Goal: Task Accomplishment & Management: Use online tool/utility

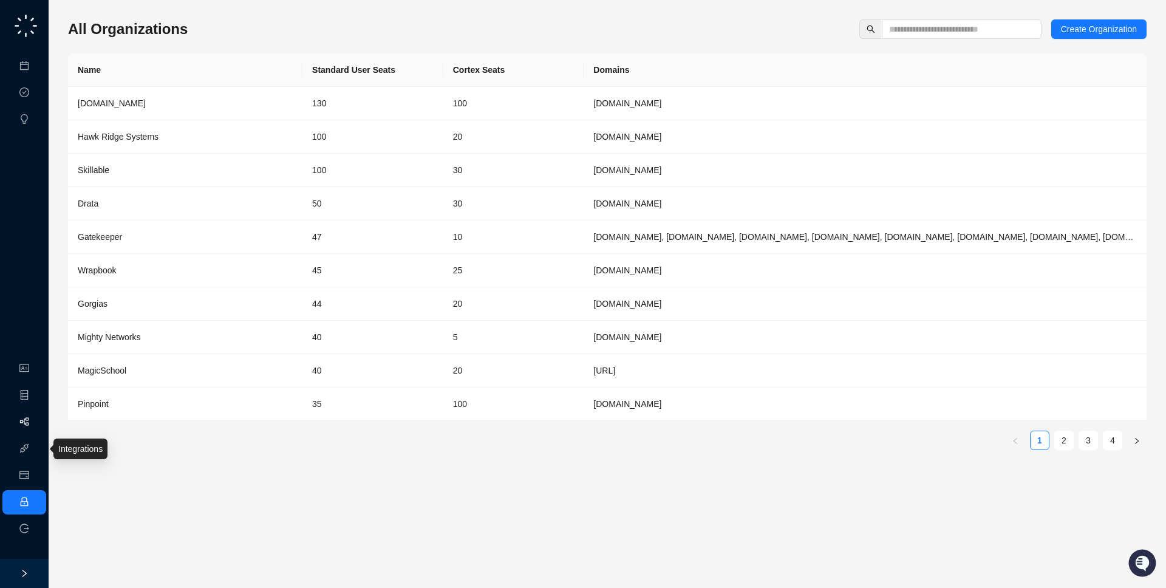
click at [35, 422] on link "Workflows" at bounding box center [54, 422] width 39 height 10
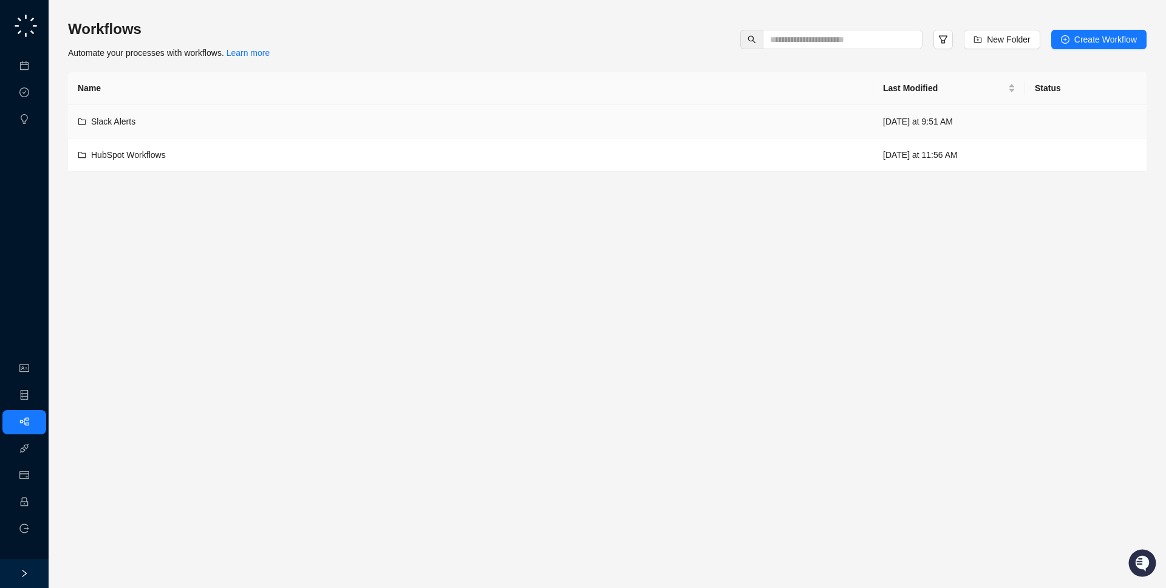
click at [252, 117] on div "Slack Alerts" at bounding box center [471, 121] width 786 height 13
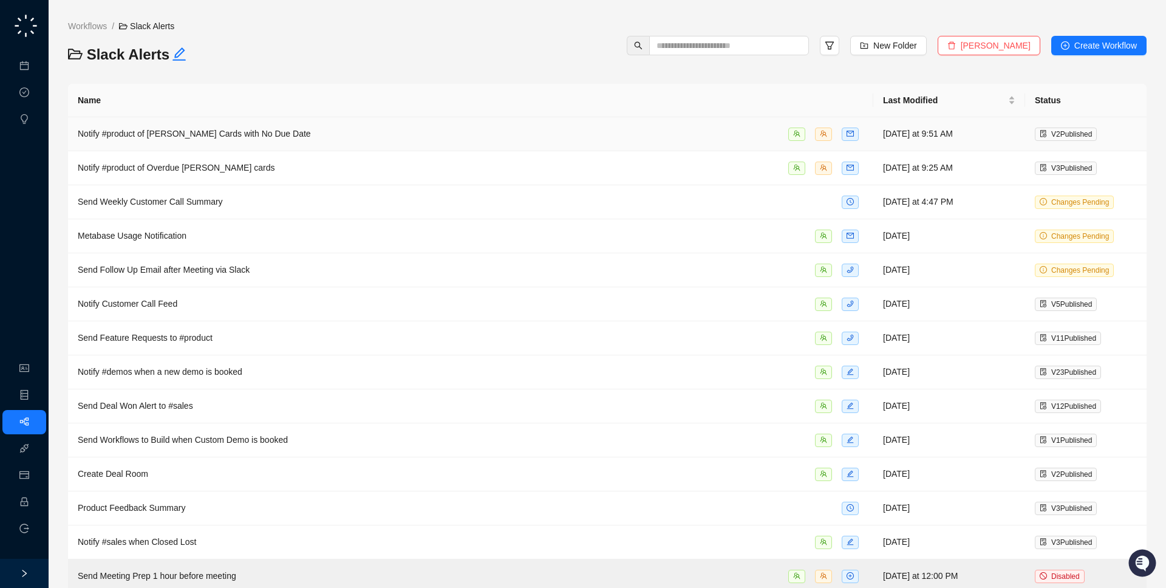
click at [282, 135] on div "Notify #product of [PERSON_NAME] Cards with No Due Date" at bounding box center [471, 134] width 786 height 14
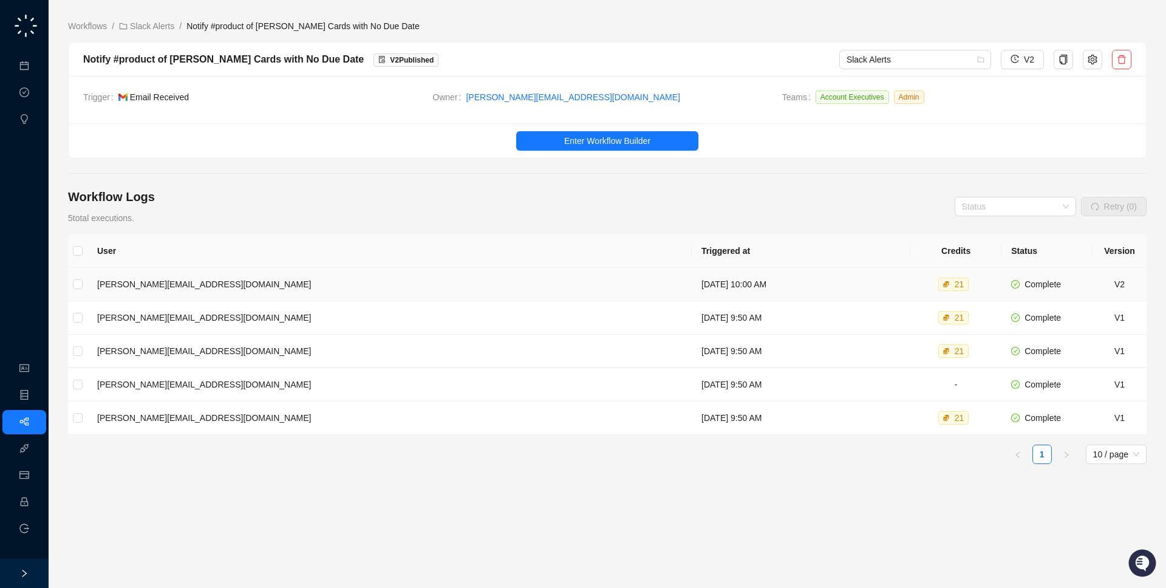
click at [259, 275] on td "[PERSON_NAME][EMAIL_ADDRESS][DOMAIN_NAME]" at bounding box center [389, 284] width 604 height 33
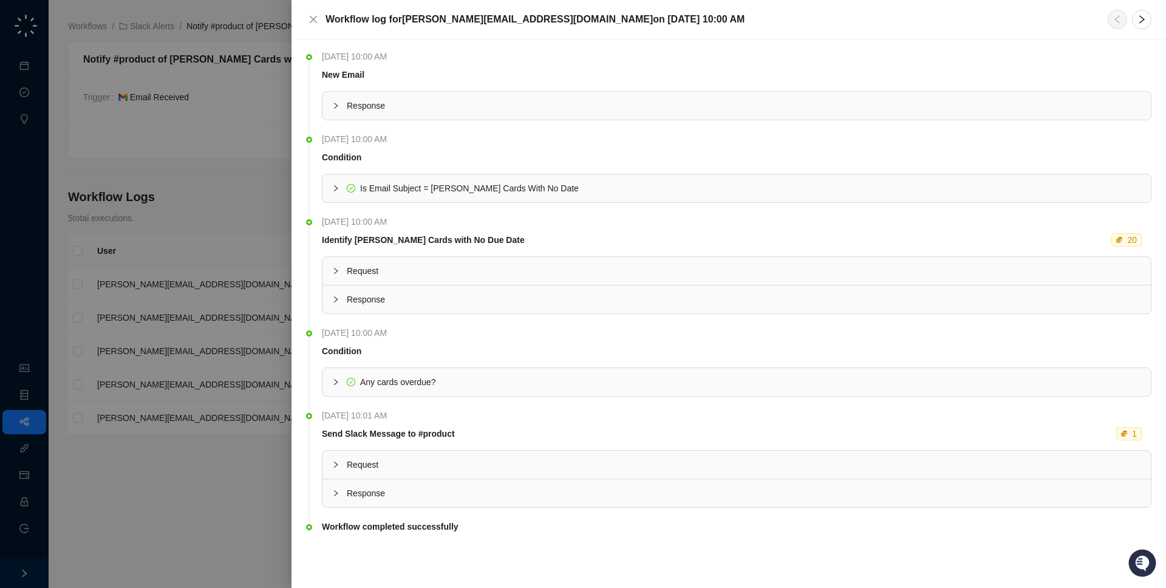
drag, startPoint x: 423, startPoint y: 216, endPoint x: 431, endPoint y: 193, distance: 24.6
click at [393, 216] on span "Monday, 09/29/25, 10:00 AM" at bounding box center [357, 221] width 71 height 13
click at [431, 193] on div "Is Email Subject = Trello Cards With No Date" at bounding box center [469, 188] width 219 height 13
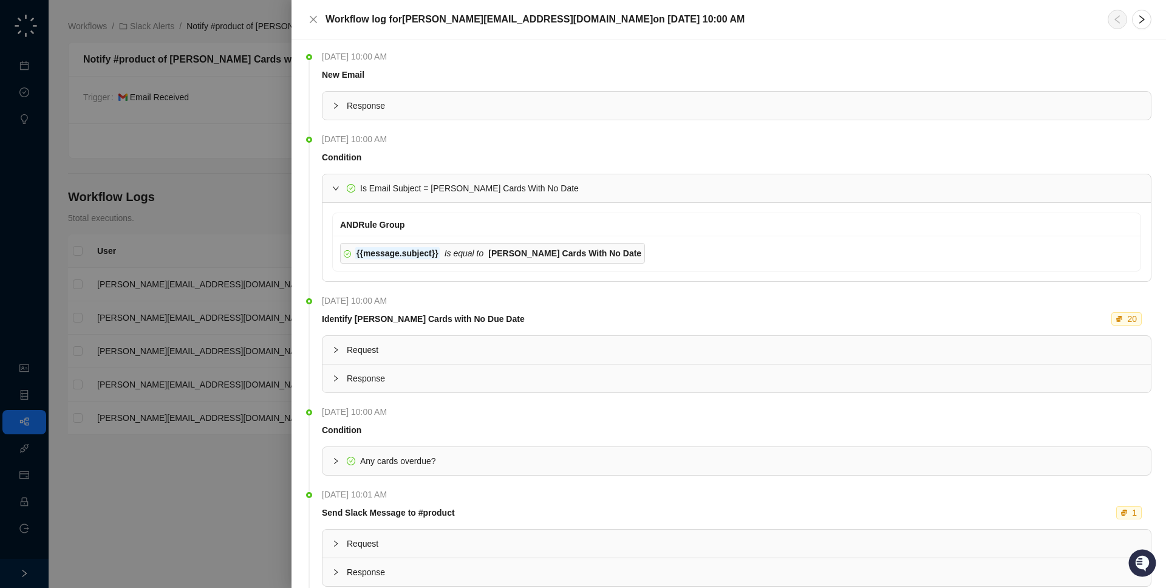
click at [432, 183] on span "Is Email Subject = Trello Cards With No Date" at bounding box center [469, 188] width 219 height 10
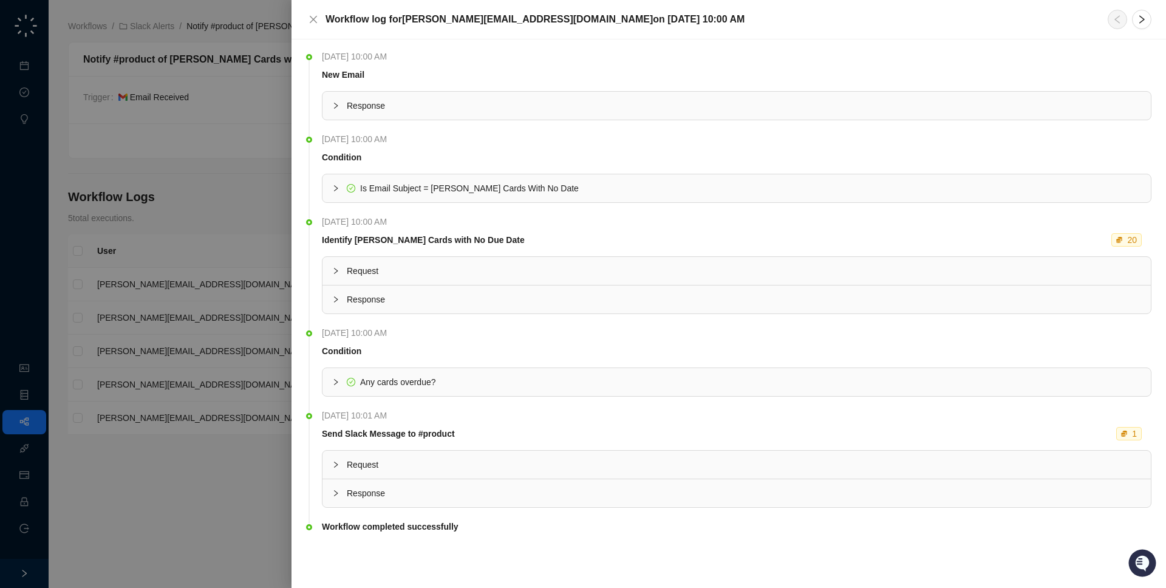
click at [209, 152] on div at bounding box center [583, 294] width 1166 height 588
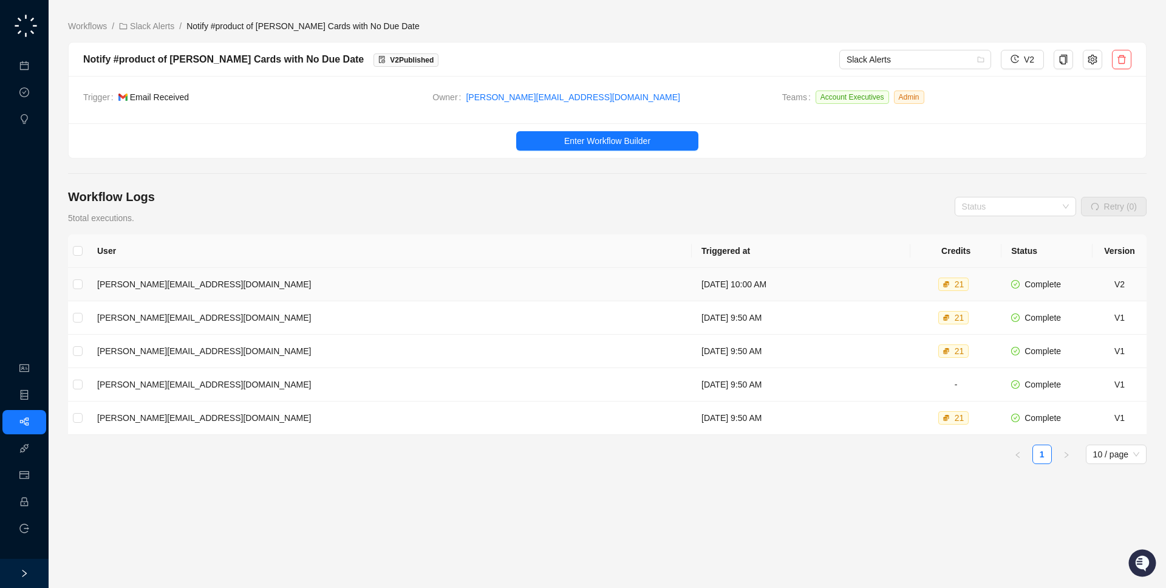
click at [692, 281] on td "Monday, 09/29/25, 10:00 AM" at bounding box center [801, 284] width 219 height 33
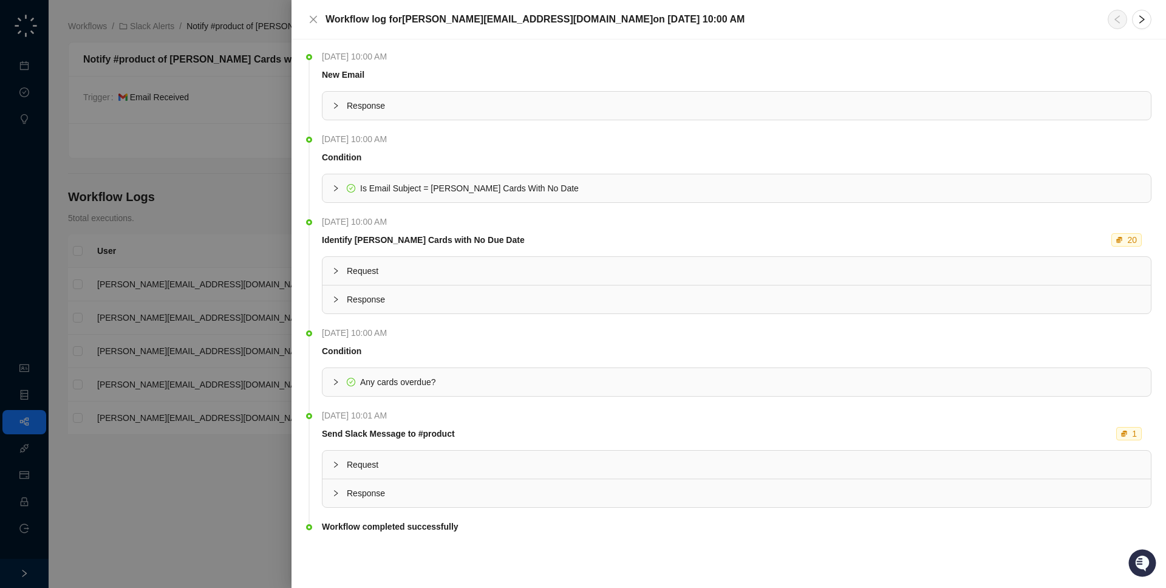
click at [197, 284] on div at bounding box center [583, 294] width 1166 height 588
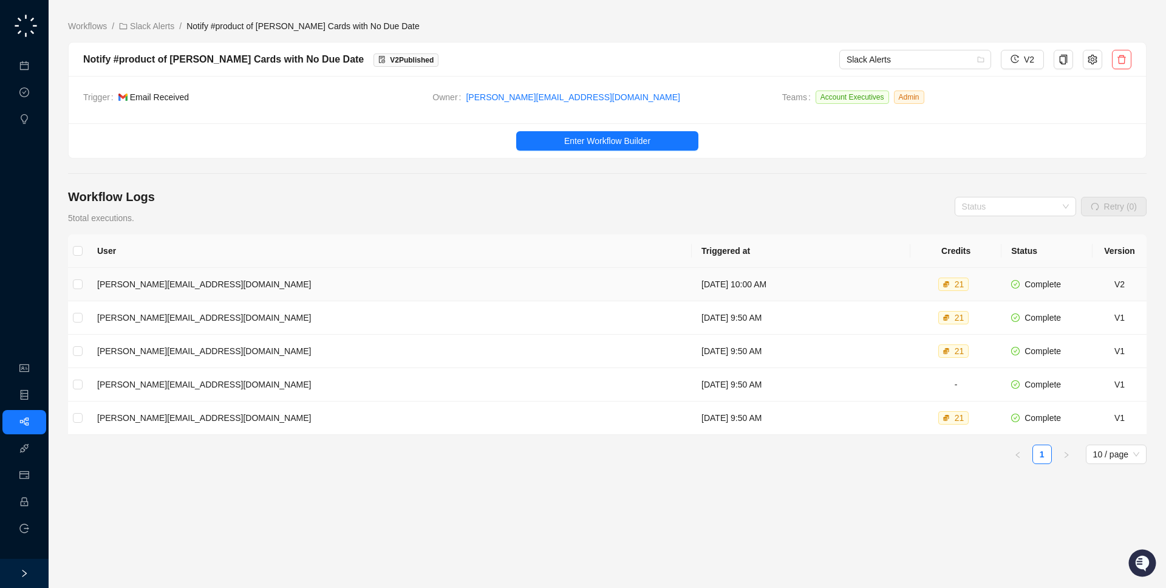
click at [692, 292] on td "Monday, 09/29/25, 10:00 AM" at bounding box center [801, 284] width 219 height 33
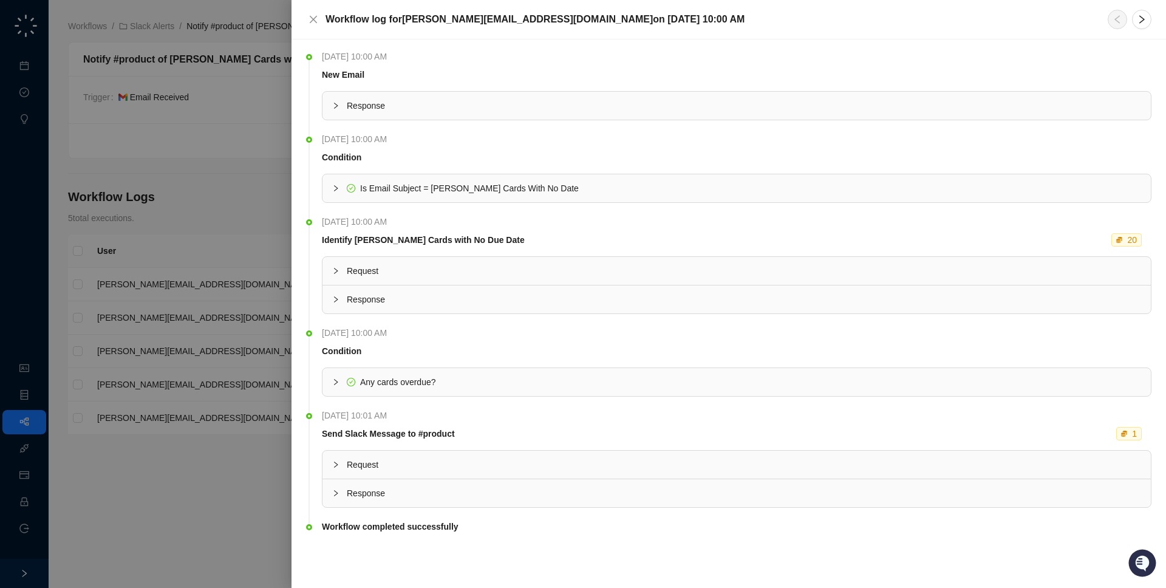
click at [264, 270] on div at bounding box center [583, 294] width 1166 height 588
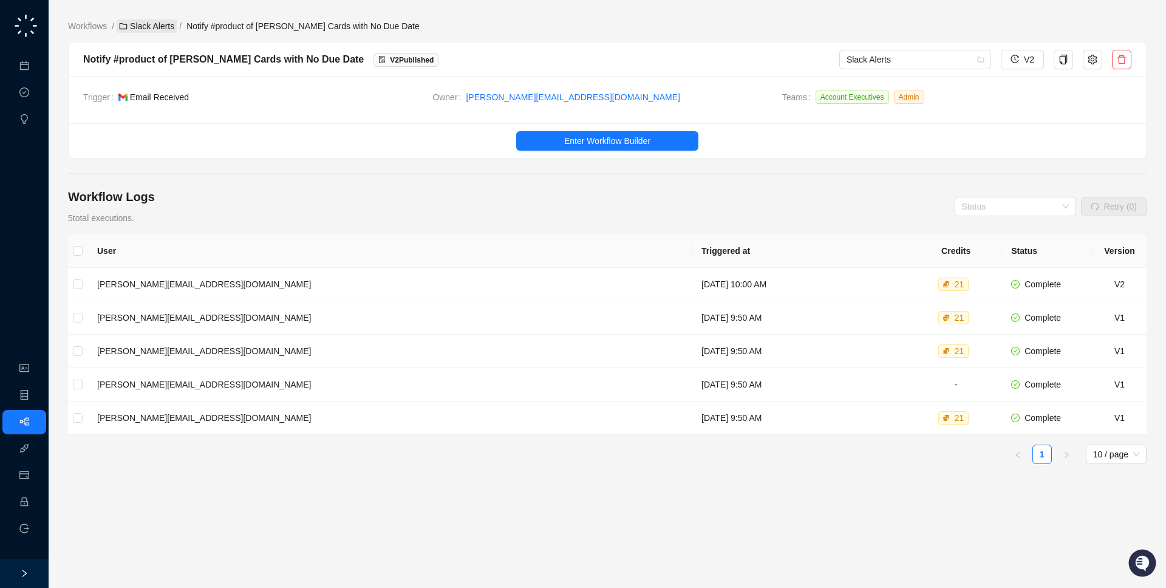
click at [145, 27] on link "Slack Alerts" at bounding box center [147, 25] width 60 height 13
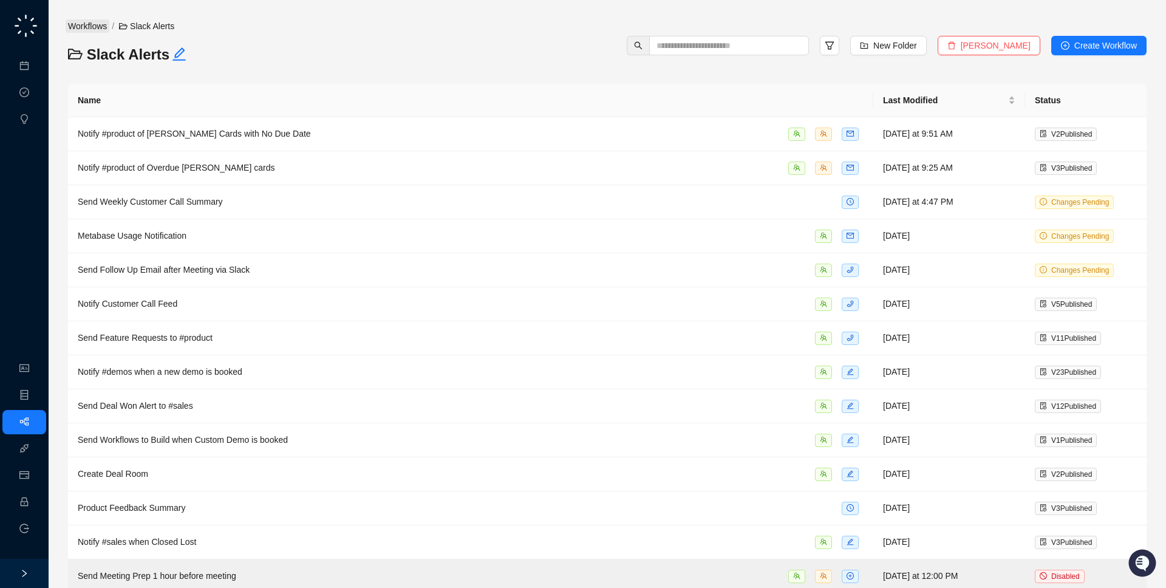
click at [90, 20] on link "Workflows" at bounding box center [88, 25] width 44 height 13
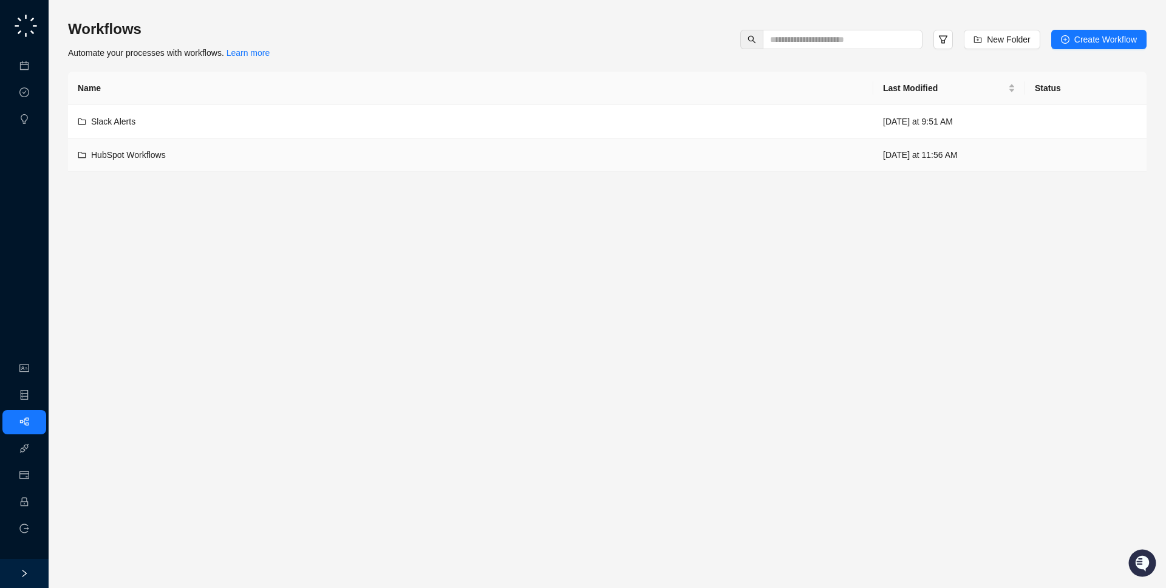
click at [328, 159] on div "HubSpot Workflows" at bounding box center [471, 154] width 786 height 13
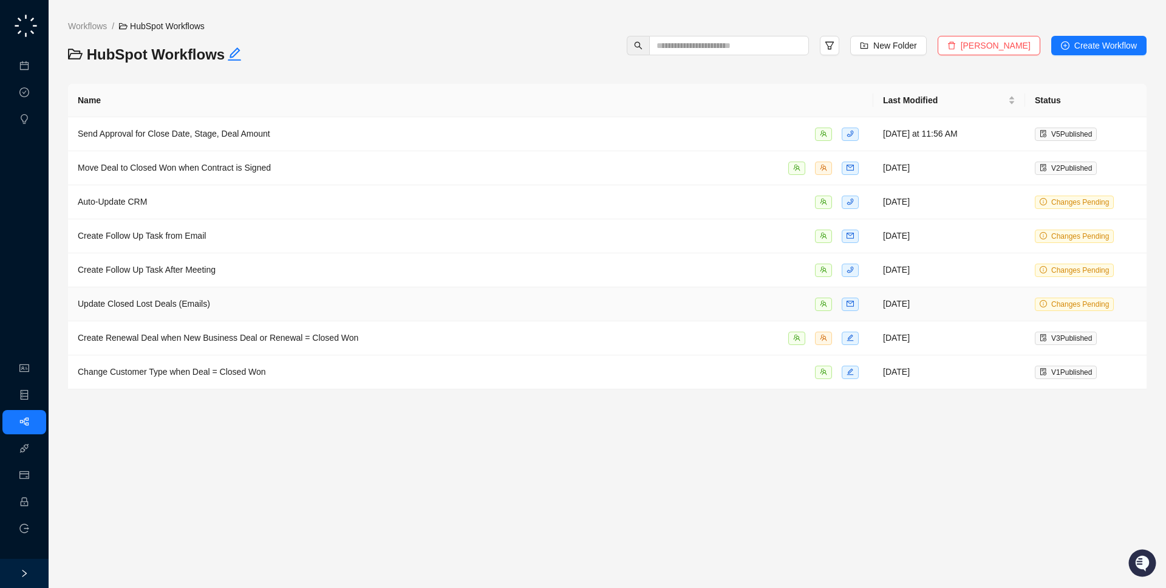
click at [330, 305] on div "Update Closed Lost Deals (Emails)" at bounding box center [471, 304] width 786 height 14
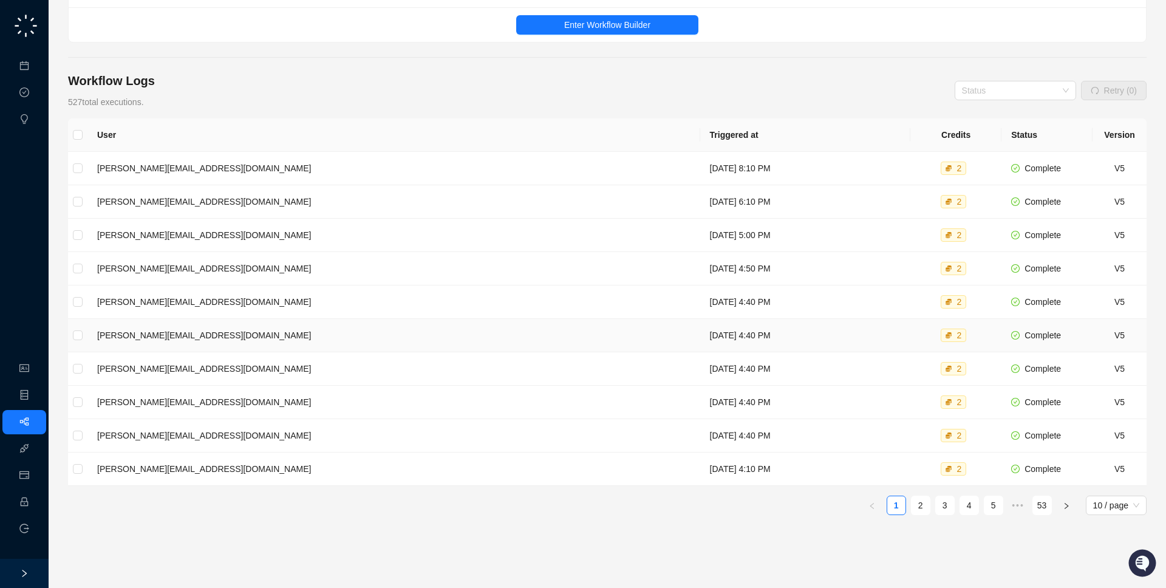
scroll to position [117, 0]
click at [700, 164] on td "Monday, 09/29/25, 8:10 PM" at bounding box center [805, 167] width 211 height 33
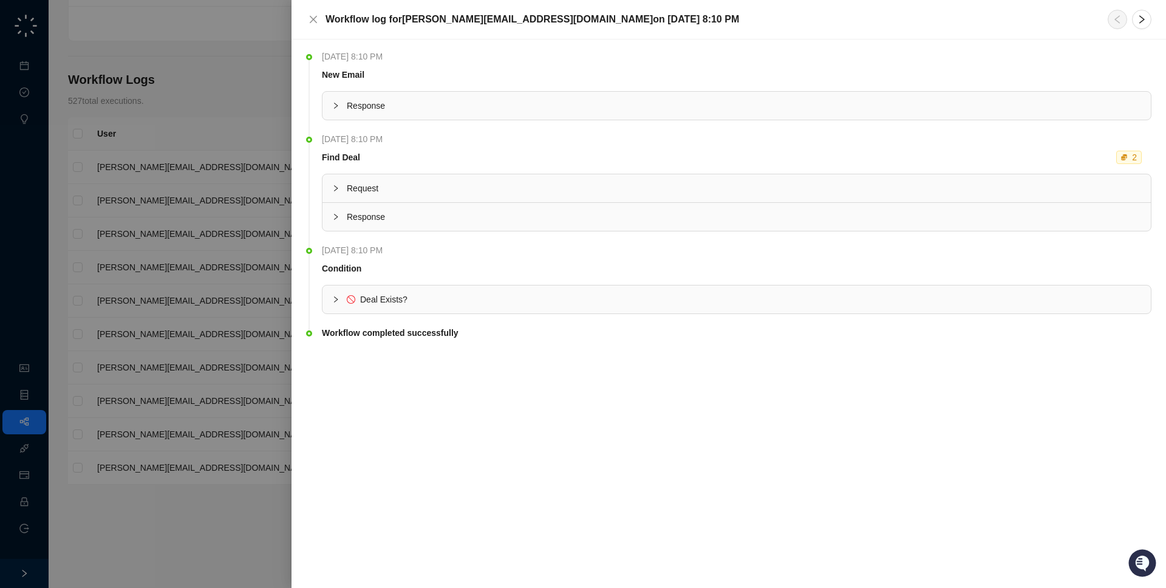
click at [191, 209] on div at bounding box center [583, 294] width 1166 height 588
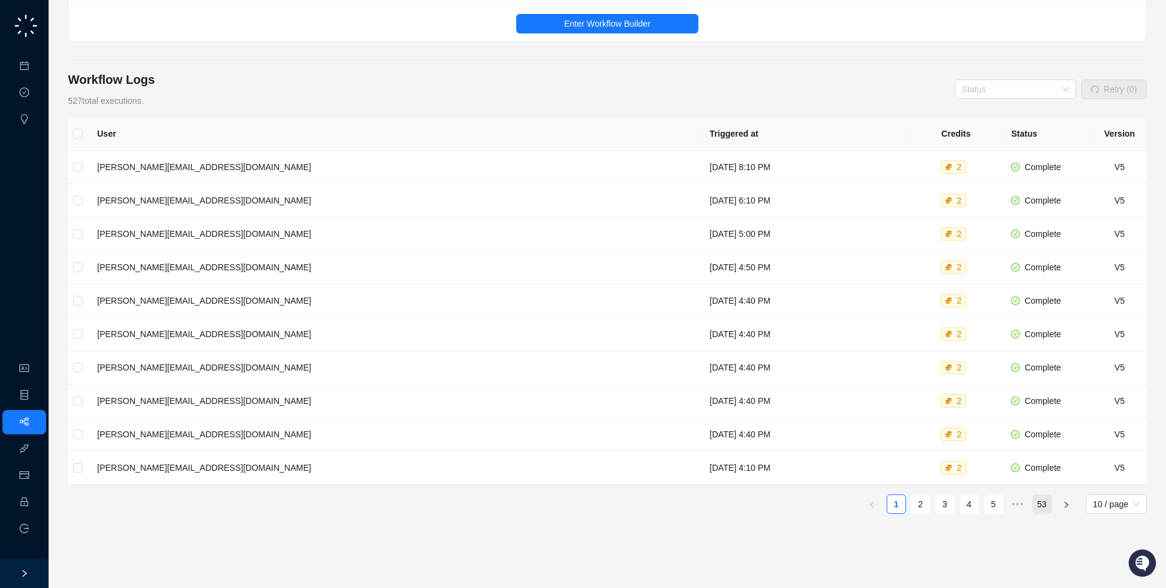
click at [1044, 503] on link "53" at bounding box center [1042, 504] width 18 height 18
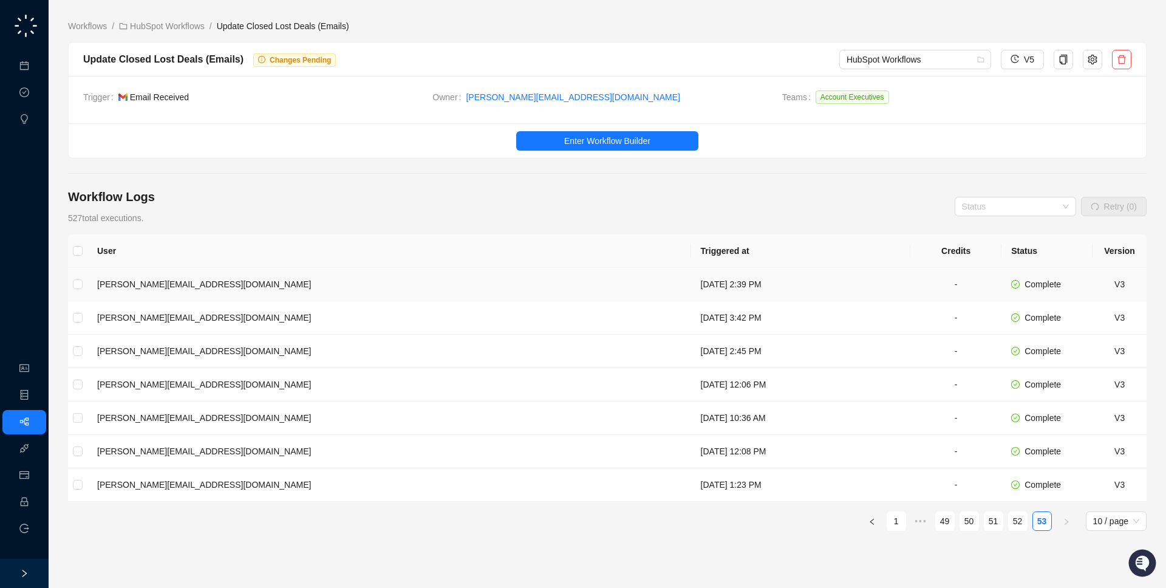
click at [691, 290] on td "Monday, 04/14/25, 2:39 PM" at bounding box center [801, 284] width 220 height 33
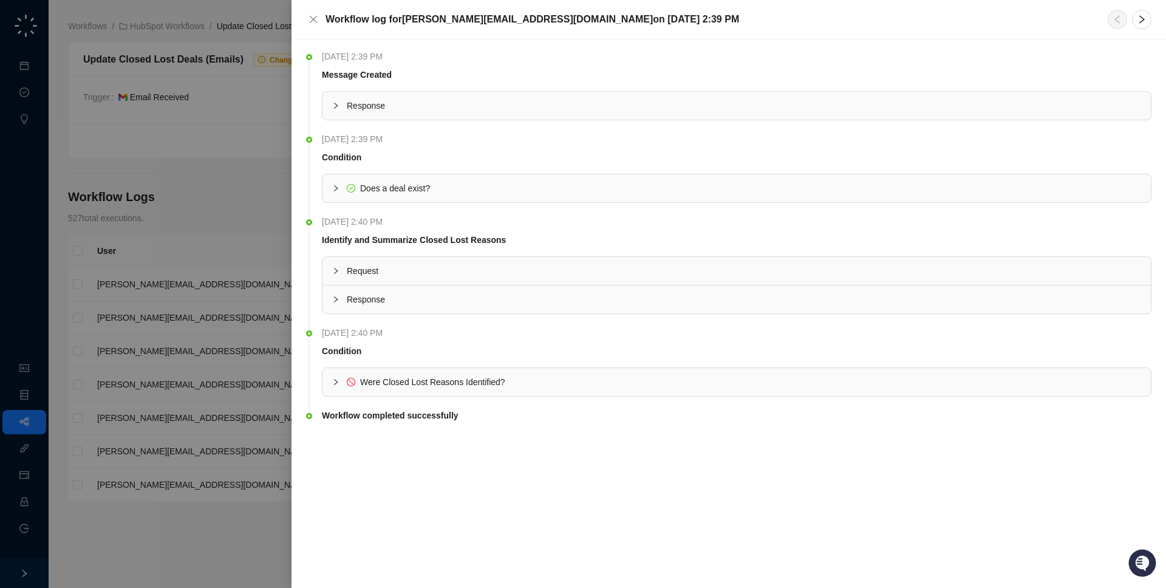
click at [212, 276] on div at bounding box center [583, 294] width 1166 height 588
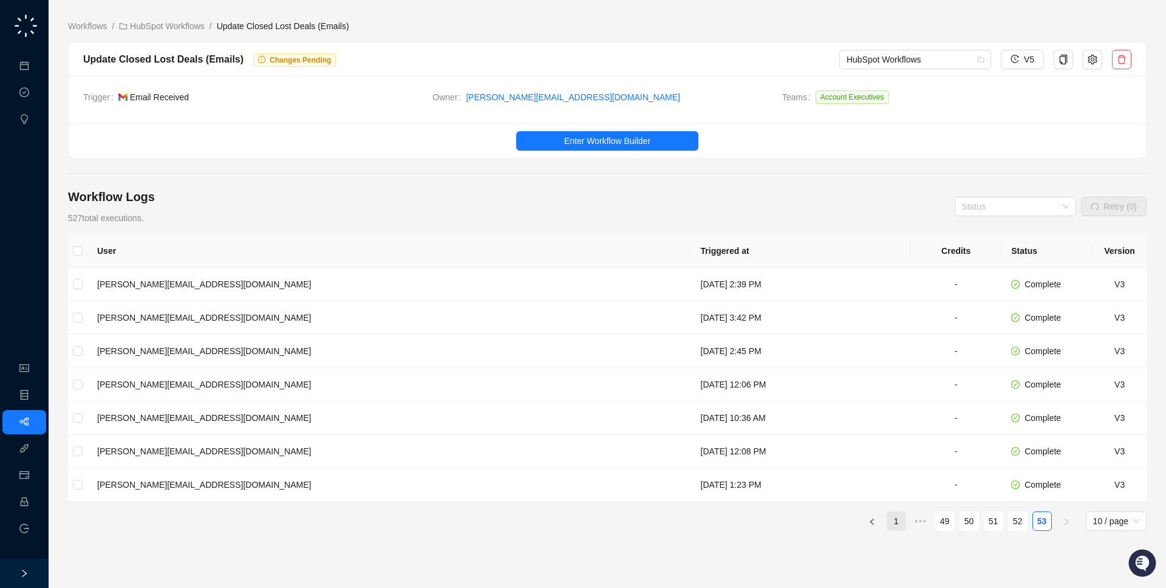
click at [895, 525] on link "1" at bounding box center [896, 521] width 18 height 18
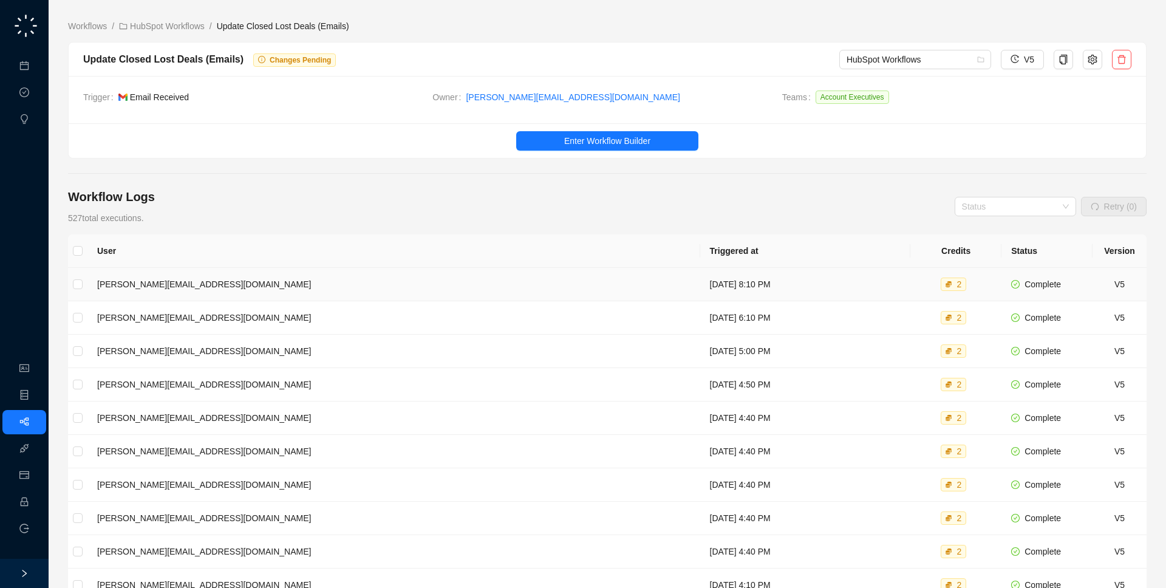
click at [700, 273] on td "[DATE] 8:10 PM" at bounding box center [805, 284] width 211 height 33
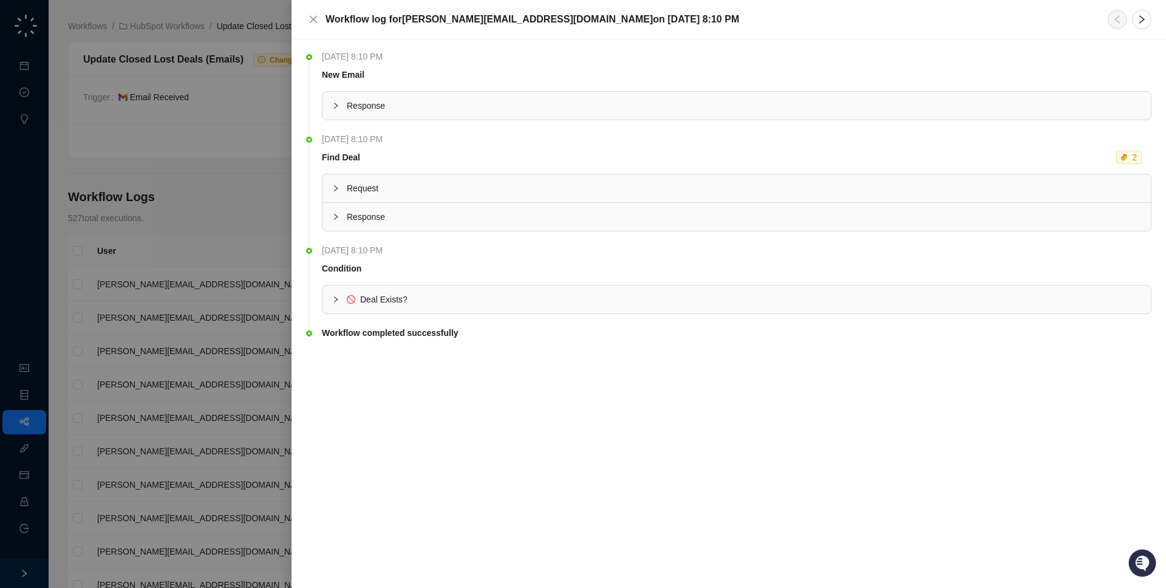
click at [415, 223] on div "Response" at bounding box center [736, 217] width 828 height 28
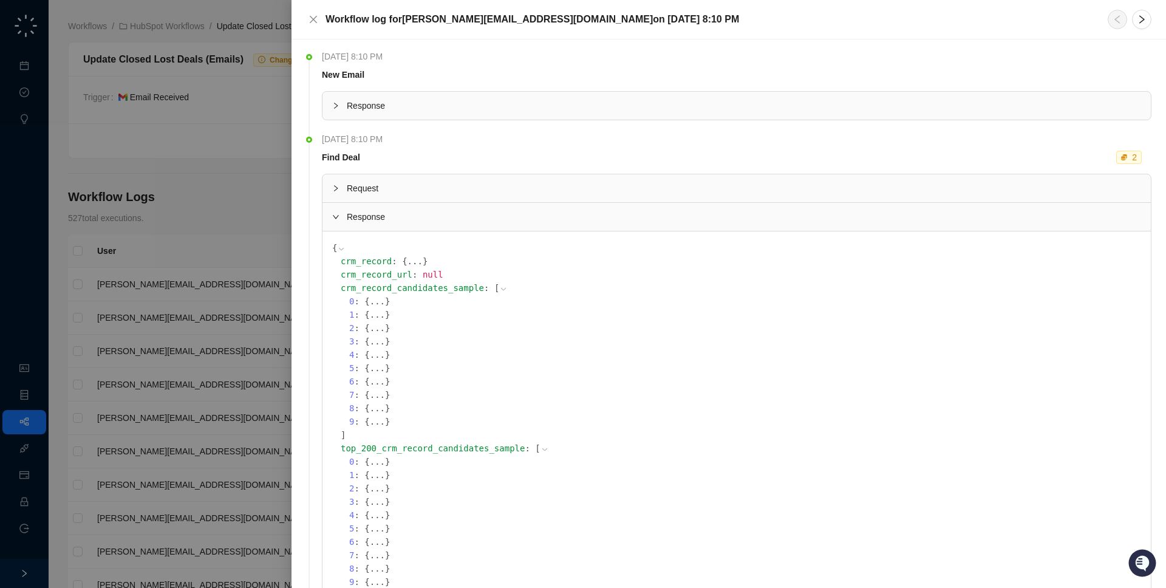
click at [415, 196] on div "Request" at bounding box center [736, 188] width 828 height 28
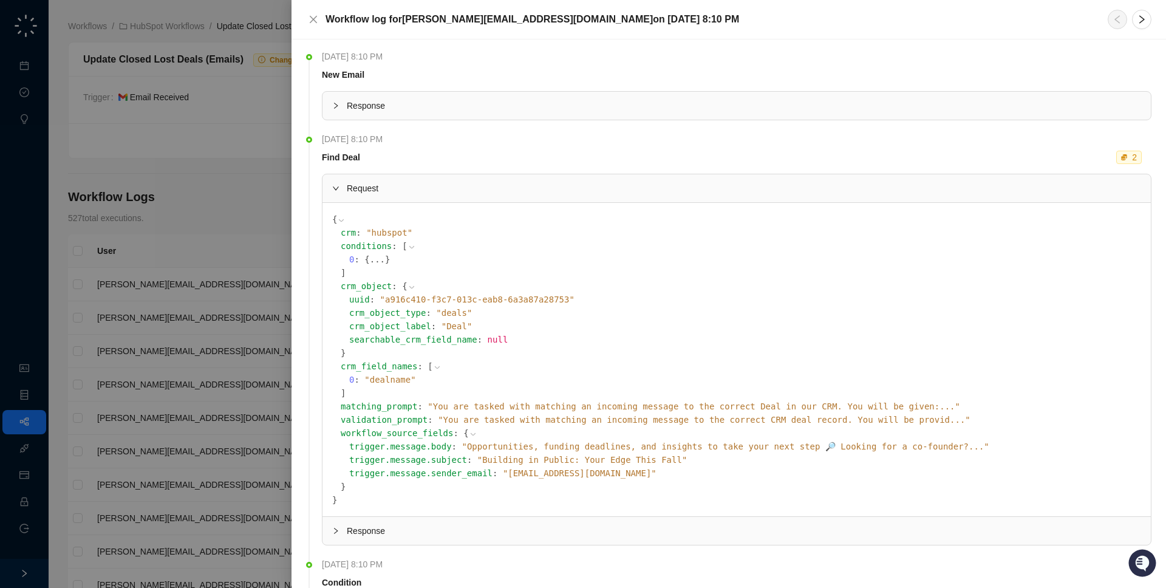
drag, startPoint x: 415, startPoint y: 196, endPoint x: 335, endPoint y: 201, distance: 80.9
click at [415, 196] on div "Request" at bounding box center [736, 188] width 828 height 28
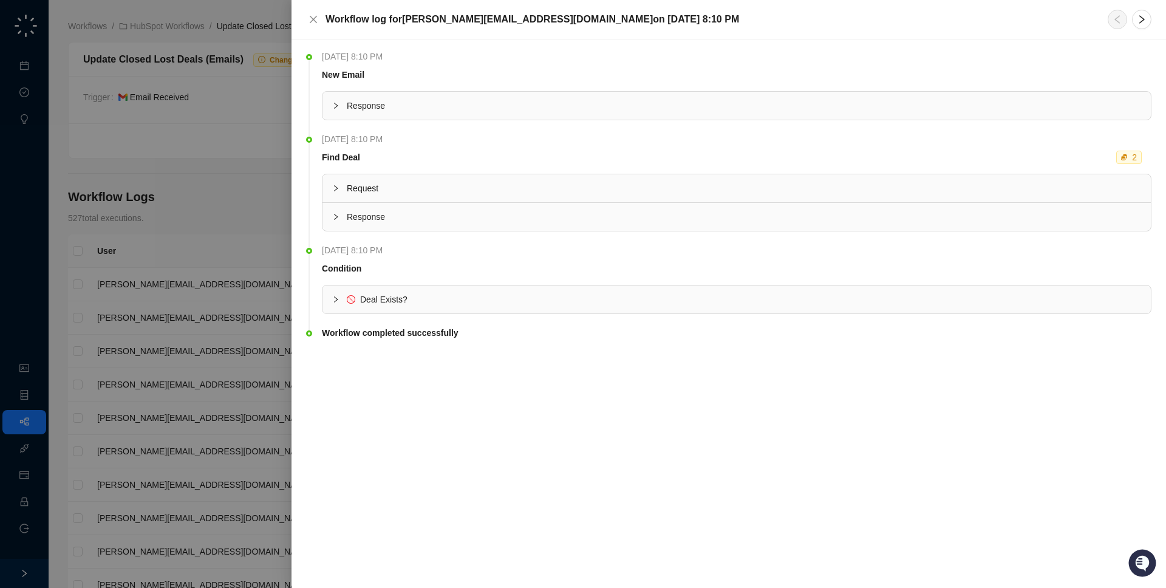
click at [248, 205] on div at bounding box center [583, 294] width 1166 height 588
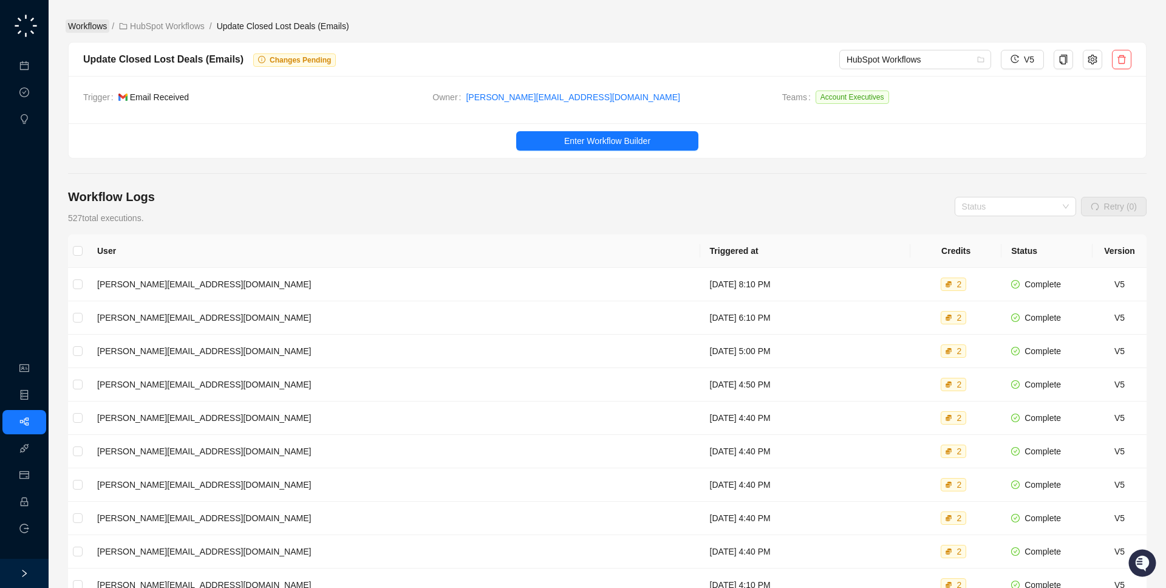
click at [99, 32] on link "Workflows" at bounding box center [88, 25] width 44 height 13
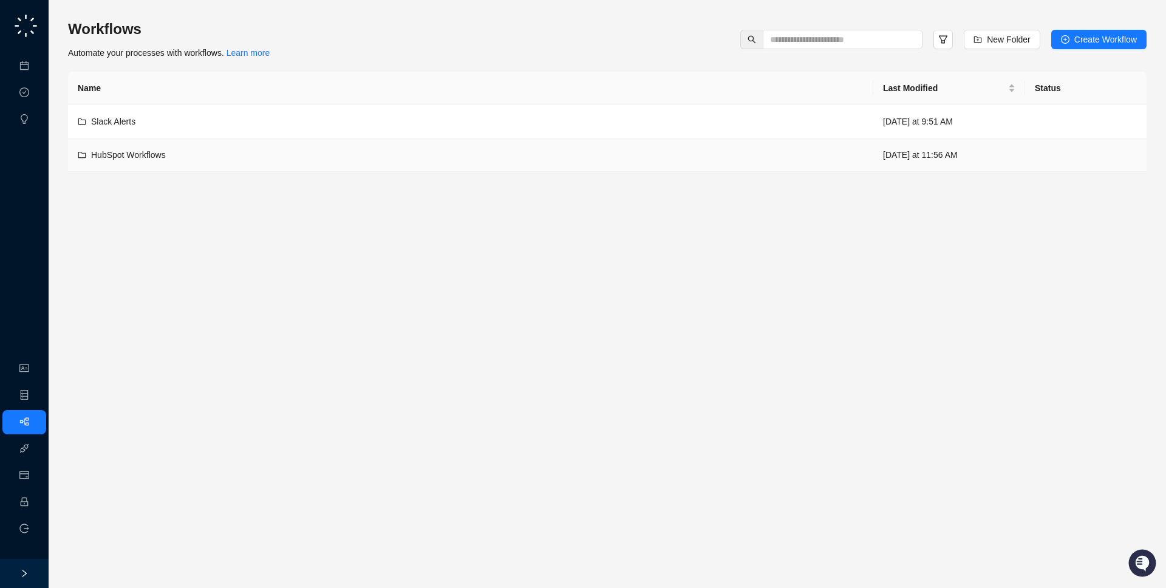
click at [384, 153] on div "HubSpot Workflows" at bounding box center [471, 154] width 786 height 13
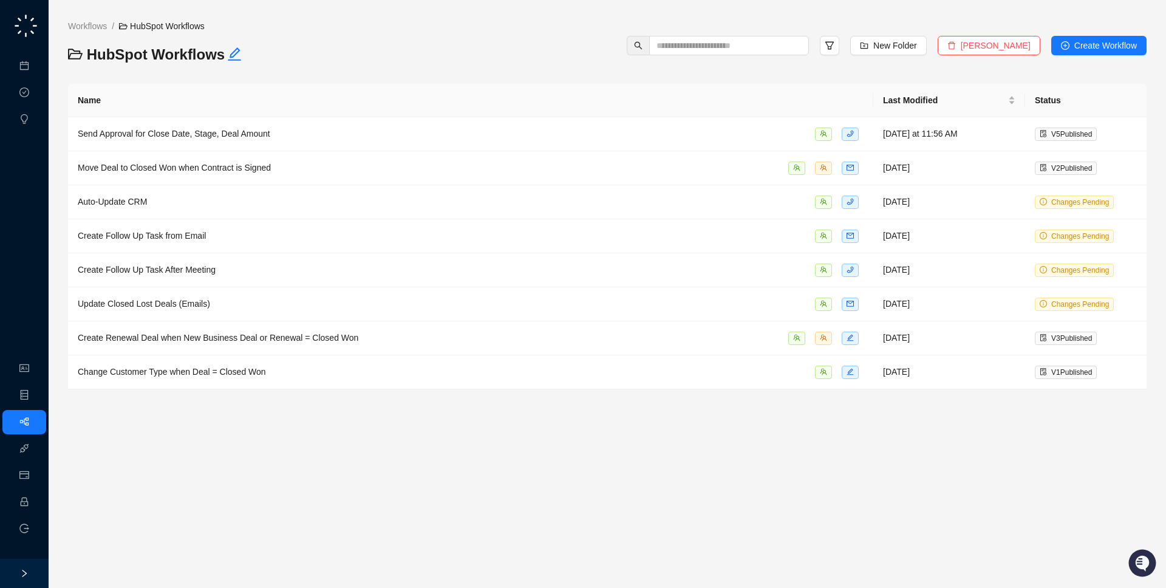
drag, startPoint x: 96, startPoint y: 30, endPoint x: 134, endPoint y: 68, distance: 53.7
click at [96, 30] on link "Workflows" at bounding box center [88, 25] width 44 height 13
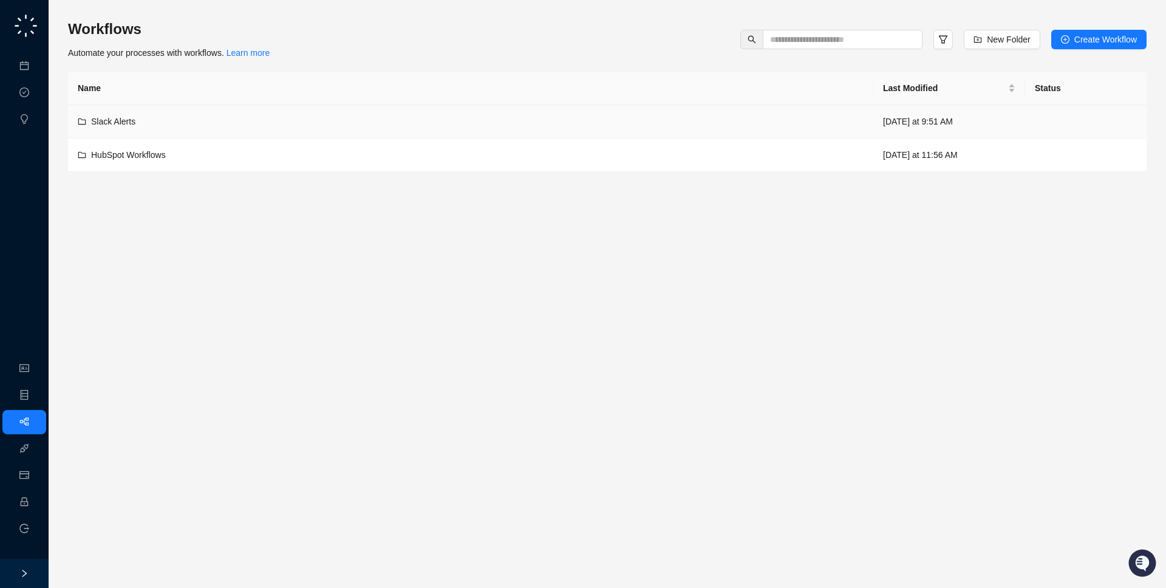
click at [235, 112] on td "Slack Alerts" at bounding box center [470, 121] width 805 height 33
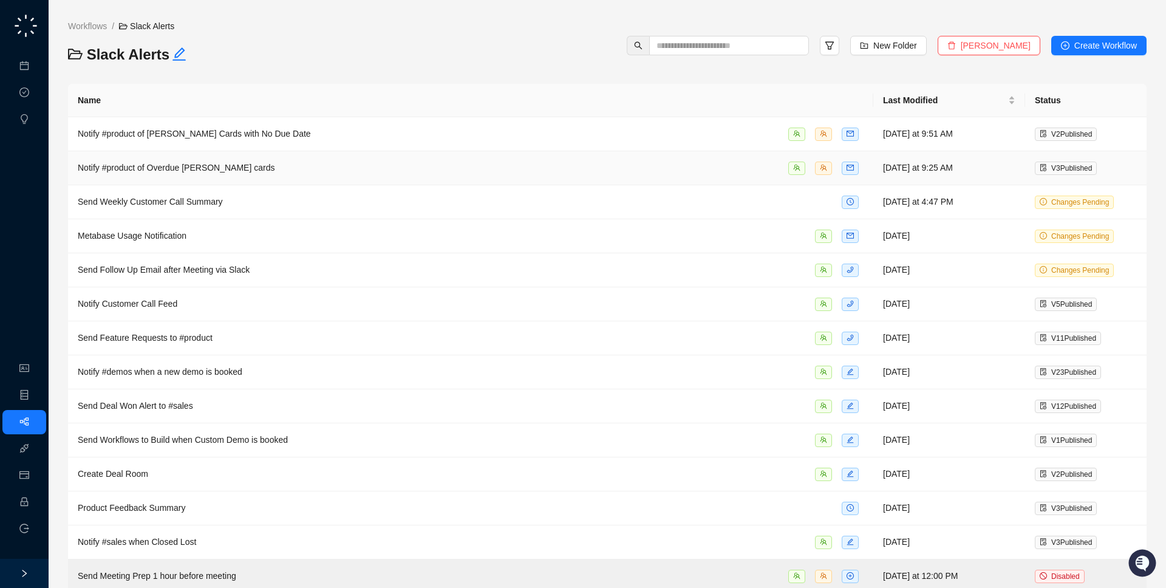
scroll to position [146, 0]
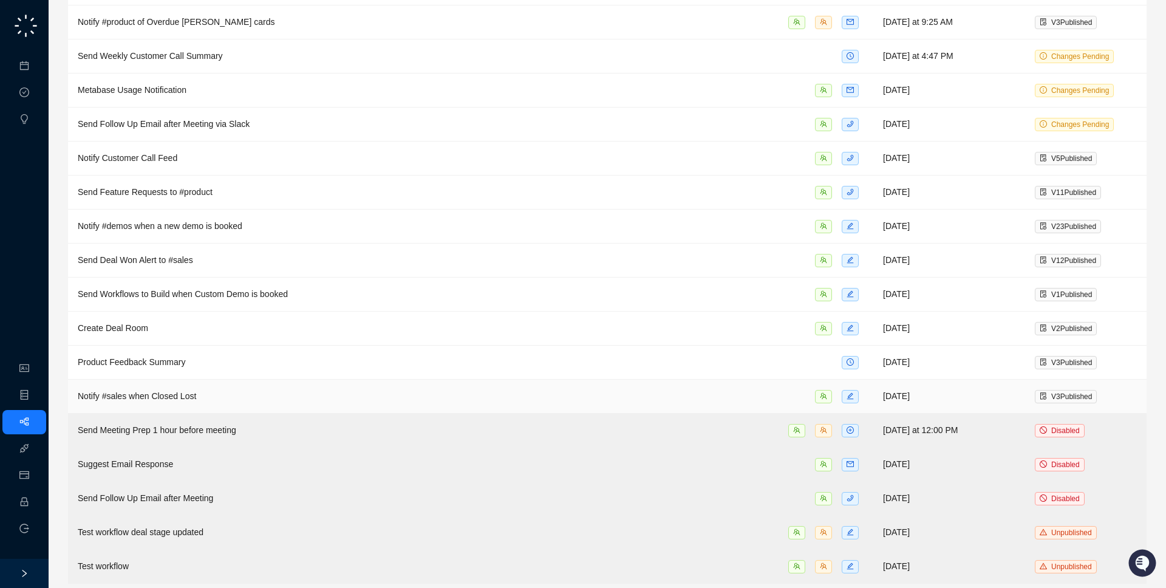
click at [494, 389] on div "Notify #sales when Closed Lost" at bounding box center [471, 396] width 786 height 14
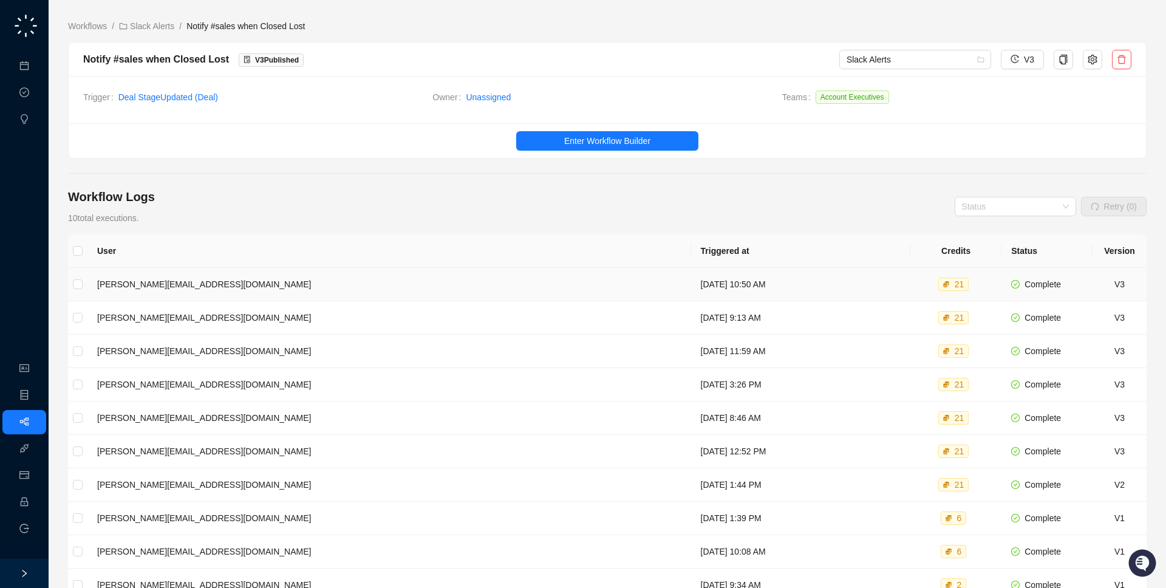
click at [691, 268] on td "Friday, 09/19/25, 10:50 AM" at bounding box center [801, 284] width 220 height 33
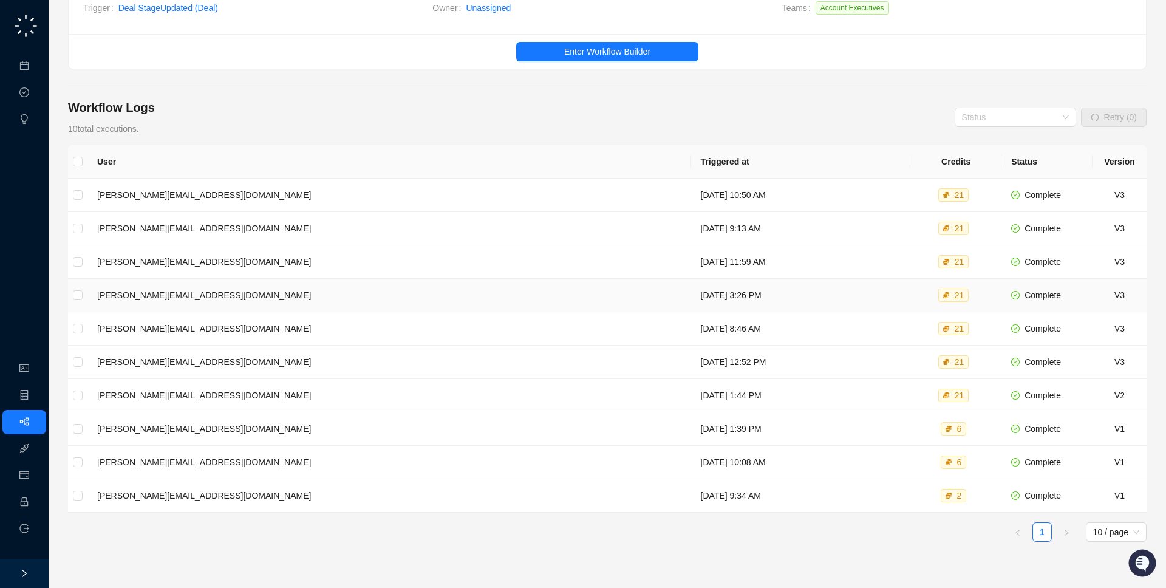
scroll to position [97, 0]
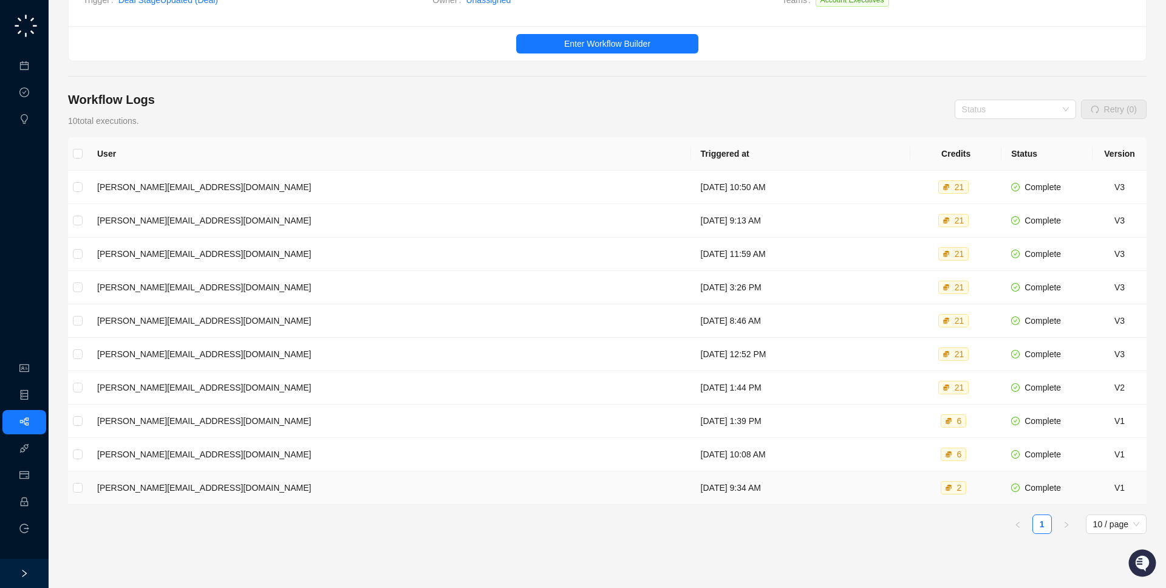
click at [946, 491] on div at bounding box center [949, 488] width 12 height 12
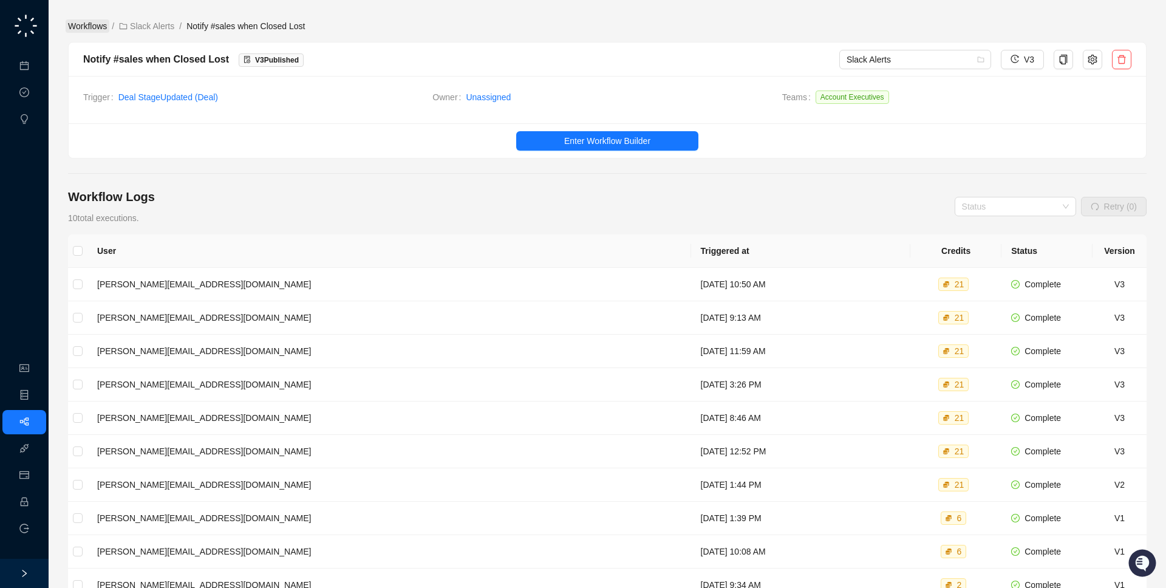
click at [86, 27] on link "Workflows" at bounding box center [88, 25] width 44 height 13
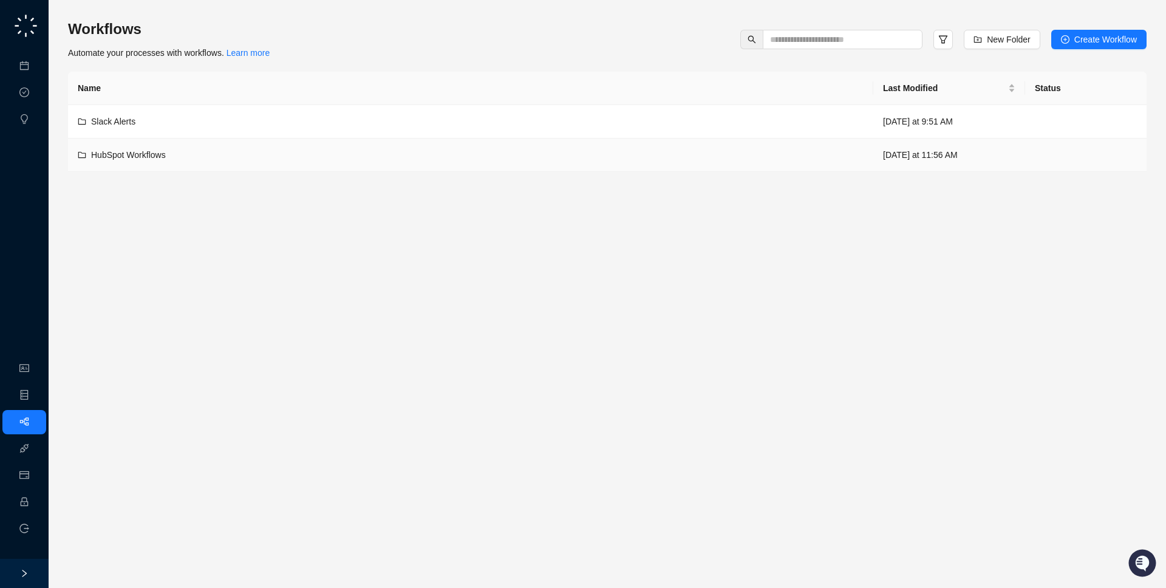
click at [256, 170] on td "HubSpot Workflows" at bounding box center [470, 154] width 805 height 33
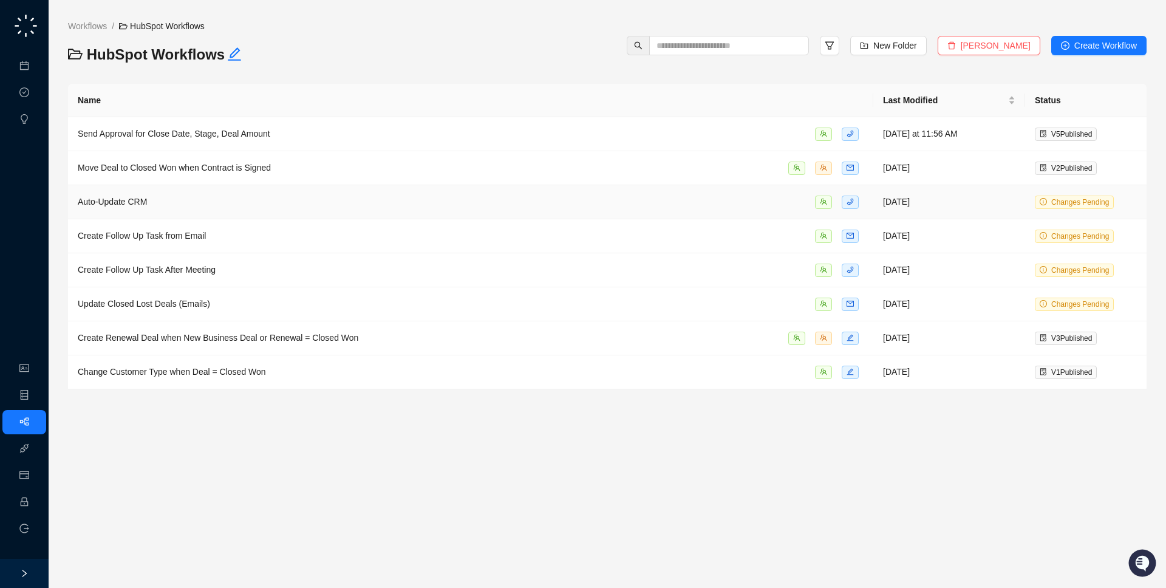
click at [320, 210] on td "Auto-Update CRM" at bounding box center [470, 202] width 805 height 34
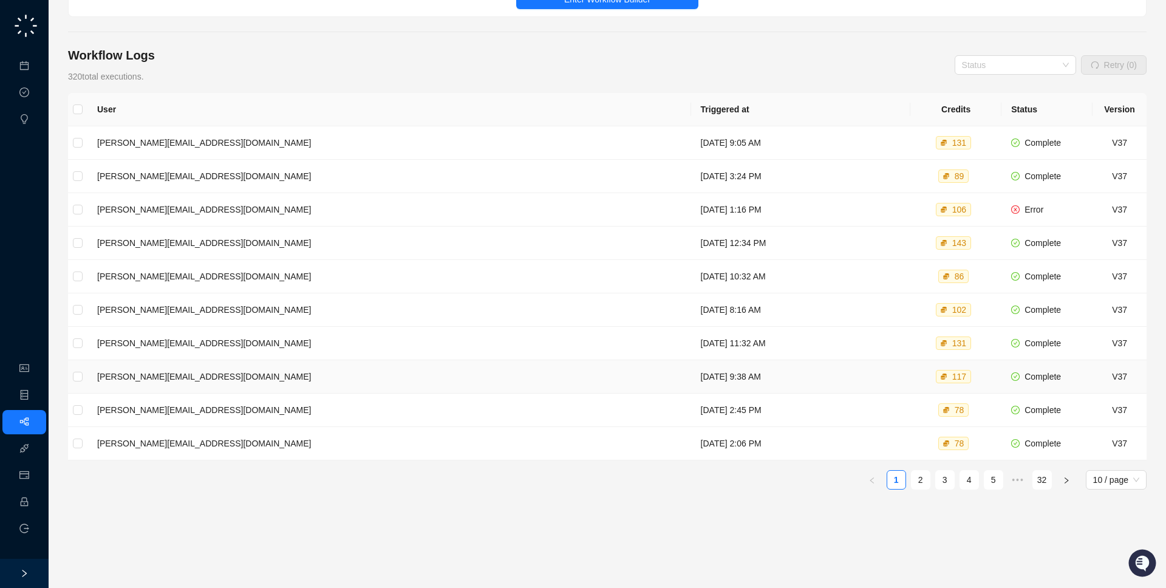
scroll to position [142, 0]
click at [1038, 477] on link "32" at bounding box center [1042, 479] width 18 height 18
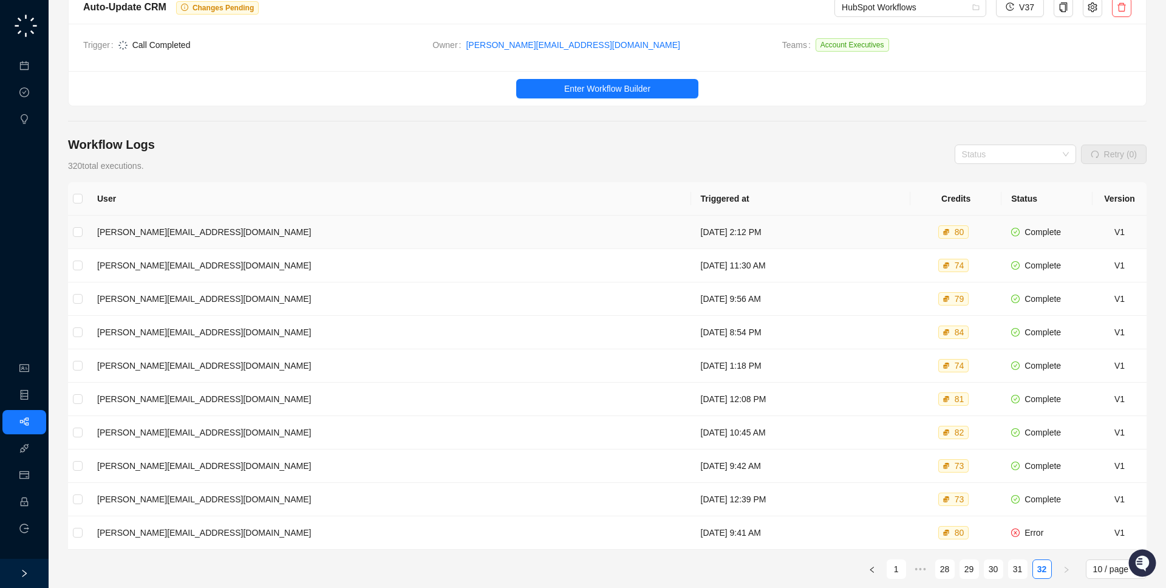
scroll to position [53, 0]
click at [691, 502] on td "Wednesday, 02/05/25, 12:39 PM" at bounding box center [801, 498] width 220 height 33
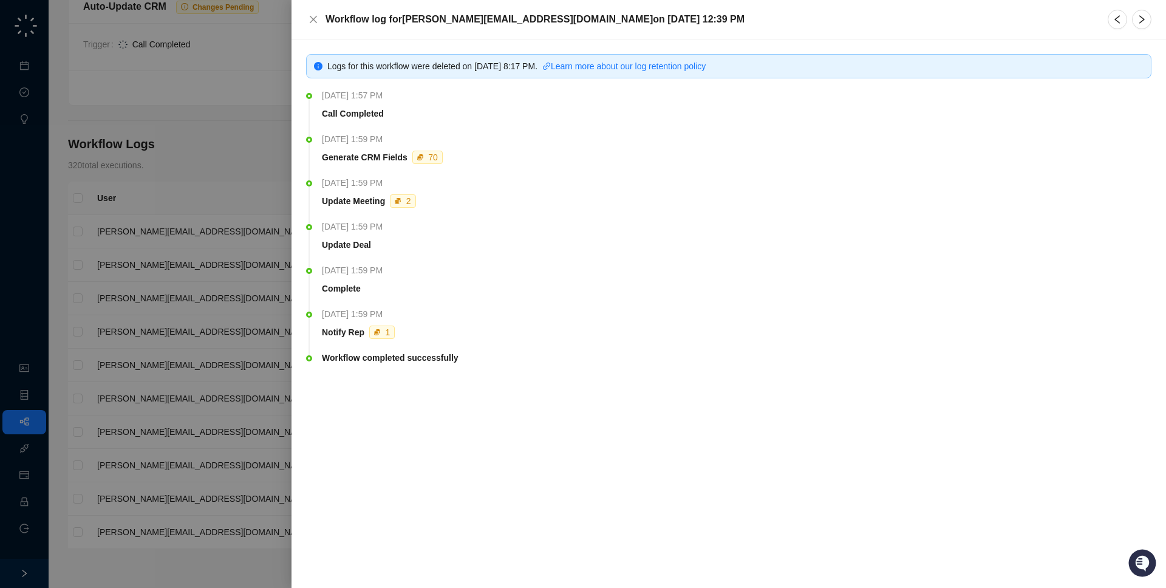
click at [325, 75] on div "Logs for this workflow were deleted on Monday, 09/29/25, 8:17 PM . Learn more a…" at bounding box center [728, 225] width 845 height 343
drag, startPoint x: 559, startPoint y: 376, endPoint x: 561, endPoint y: 345, distance: 31.1
click at [561, 345] on ul "Wednesday, 02/05/25, 1:57 PM Call Completed Wednesday, 02/05/25, 1:59 PM Genera…" at bounding box center [728, 245] width 845 height 304
click at [561, 346] on li "Wednesday, 02/05/25, 1:59 PM Notify Rep 1" at bounding box center [728, 334] width 845 height 44
click at [1116, 26] on button "button" at bounding box center [1117, 19] width 19 height 19
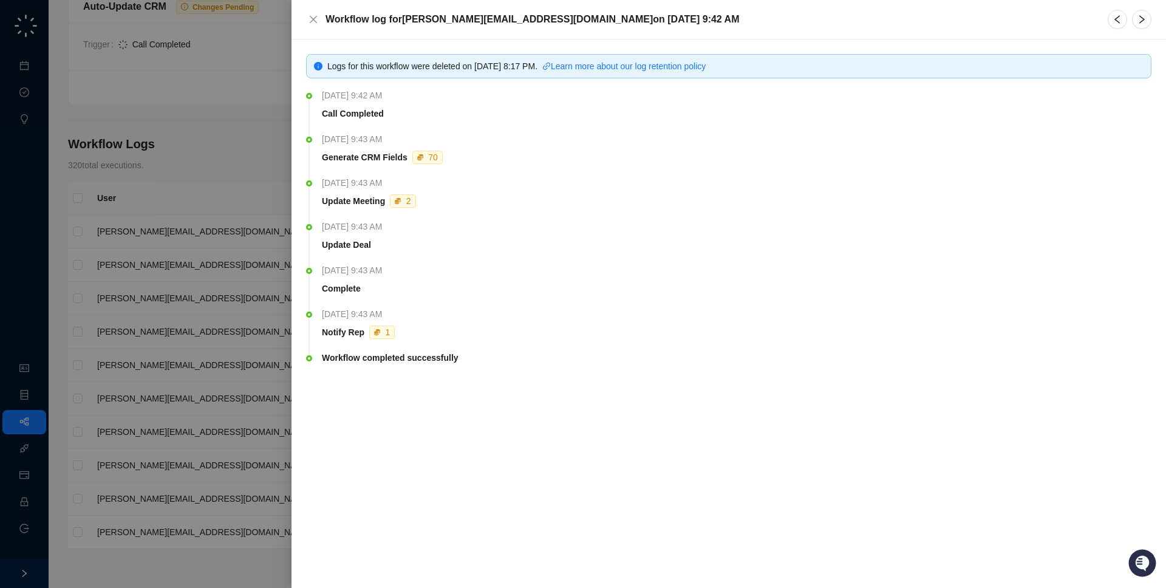
click at [164, 262] on div at bounding box center [583, 294] width 1166 height 588
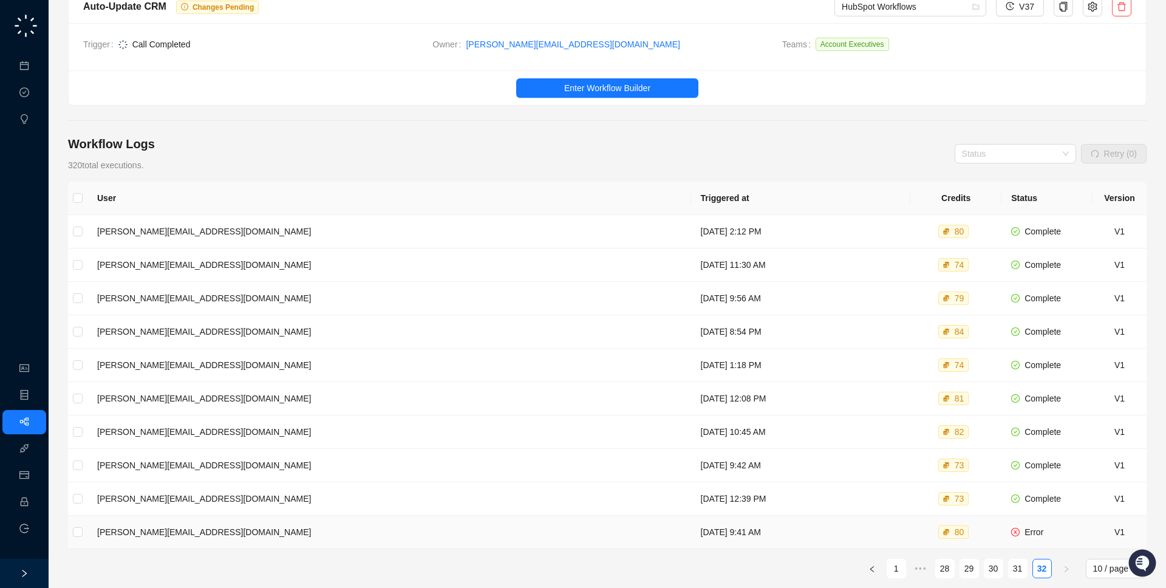
click at [944, 537] on div at bounding box center [947, 532] width 12 height 12
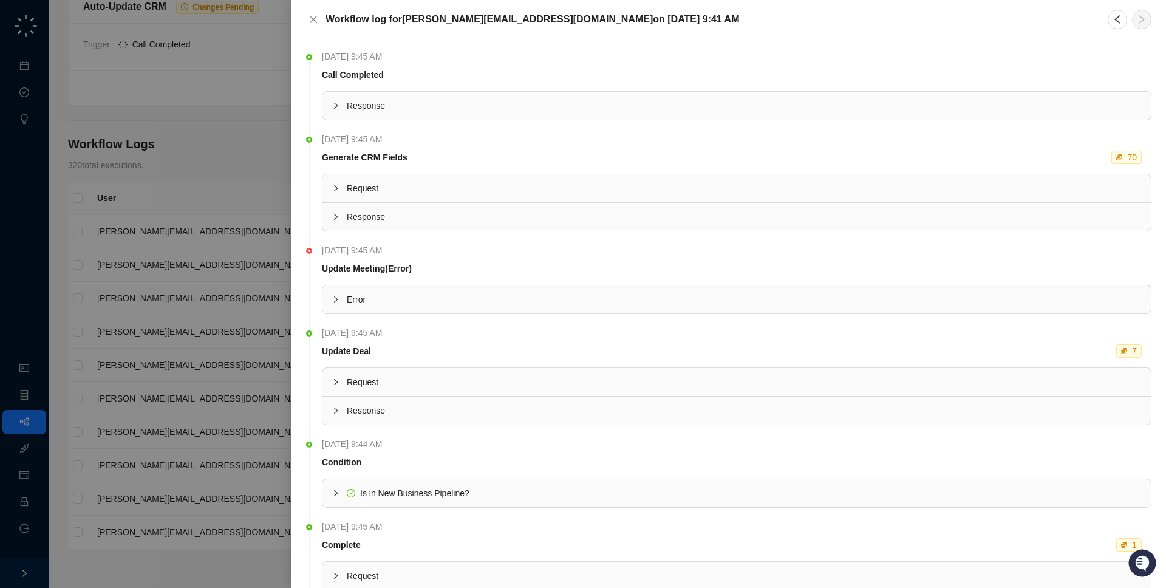
click at [240, 286] on div at bounding box center [583, 294] width 1166 height 588
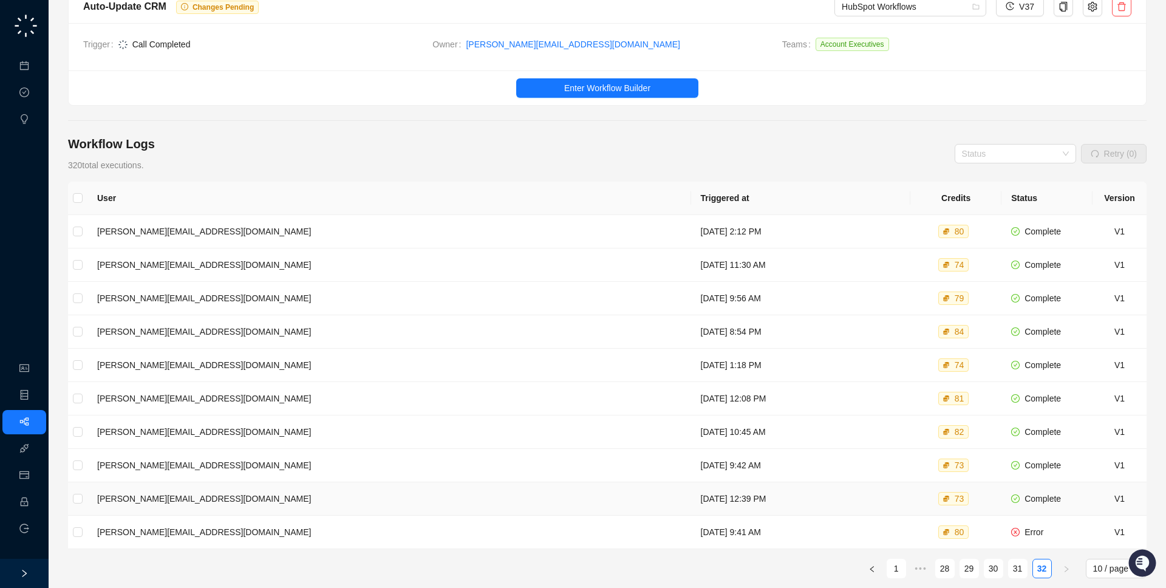
click at [691, 497] on td "Wednesday, 02/05/25, 12:39 PM" at bounding box center [801, 498] width 220 height 33
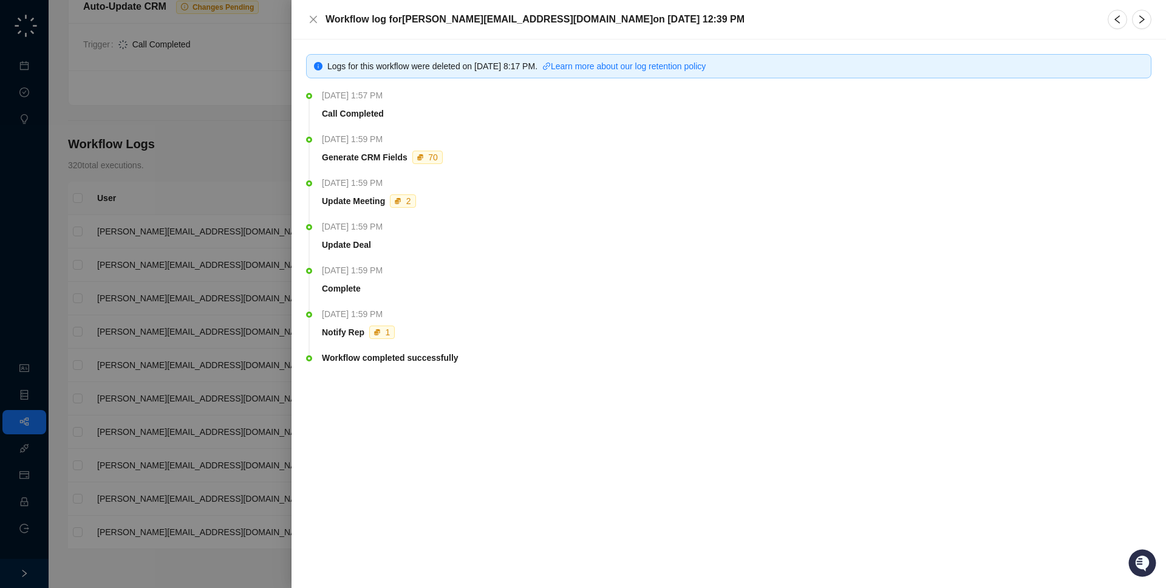
click at [315, 77] on div "Logs for this workflow were deleted on Monday, 09/29/25, 8:17 PM . Learn more a…" at bounding box center [728, 225] width 845 height 343
click at [335, 79] on div "Logs for this workflow were deleted on Monday, 09/29/25, 8:17 PM . Learn more a…" at bounding box center [728, 225] width 845 height 343
drag, startPoint x: 331, startPoint y: 76, endPoint x: 323, endPoint y: 75, distance: 8.0
click at [323, 75] on div "Logs for this workflow were deleted on Monday, 09/29/25, 8:17 PM . Learn more a…" at bounding box center [728, 66] width 845 height 24
click at [702, 64] on link "Learn more about our log retention policy" at bounding box center [623, 66] width 163 height 10
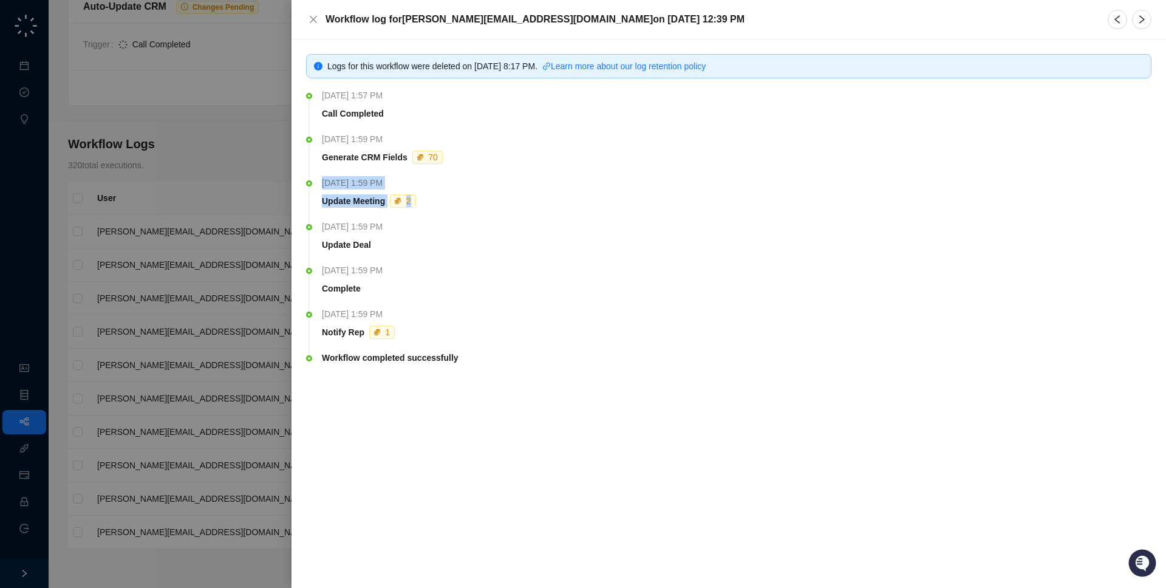
drag, startPoint x: 451, startPoint y: 199, endPoint x: 464, endPoint y: 211, distance: 17.6
click at [464, 211] on li "Wednesday, 02/05/25, 1:59 PM Update Meeting 2" at bounding box center [728, 202] width 845 height 44
click at [464, 213] on li "Wednesday, 02/05/25, 1:59 PM Update Meeting 2" at bounding box center [728, 202] width 845 height 44
click at [1119, 18] on icon "left" at bounding box center [1118, 20] width 10 height 10
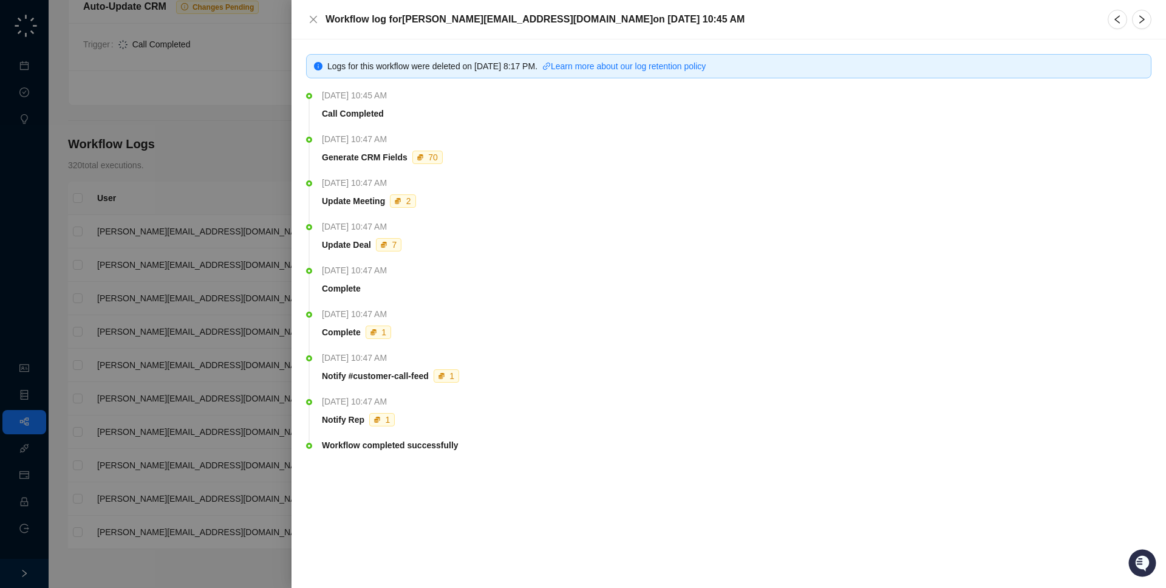
click at [253, 188] on div at bounding box center [583, 294] width 1166 height 588
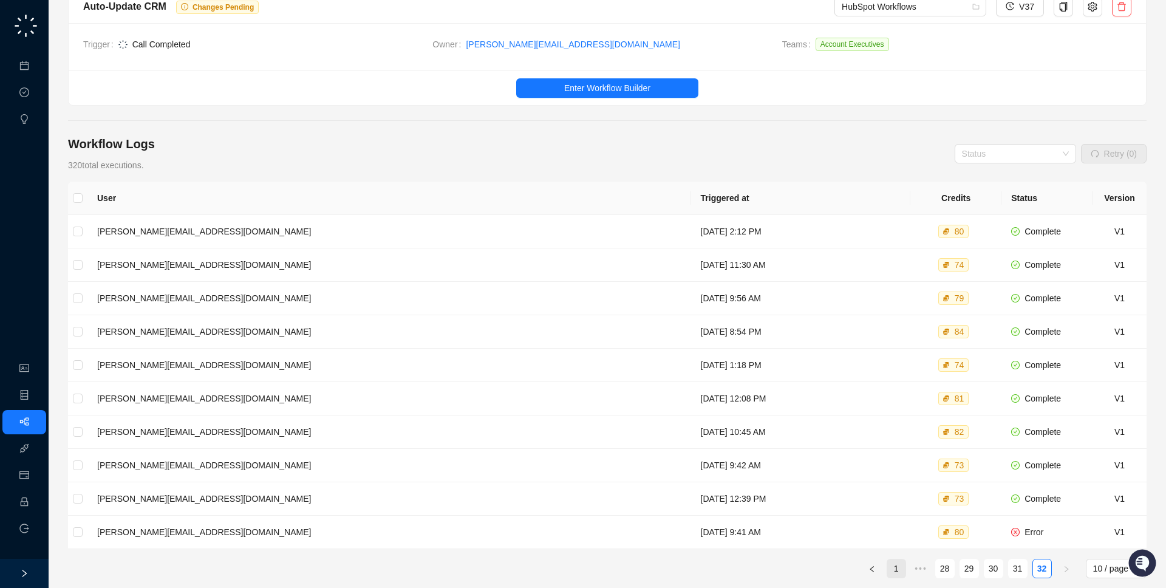
click at [900, 566] on link "1" at bounding box center [896, 568] width 18 height 18
click at [926, 570] on link "2" at bounding box center [921, 568] width 18 height 18
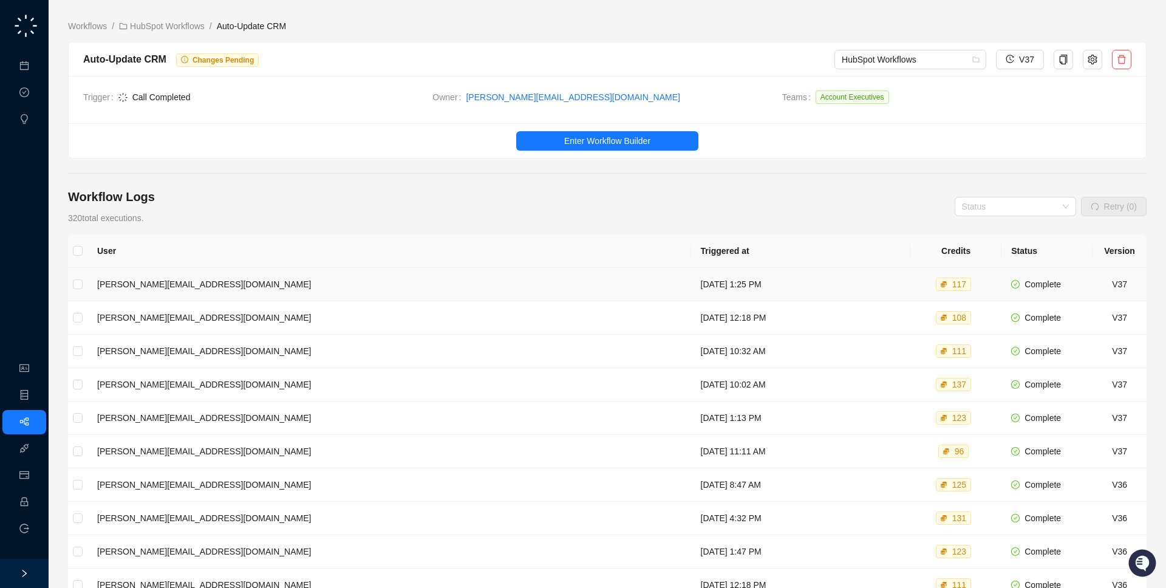
scroll to position [154, 0]
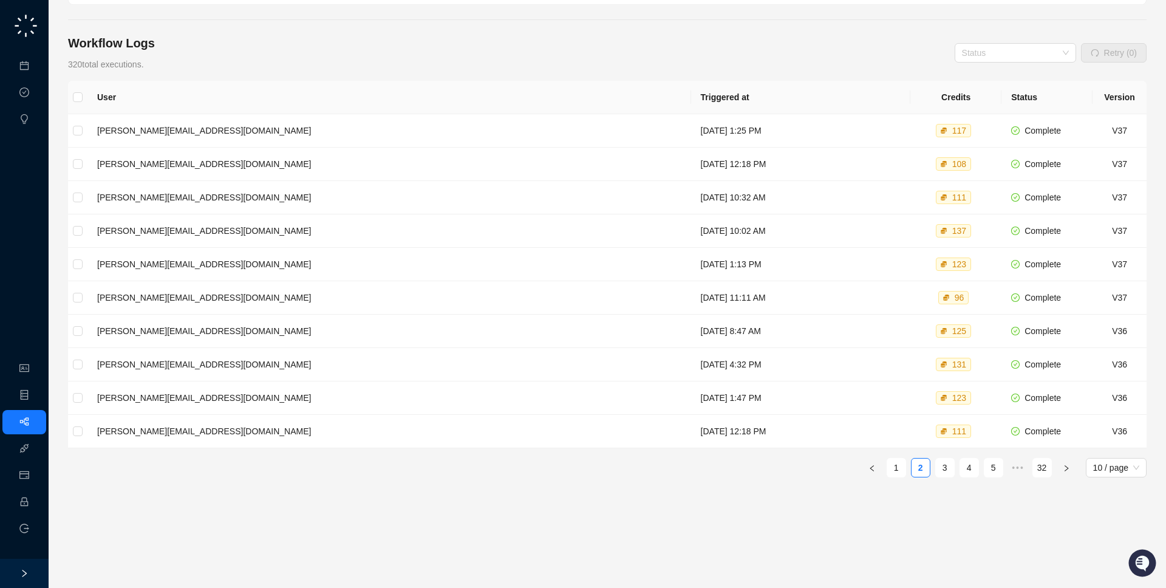
click at [905, 465] on ul "1 2 3 4 5 ••• 32 10 / page" at bounding box center [607, 467] width 1079 height 19
click at [691, 394] on td "Monday, 09/15/25, 1:47 PM" at bounding box center [801, 397] width 220 height 33
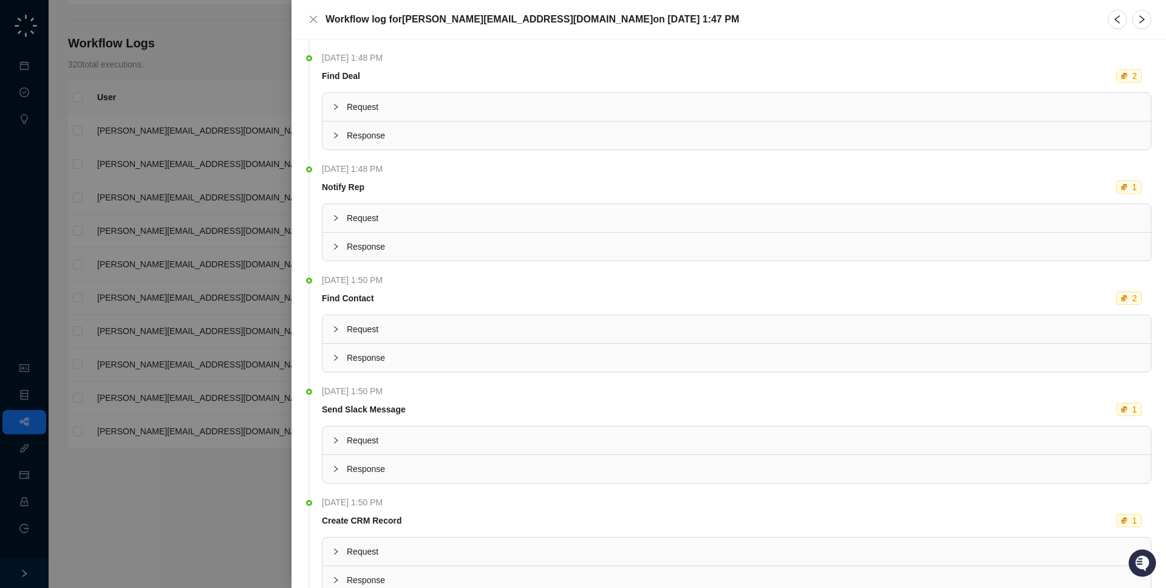
scroll to position [687, 0]
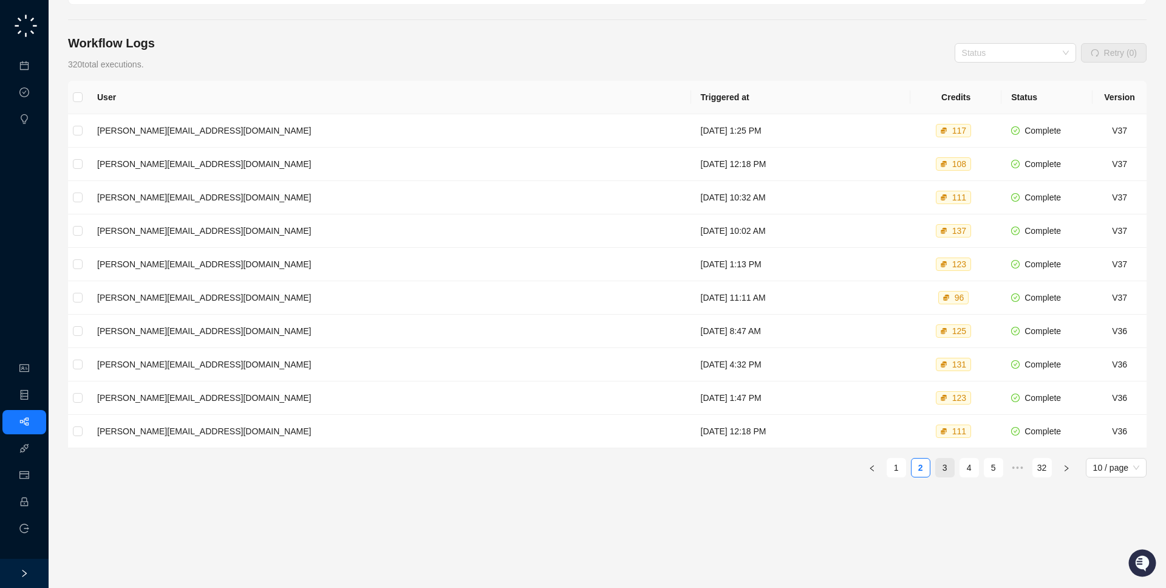
click at [942, 463] on link "3" at bounding box center [945, 468] width 18 height 18
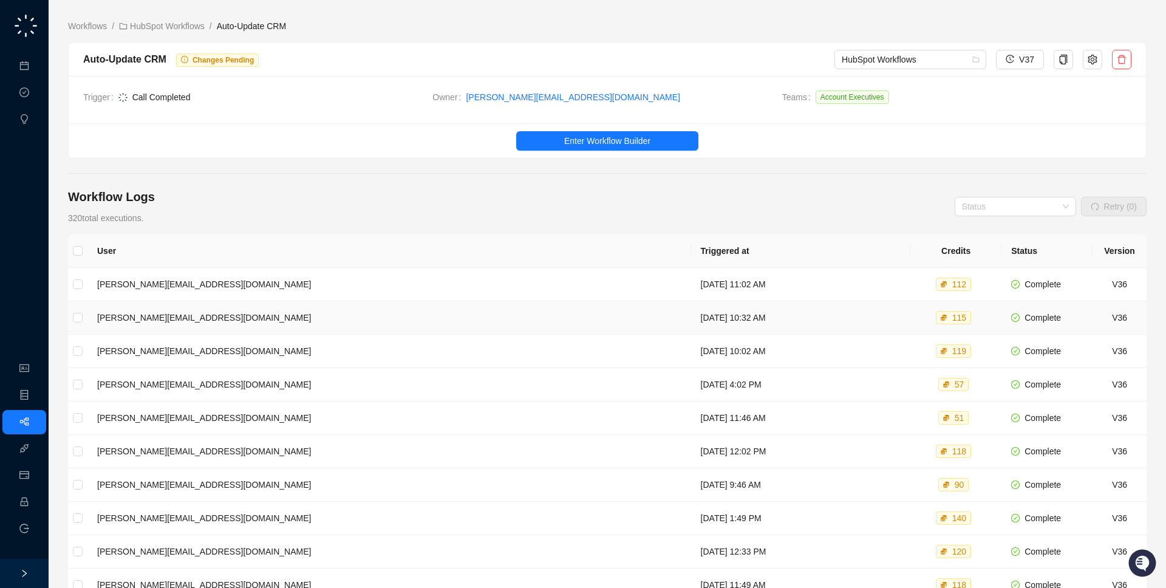
scroll to position [154, 0]
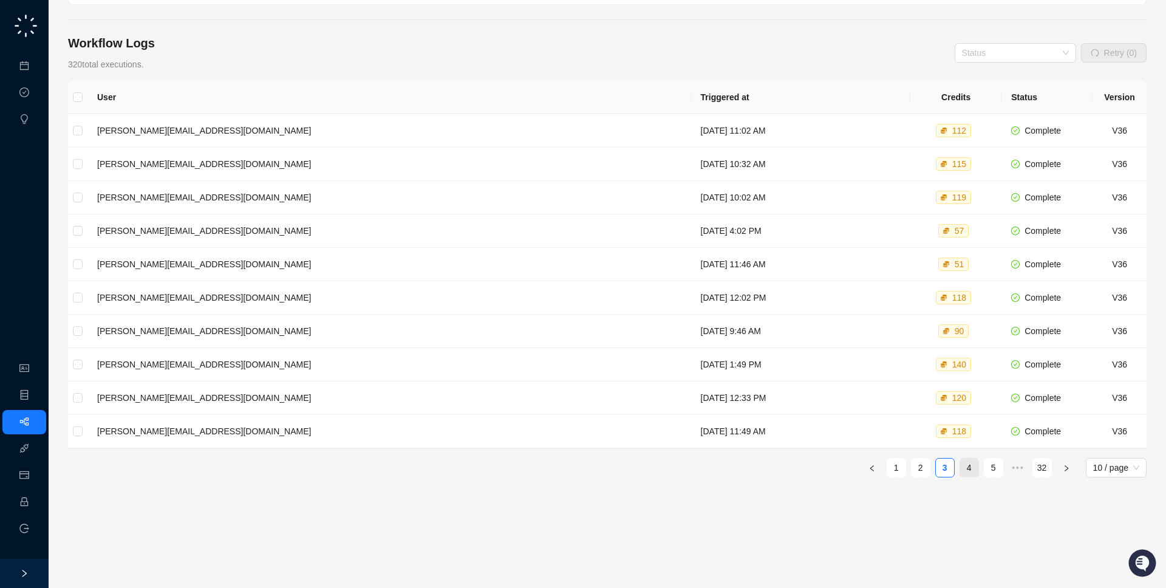
click at [972, 472] on link "4" at bounding box center [969, 468] width 18 height 18
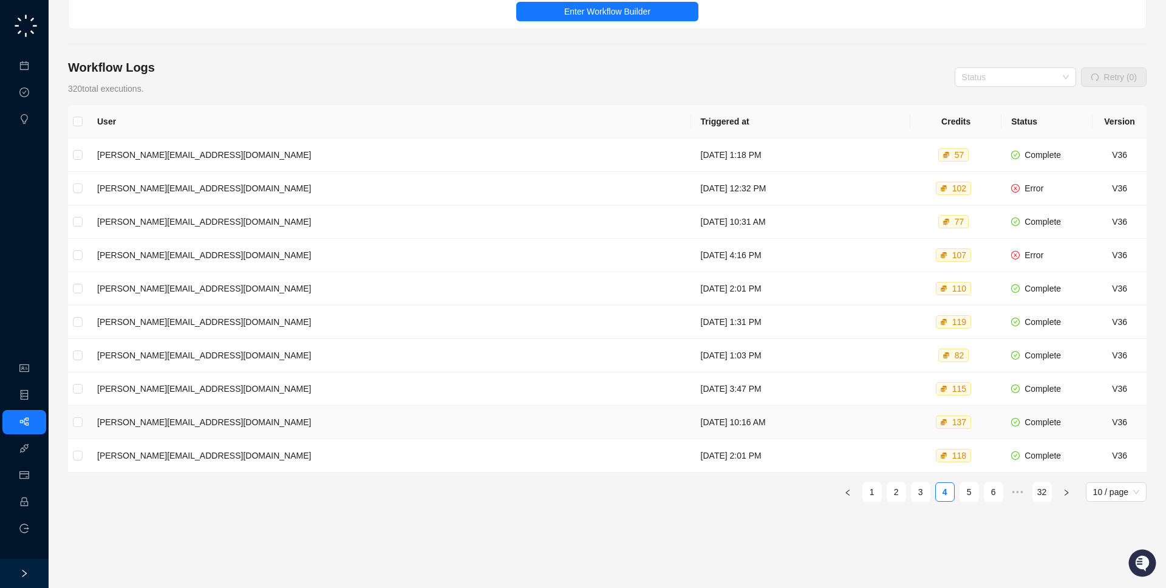
scroll to position [131, 0]
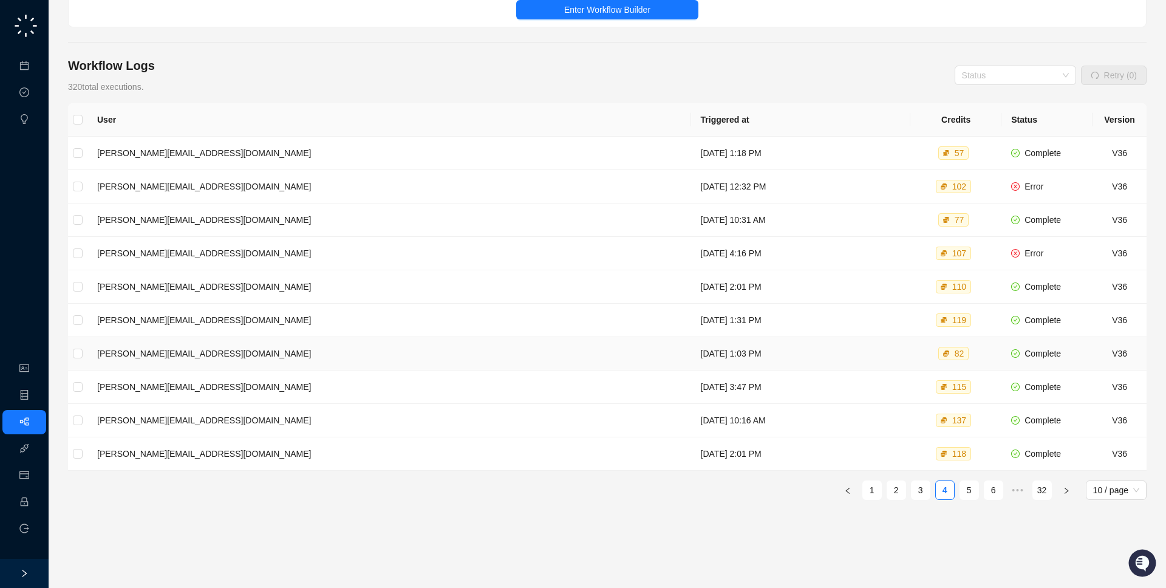
click at [758, 363] on td "Friday, 08/29/25, 1:03 PM" at bounding box center [801, 353] width 220 height 33
click at [991, 492] on link "6" at bounding box center [993, 490] width 18 height 18
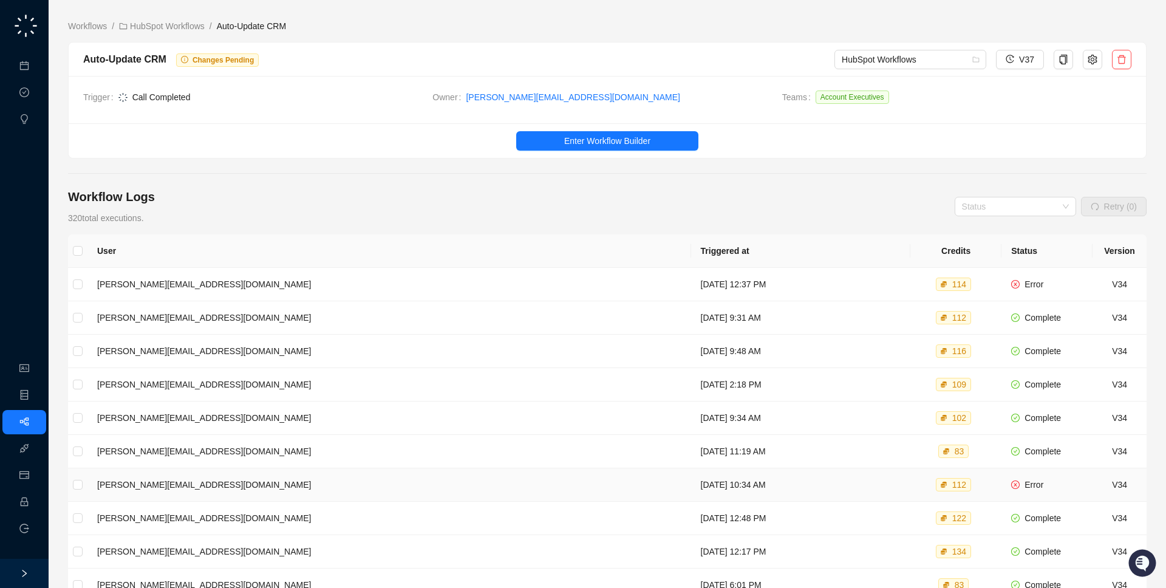
scroll to position [154, 0]
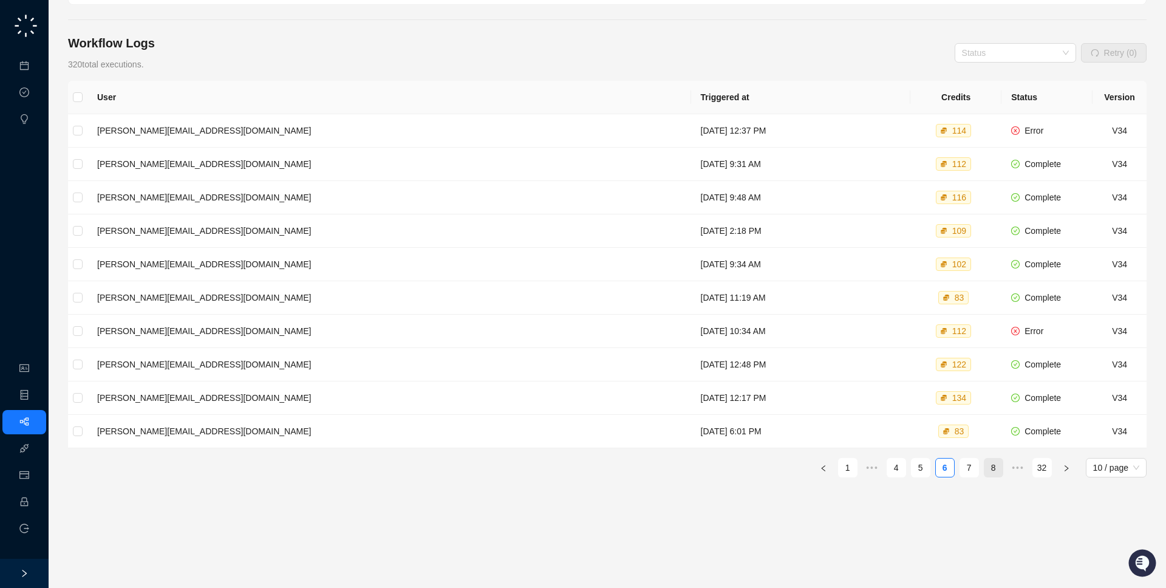
click at [995, 471] on link "8" at bounding box center [993, 468] width 18 height 18
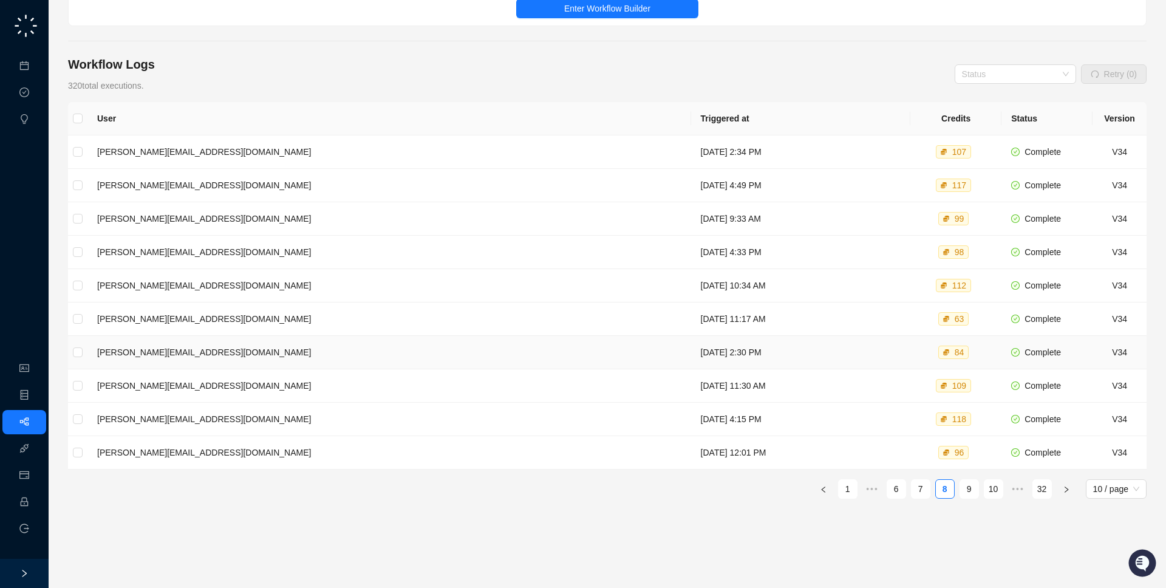
scroll to position [154, 0]
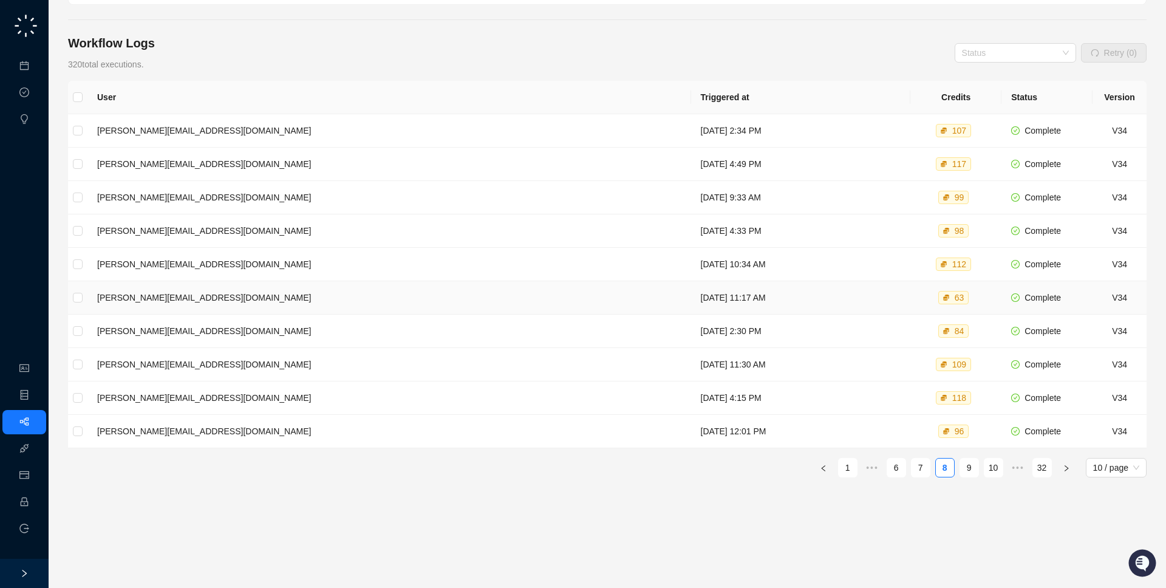
click at [691, 299] on td "Tuesday, 07/15/25, 11:17 AM" at bounding box center [801, 297] width 220 height 33
click at [697, 416] on td "Thursday, 07/10/25, 12:01 PM" at bounding box center [801, 431] width 220 height 33
click at [1001, 469] on link "10" at bounding box center [993, 468] width 18 height 18
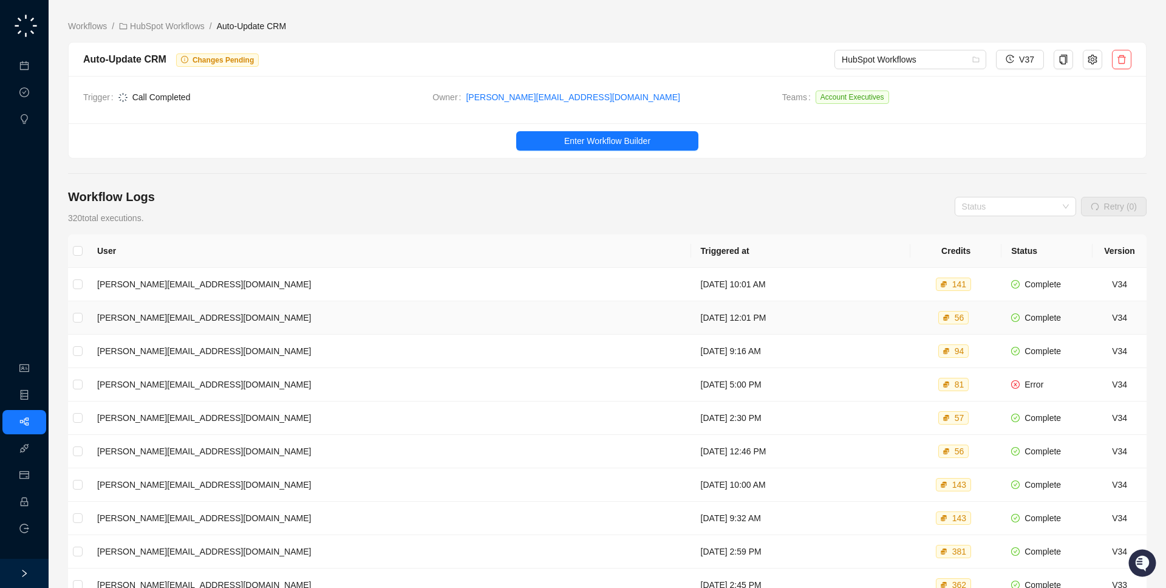
scroll to position [98, 0]
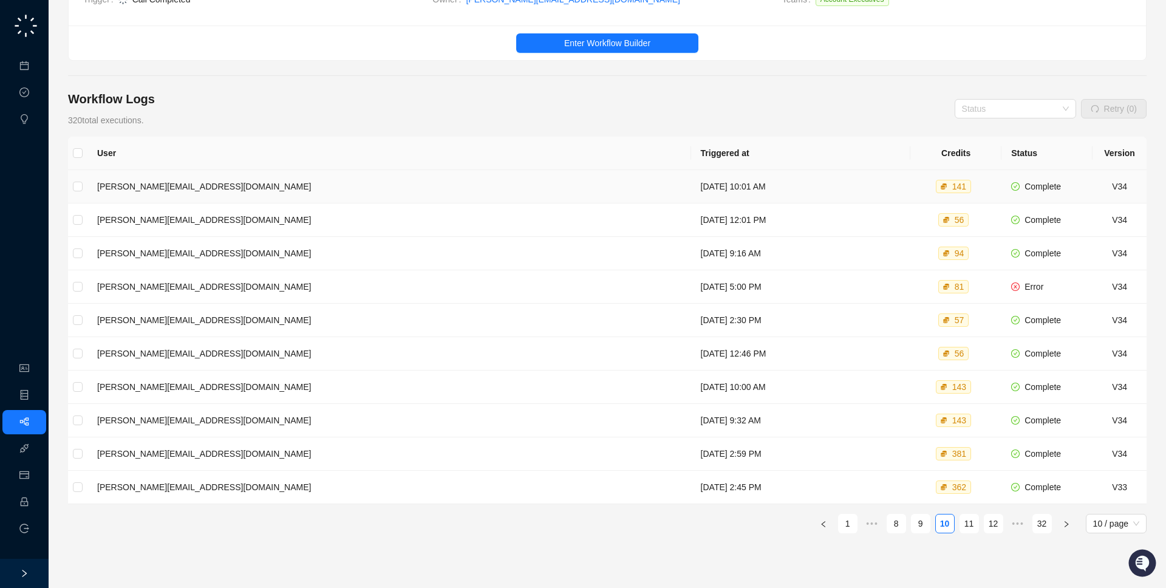
click at [718, 191] on td "Thursday, 07/03/25, 10:01 AM" at bounding box center [801, 186] width 220 height 33
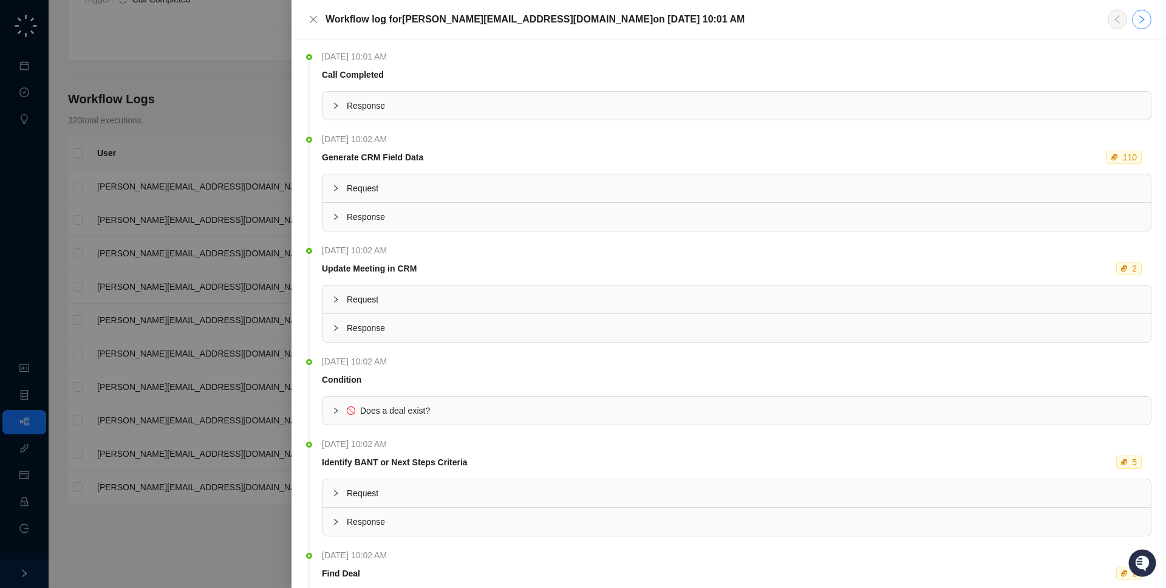
click at [1137, 17] on icon "right" at bounding box center [1142, 20] width 10 height 10
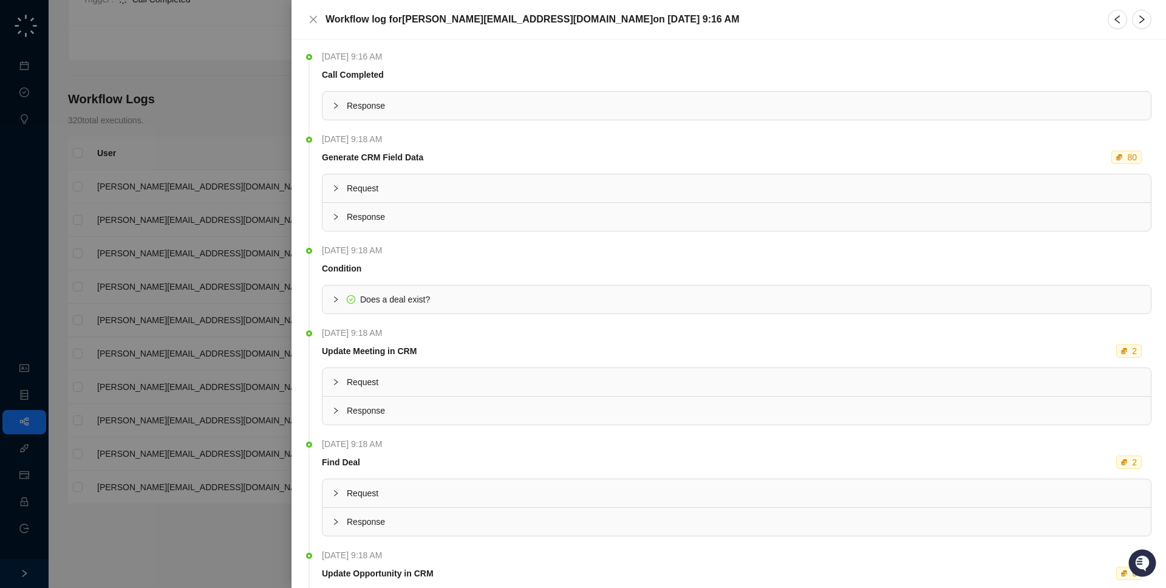
click at [1137, 17] on icon "right" at bounding box center [1142, 20] width 10 height 10
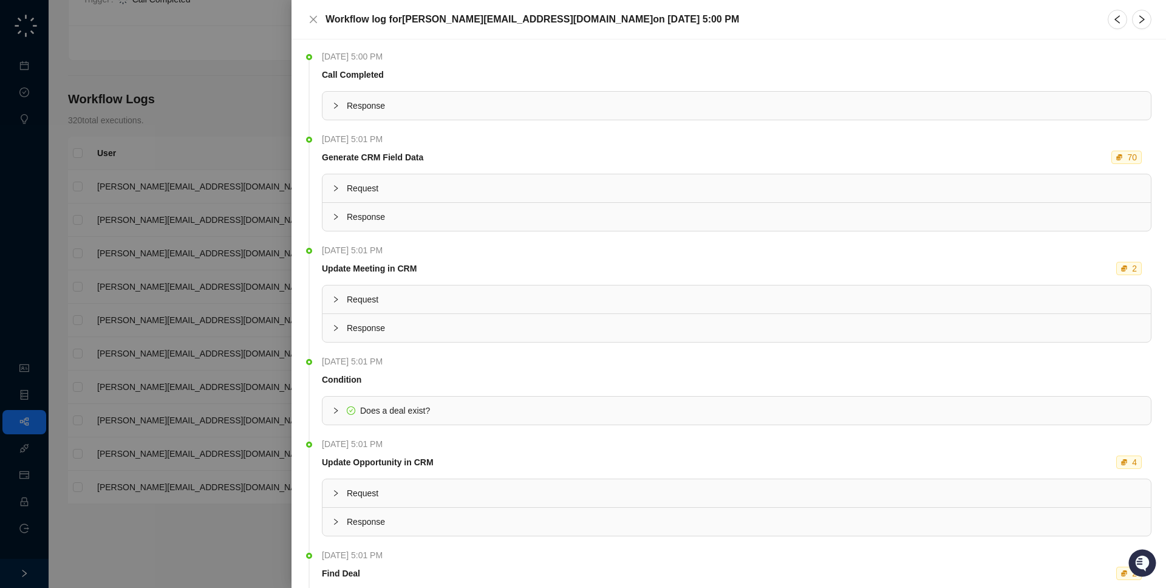
click at [1137, 17] on icon "right" at bounding box center [1142, 20] width 10 height 10
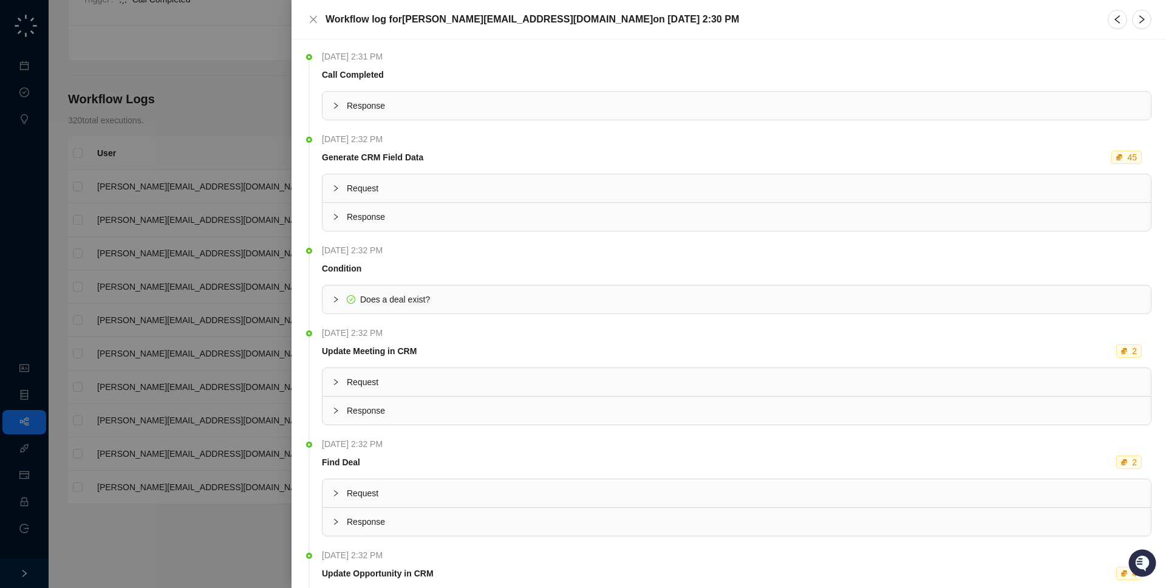
click at [1137, 17] on icon "right" at bounding box center [1142, 20] width 10 height 10
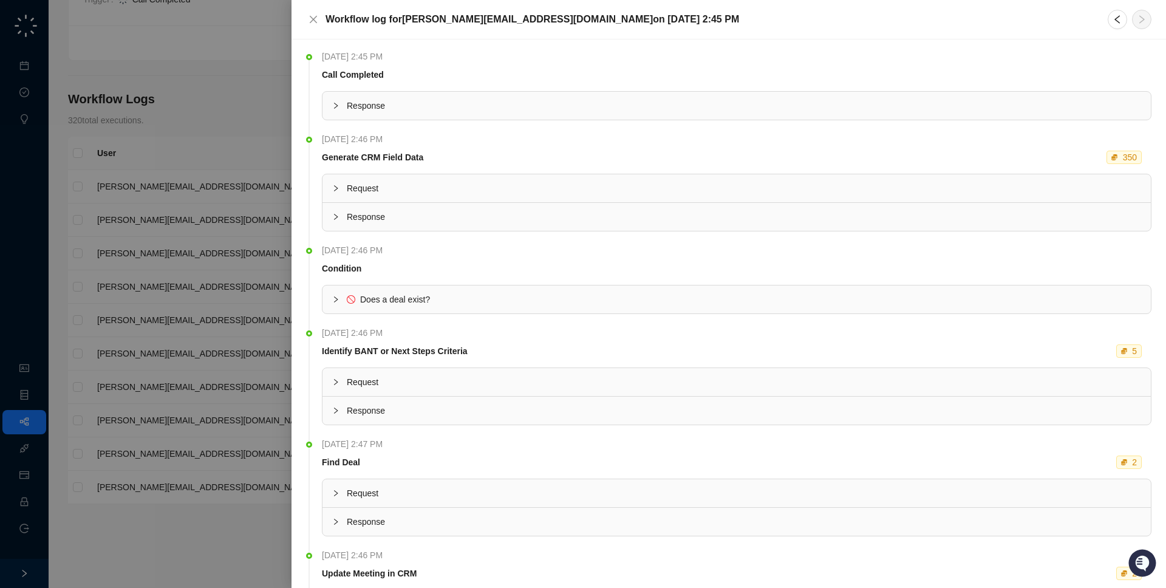
click at [147, 250] on div at bounding box center [583, 294] width 1166 height 588
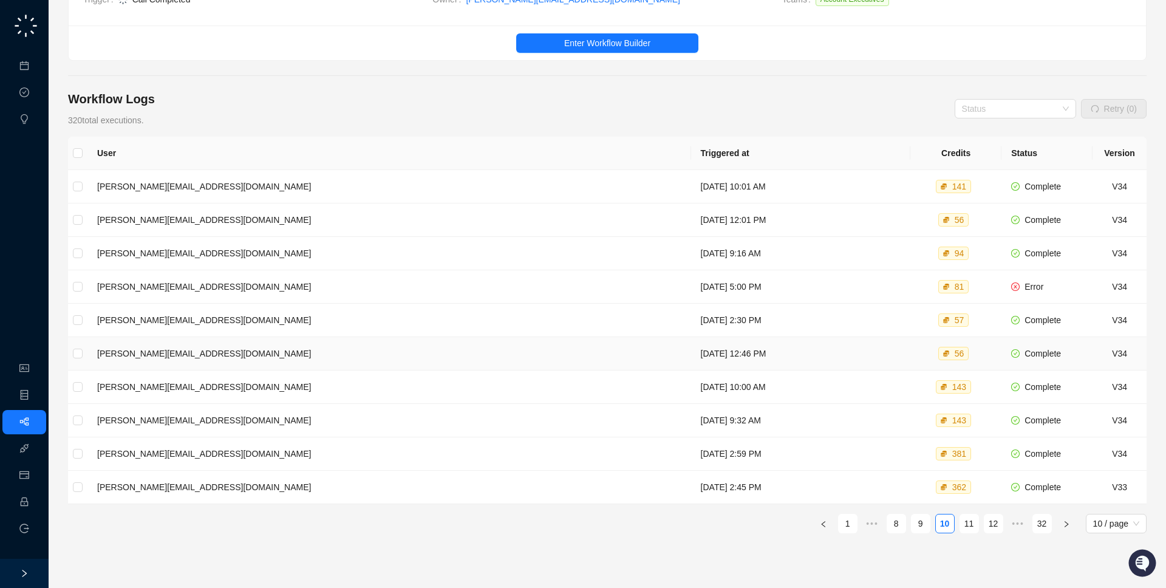
scroll to position [141, 0]
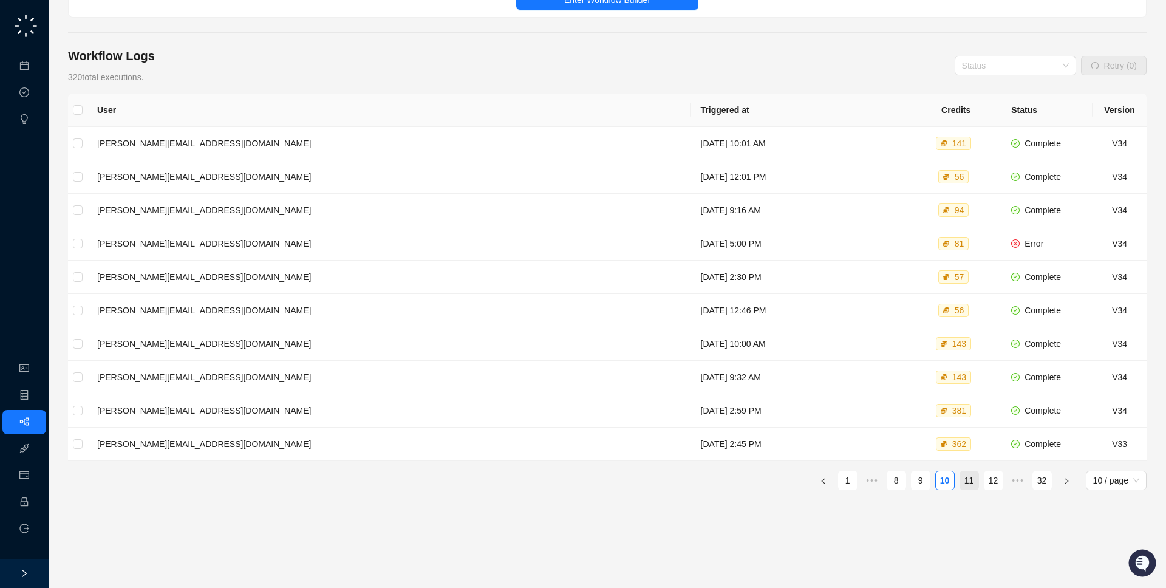
click at [972, 482] on link "11" at bounding box center [969, 480] width 18 height 18
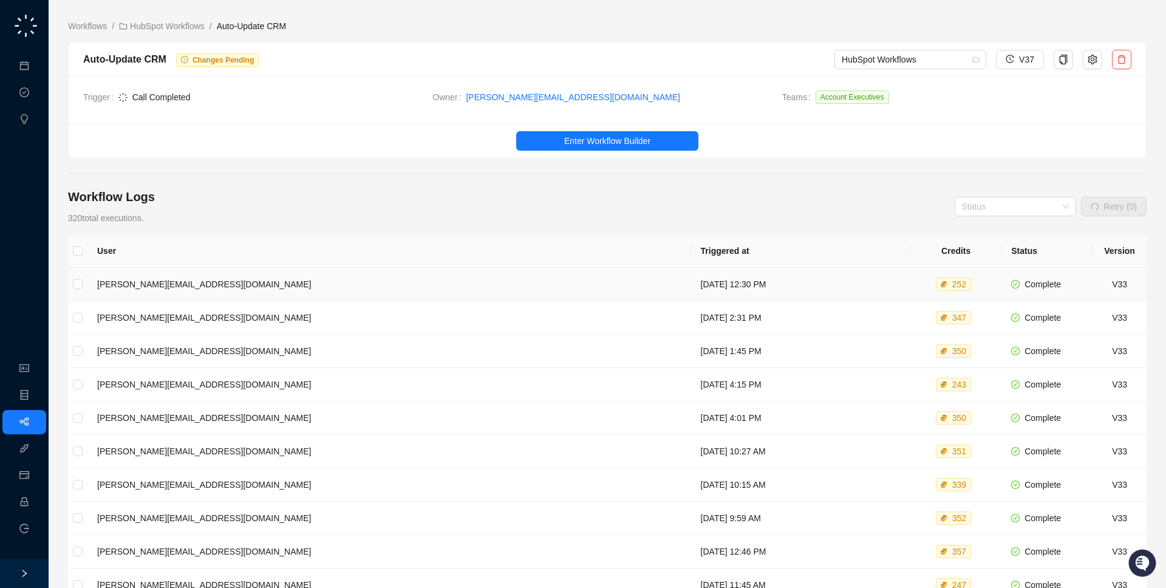
click at [691, 291] on td "Friday, 06/27/25, 12:30 PM" at bounding box center [801, 284] width 220 height 33
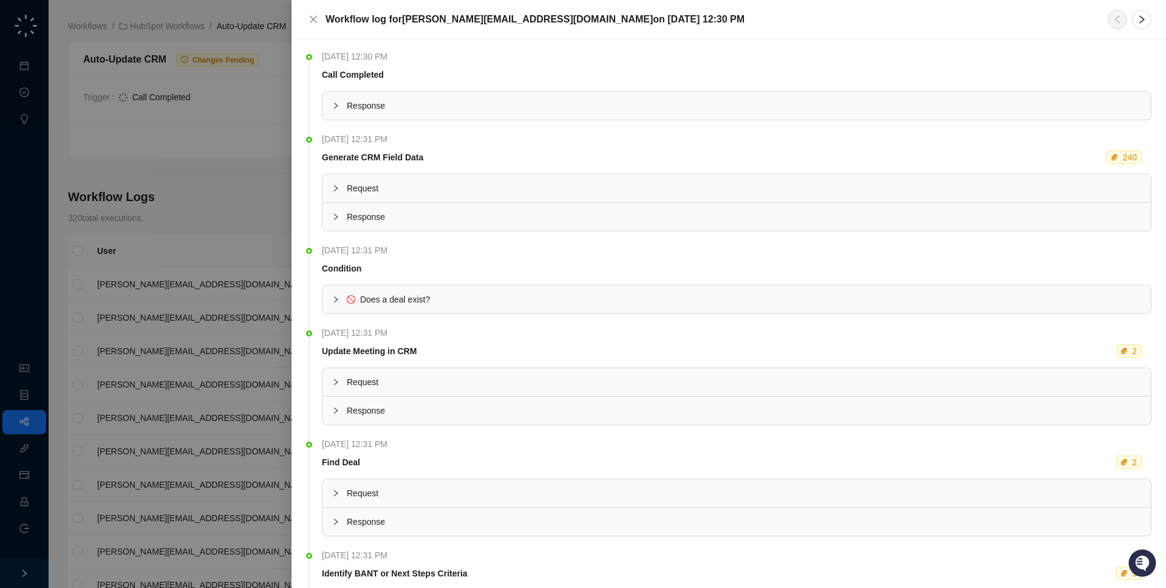
click at [183, 268] on div at bounding box center [583, 294] width 1166 height 588
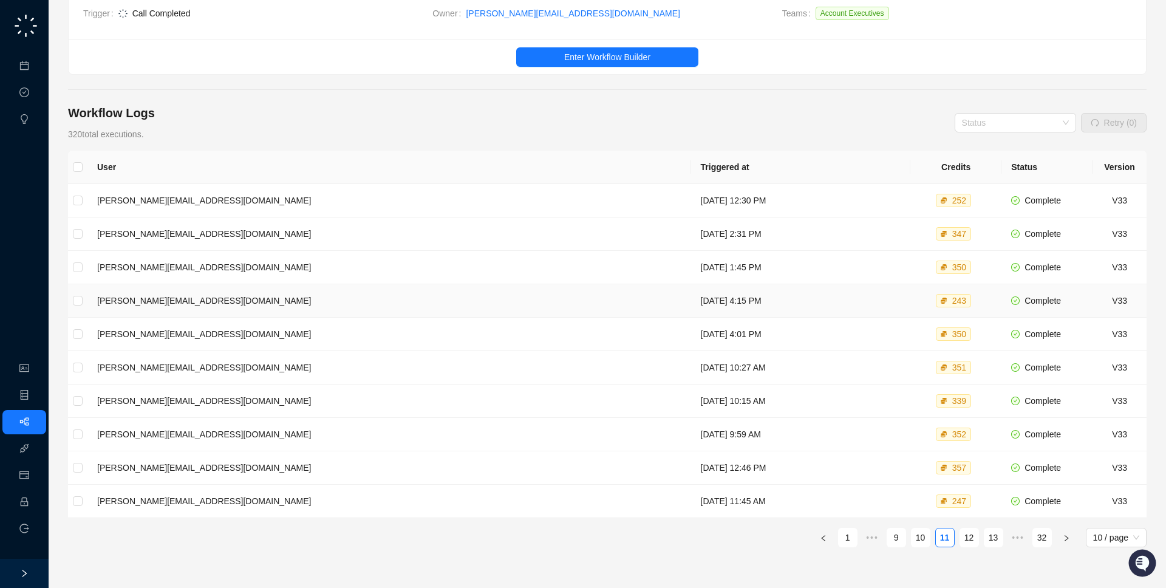
scroll to position [94, 0]
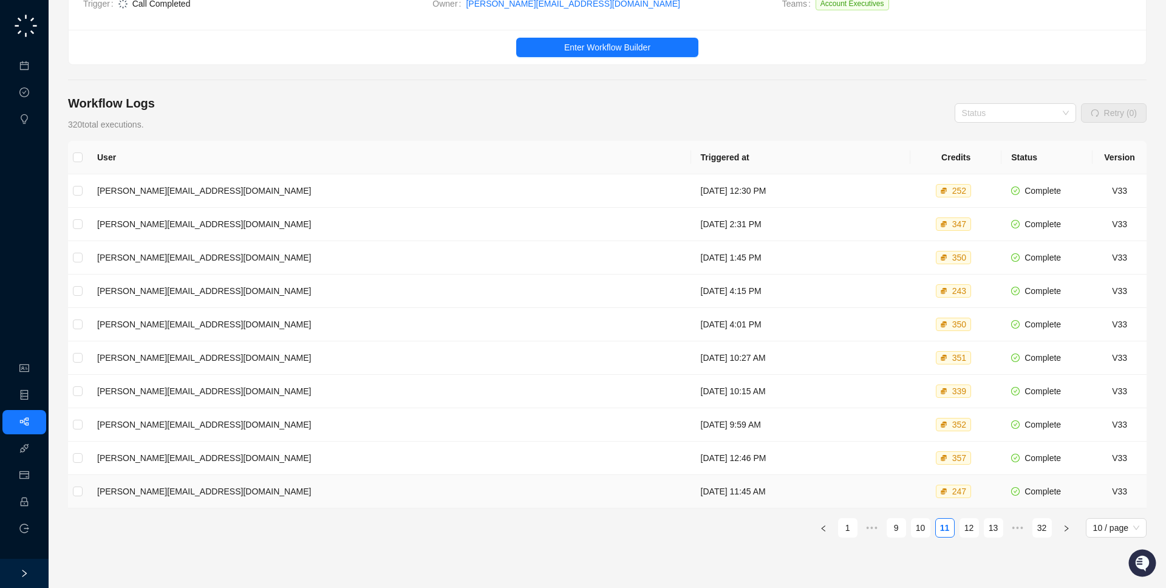
click at [812, 485] on td "Friday, 06/20/25, 11:45 AM" at bounding box center [801, 491] width 220 height 33
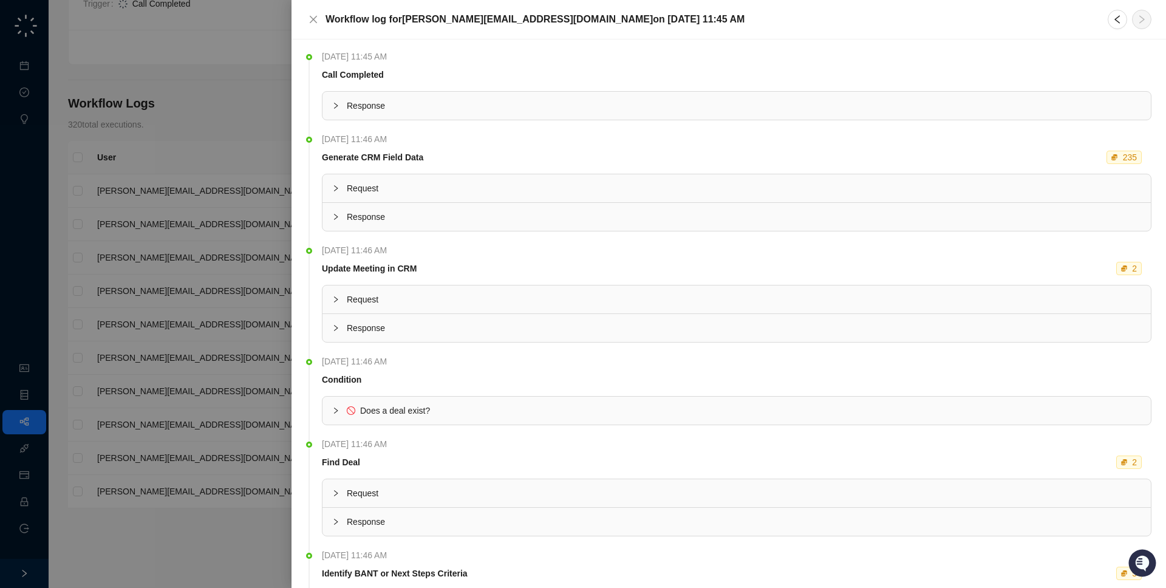
click at [237, 237] on div at bounding box center [583, 294] width 1166 height 588
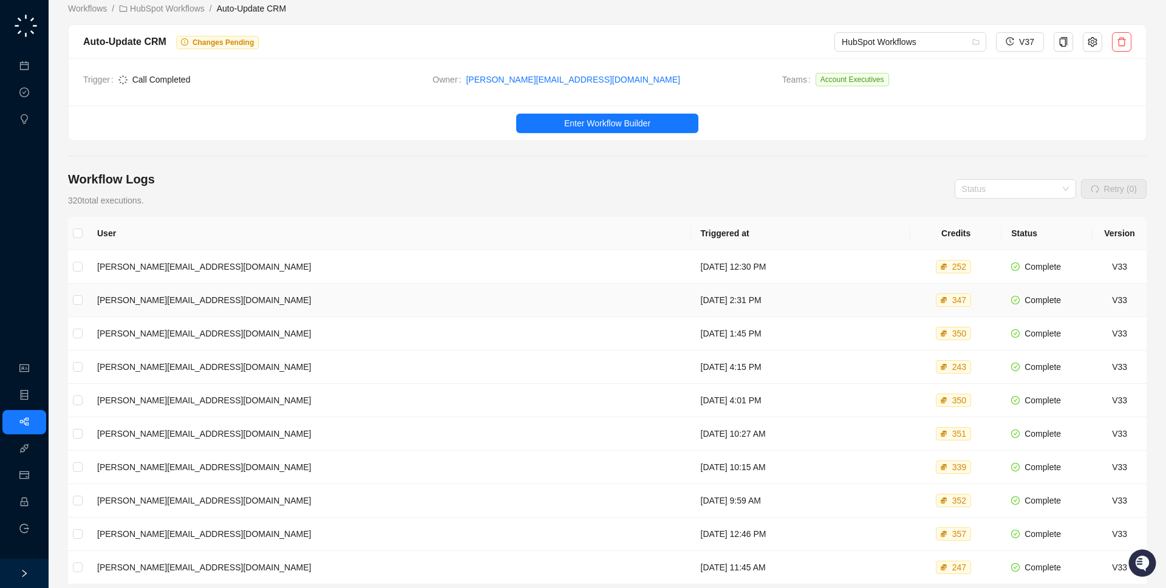
scroll to position [12, 0]
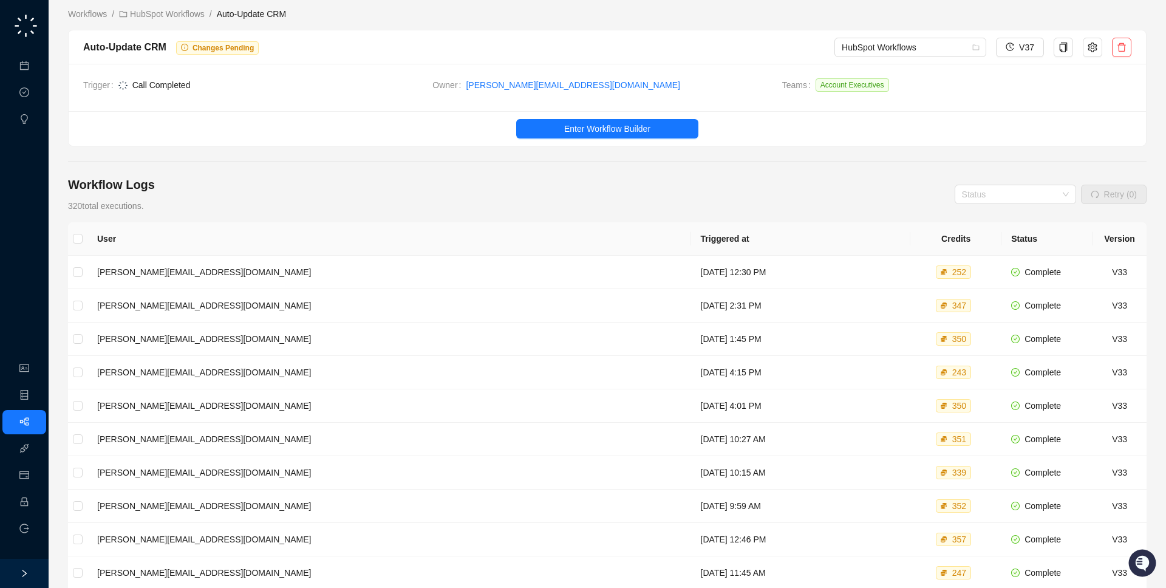
drag, startPoint x: 317, startPoint y: 89, endPoint x: 309, endPoint y: 86, distance: 8.5
click at [310, 86] on span "Call Completed" at bounding box center [270, 84] width 305 height 13
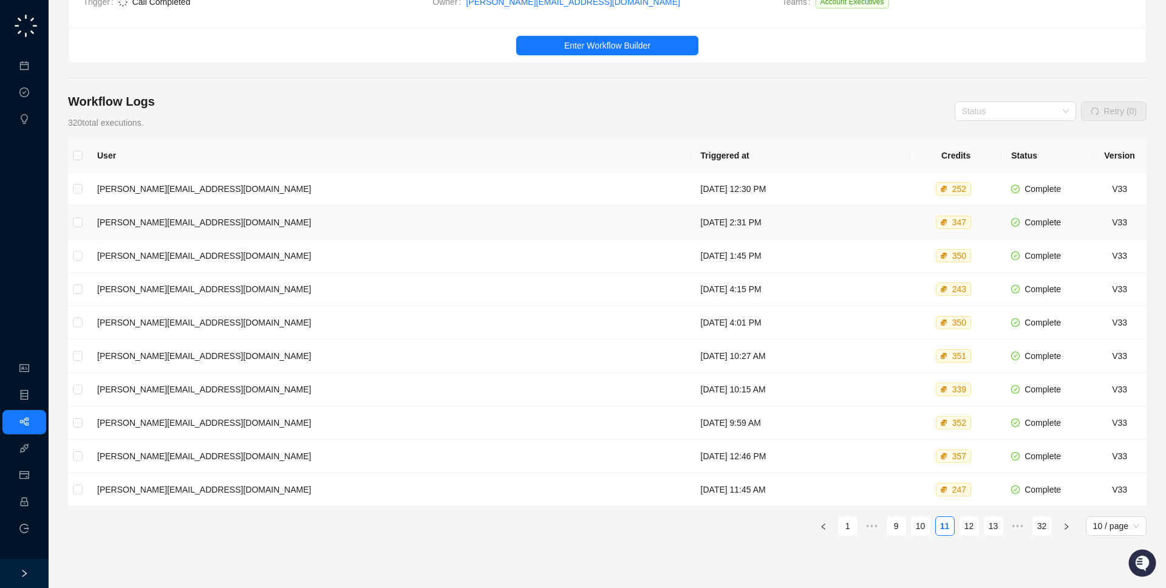
scroll to position [97, 0]
click at [1042, 527] on link "32" at bounding box center [1042, 525] width 18 height 18
click at [691, 218] on td "Monday, 02/10/25, 11:30 AM" at bounding box center [801, 221] width 220 height 33
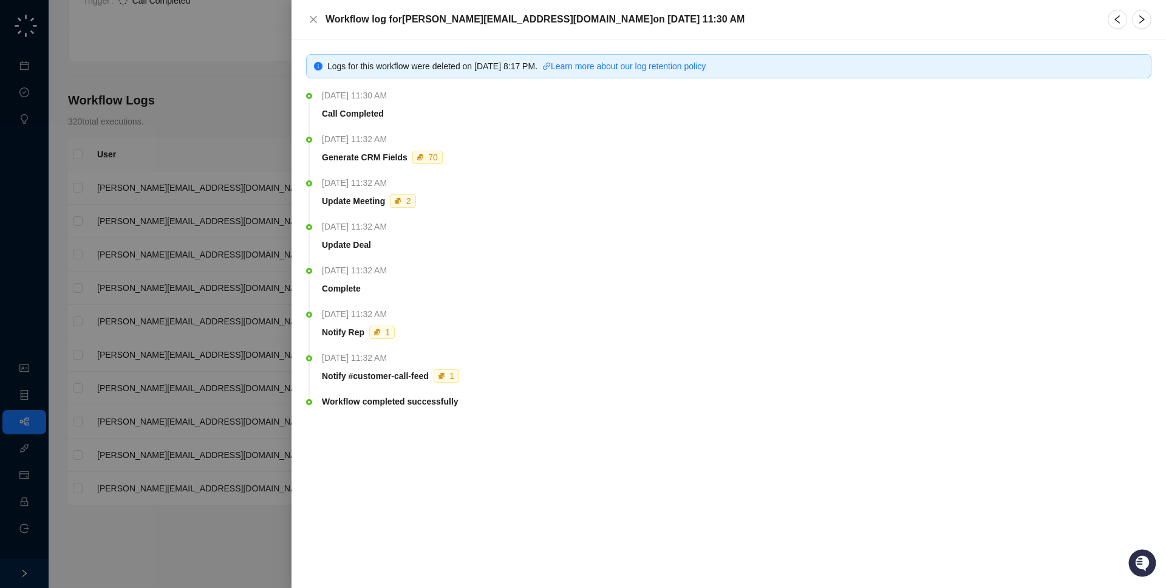
drag, startPoint x: 457, startPoint y: 208, endPoint x: 459, endPoint y: 105, distance: 103.2
click at [459, 105] on ul "Monday, 02/10/25, 11:30 AM Call Completed Monday, 02/10/25, 11:32 AM Generate C…" at bounding box center [728, 266] width 845 height 347
click at [459, 105] on th "Monday, 02/10/25, 11:30 AM" at bounding box center [737, 98] width 830 height 18
drag, startPoint x: 449, startPoint y: 159, endPoint x: 310, endPoint y: 95, distance: 153.5
click at [310, 95] on ul "Monday, 02/10/25, 11:30 AM Call Completed Monday, 02/10/25, 11:32 AM Generate C…" at bounding box center [728, 266] width 845 height 347
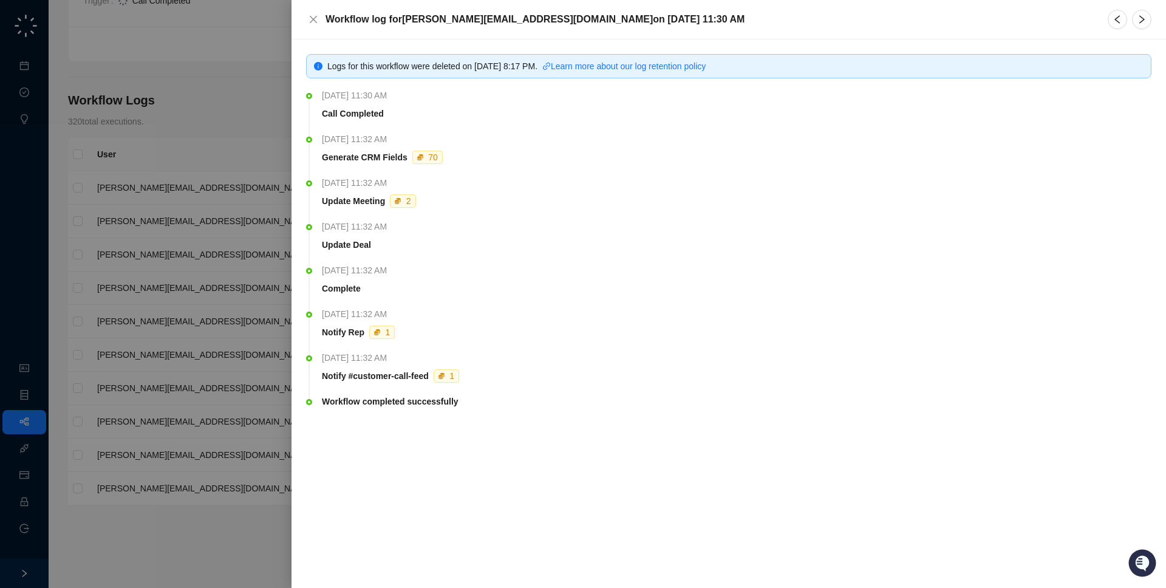
click at [462, 153] on div "Generate CRM Fields 70" at bounding box center [734, 157] width 830 height 13
click at [1116, 23] on icon "left" at bounding box center [1118, 20] width 10 height 10
click at [209, 210] on div at bounding box center [583, 294] width 1166 height 588
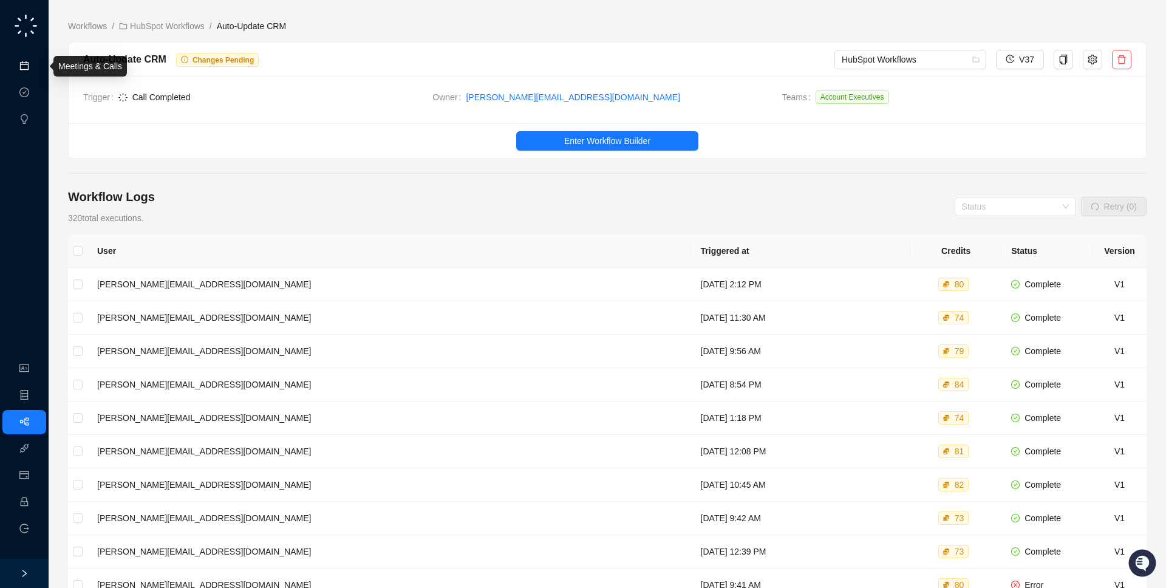
click at [35, 63] on link "Meetings & Calls" at bounding box center [67, 66] width 64 height 10
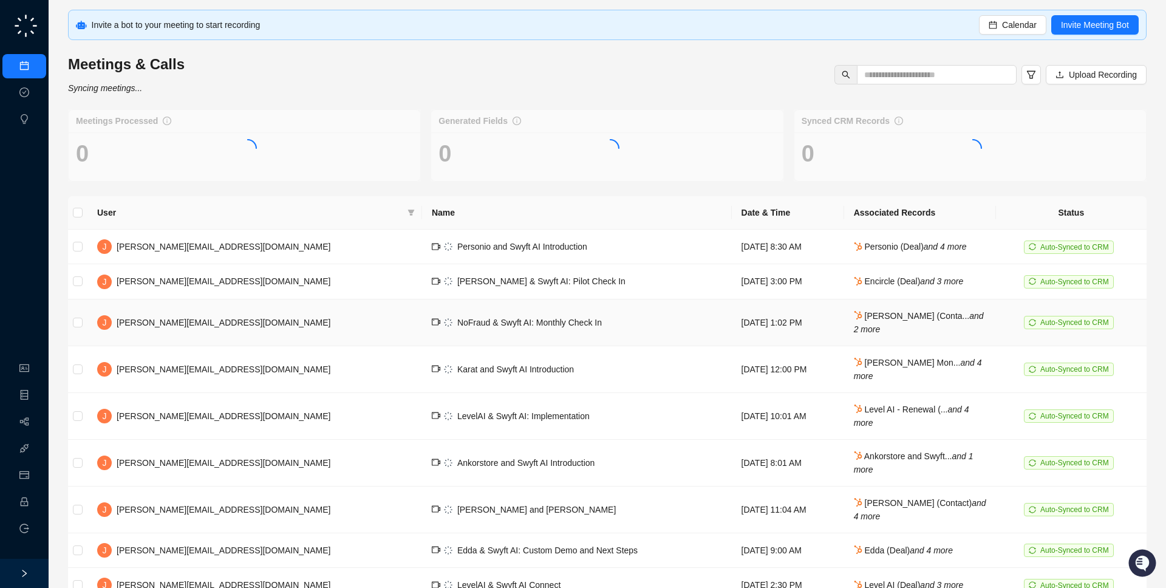
scroll to position [110, 0]
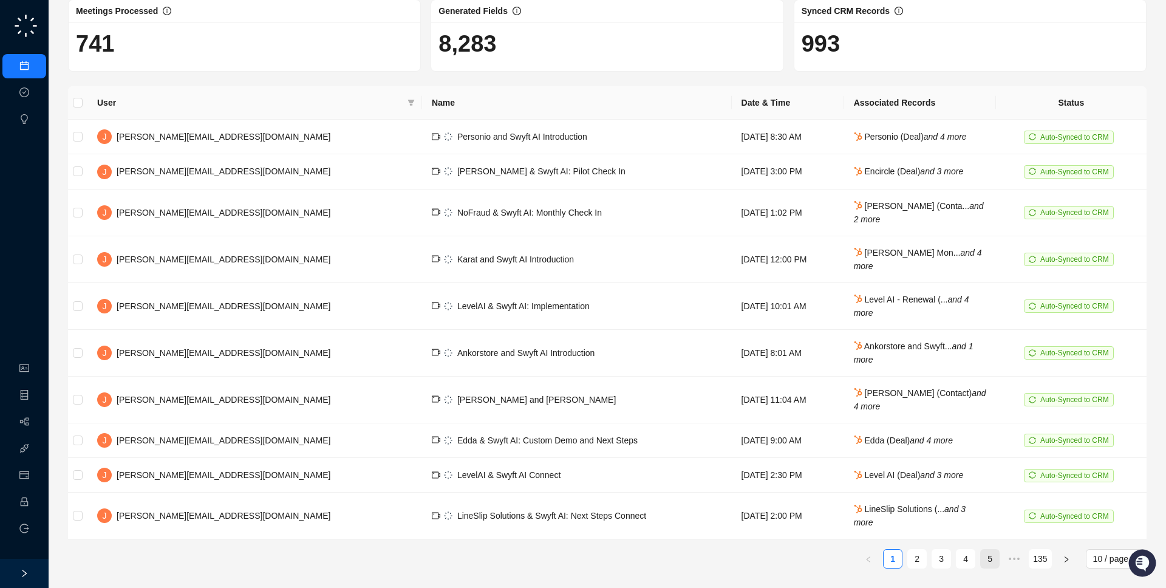
click at [997, 565] on link "5" at bounding box center [990, 559] width 18 height 18
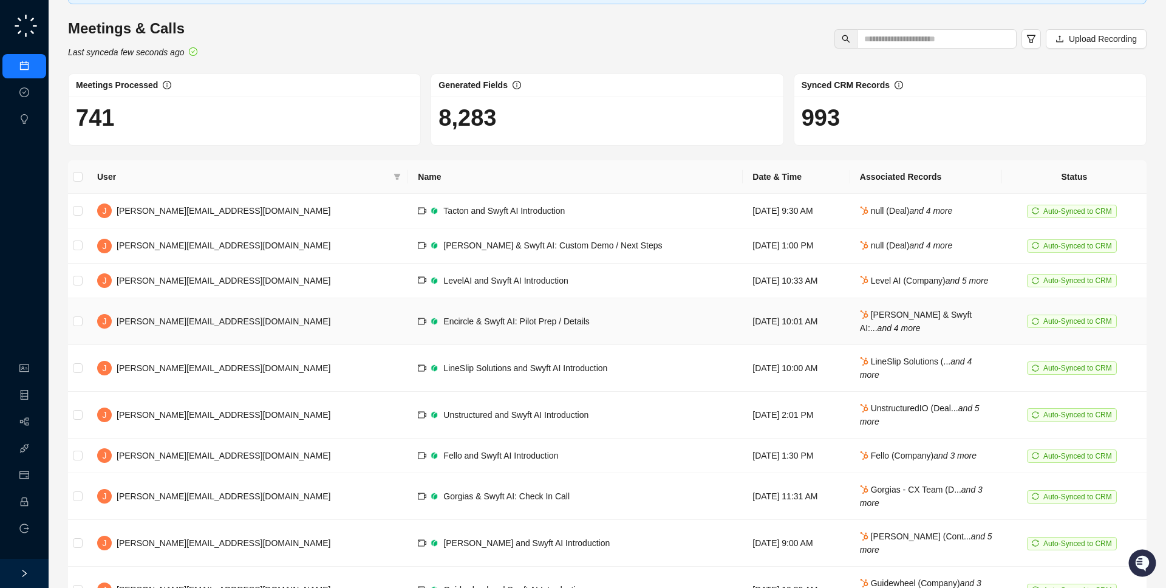
scroll to position [122, 0]
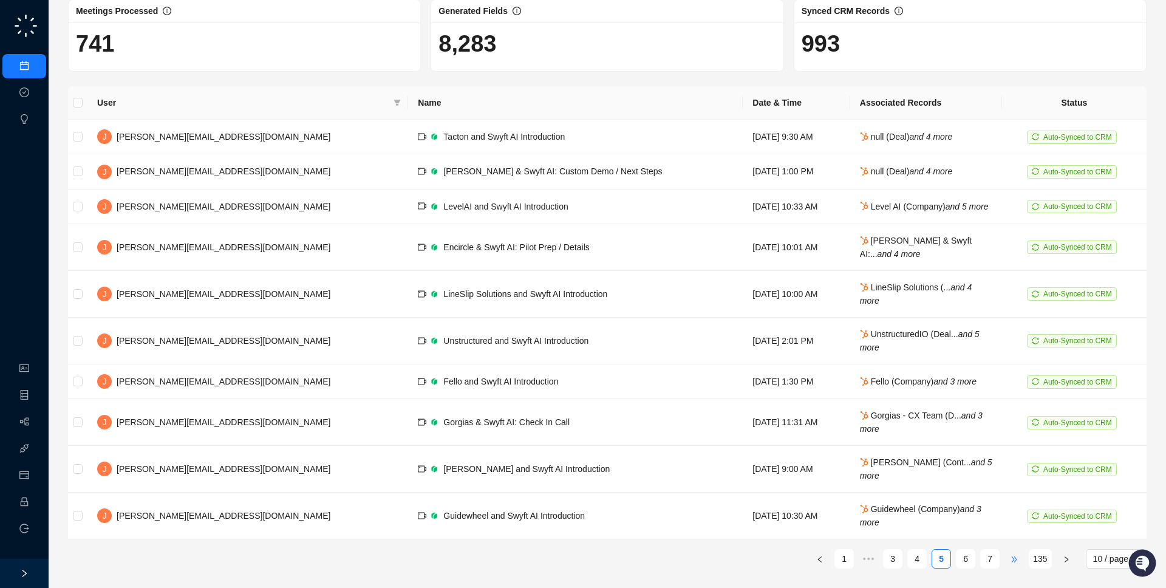
click at [1012, 556] on span "•••" at bounding box center [1013, 558] width 19 height 19
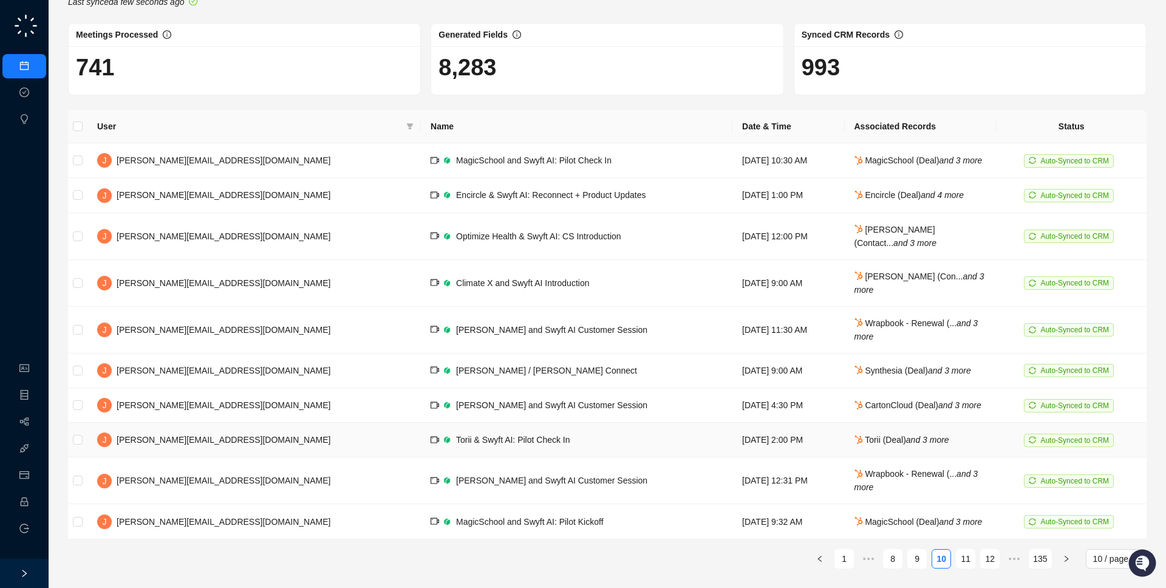
scroll to position [122, 0]
click at [1012, 556] on span "•••" at bounding box center [1013, 558] width 19 height 19
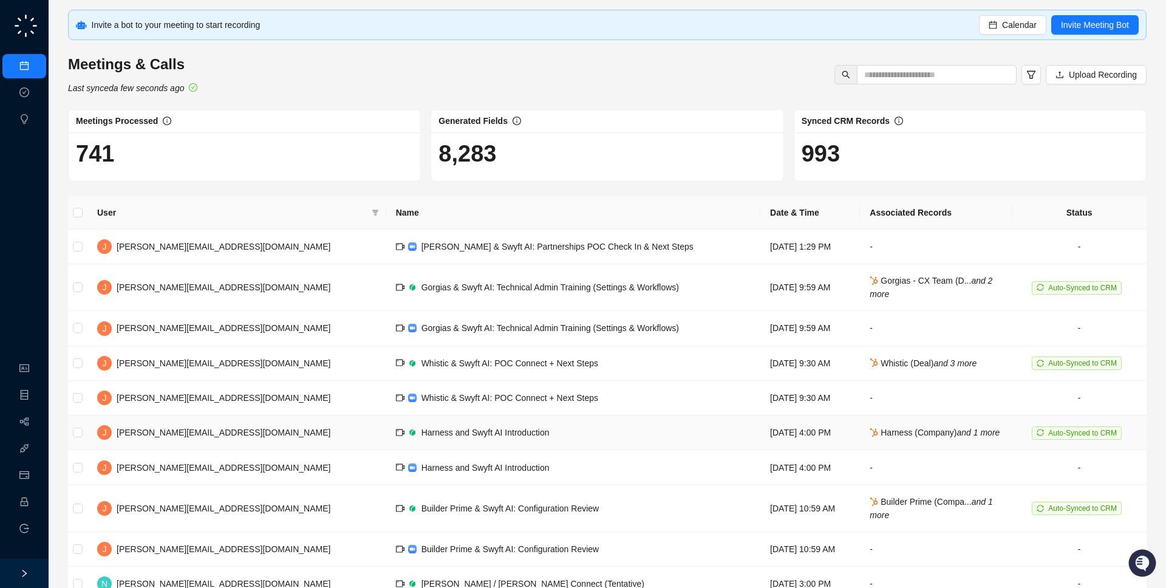
click at [760, 449] on td "Tuesday, 06/03/25, 4:00 PM" at bounding box center [810, 432] width 100 height 35
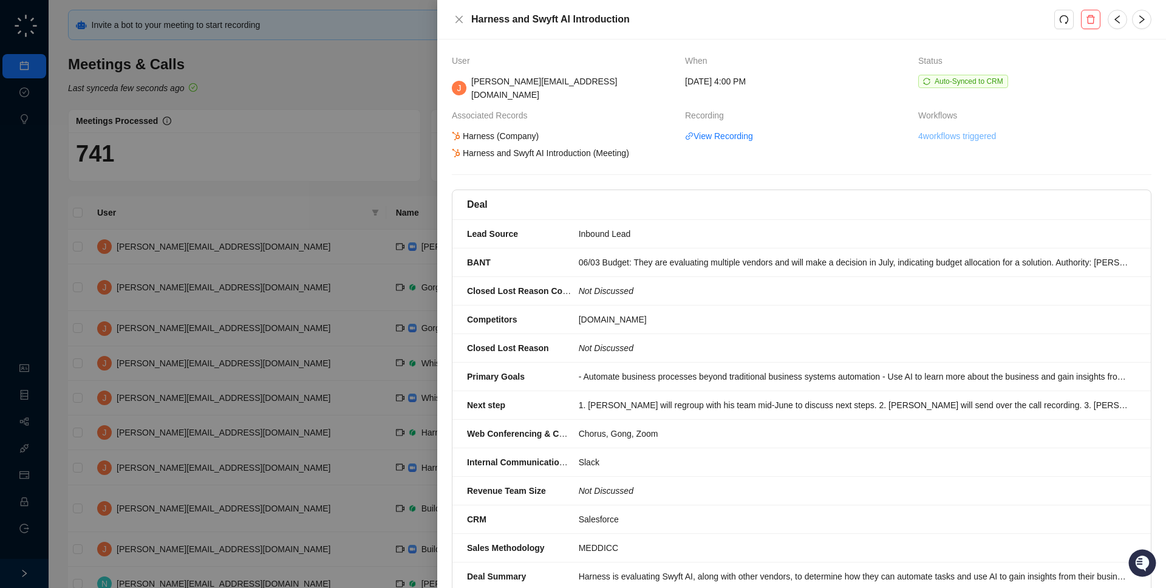
click at [933, 129] on link "4 workflows triggered" at bounding box center [957, 135] width 78 height 13
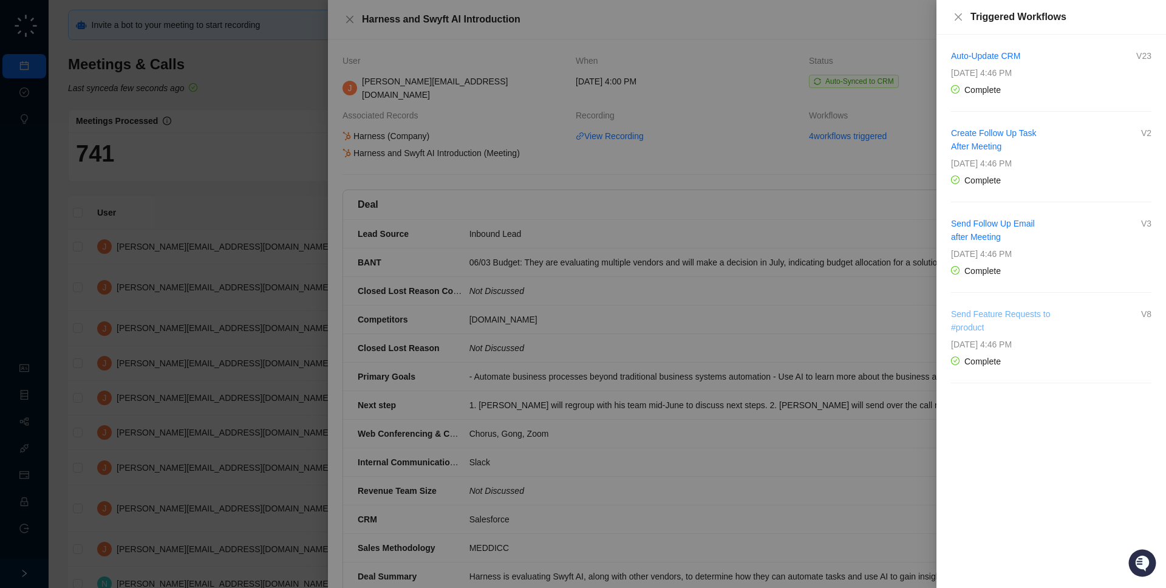
click at [986, 312] on link "Send Feature Requests to #product" at bounding box center [1000, 320] width 99 height 23
click at [1009, 222] on link "Send Follow Up Email after Meeting" at bounding box center [993, 230] width 84 height 23
click at [770, 226] on div at bounding box center [583, 294] width 1166 height 588
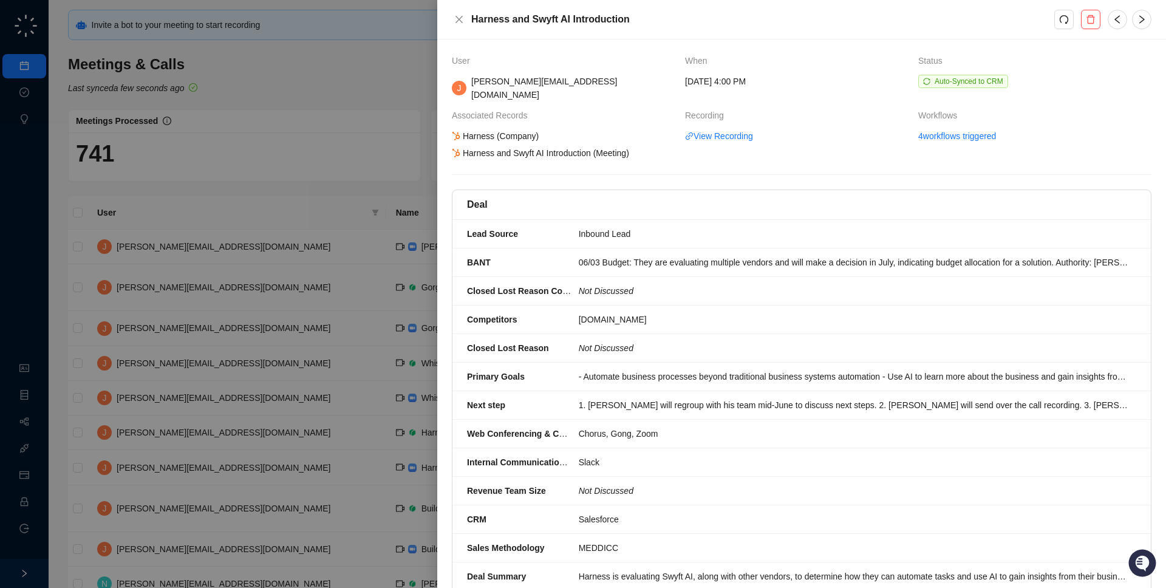
click at [316, 211] on div at bounding box center [583, 294] width 1166 height 588
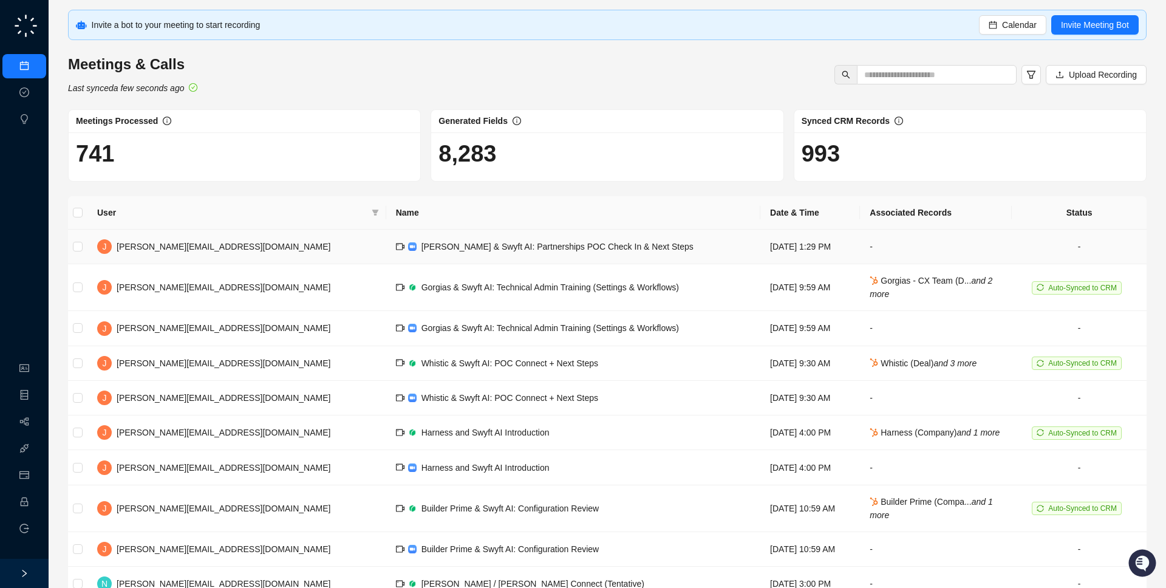
click at [593, 245] on td "Gorgias & Swyft AI: Partnerships POC Check In & Next Steps" at bounding box center [573, 247] width 374 height 35
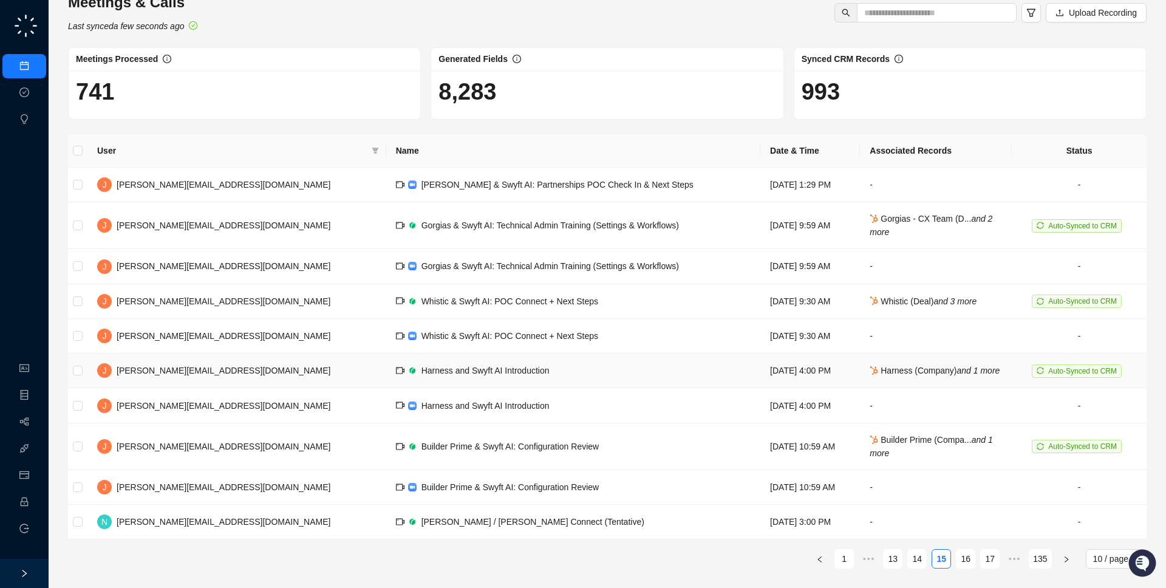
scroll to position [74, 0]
click at [760, 392] on td "Tuesday, 06/03/25, 4:00 PM" at bounding box center [810, 405] width 100 height 35
click at [760, 377] on td "Tuesday, 06/03/25, 4:00 PM" at bounding box center [810, 370] width 100 height 35
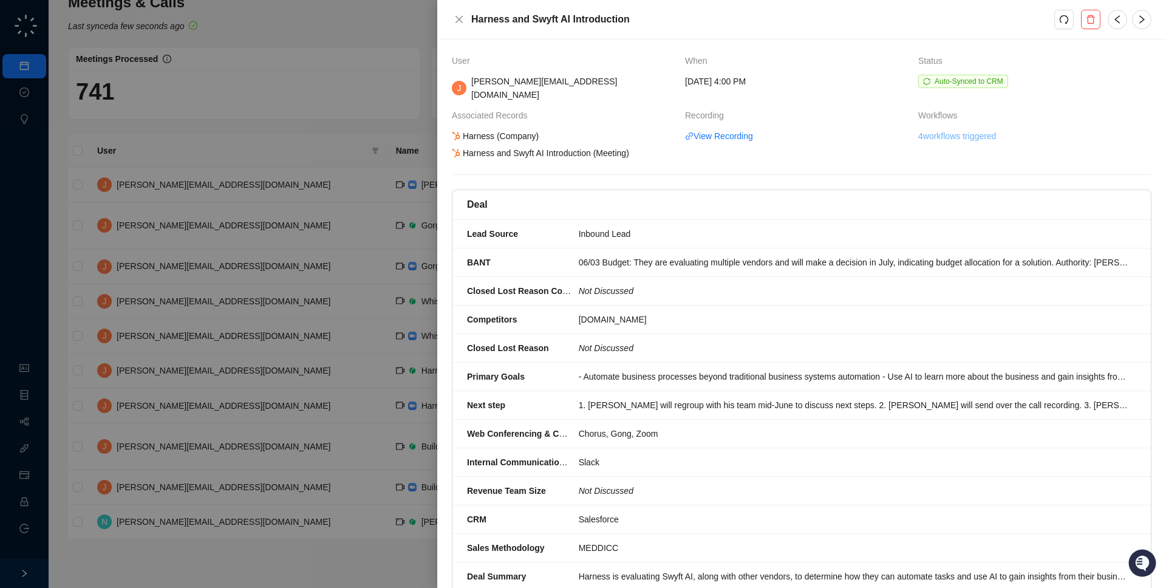
click at [943, 129] on link "4 workflows triggered" at bounding box center [957, 135] width 78 height 13
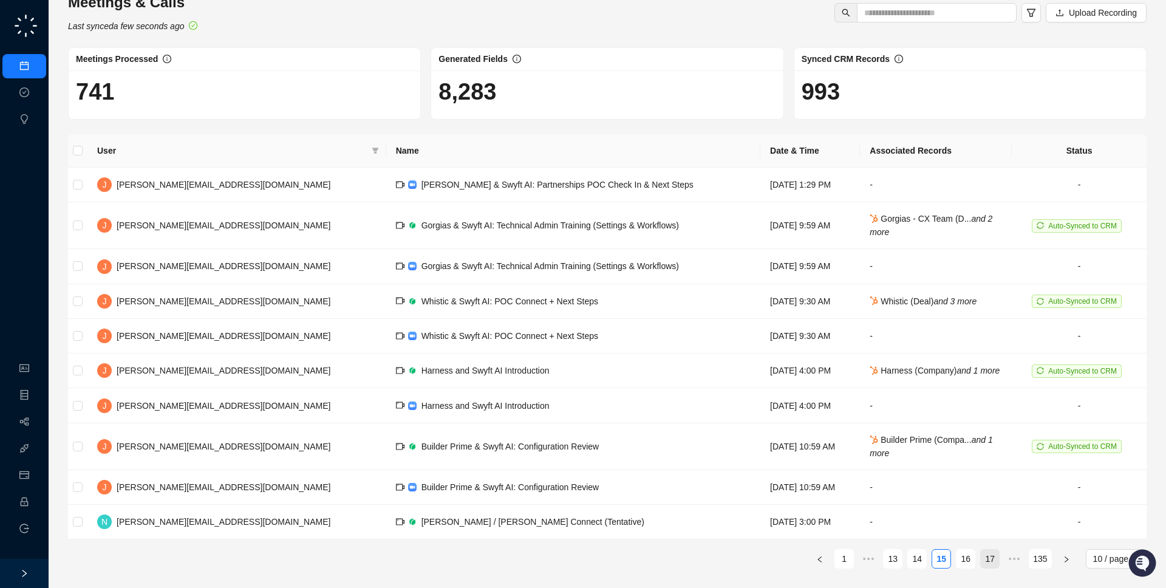
click at [995, 559] on link "17" at bounding box center [990, 559] width 18 height 18
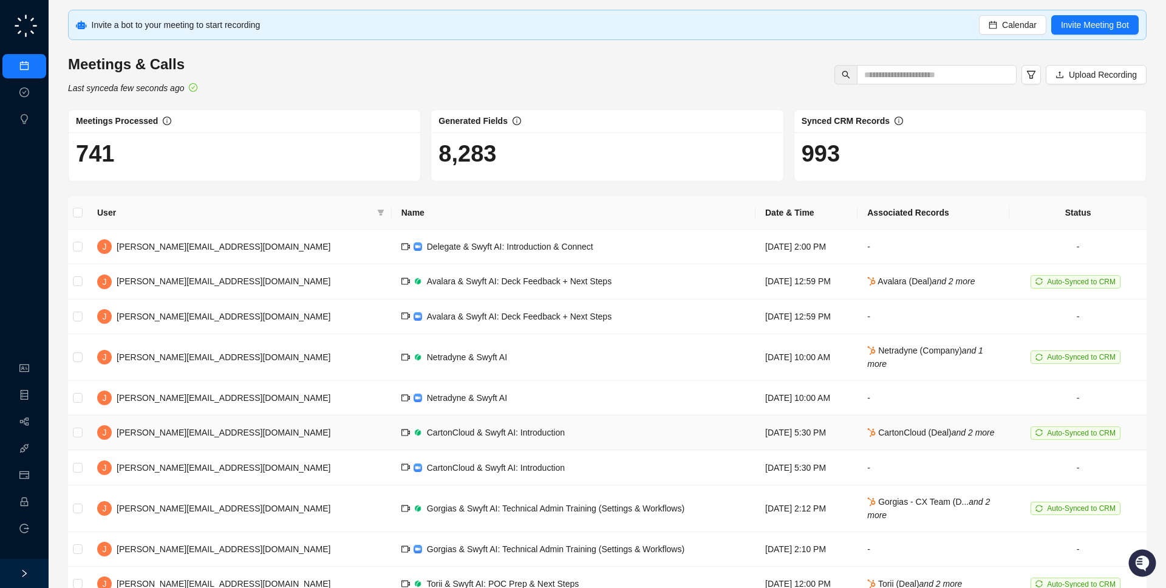
scroll to position [74, 0]
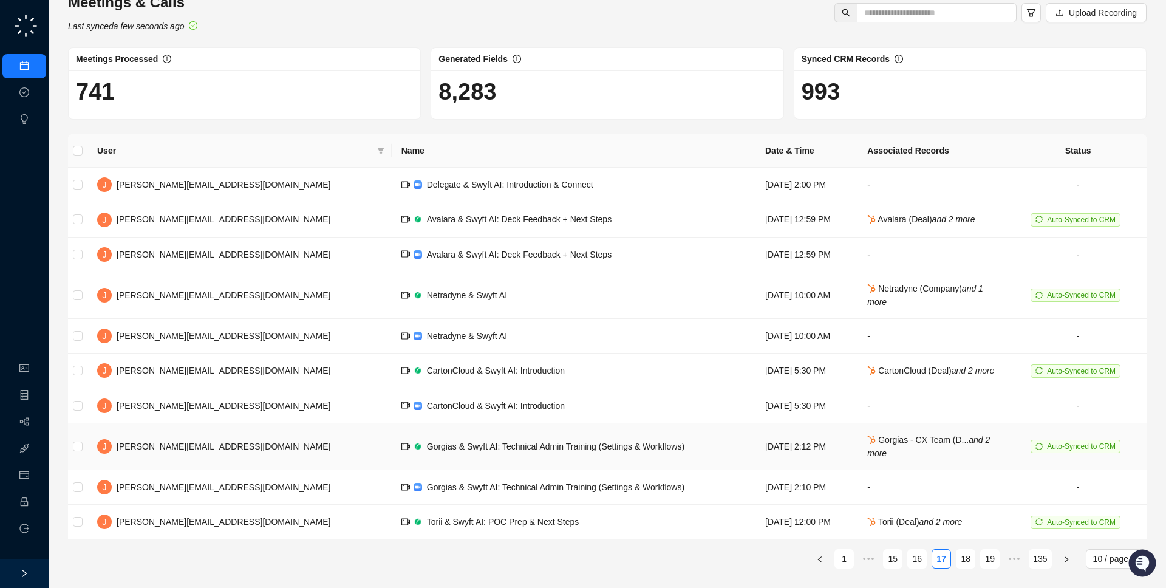
click at [891, 452] on td "Gorgias - CX Team (D... and 2 more" at bounding box center [933, 446] width 152 height 47
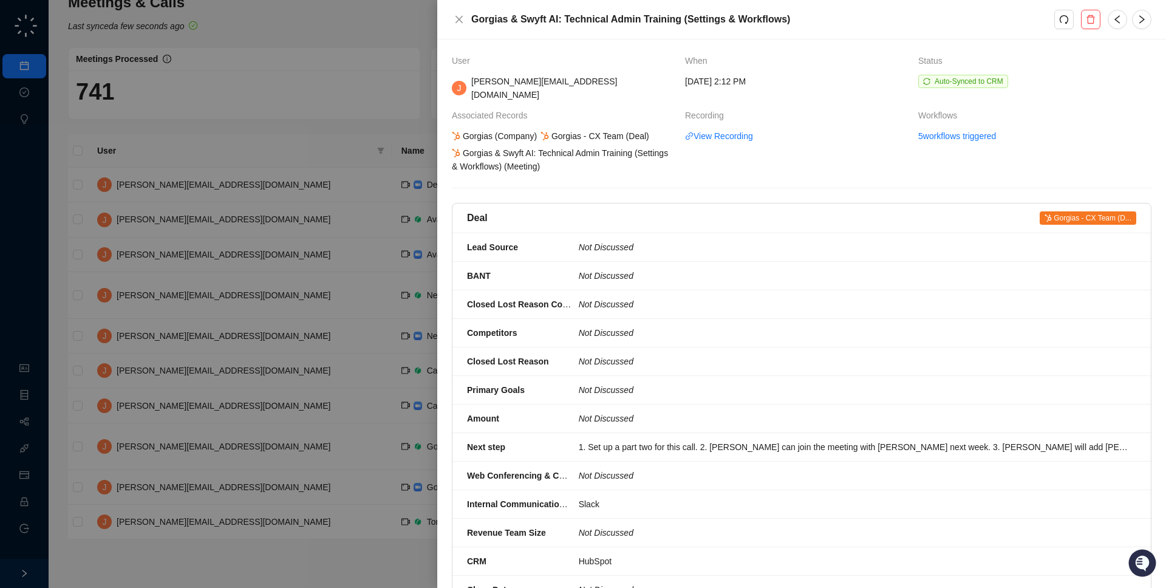
click at [956, 129] on link "5 workflows triggered" at bounding box center [957, 135] width 78 height 13
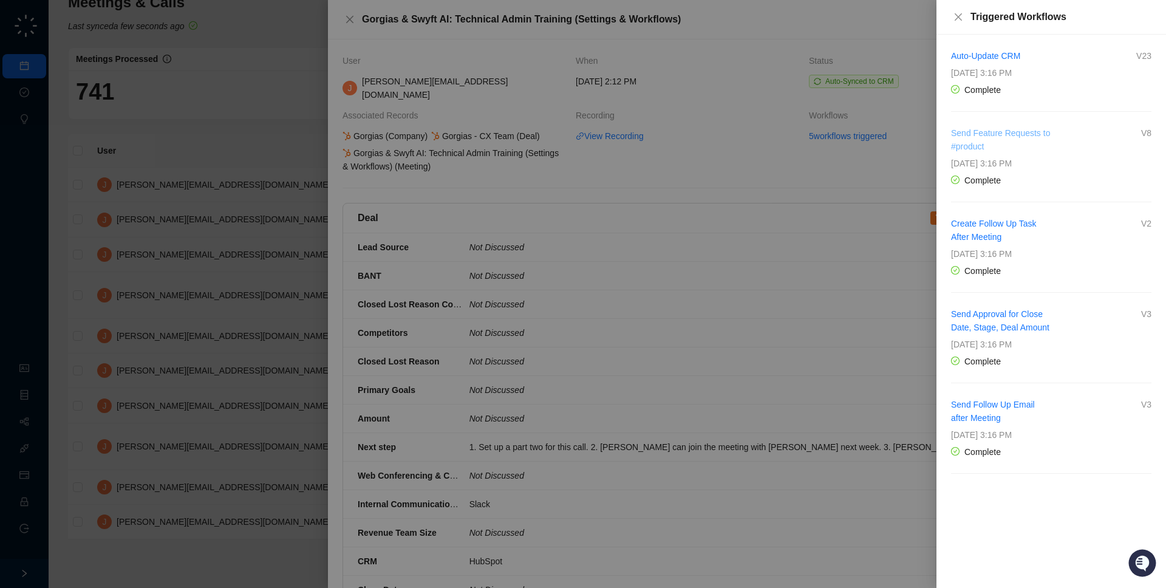
click at [956, 136] on link "Send Feature Requests to #product" at bounding box center [1000, 139] width 99 height 23
click at [349, 261] on div at bounding box center [583, 294] width 1166 height 588
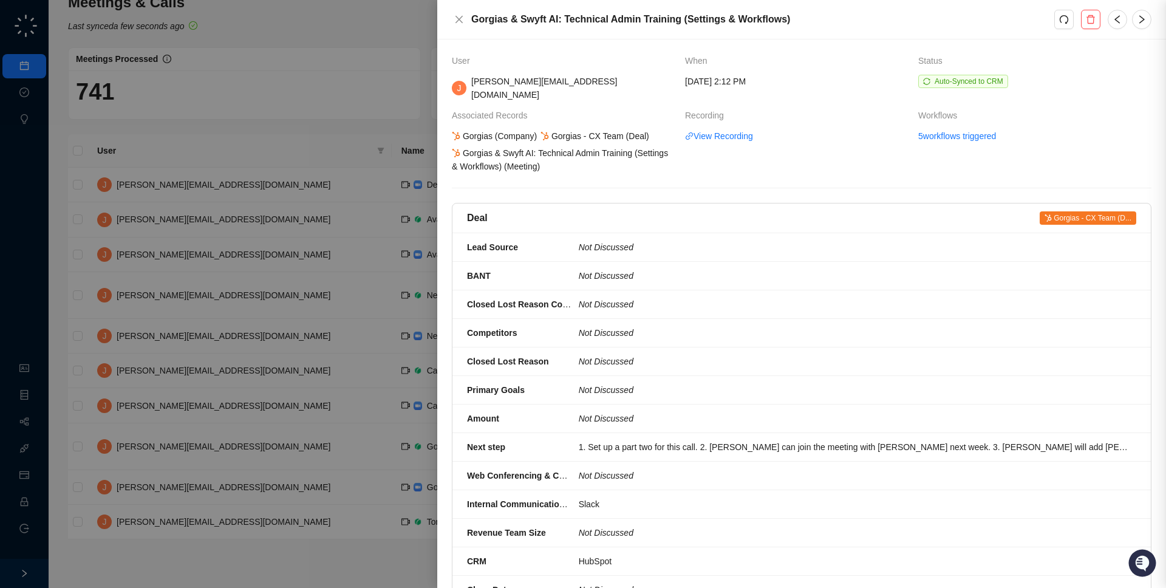
click at [256, 265] on div at bounding box center [583, 294] width 1166 height 588
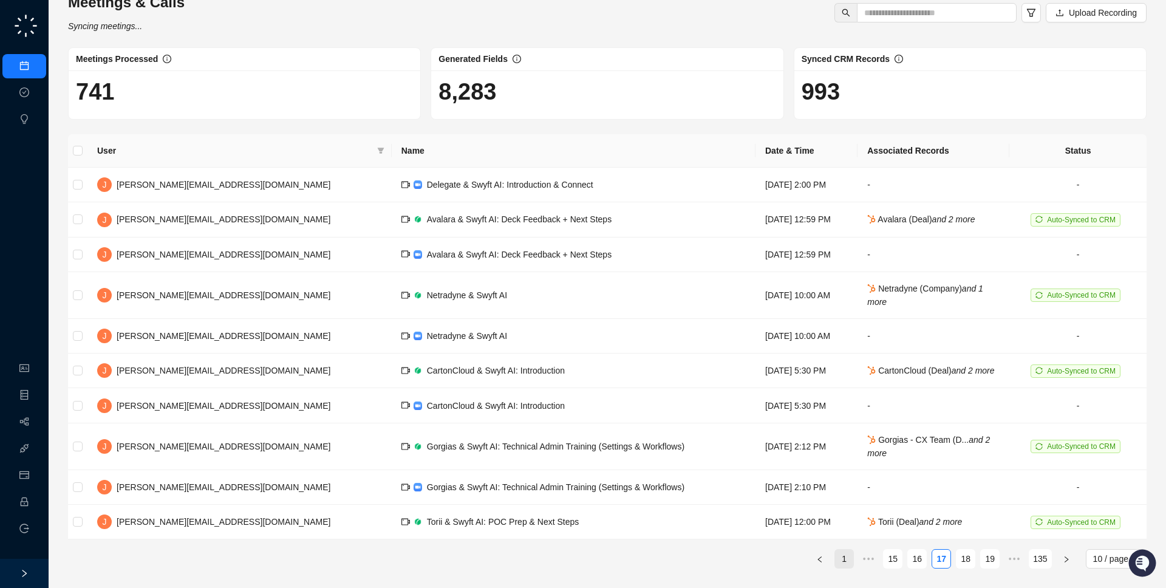
click at [840, 562] on link "1" at bounding box center [844, 559] width 18 height 18
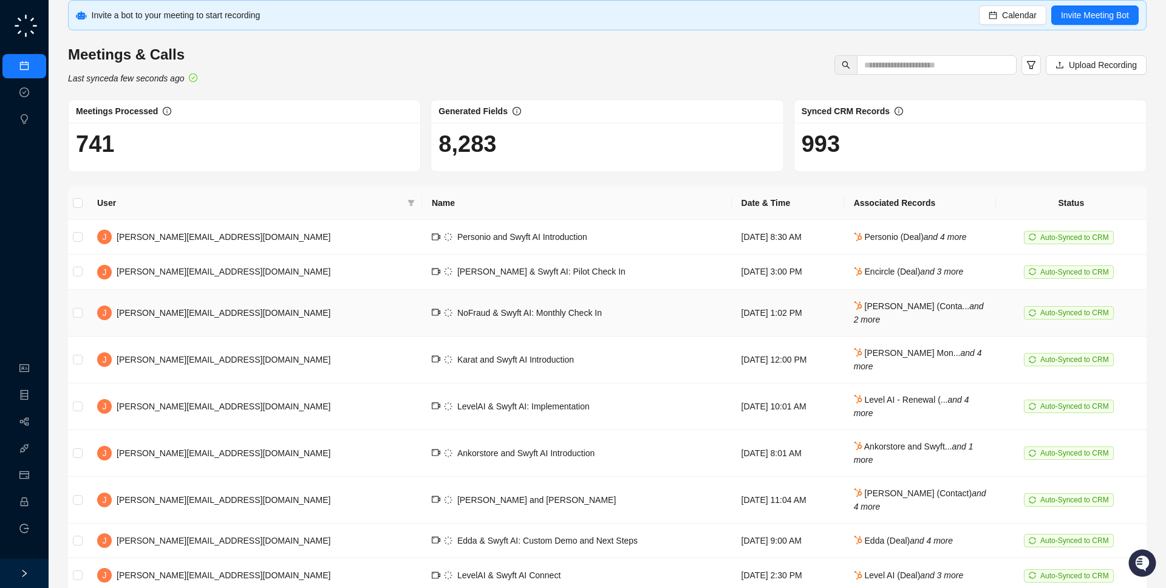
scroll to position [5, 0]
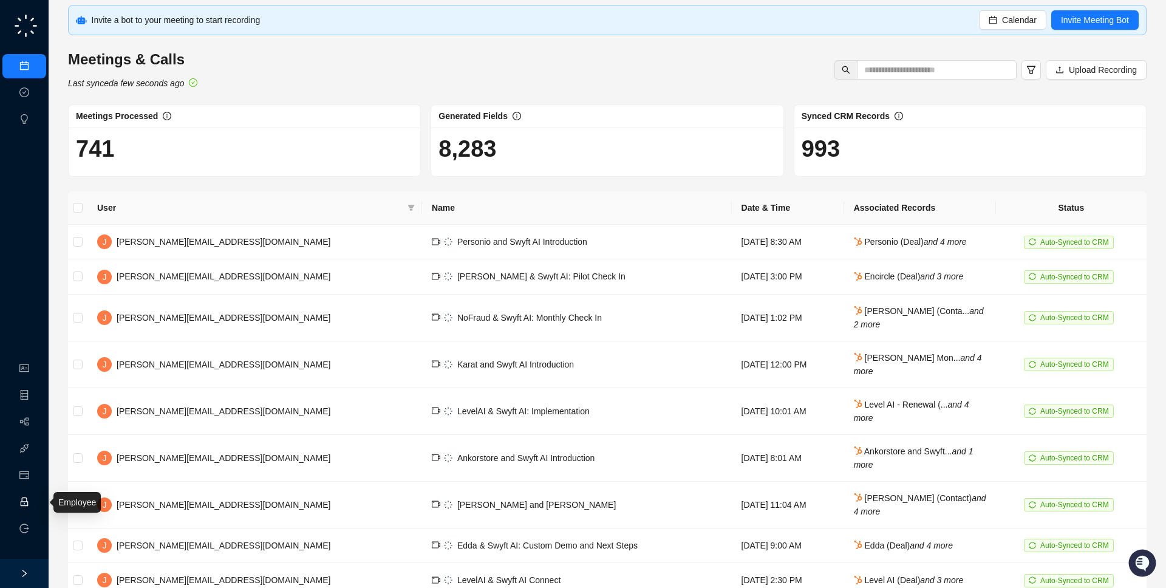
click at [35, 497] on link "Employee" at bounding box center [54, 502] width 38 height 10
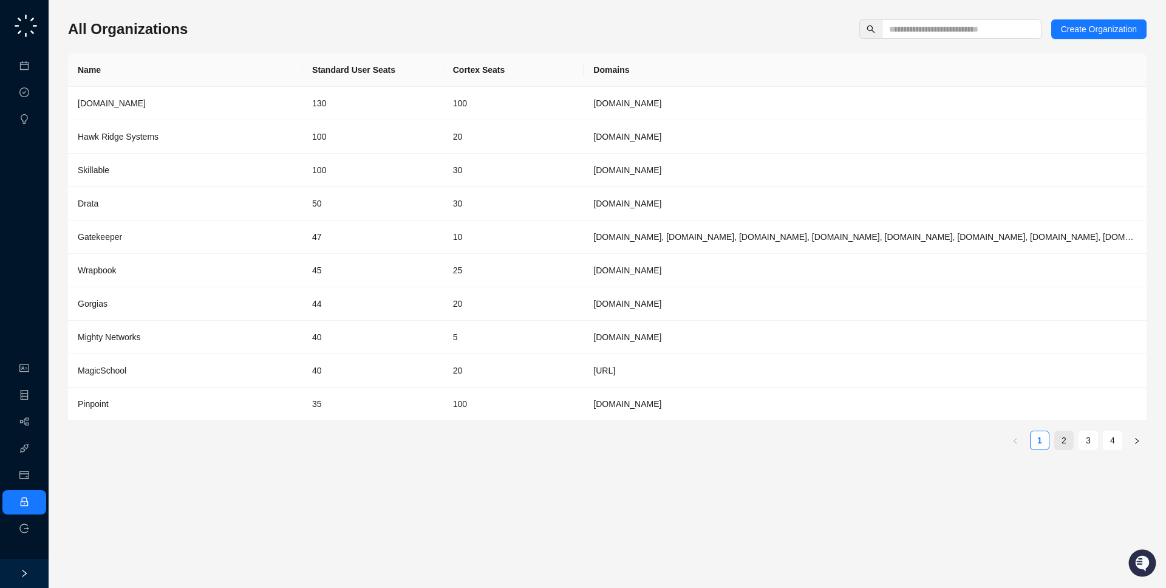
click at [1066, 437] on link "2" at bounding box center [1064, 440] width 18 height 18
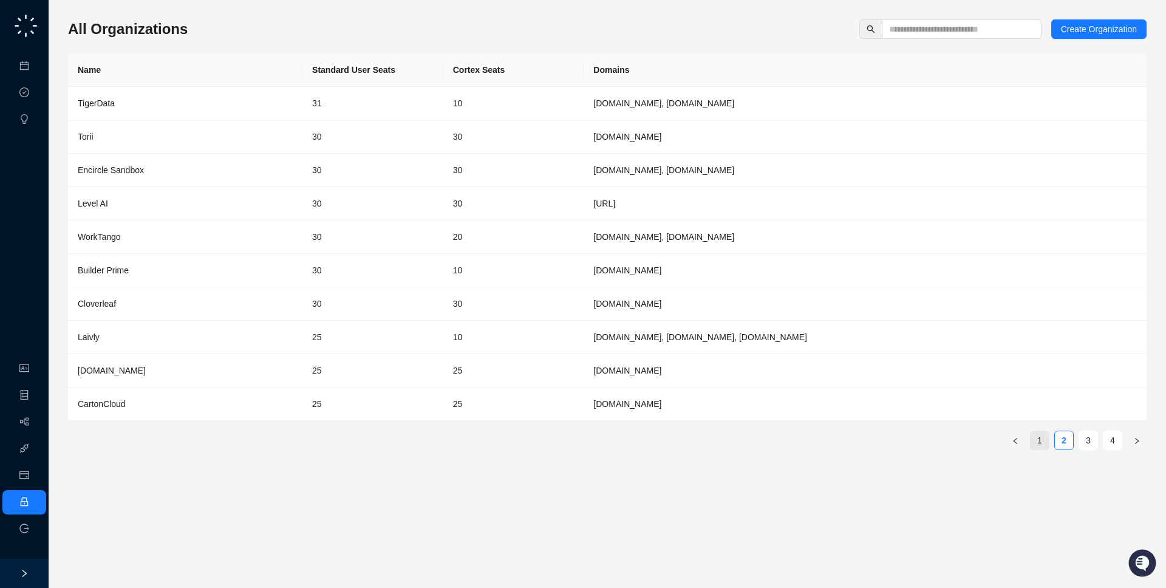
click at [1046, 443] on link "1" at bounding box center [1040, 440] width 18 height 18
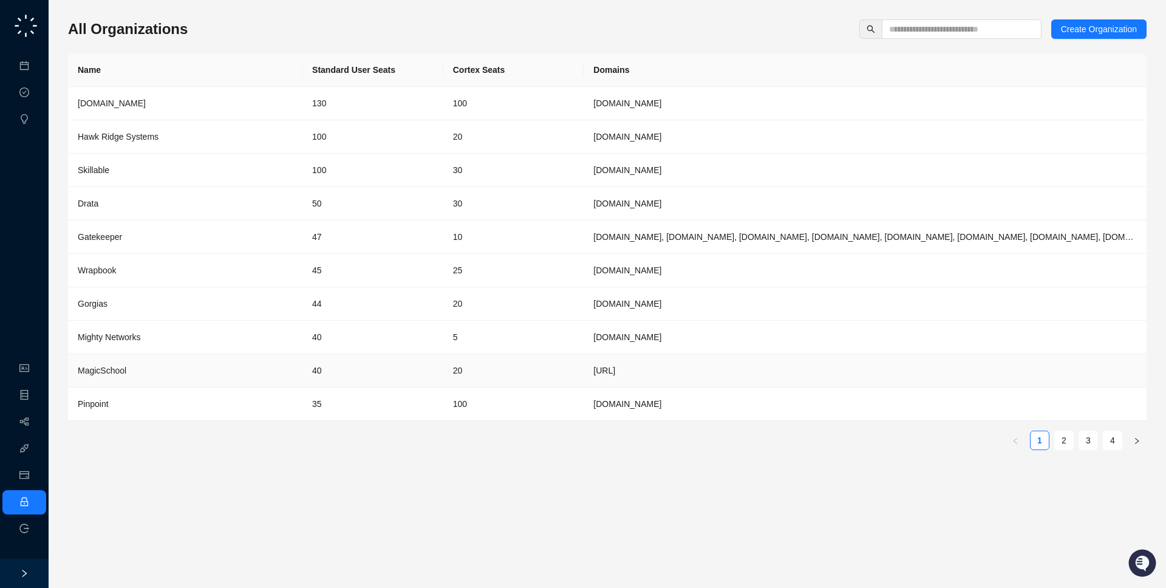
click at [559, 383] on td "20" at bounding box center [513, 370] width 141 height 33
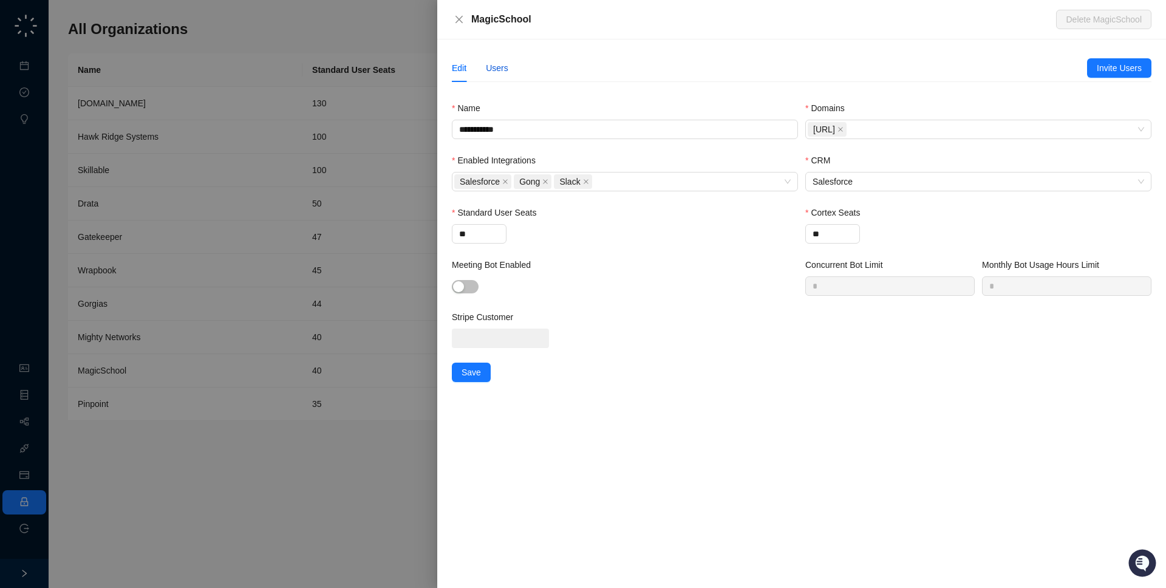
click at [494, 67] on div "Users" at bounding box center [497, 67] width 22 height 13
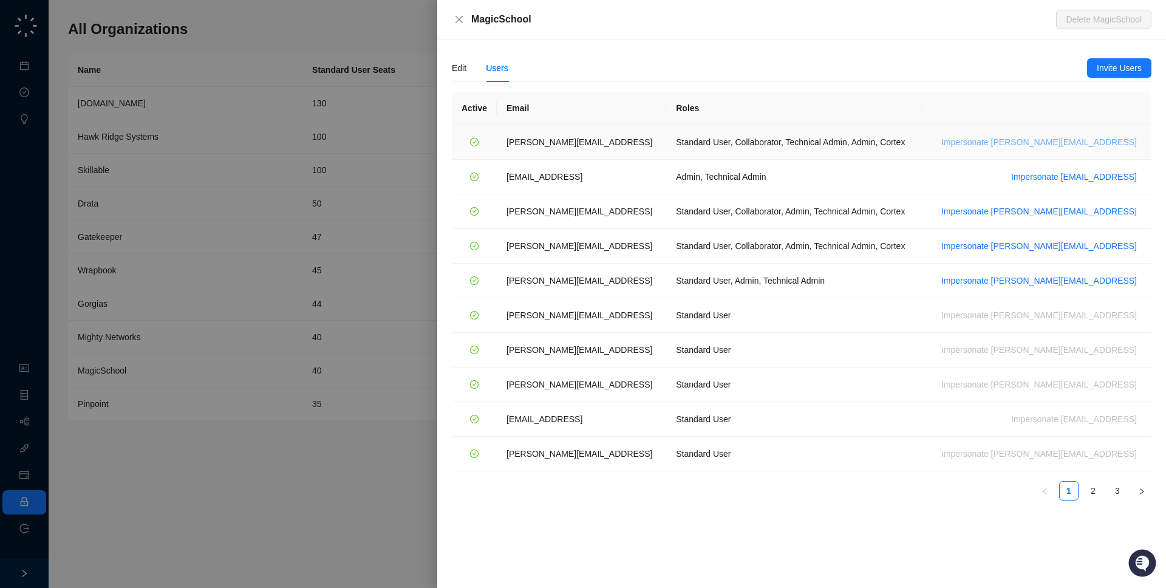
click at [1104, 149] on button "Impersonate ana@magicschool.ai" at bounding box center [1038, 142] width 205 height 15
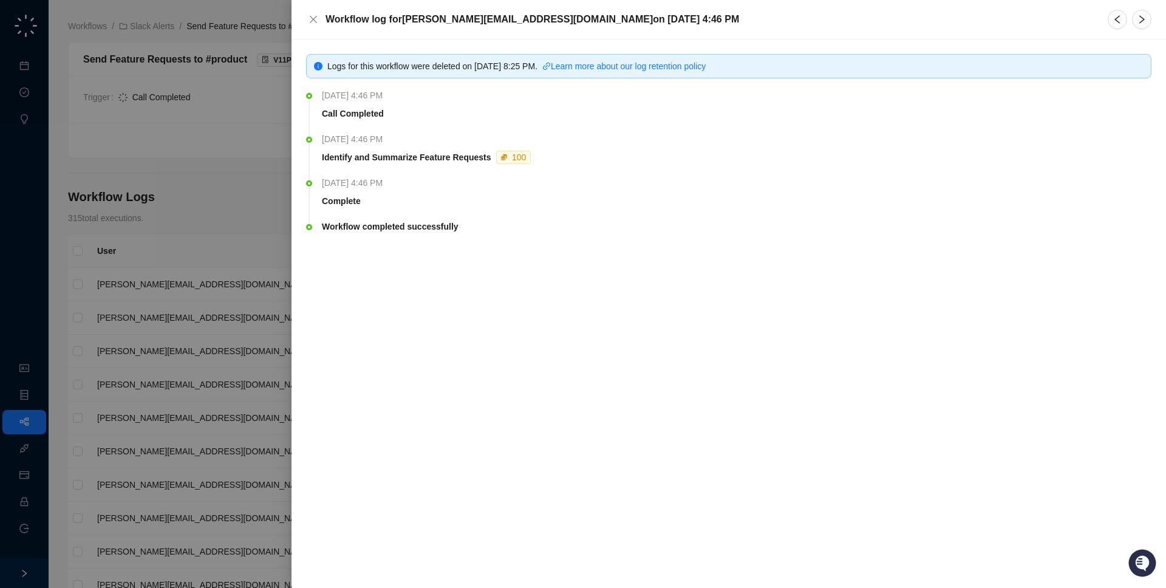
drag, startPoint x: 564, startPoint y: 254, endPoint x: 564, endPoint y: 193, distance: 61.3
click at [564, 193] on ul "[DATE] 4:46 PM Call Completed [DATE] 4:46 PM Identify and Summarize Feature Req…" at bounding box center [728, 179] width 845 height 172
click at [564, 193] on th "[DATE] 4:46 PM" at bounding box center [737, 185] width 830 height 18
drag, startPoint x: 326, startPoint y: 164, endPoint x: 323, endPoint y: 171, distance: 7.1
click at [323, 171] on li "Tuesday, 06/03/25, 4:46 PM Identify and Summarize Feature Requests 100" at bounding box center [728, 159] width 845 height 44
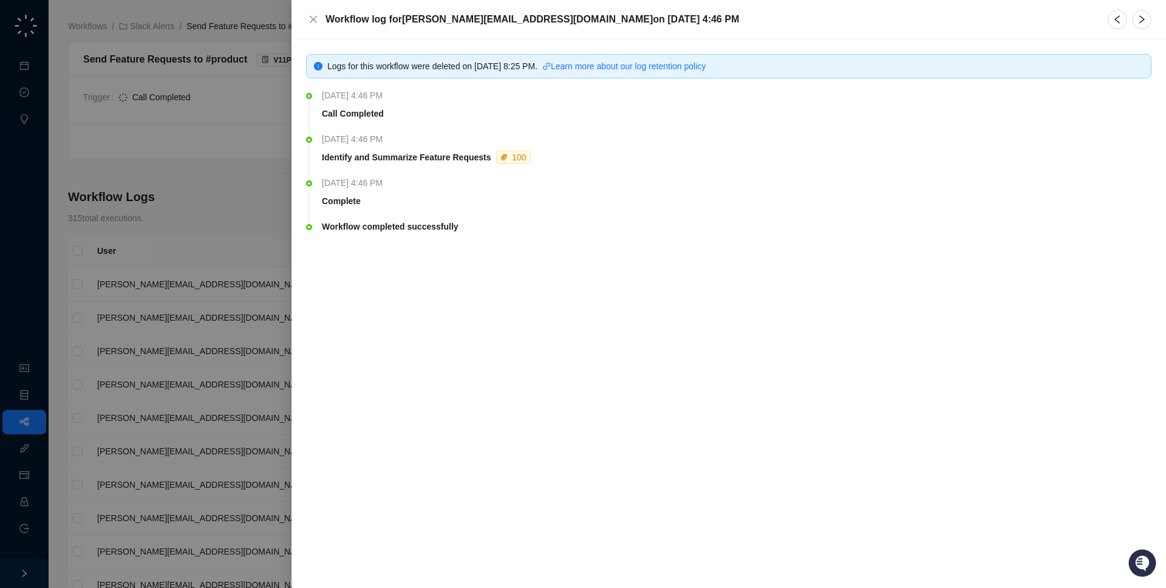
click at [323, 171] on li "Tuesday, 06/03/25, 4:46 PM Identify and Summarize Feature Requests 100" at bounding box center [728, 159] width 845 height 44
drag, startPoint x: 566, startPoint y: 275, endPoint x: 571, endPoint y: 271, distance: 6.9
click at [572, 268] on div "Workflow completed successfully" at bounding box center [737, 278] width 830 height 29
click at [571, 272] on div "Workflow completed successfully" at bounding box center [737, 278] width 830 height 29
click at [244, 268] on div at bounding box center [583, 294] width 1166 height 588
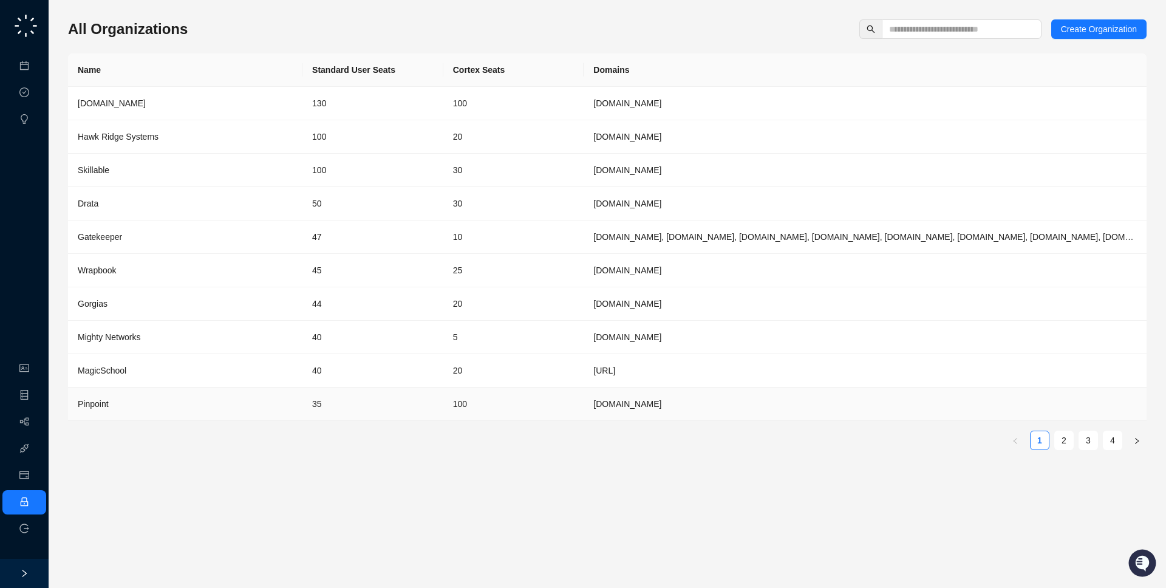
click at [618, 409] on td "[DOMAIN_NAME]" at bounding box center [865, 403] width 563 height 33
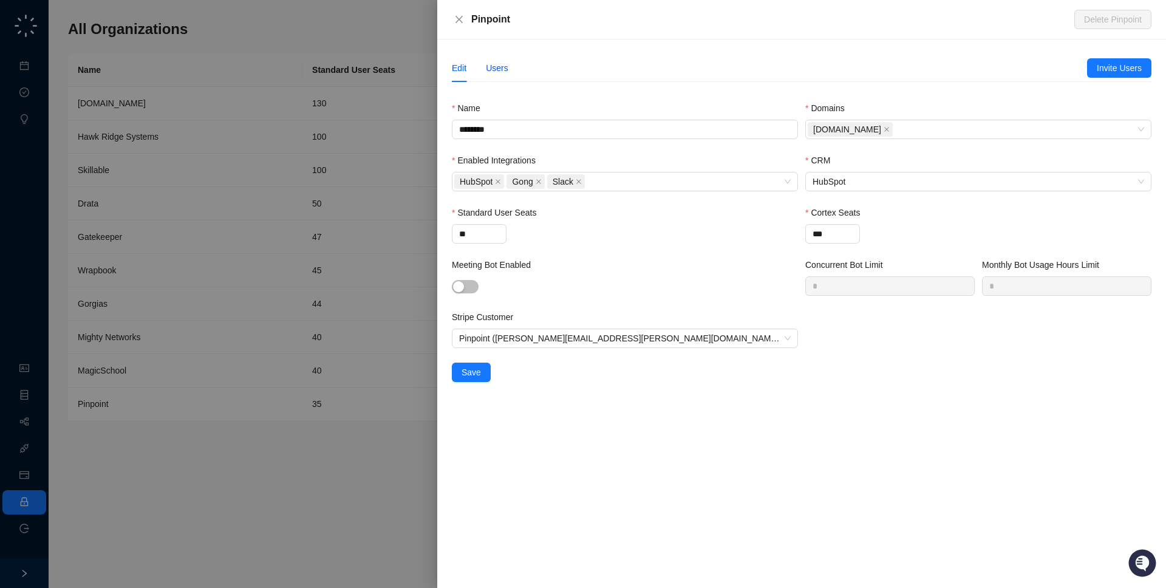
click at [502, 73] on div "Users" at bounding box center [497, 67] width 22 height 13
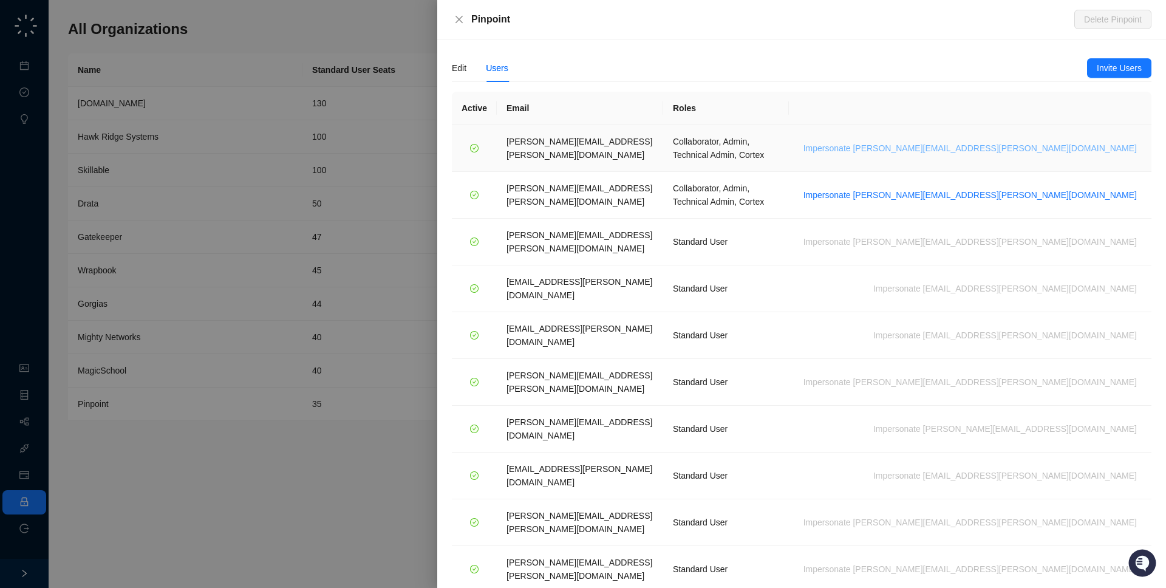
click at [1043, 147] on span "Impersonate [PERSON_NAME][EMAIL_ADDRESS][PERSON_NAME][DOMAIN_NAME]" at bounding box center [969, 147] width 333 height 13
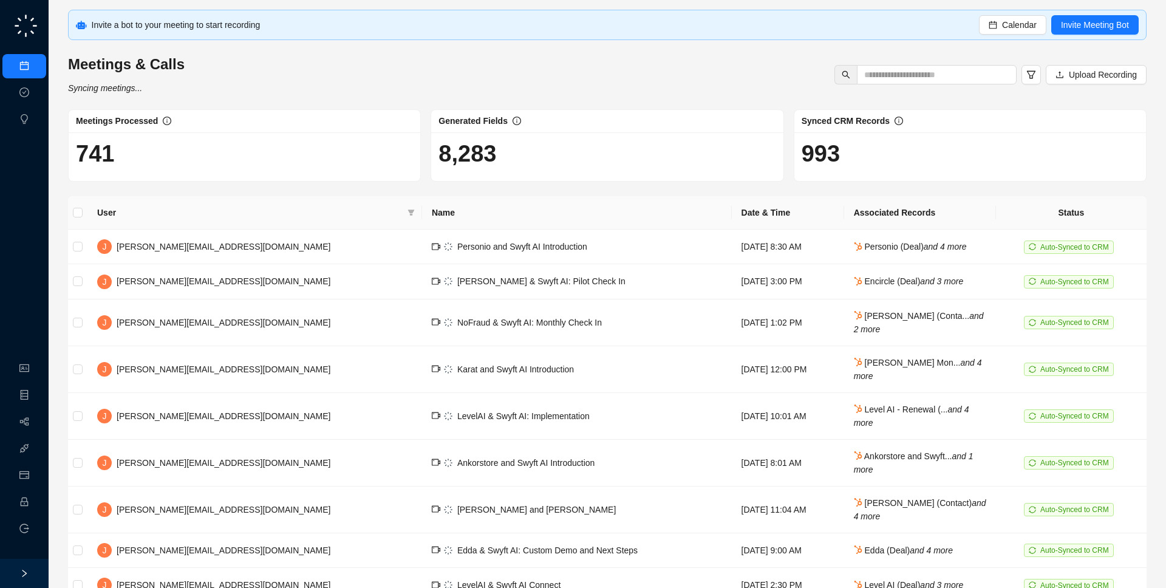
drag, startPoint x: 200, startPoint y: 84, endPoint x: 206, endPoint y: 93, distance: 10.4
click at [206, 93] on div "Meetings & Calls Syncing meetings... Upload Recording" at bounding box center [607, 75] width 1086 height 40
click at [89, 23] on div "Invite a bot to your meeting to start recording Calendar Invite Meeting Bot" at bounding box center [607, 25] width 1079 height 30
drag, startPoint x: 89, startPoint y: 23, endPoint x: 89, endPoint y: 30, distance: 7.3
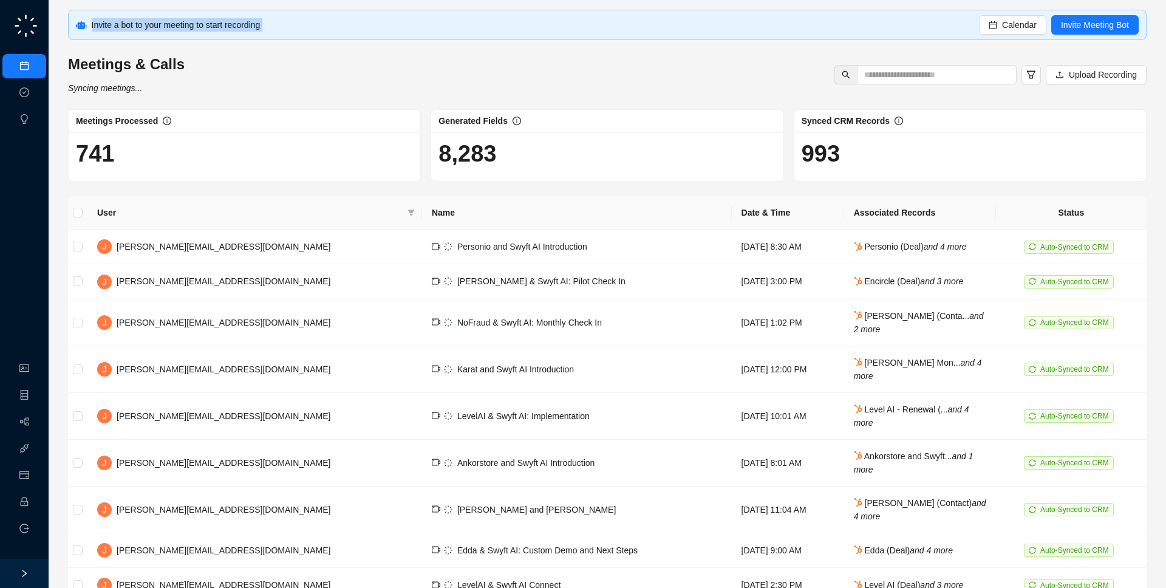
click at [89, 24] on div "Invite a bot to your meeting to start recording Calendar Invite Meeting Bot" at bounding box center [607, 25] width 1079 height 30
click at [89, 30] on div "Invite a bot to your meeting to start recording Calendar Invite Meeting Bot" at bounding box center [607, 25] width 1079 height 30
drag, startPoint x: 90, startPoint y: 27, endPoint x: 92, endPoint y: 35, distance: 7.4
click at [90, 35] on div "Invite a bot to your meeting to start recording Calendar Invite Meeting Bot" at bounding box center [607, 25] width 1079 height 30
drag, startPoint x: 343, startPoint y: 25, endPoint x: 338, endPoint y: 33, distance: 9.3
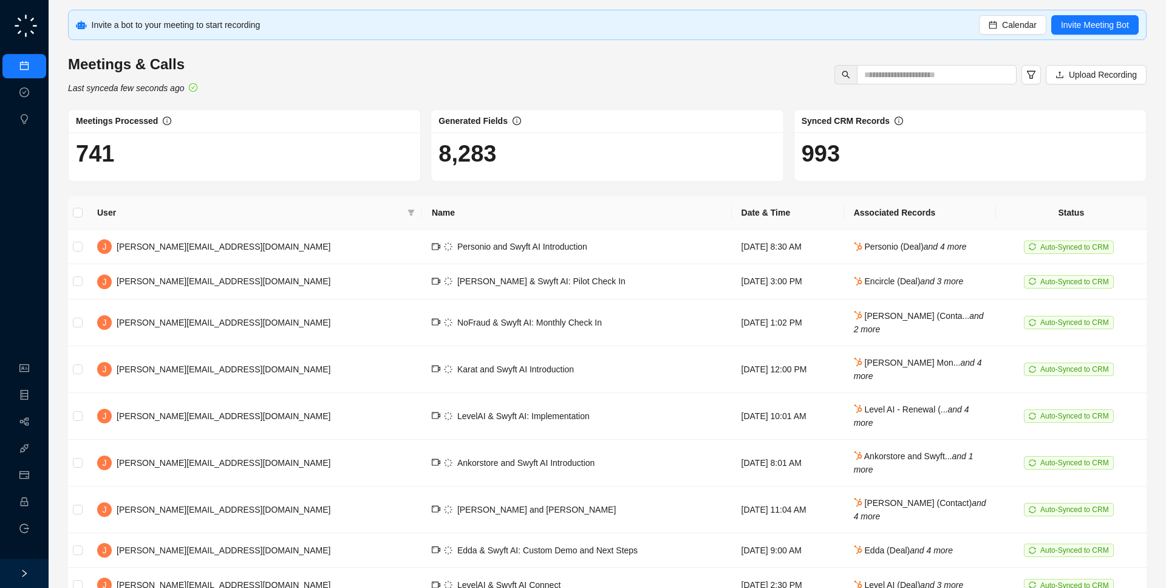
click at [343, 33] on div "Invite a bot to your meeting to start recording Calendar Invite Meeting Bot" at bounding box center [607, 25] width 1079 height 30
click at [35, 418] on link "Workflows" at bounding box center [54, 422] width 39 height 10
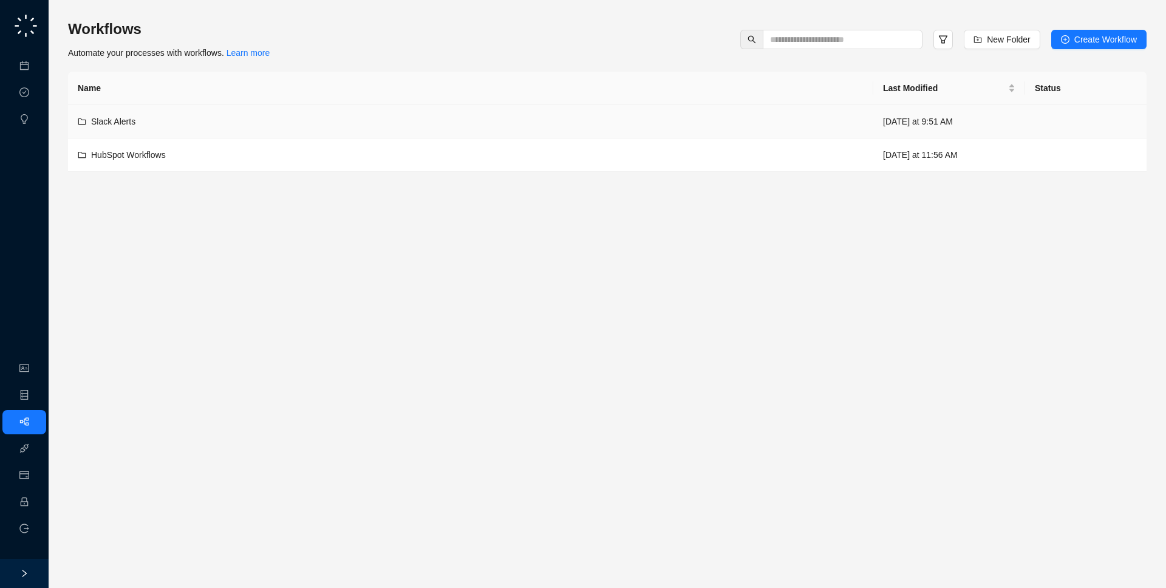
click at [165, 105] on td "Slack Alerts" at bounding box center [470, 121] width 805 height 33
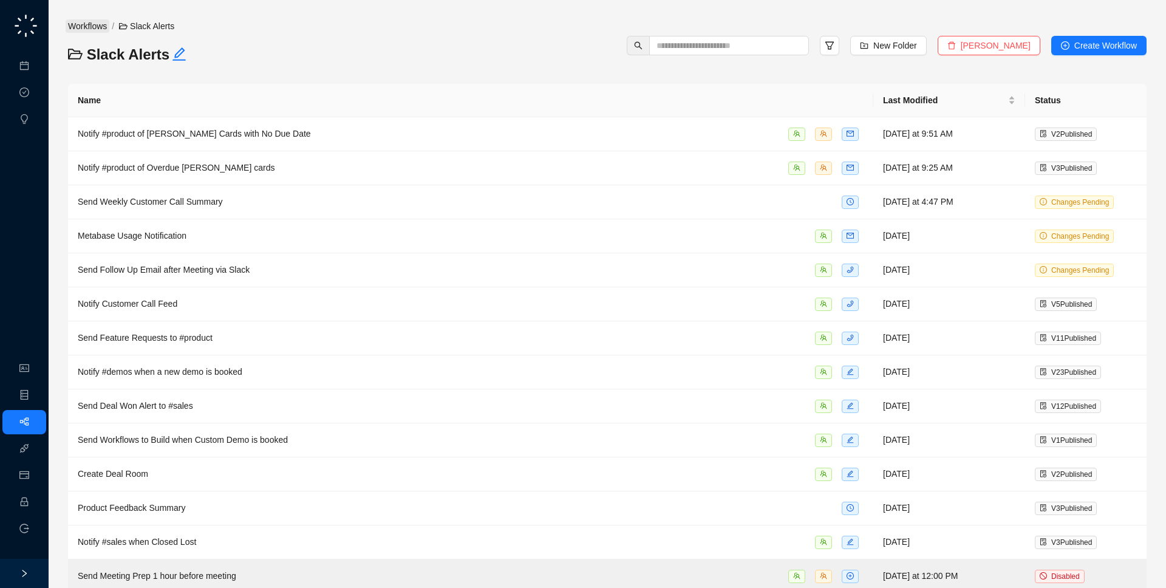
click at [80, 25] on link "Workflows" at bounding box center [88, 25] width 44 height 13
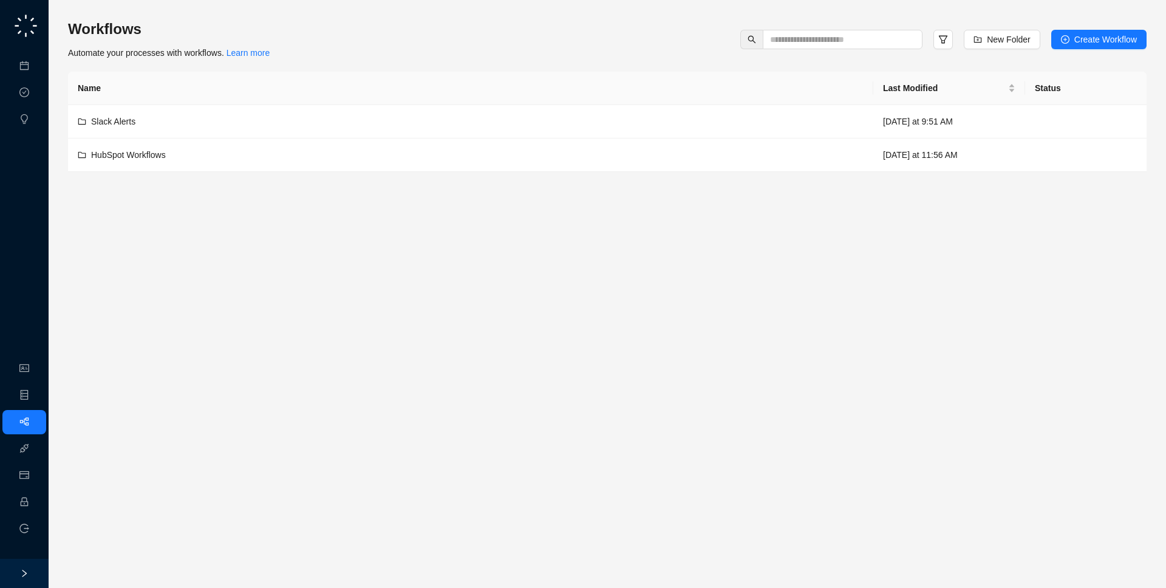
click at [332, 183] on main "Workflows Automate your processes with workflows. Learn more New Folder Create …" at bounding box center [607, 298] width 1079 height 559
click at [339, 165] on td "HubSpot Workflows" at bounding box center [470, 154] width 805 height 33
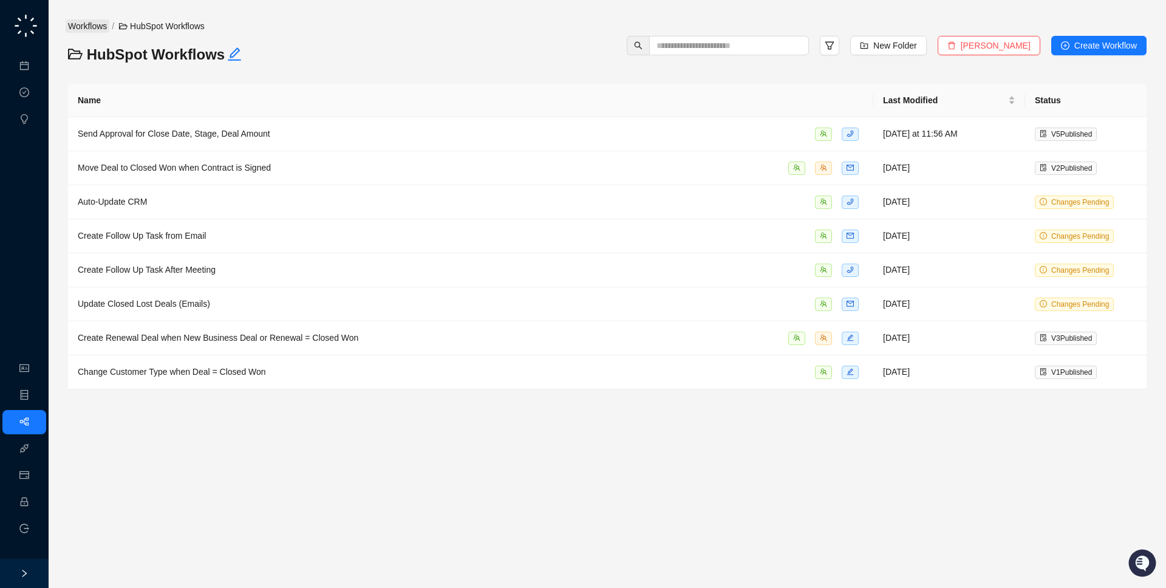
click at [89, 27] on link "Workflows" at bounding box center [88, 25] width 44 height 13
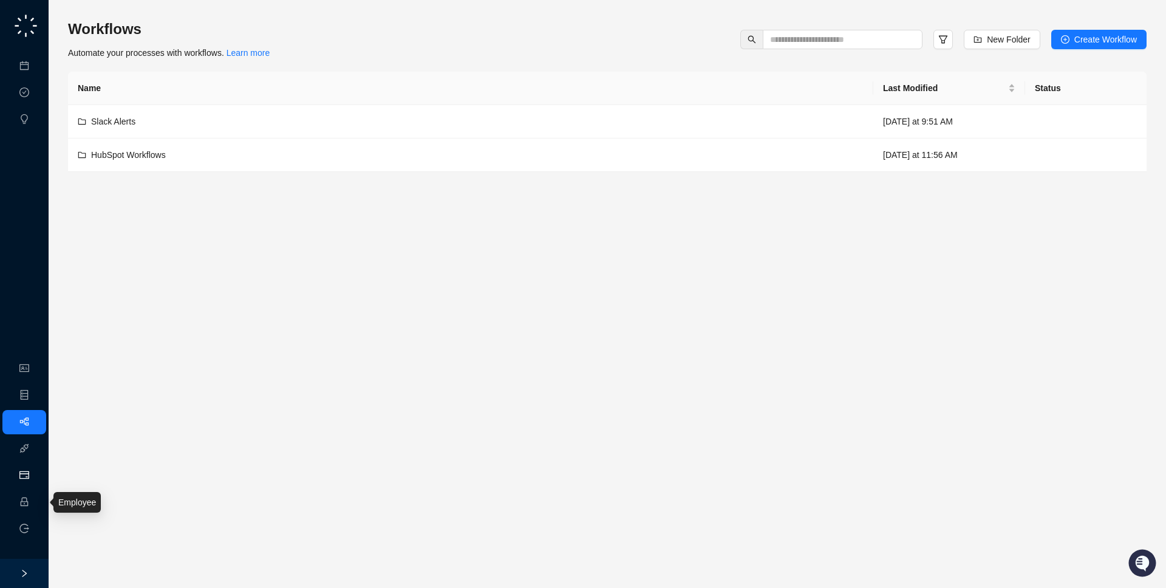
click at [35, 477] on link "Usage & Billing" at bounding box center [64, 476] width 58 height 10
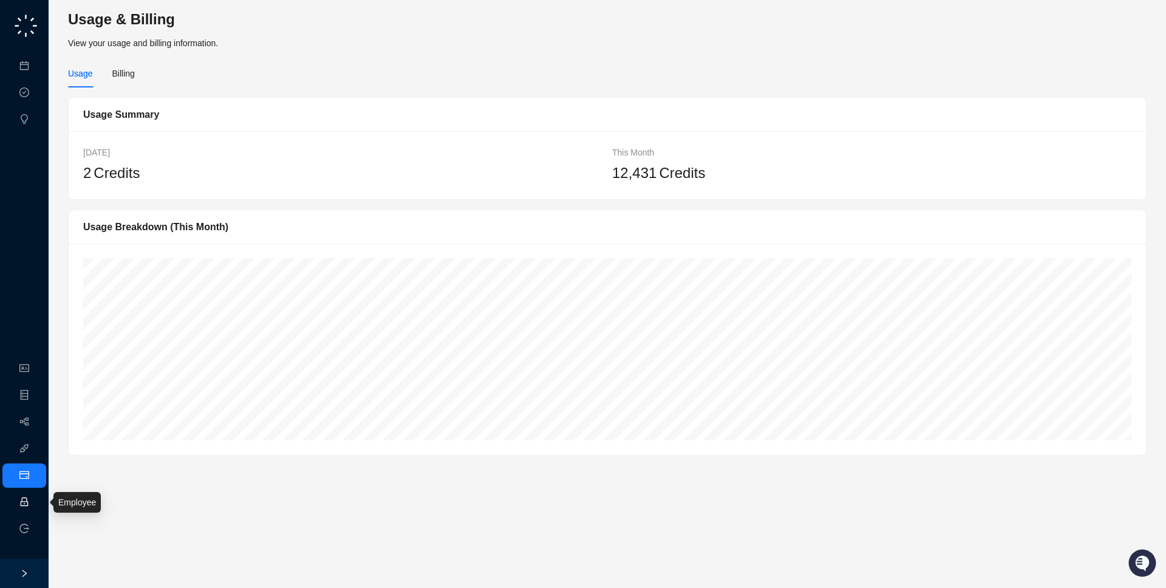
click at [35, 505] on link "Employee" at bounding box center [54, 502] width 38 height 10
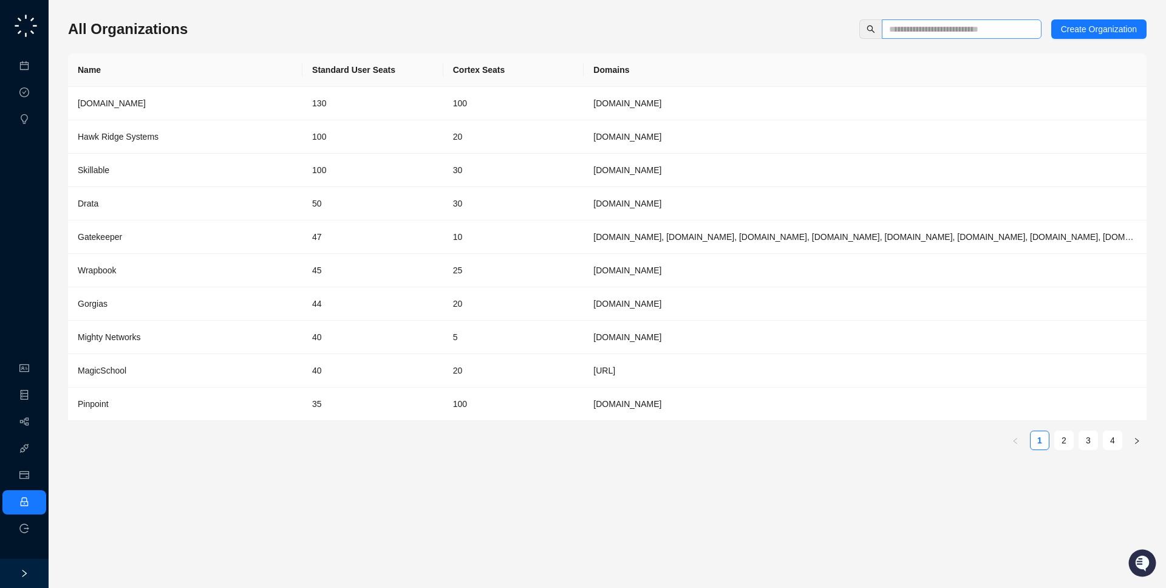
click at [924, 21] on span at bounding box center [962, 28] width 160 height 19
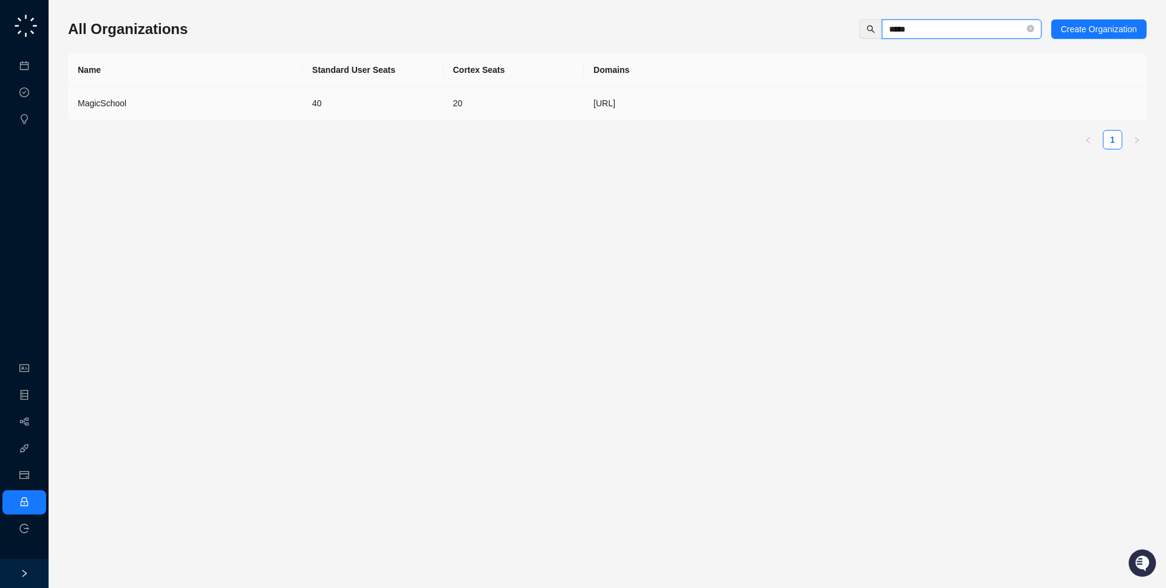
type input "*****"
click at [488, 112] on td "20" at bounding box center [513, 103] width 141 height 33
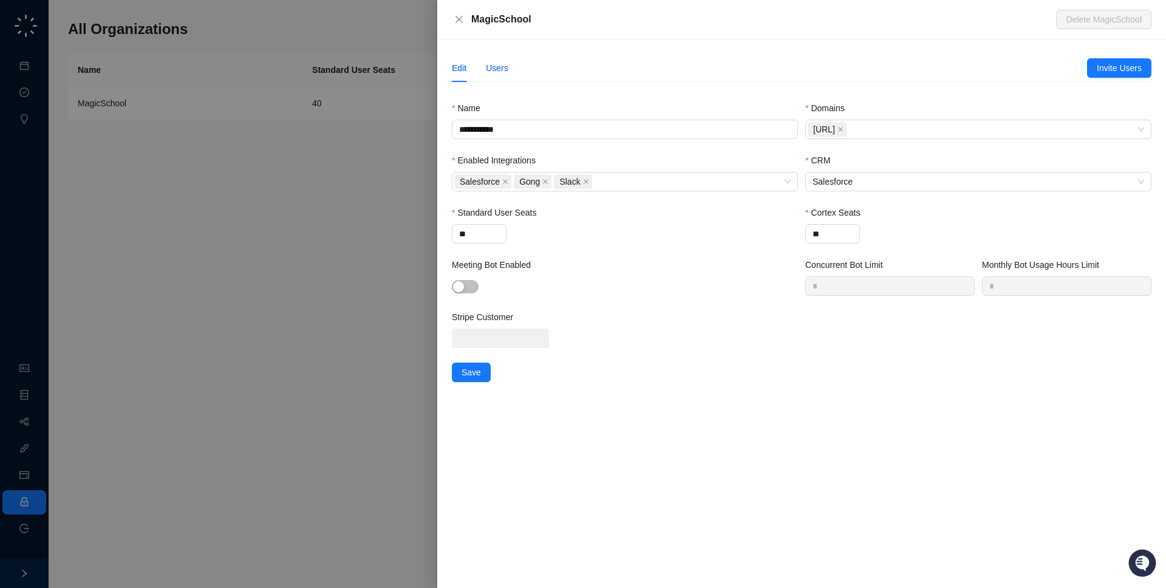
click at [497, 67] on div "Users" at bounding box center [497, 67] width 22 height 13
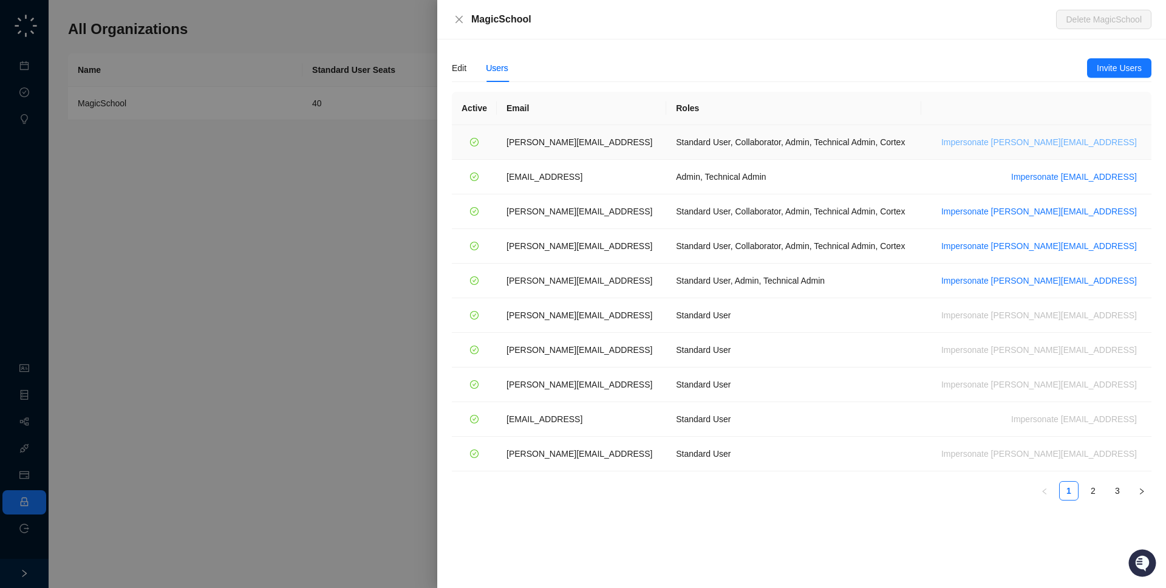
click at [1104, 146] on span "Impersonate ana@magicschool.ai" at bounding box center [1039, 141] width 196 height 13
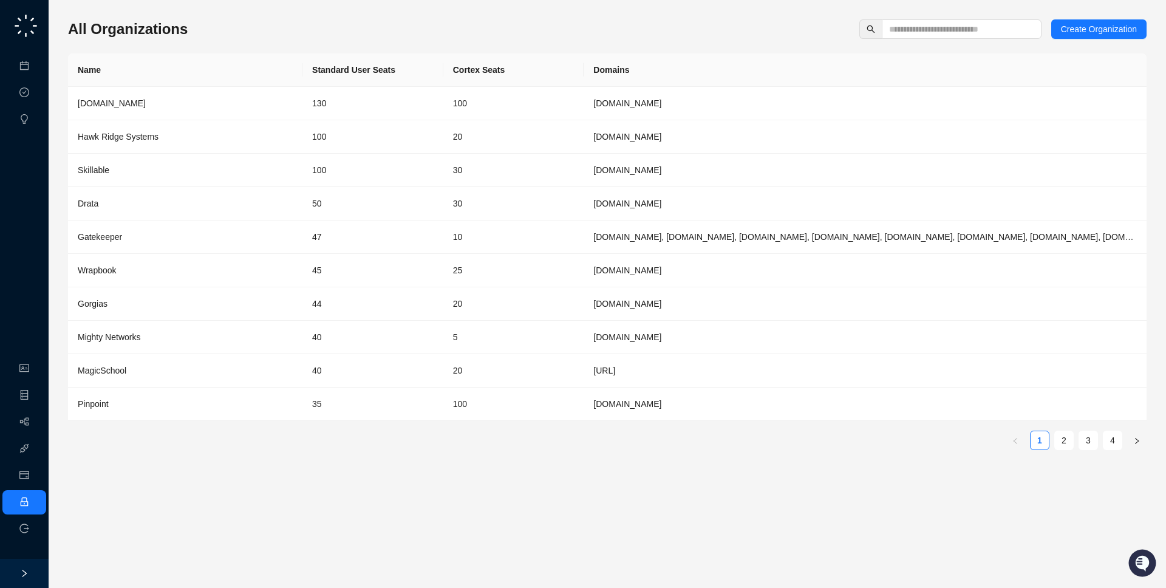
drag, startPoint x: 313, startPoint y: 16, endPoint x: 313, endPoint y: 36, distance: 19.4
click at [313, 36] on div "All Organizations Create Organization Name Standard User Seats Cortex Seats Dom…" at bounding box center [607, 239] width 1079 height 440
drag, startPoint x: 251, startPoint y: 39, endPoint x: 254, endPoint y: 24, distance: 16.2
click at [254, 24] on div "All Organizations Create Organization Name Standard User Seats Cortex Seats Dom…" at bounding box center [607, 239] width 1079 height 440
click at [35, 427] on link "Workflows" at bounding box center [54, 422] width 39 height 10
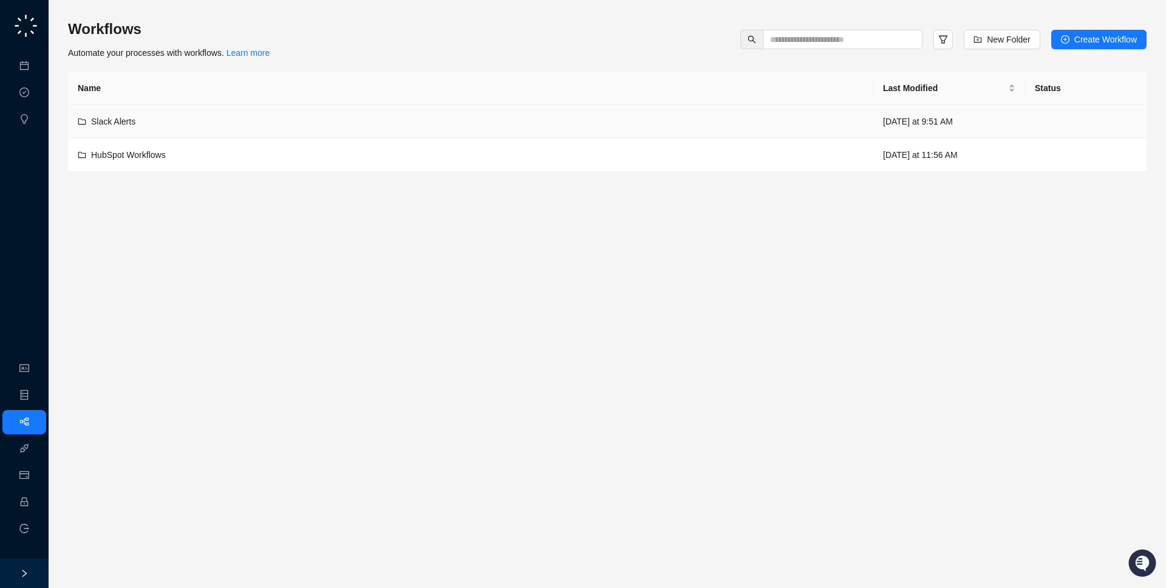
click at [406, 137] on td "Slack Alerts" at bounding box center [470, 121] width 805 height 33
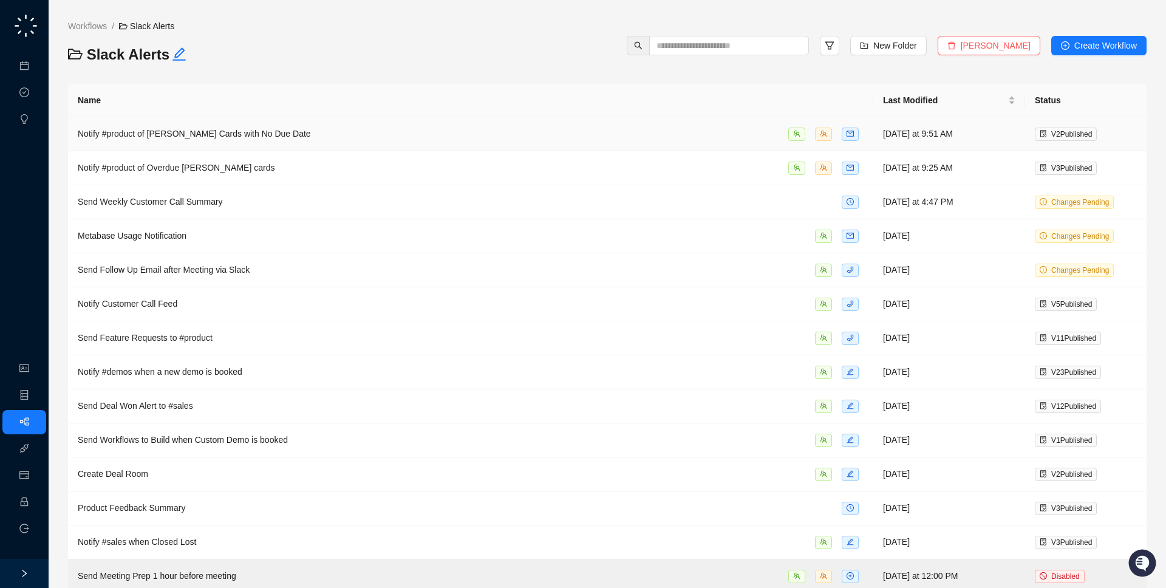
click at [404, 140] on div "Notify #product of Trello Cards with No Due Date" at bounding box center [471, 134] width 786 height 14
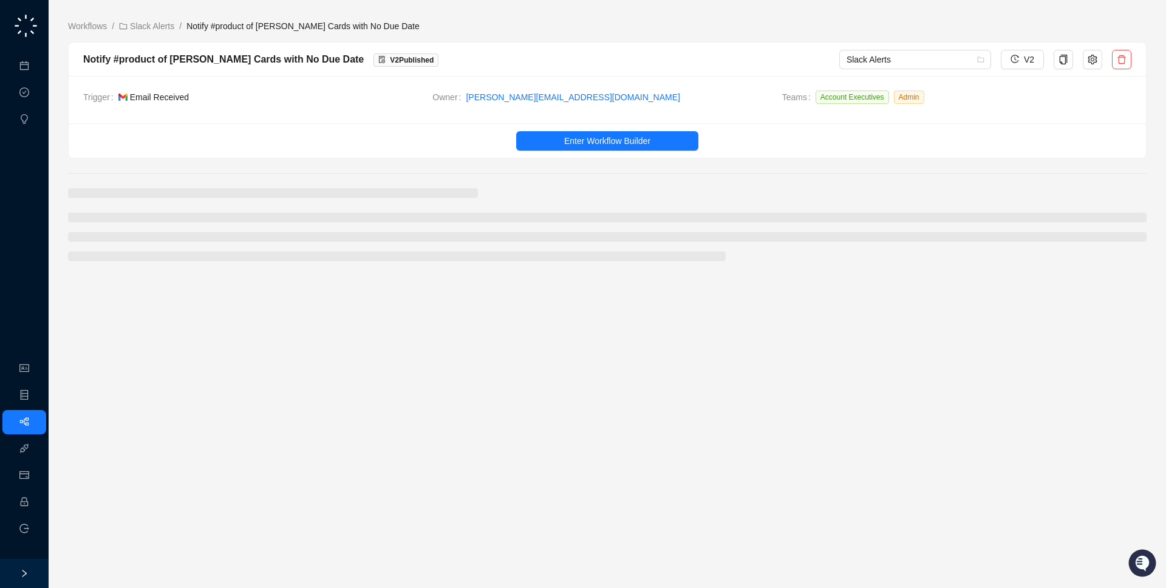
click at [163, 33] on main "Workflows / Slack Alerts / Notify #product of [PERSON_NAME] Cards with No Due D…" at bounding box center [607, 298] width 1079 height 559
click at [164, 28] on link "Slack Alerts" at bounding box center [147, 25] width 60 height 13
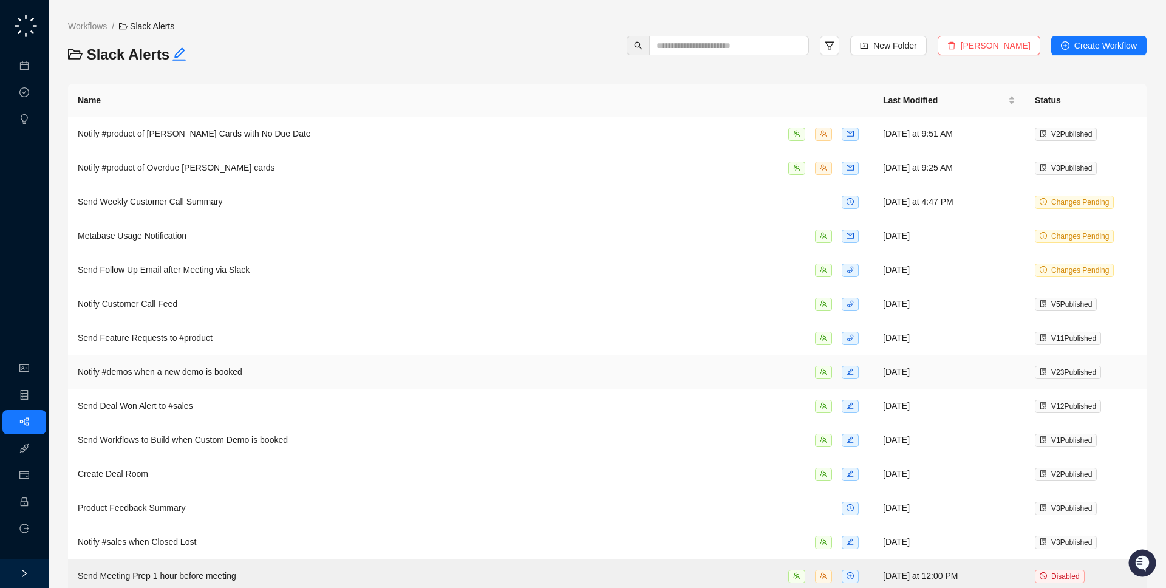
click at [312, 368] on div "Notify #demos when a new demo is booked" at bounding box center [471, 372] width 786 height 14
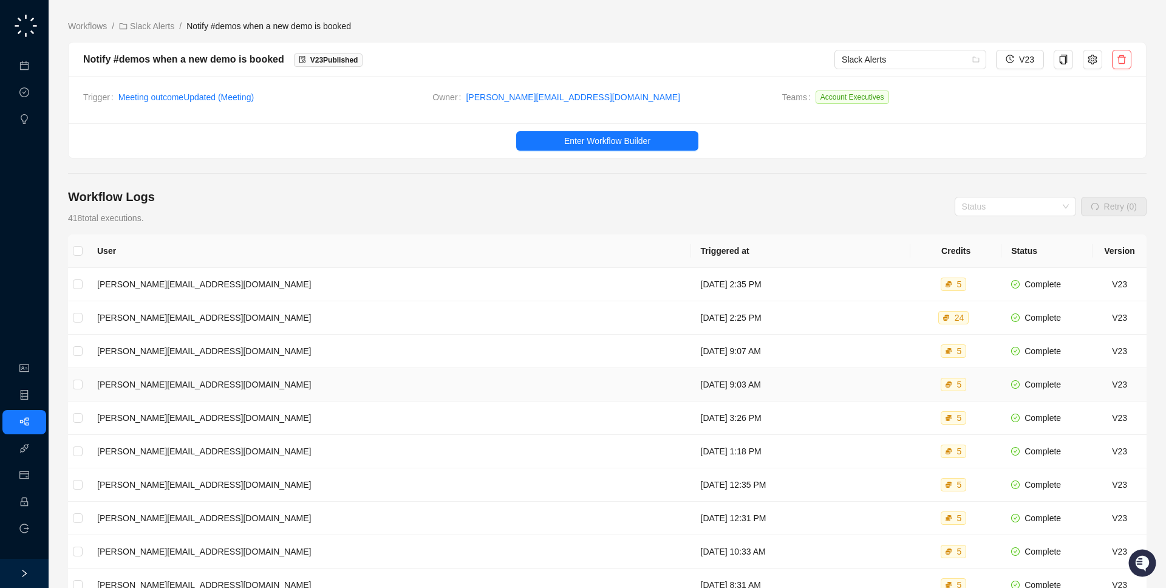
scroll to position [69, 0]
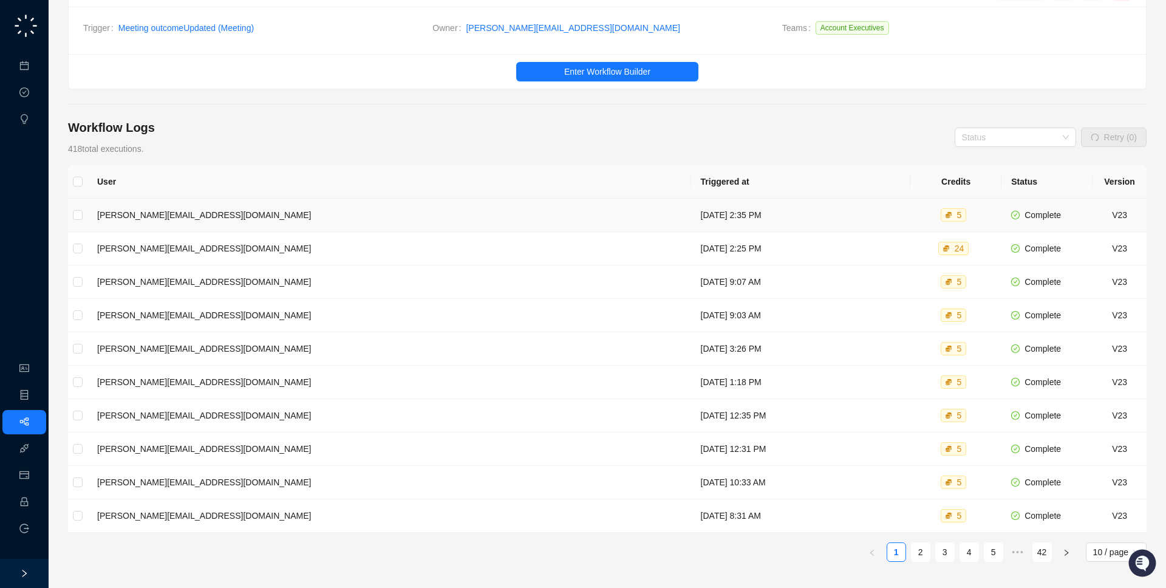
click at [691, 210] on td "Monday, 09/29/25, 2:35 PM" at bounding box center [801, 215] width 220 height 33
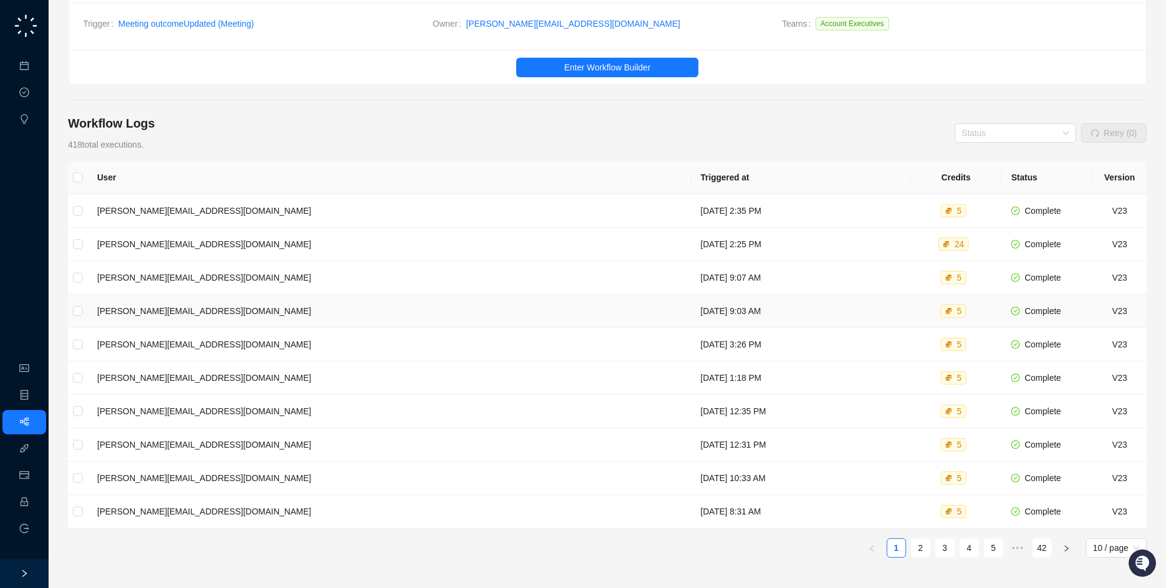
scroll to position [70, 0]
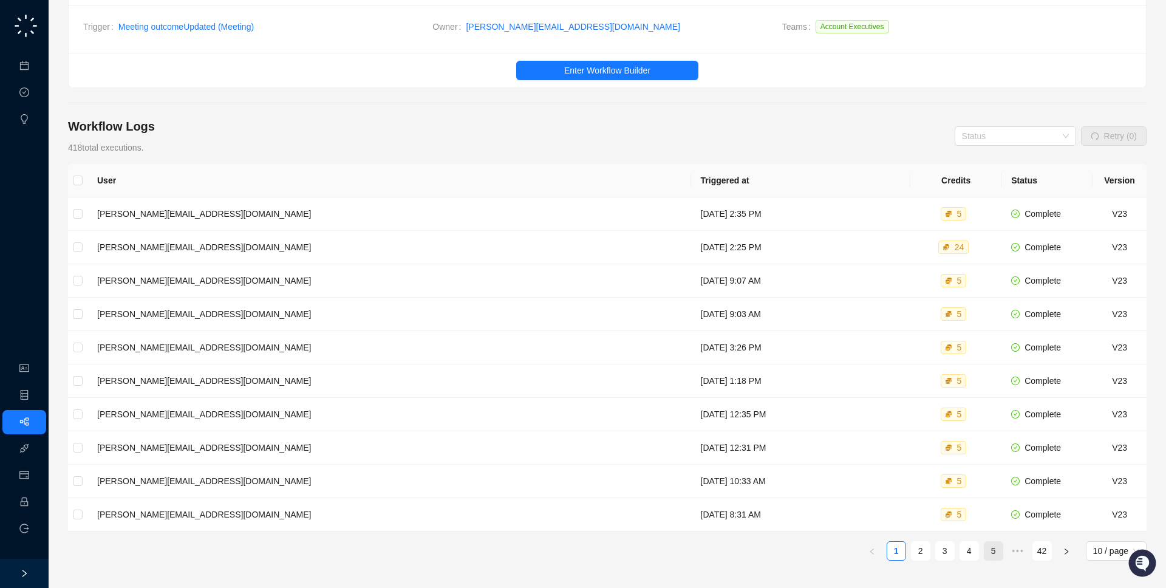
click at [995, 555] on link "5" at bounding box center [993, 551] width 18 height 18
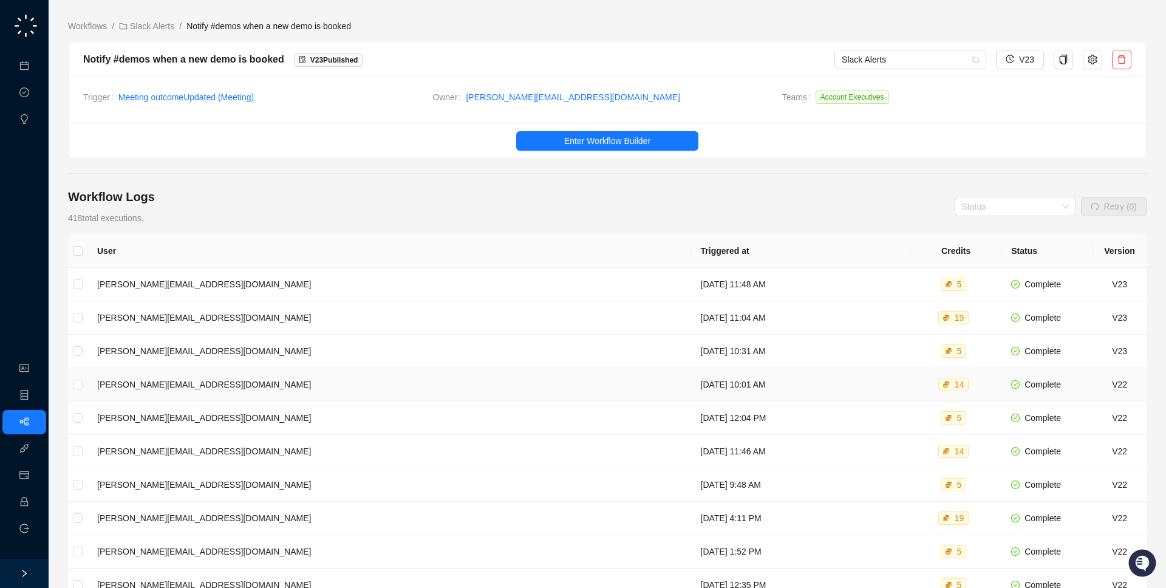
click at [720, 382] on td "Tuesday, 09/09/25, 10:01 AM" at bounding box center [801, 384] width 220 height 33
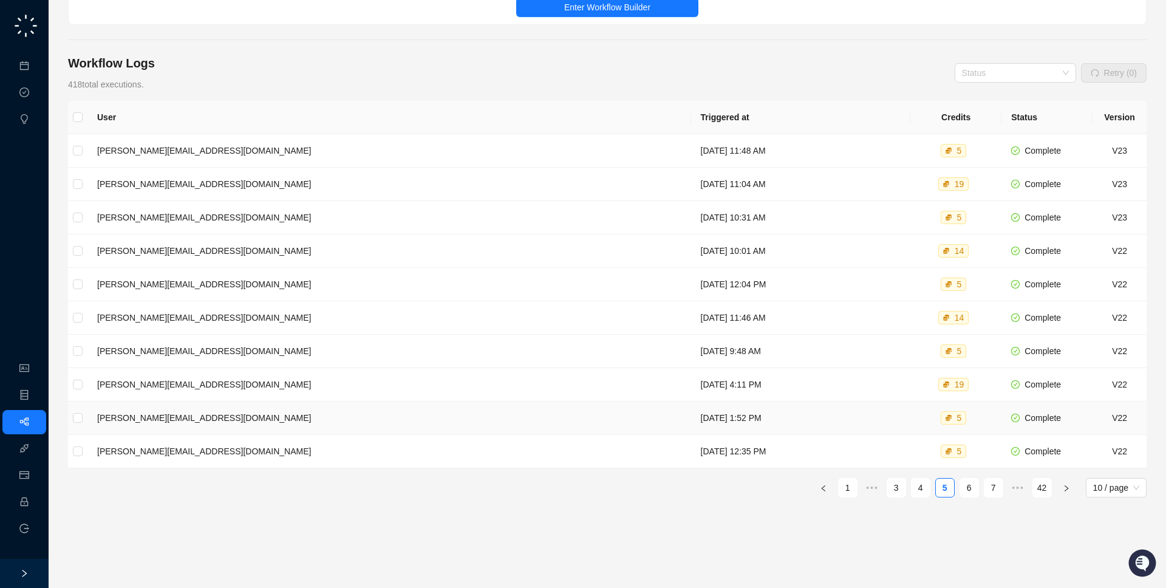
scroll to position [154, 0]
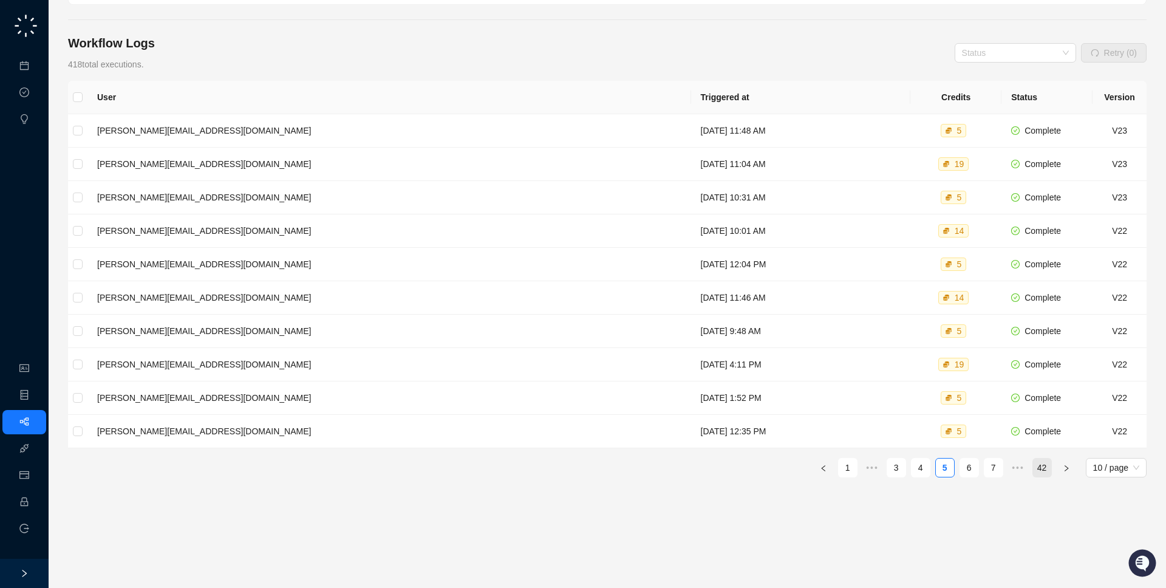
click at [1047, 460] on link "42" at bounding box center [1042, 468] width 18 height 18
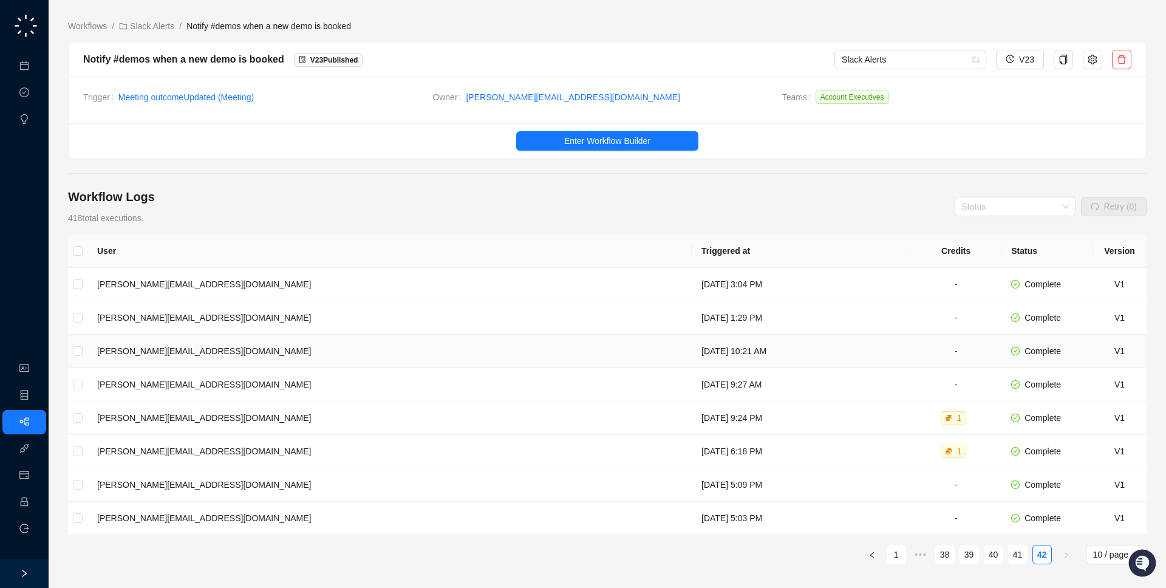
click at [692, 344] on td "Thursday, 02/20/25, 10:21 AM" at bounding box center [801, 351] width 219 height 33
click at [988, 551] on link "40" at bounding box center [993, 554] width 18 height 18
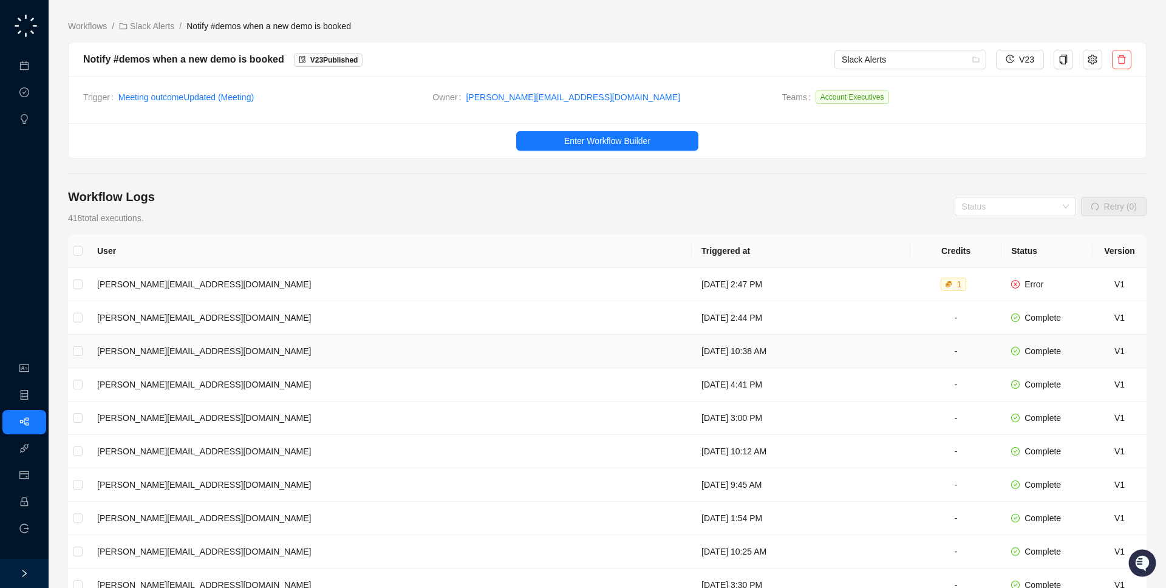
click at [827, 339] on td "Wednesday, 02/26/25, 10:38 AM" at bounding box center [801, 351] width 219 height 33
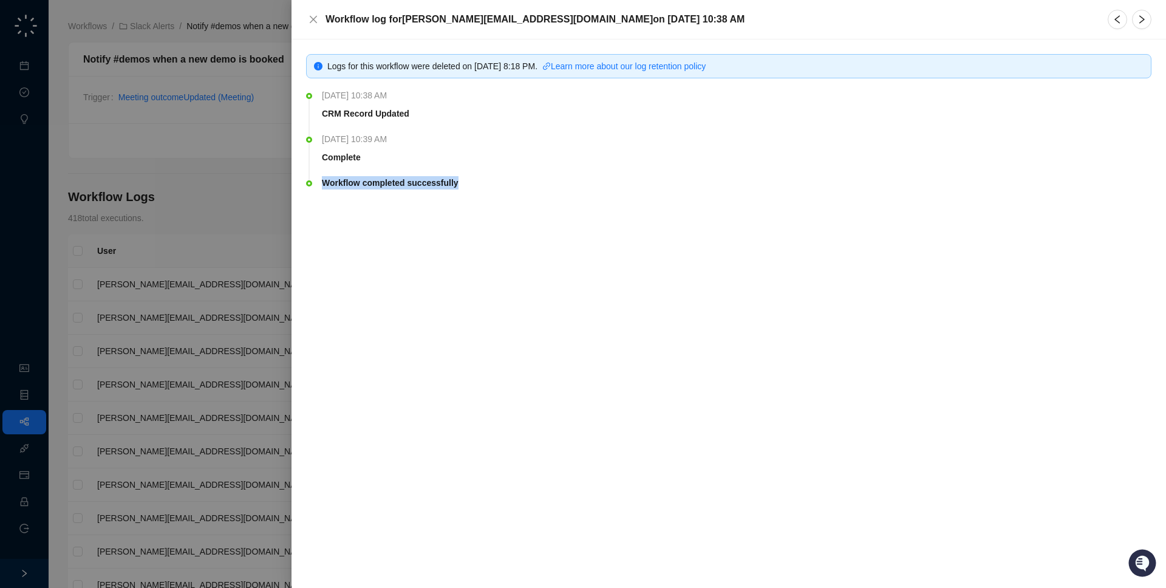
drag, startPoint x: 517, startPoint y: 179, endPoint x: 510, endPoint y: 156, distance: 24.4
click at [510, 156] on ul "Wednesday, 02/26/25, 10:38 AM CRM Record Updated Wednesday, 02/26/25, 10:39 AM …" at bounding box center [728, 157] width 845 height 129
click at [510, 156] on div "Complete" at bounding box center [734, 157] width 830 height 13
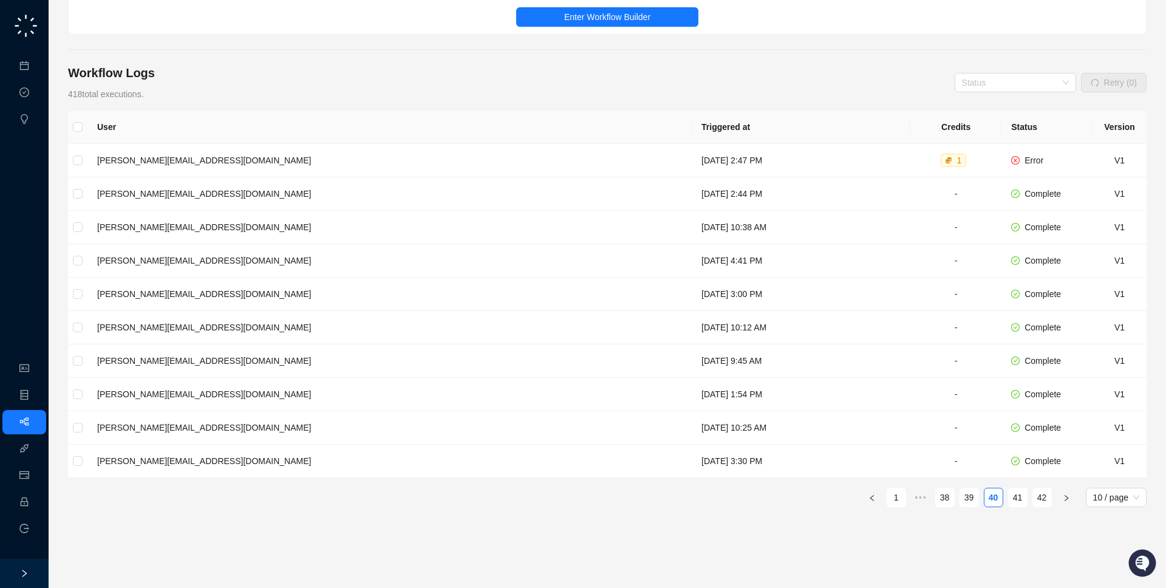
scroll to position [126, 0]
click at [947, 497] on link "38" at bounding box center [945, 495] width 18 height 18
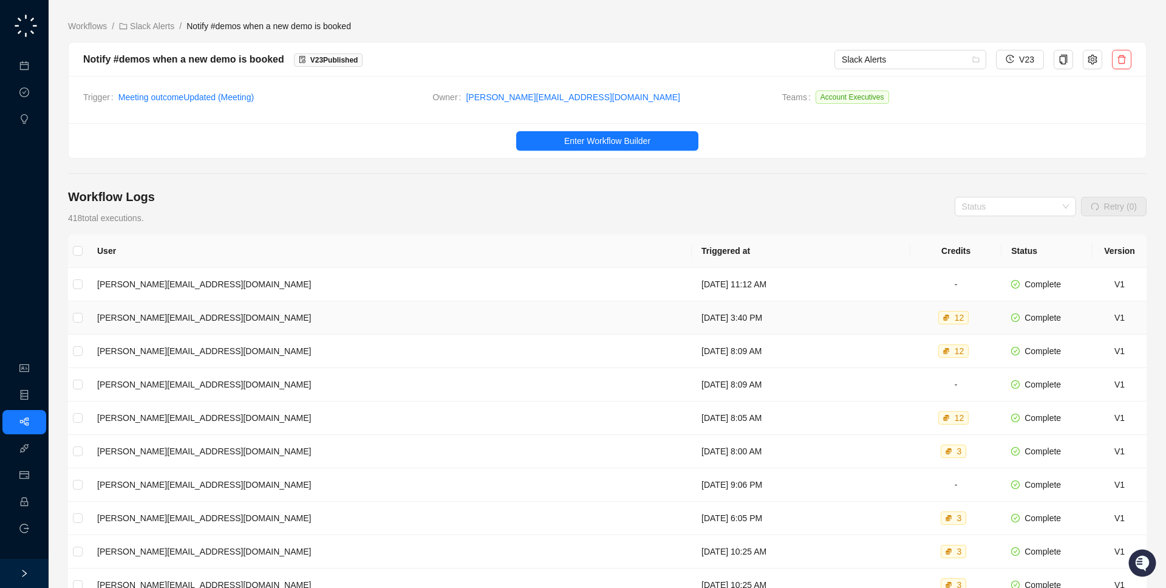
click at [692, 324] on td "Thursday, 03/06/25, 3:40 PM" at bounding box center [801, 317] width 219 height 33
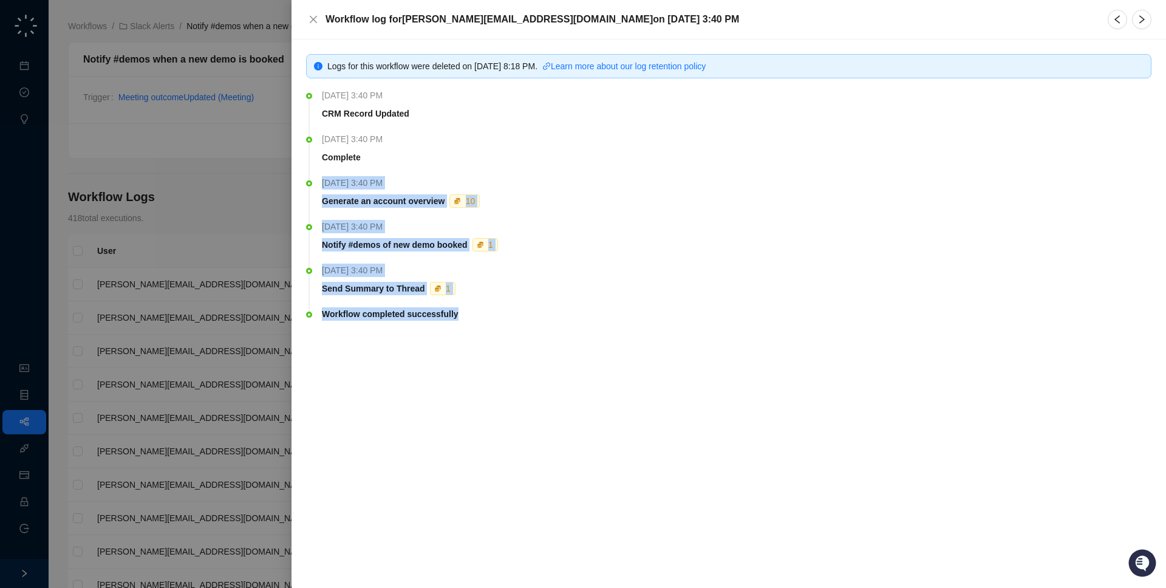
drag, startPoint x: 536, startPoint y: 322, endPoint x: 527, endPoint y: 160, distance: 163.0
click at [527, 160] on ul "Thursday, 03/06/25, 3:40 PM CRM Record Updated Thursday, 03/06/25, 3:40 PM Comp…" at bounding box center [728, 223] width 845 height 260
click at [527, 160] on div "Complete" at bounding box center [734, 157] width 830 height 13
drag, startPoint x: 511, startPoint y: 327, endPoint x: 520, endPoint y: 124, distance: 203.0
click at [520, 124] on ul "Thursday, 03/06/25, 3:40 PM CRM Record Updated Thursday, 03/06/25, 3:40 PM Comp…" at bounding box center [728, 223] width 845 height 260
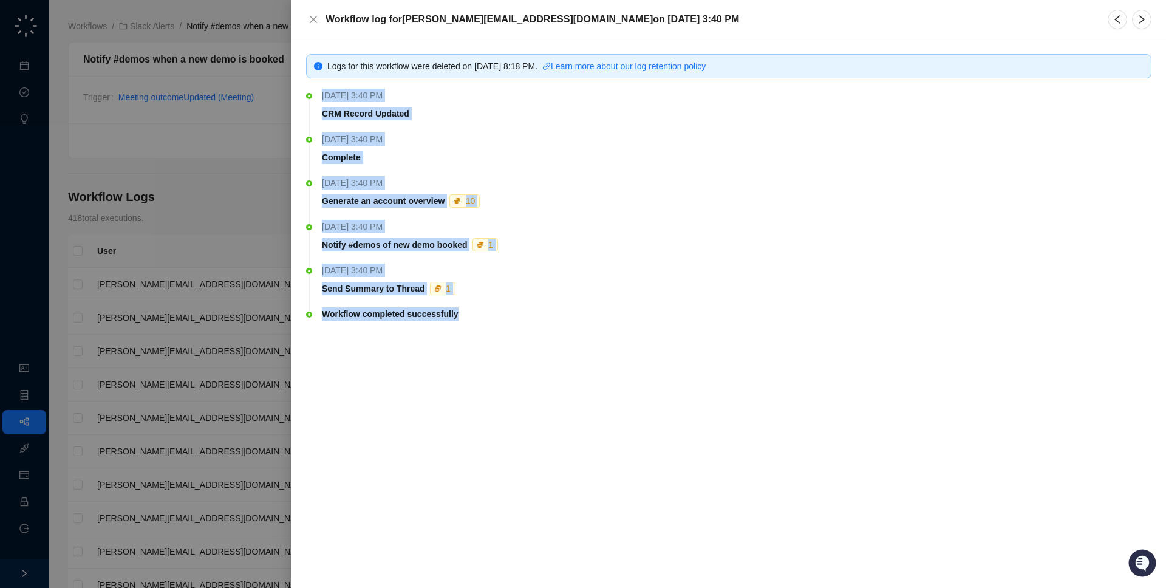
click at [520, 124] on li "Thursday, 03/06/25, 3:40 PM CRM Record Updated" at bounding box center [728, 115] width 845 height 44
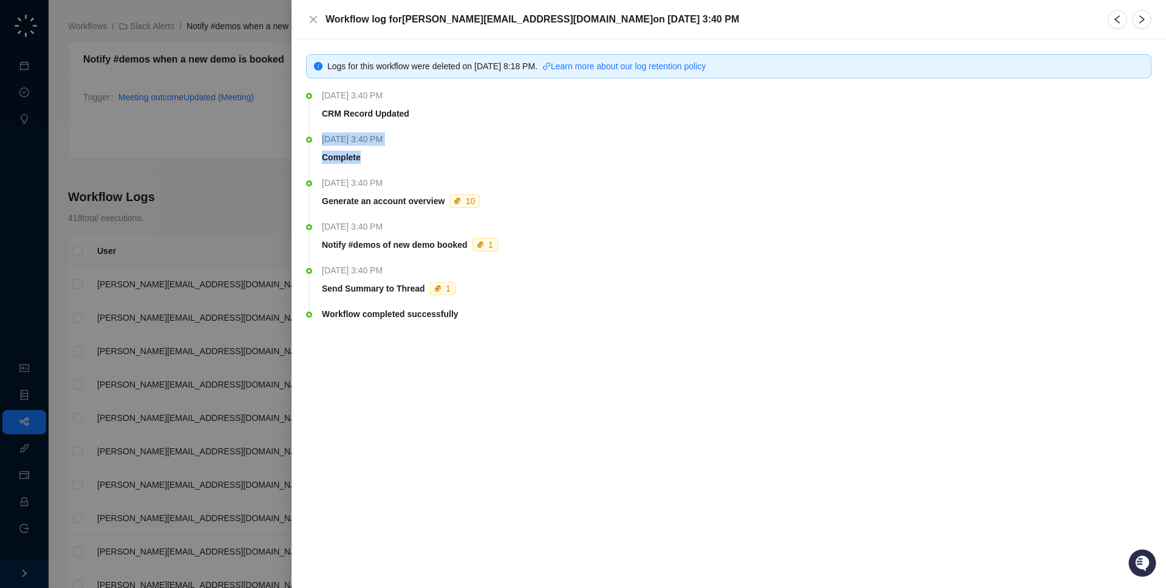
drag, startPoint x: 449, startPoint y: 167, endPoint x: 455, endPoint y: 163, distance: 7.9
click at [455, 163] on li "Thursday, 03/06/25, 3:40 PM Complete" at bounding box center [728, 159] width 845 height 44
click at [455, 163] on div "Complete" at bounding box center [734, 157] width 830 height 13
click at [506, 184] on div "Thursday, 03/06/25, 3:40 PM" at bounding box center [737, 182] width 830 height 13
click at [237, 375] on div at bounding box center [583, 294] width 1166 height 588
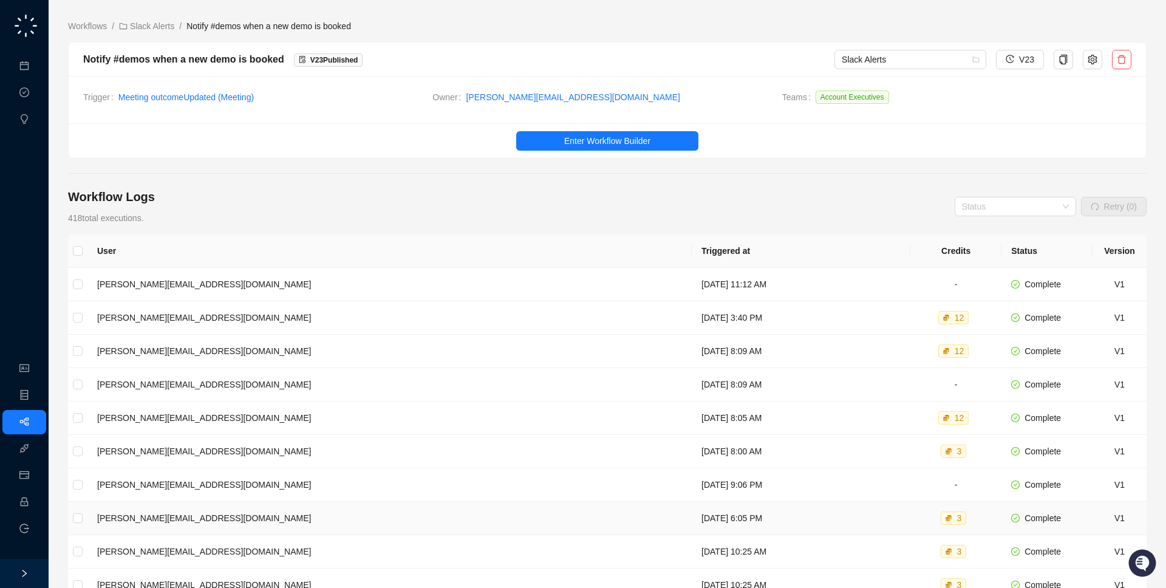
scroll to position [128, 0]
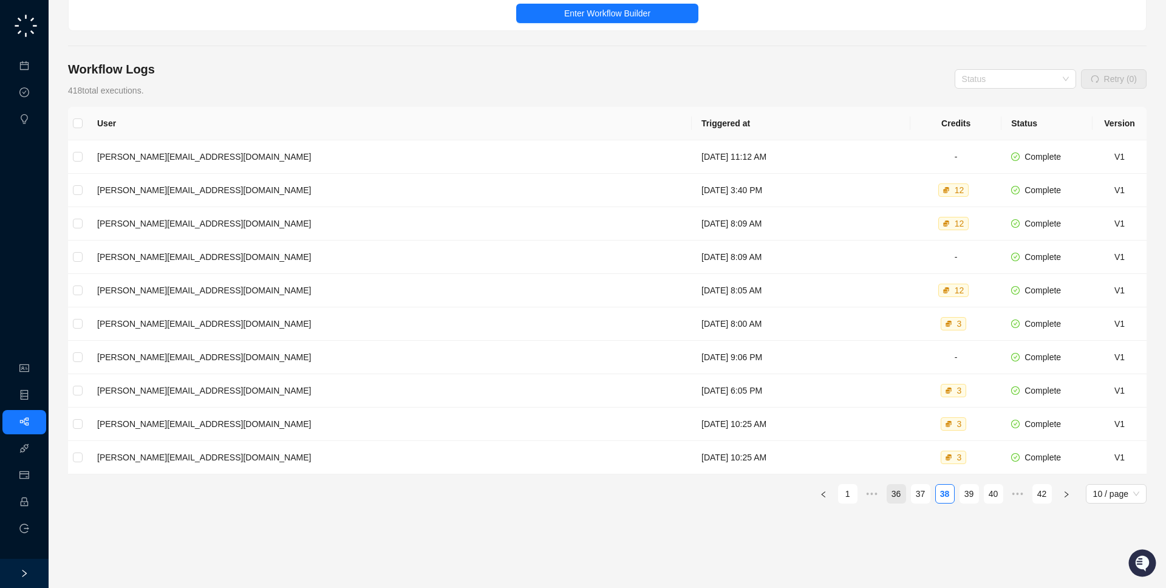
click at [887, 493] on link "36" at bounding box center [896, 494] width 18 height 18
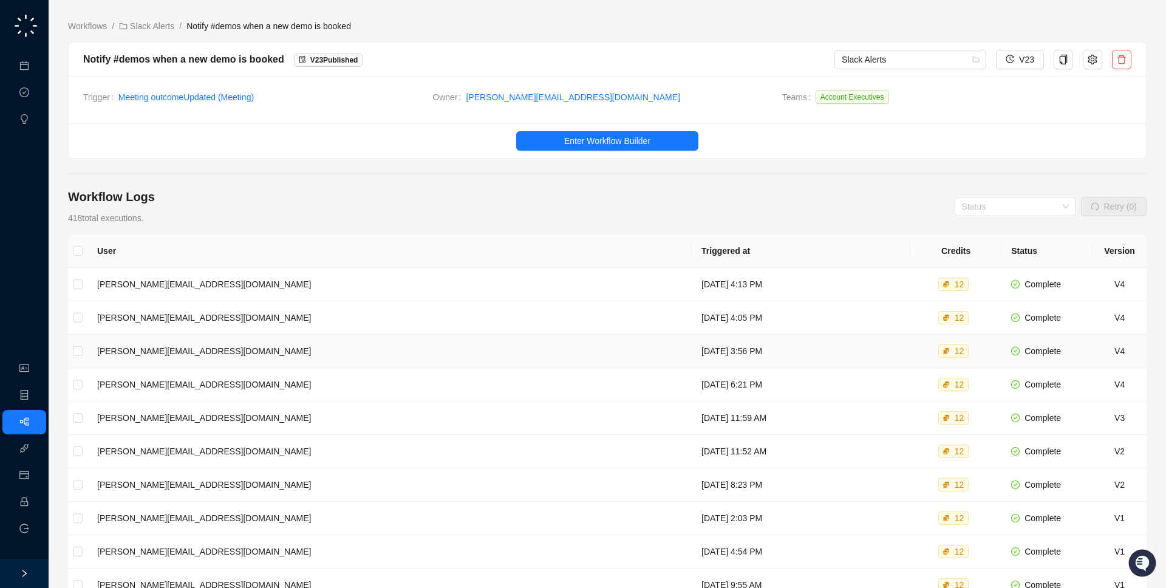
click at [730, 356] on td "Monday, 04/07/25, 3:56 PM" at bounding box center [801, 351] width 219 height 33
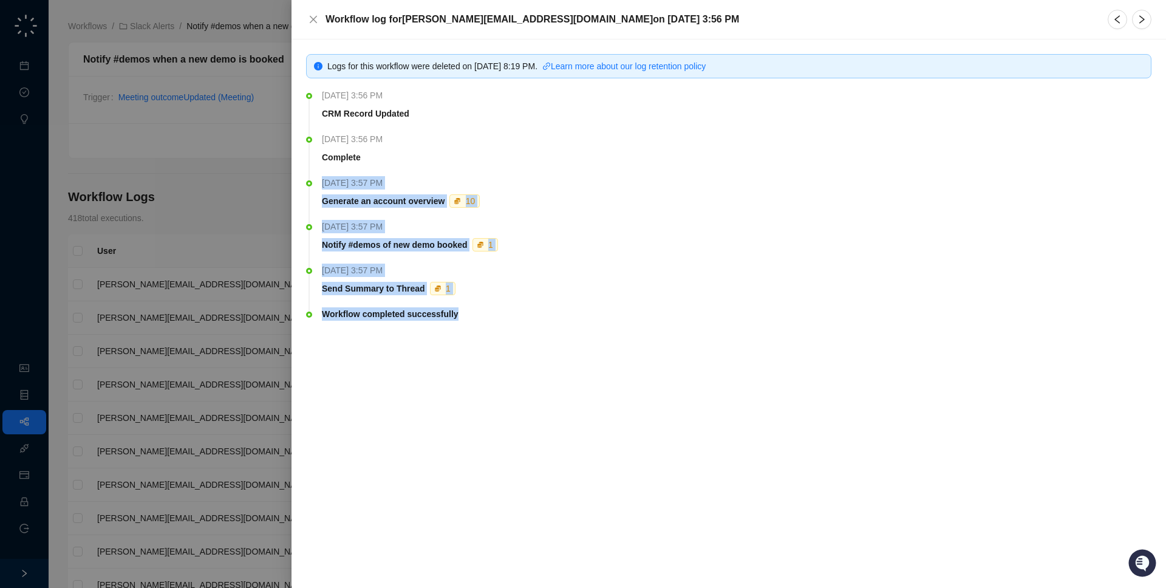
drag, startPoint x: 581, startPoint y: 313, endPoint x: 598, endPoint y: 160, distance: 154.0
click at [598, 160] on ul "Monday, 04/07/25, 3:56 PM CRM Record Updated Monday, 04/07/25, 3:56 PM Complete…" at bounding box center [728, 223] width 845 height 260
click at [598, 160] on div "Complete" at bounding box center [734, 157] width 830 height 13
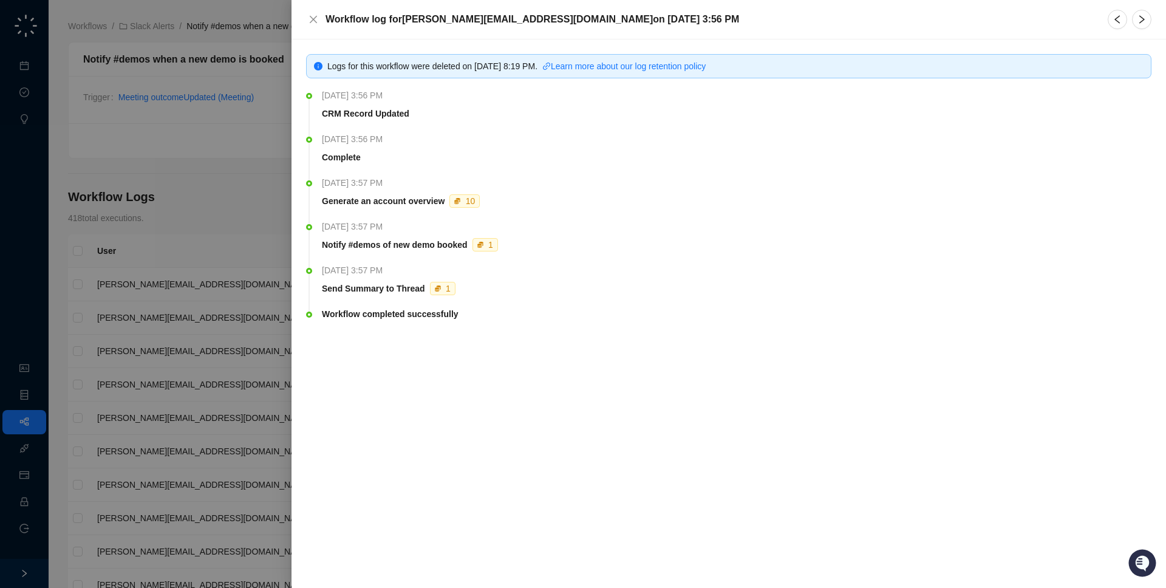
click at [200, 260] on div at bounding box center [583, 294] width 1166 height 588
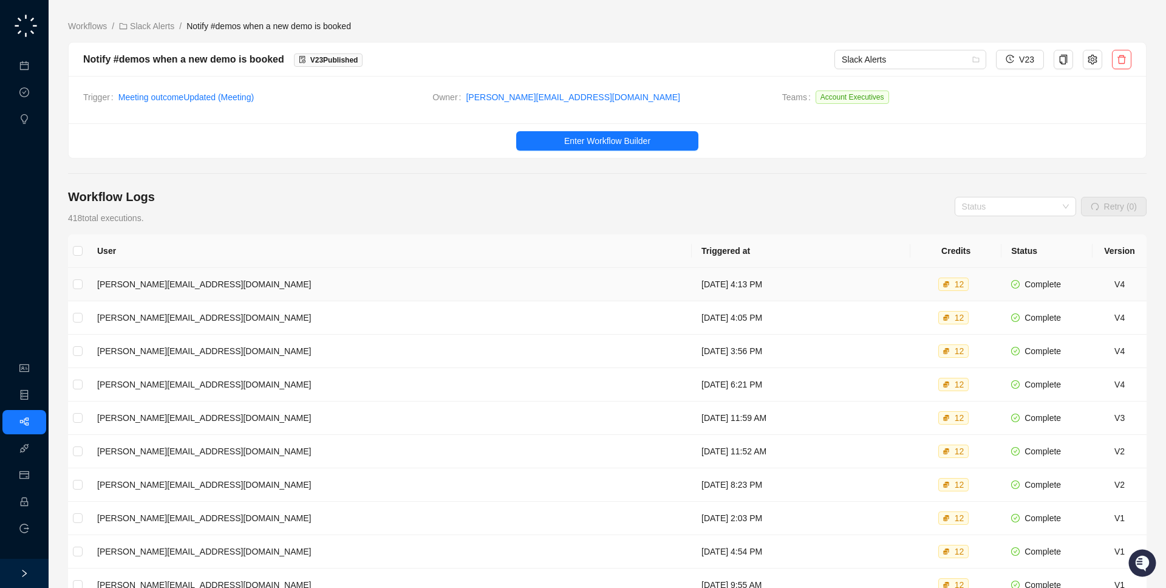
click at [280, 299] on td "[PERSON_NAME][EMAIL_ADDRESS][DOMAIN_NAME]" at bounding box center [389, 284] width 604 height 33
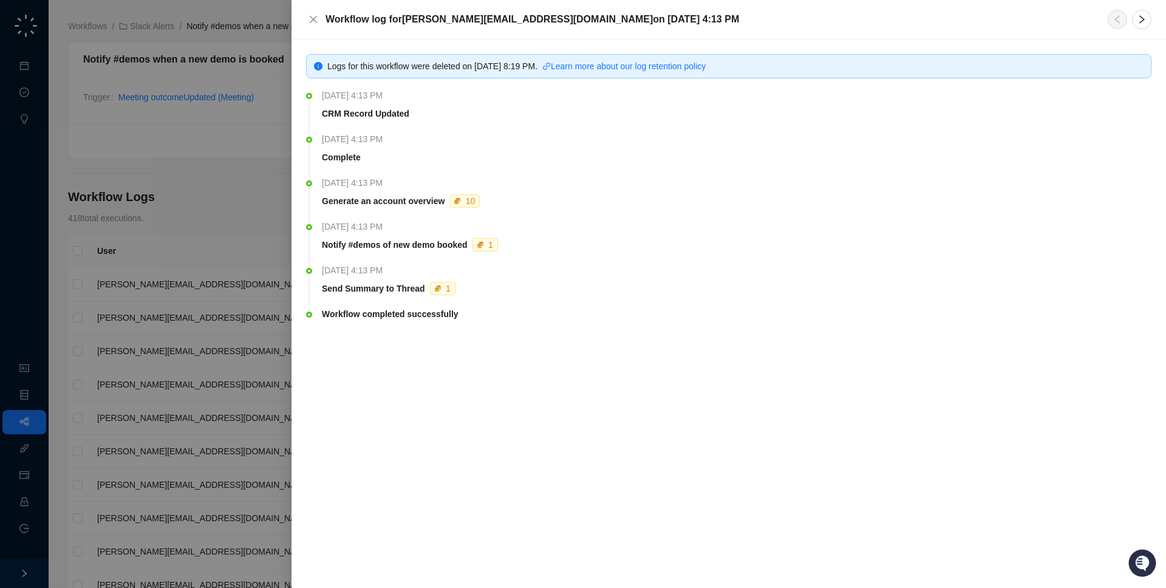
click at [280, 299] on div at bounding box center [583, 294] width 1166 height 588
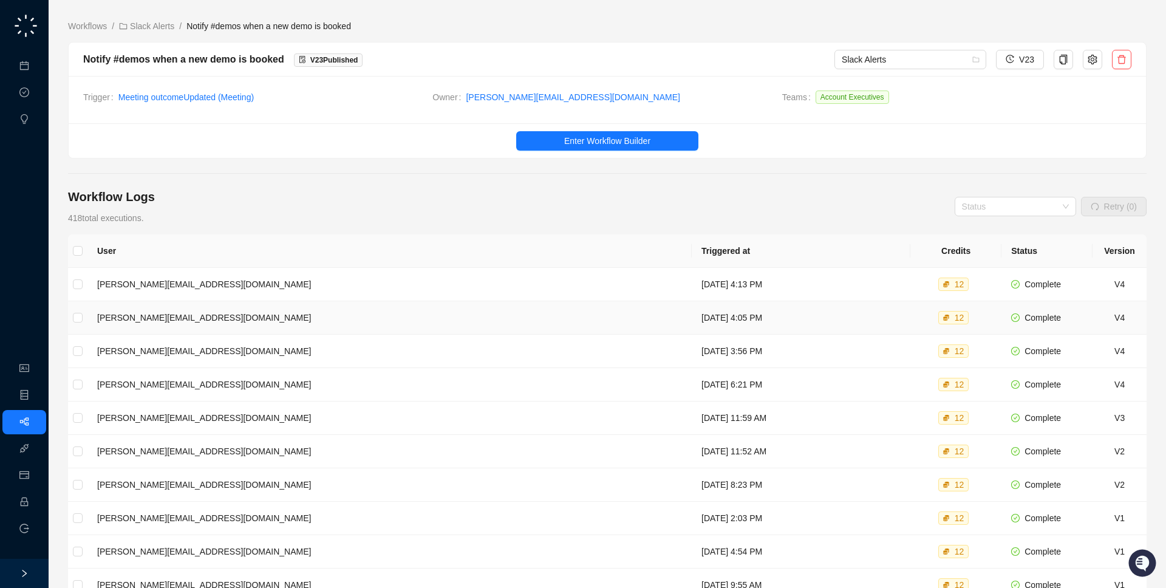
scroll to position [154, 0]
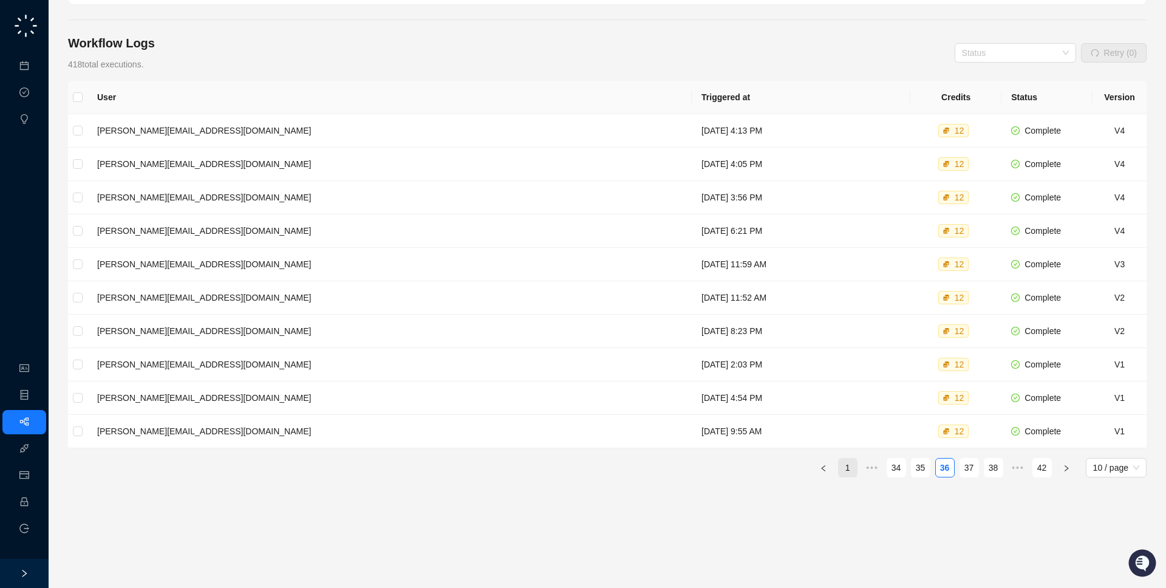
click at [853, 463] on link "1" at bounding box center [848, 468] width 18 height 18
click at [691, 143] on td "Monday, 09/29/25, 2:35 PM" at bounding box center [801, 130] width 220 height 33
click at [691, 197] on td "Monday, 09/29/25, 9:07 AM" at bounding box center [801, 197] width 220 height 33
click at [35, 92] on link "Approval Tasks" at bounding box center [64, 93] width 58 height 10
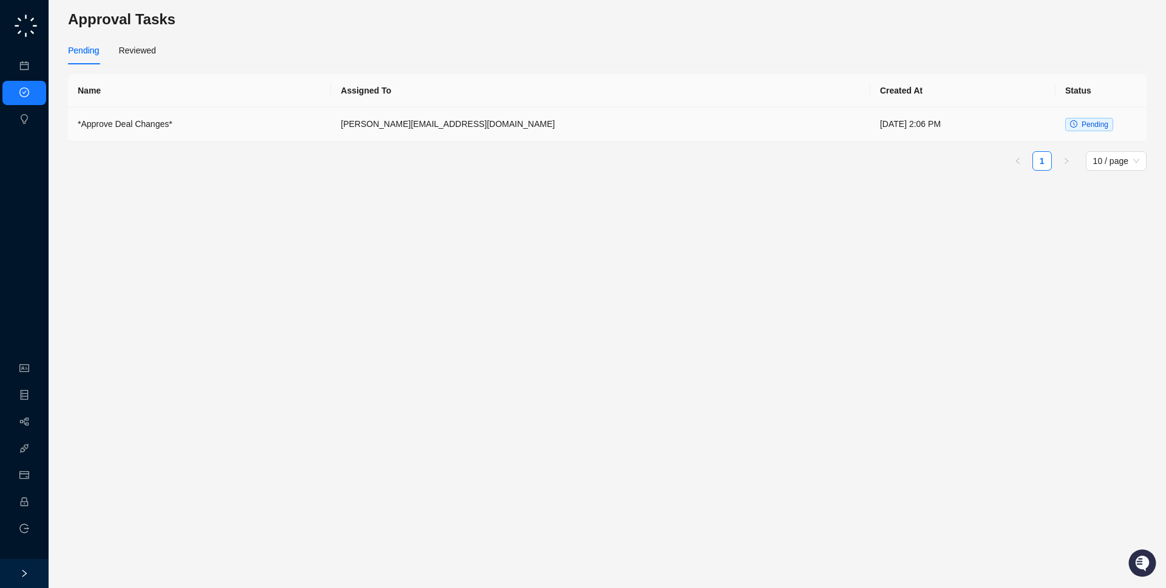
click at [319, 120] on td "*Approve Deal Changes*" at bounding box center [199, 124] width 263 height 34
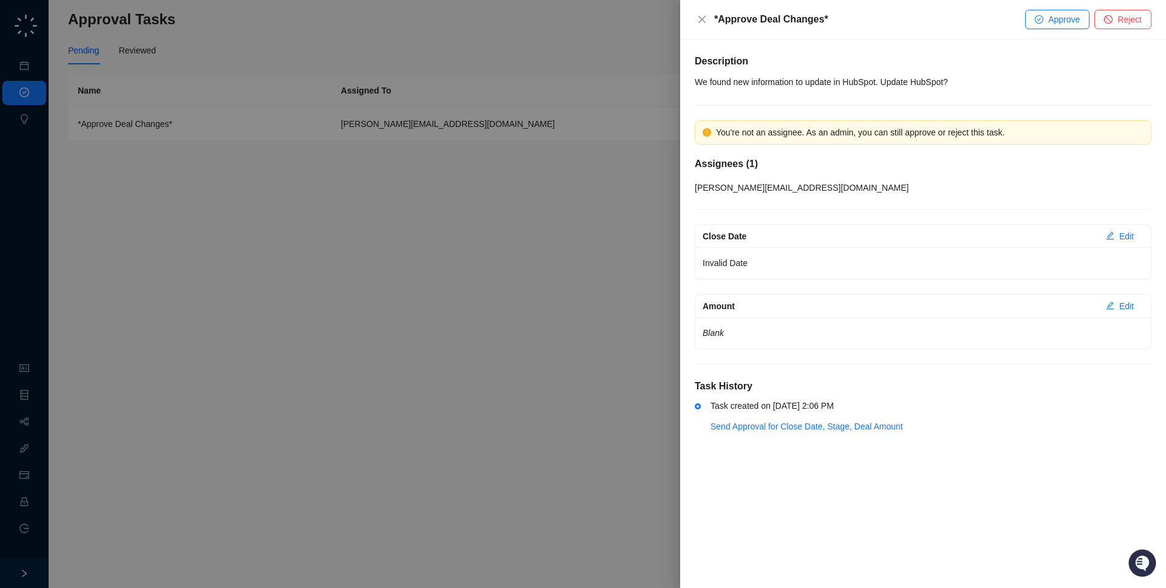
drag, startPoint x: 781, startPoint y: 257, endPoint x: 783, endPoint y: 267, distance: 10.5
click at [783, 267] on p "Invalid Date" at bounding box center [923, 262] width 441 height 17
click at [782, 267] on p "Invalid Date" at bounding box center [923, 262] width 441 height 17
click at [886, 401] on div "Task created on Friday, 09/19/25, 2:06 PM" at bounding box center [931, 405] width 441 height 13
drag, startPoint x: 409, startPoint y: 255, endPoint x: 354, endPoint y: 194, distance: 82.2
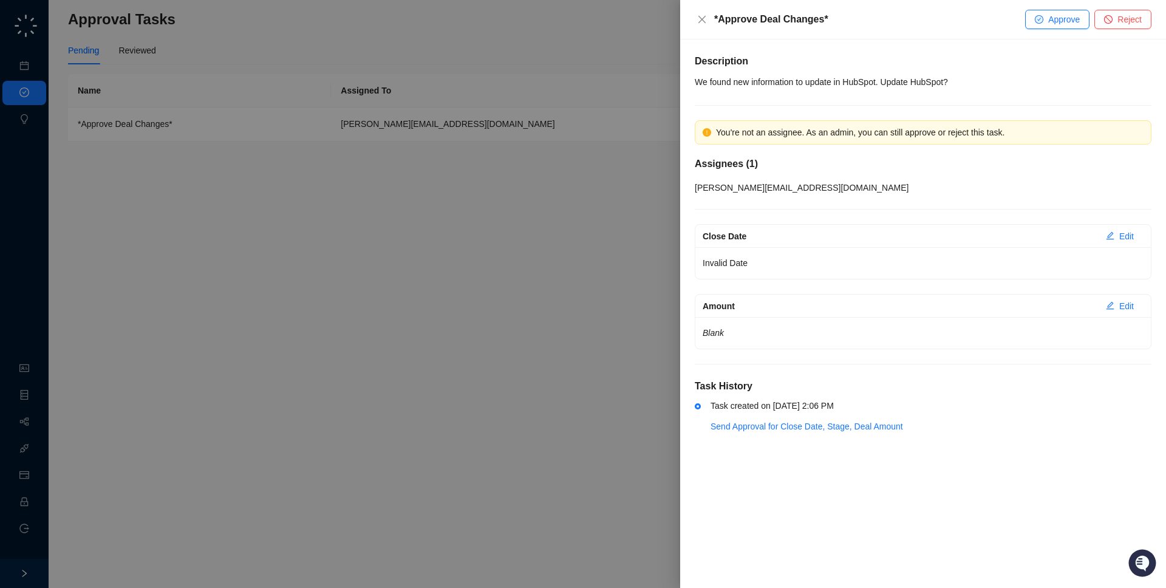
click at [398, 240] on div at bounding box center [583, 294] width 1166 height 588
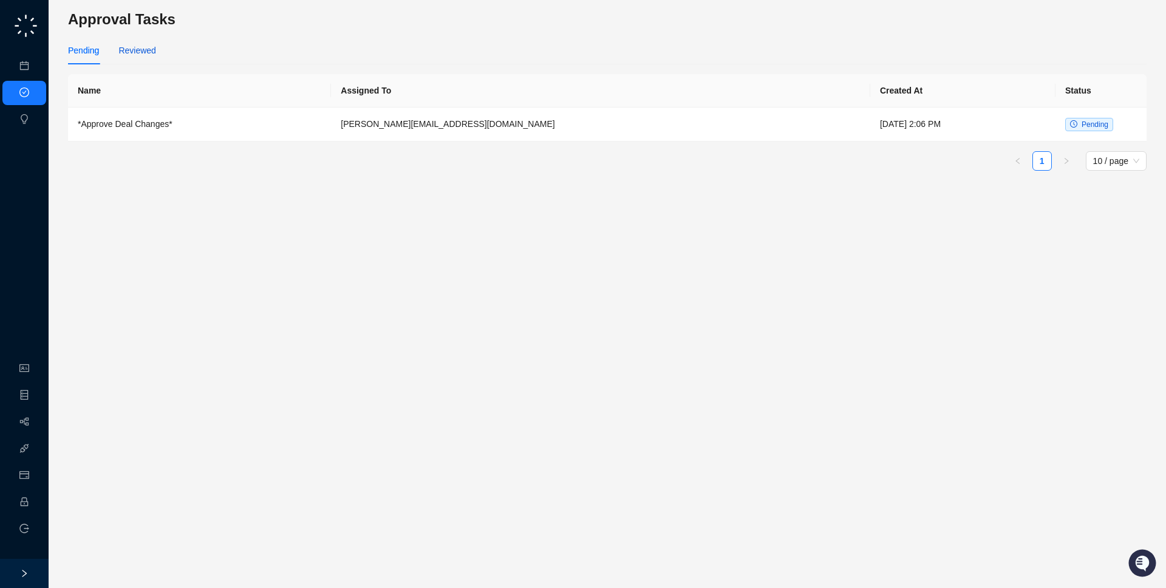
click at [146, 53] on div "Reviewed" at bounding box center [136, 50] width 37 height 13
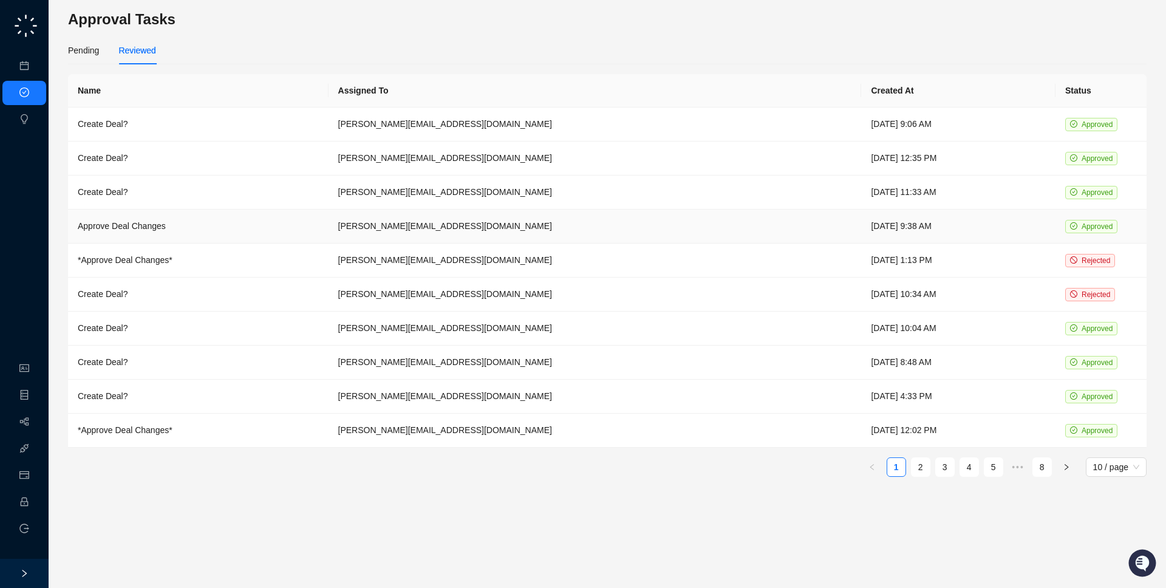
click at [219, 226] on td "Approve Deal Changes" at bounding box center [198, 227] width 261 height 34
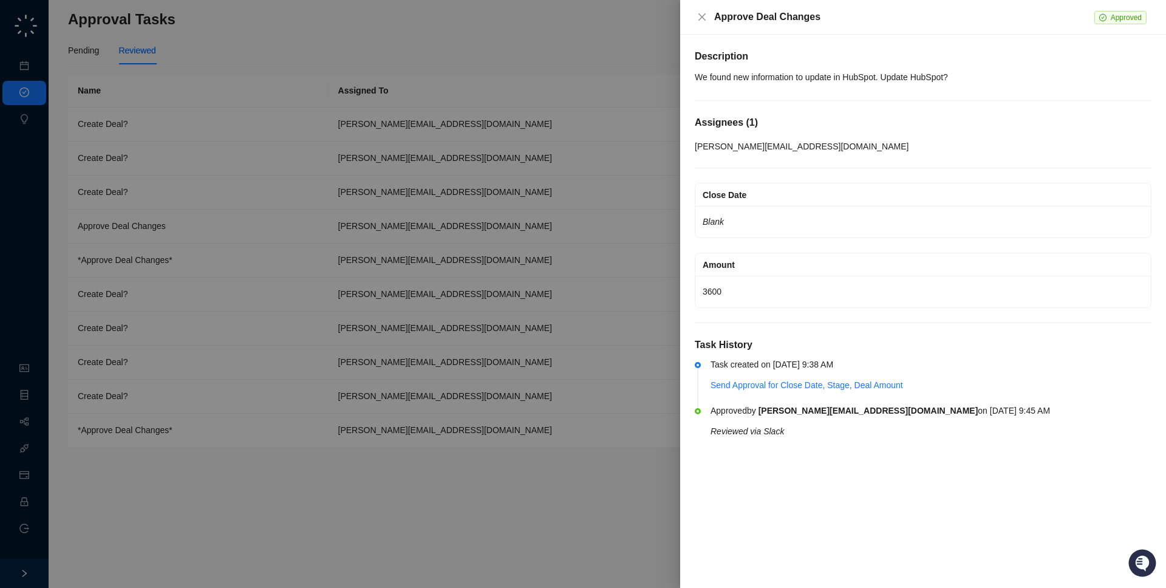
click at [219, 226] on div at bounding box center [583, 294] width 1166 height 588
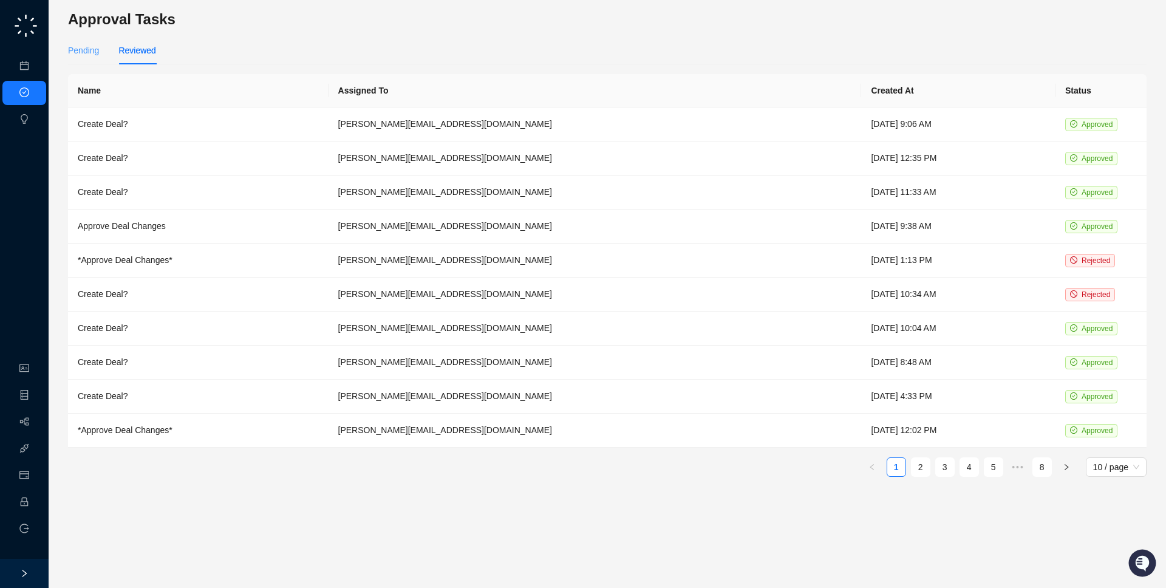
click at [90, 57] on div "Pending" at bounding box center [83, 50] width 31 height 28
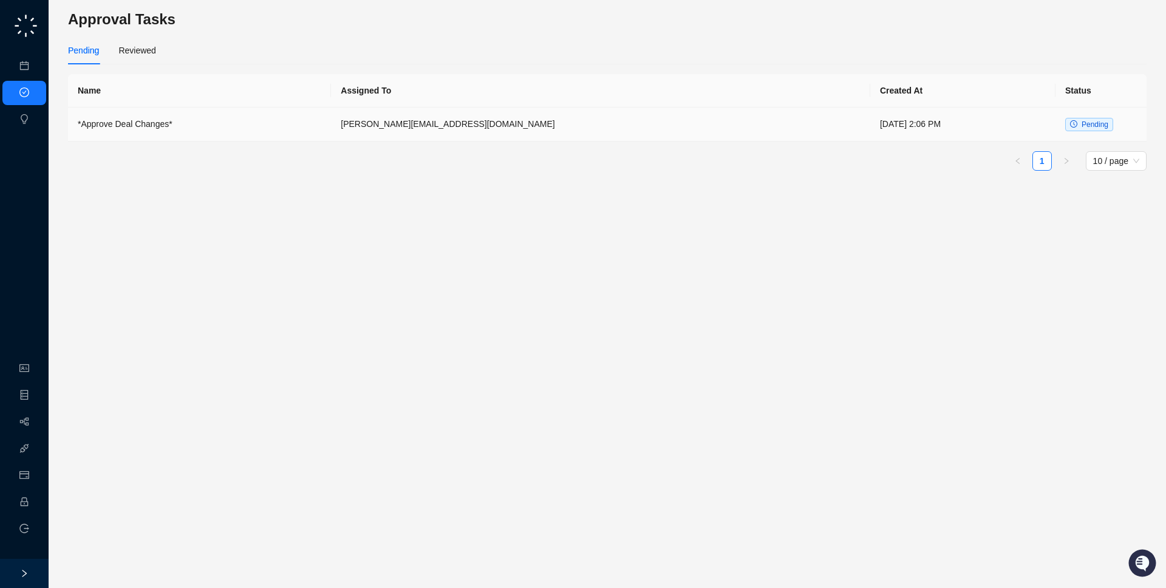
click at [195, 123] on td "*Approve Deal Changes*" at bounding box center [199, 124] width 263 height 34
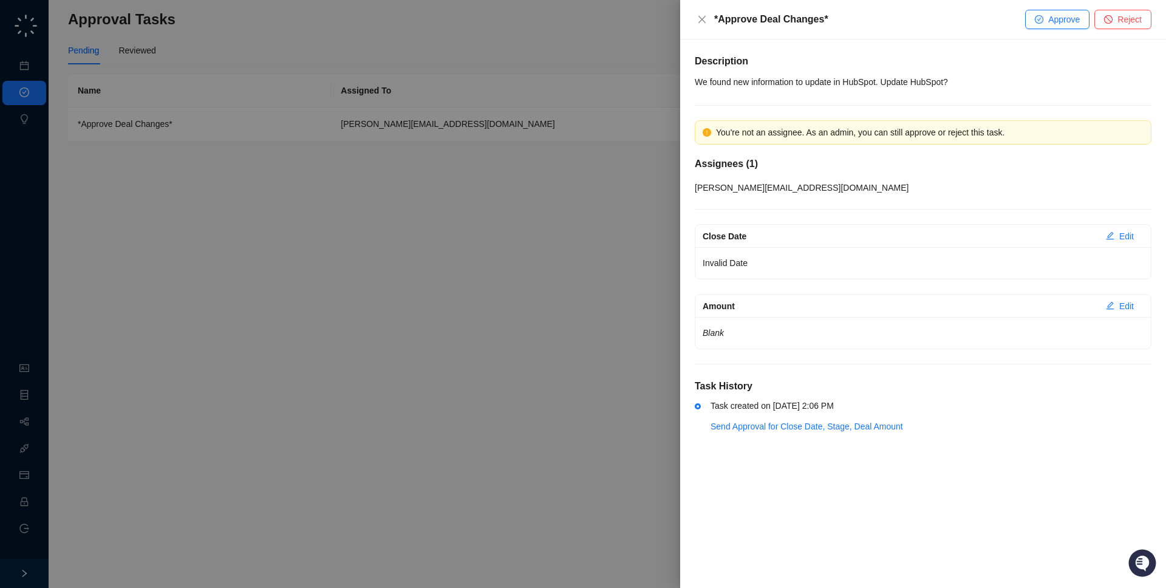
drag, startPoint x: 750, startPoint y: 268, endPoint x: 805, endPoint y: 270, distance: 55.3
click at [805, 270] on p "Invalid Date" at bounding box center [923, 262] width 441 height 17
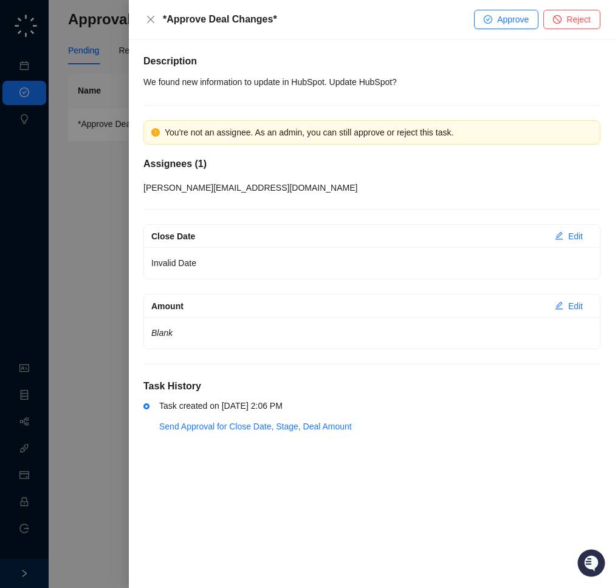
click at [475, 131] on div "You're not an assignee. As an admin, you can still approve or reject this task." at bounding box center [379, 132] width 428 height 13
click at [476, 129] on div "You're not an assignee. As an admin, you can still approve or reject this task." at bounding box center [379, 132] width 428 height 13
click at [441, 89] on p "We found new information to update in HubSpot. Update HubSpot?" at bounding box center [371, 81] width 457 height 17
drag, startPoint x: 493, startPoint y: 119, endPoint x: 497, endPoint y: 137, distance: 18.7
click at [497, 132] on div "You're not an assignee. As an admin, you can still approve or reject this task." at bounding box center [371, 132] width 457 height 24
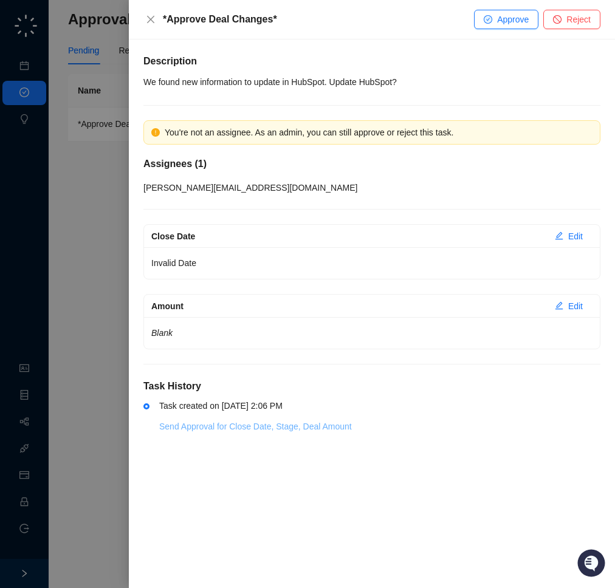
click at [322, 427] on link "Send Approval for Close Date, Stage, Deal Amount" at bounding box center [255, 426] width 193 height 10
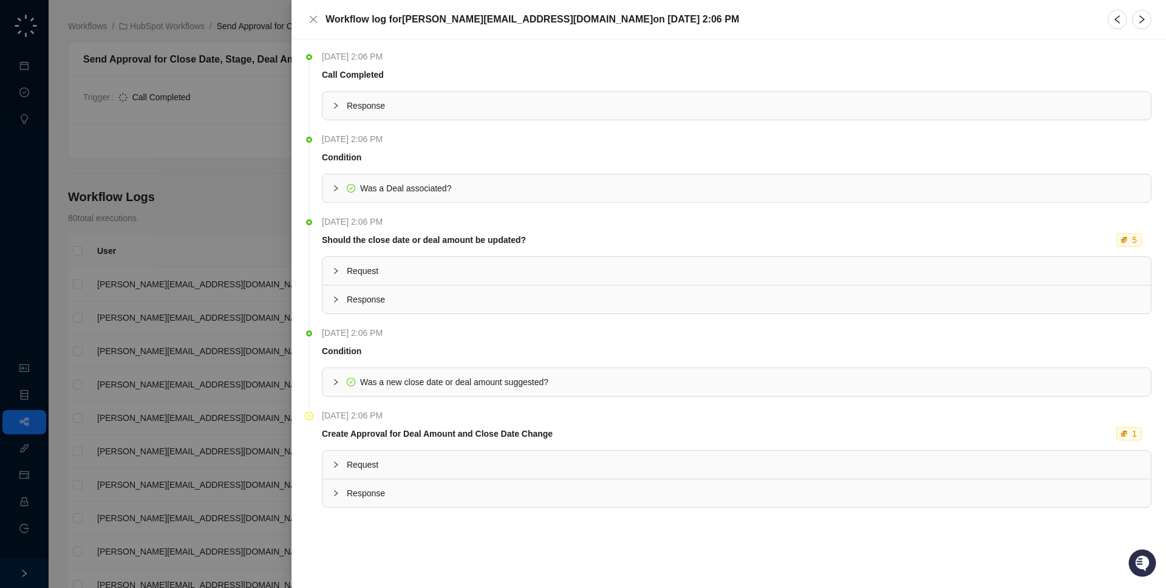
click at [320, 440] on li "[DATE] 2:06 PM Create Approval for Deal Amount and Close Date Change 1 Request …" at bounding box center [728, 468] width 845 height 111
drag, startPoint x: 556, startPoint y: 431, endPoint x: 562, endPoint y: 412, distance: 20.4
click at [562, 412] on tbody "[DATE] 2:06 PM Create Approval for Deal Amount and Close Date Change 1 Request …" at bounding box center [737, 458] width 830 height 99
click at [562, 412] on div "[DATE] 2:06 PM" at bounding box center [737, 415] width 830 height 13
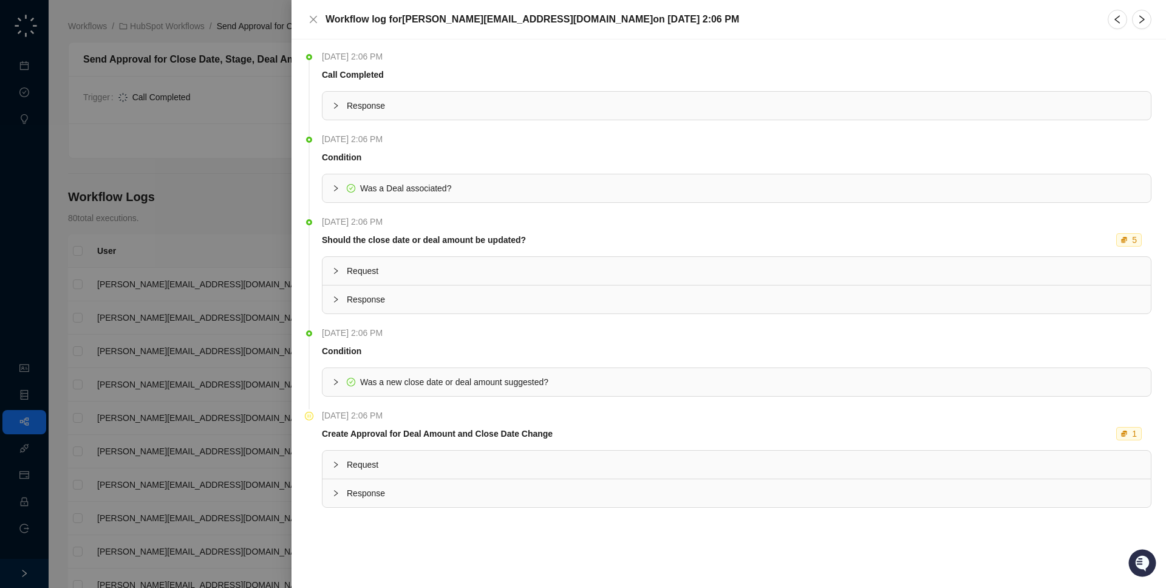
click at [548, 382] on span "Was a new close date or deal amount suggested?" at bounding box center [454, 382] width 188 height 10
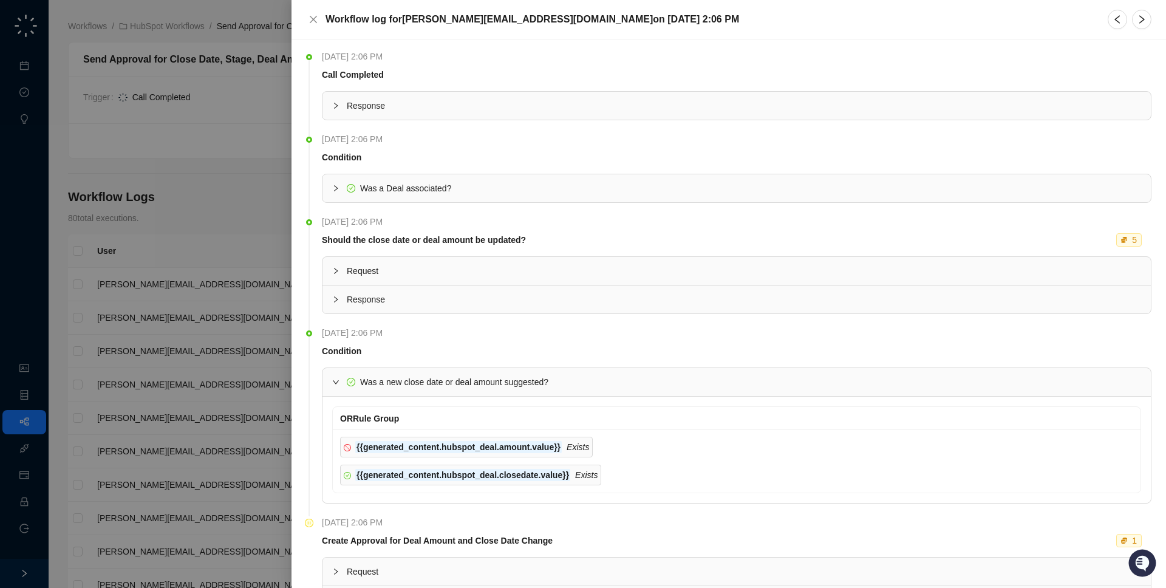
click at [525, 381] on span "Was a new close date or deal amount suggested?" at bounding box center [454, 382] width 188 height 10
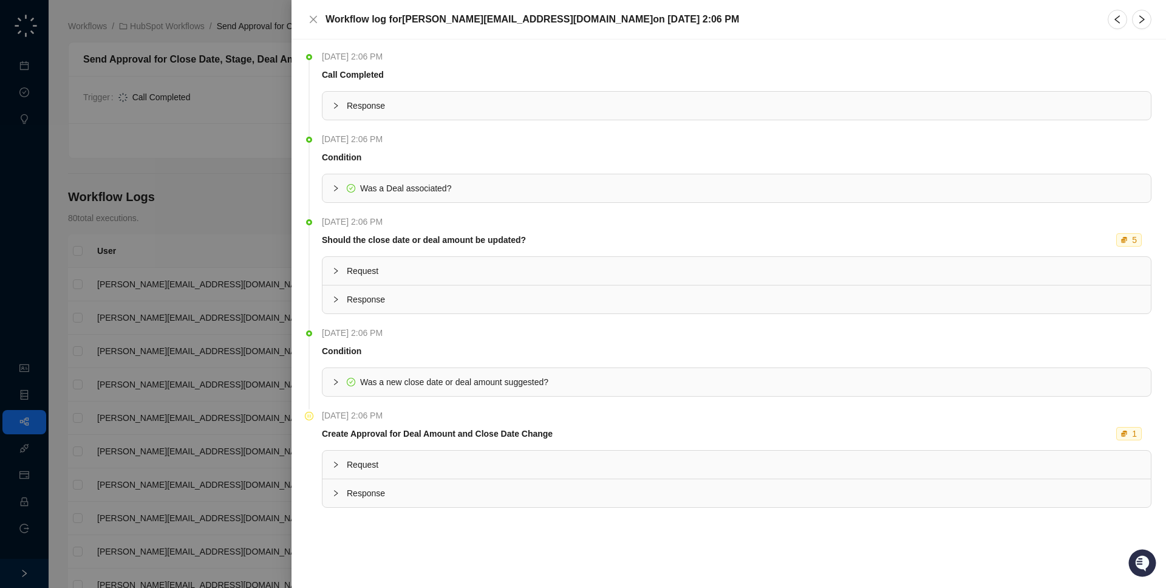
click at [525, 381] on span "Was a new close date or deal amount suggested?" at bounding box center [454, 382] width 188 height 10
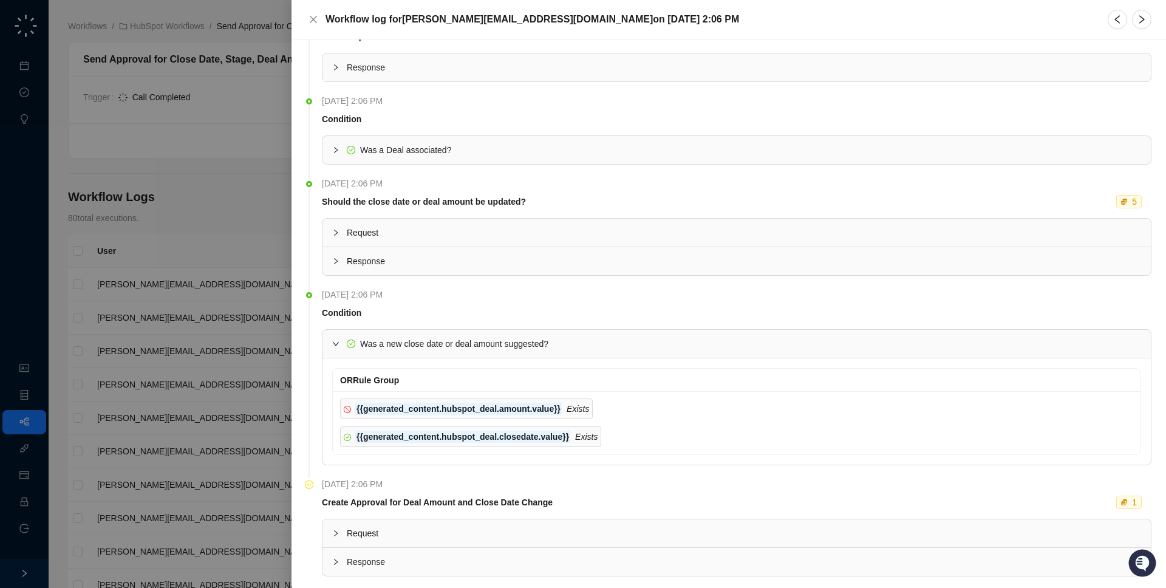
scroll to position [58, 0]
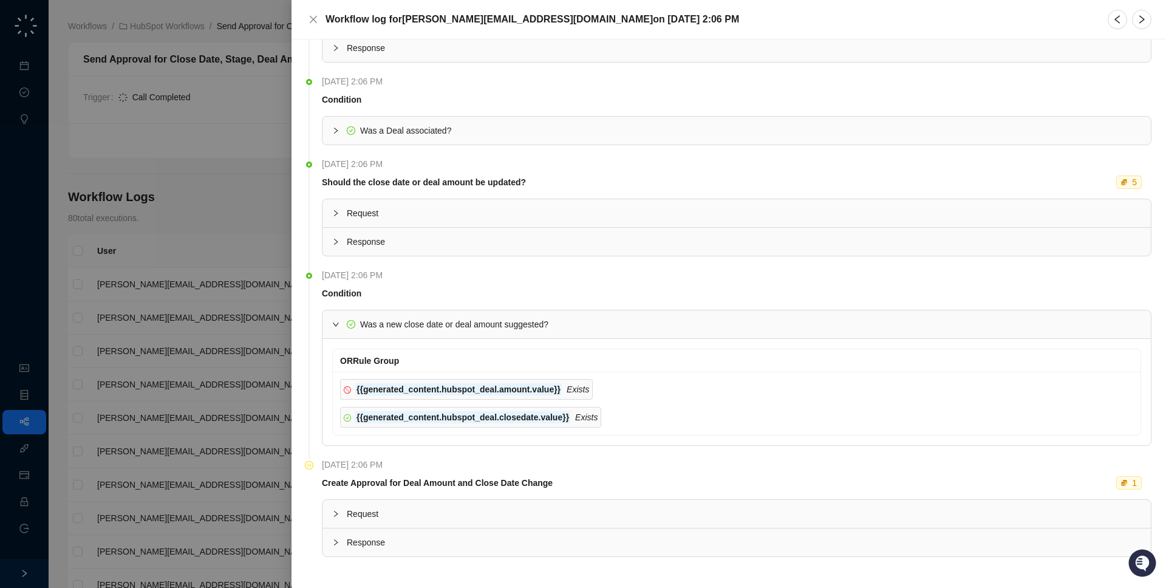
click at [463, 553] on div "Response" at bounding box center [736, 542] width 828 height 28
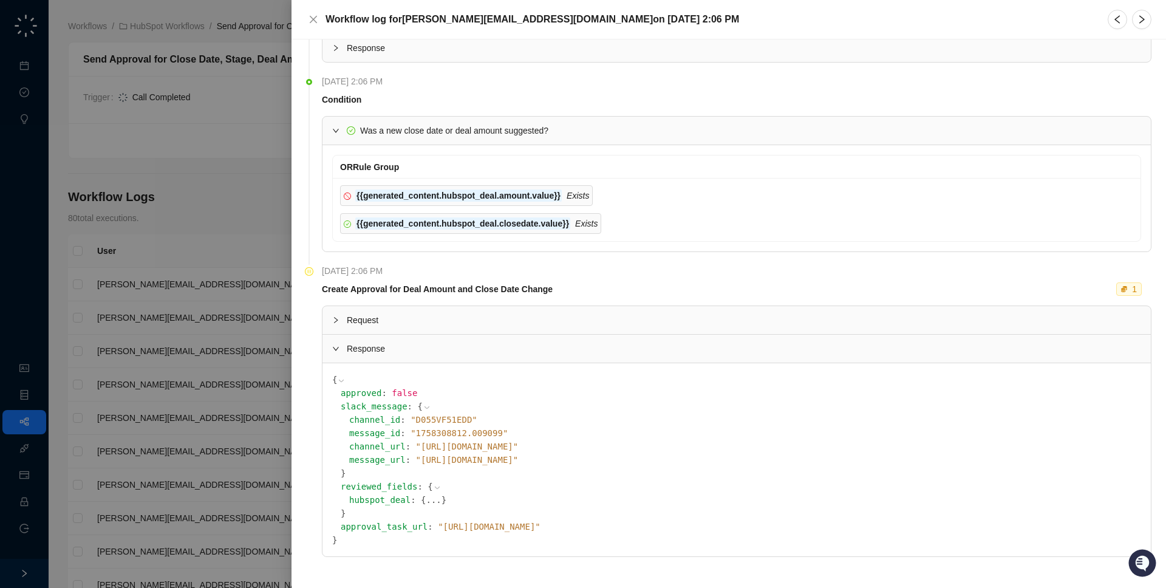
click at [441, 503] on span "}" at bounding box center [443, 500] width 5 height 10
click at [426, 502] on button "..." at bounding box center [433, 499] width 15 height 13
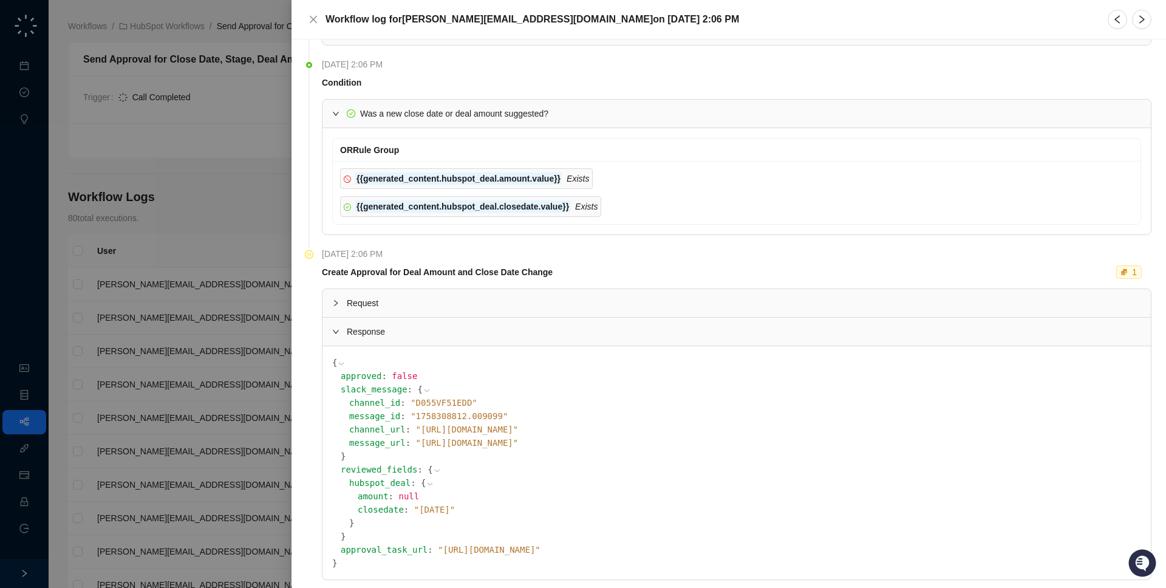
click at [0, 0] on icon at bounding box center [0, 0] width 0 height 0
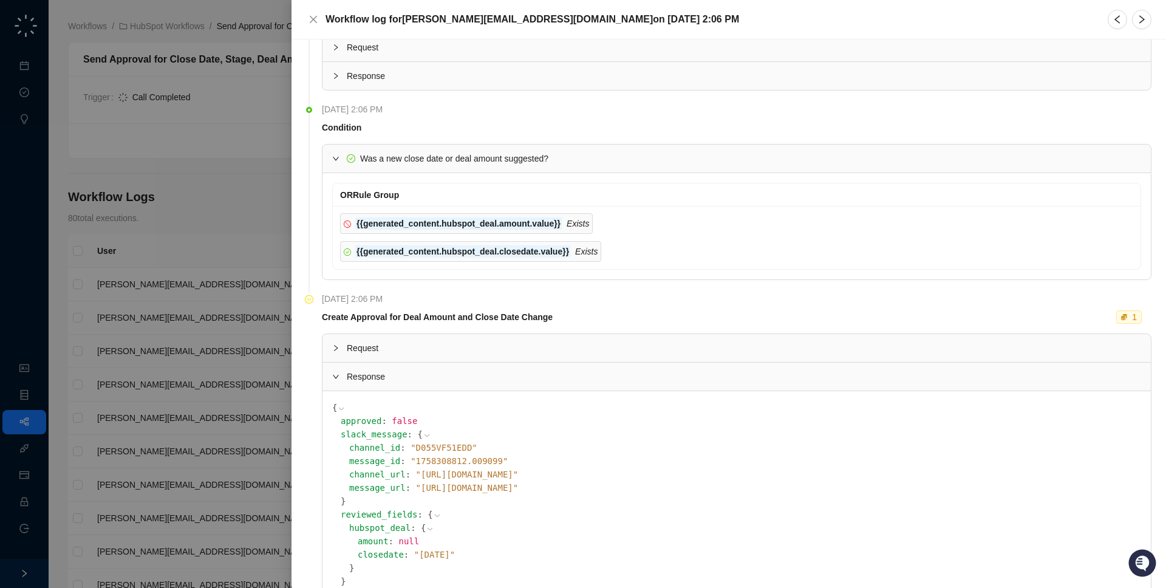
click at [725, 159] on span "Was a new close date or deal amount suggested?" at bounding box center [744, 158] width 794 height 13
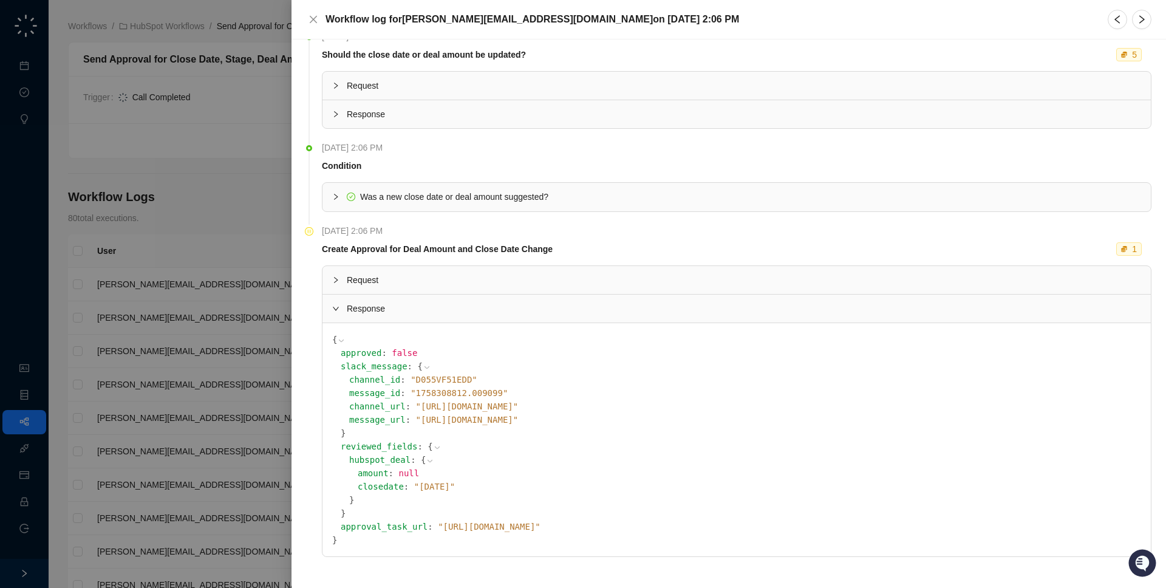
scroll to position [185, 0]
drag, startPoint x: 474, startPoint y: 166, endPoint x: 491, endPoint y: 162, distance: 18.1
click at [480, 159] on tbody "Friday, 09/19/25, 2:06 PM Condition Was a new close date or deal amount suggest…" at bounding box center [737, 176] width 830 height 70
click at [492, 162] on span "Condition" at bounding box center [737, 166] width 830 height 13
click at [206, 400] on div at bounding box center [583, 294] width 1166 height 588
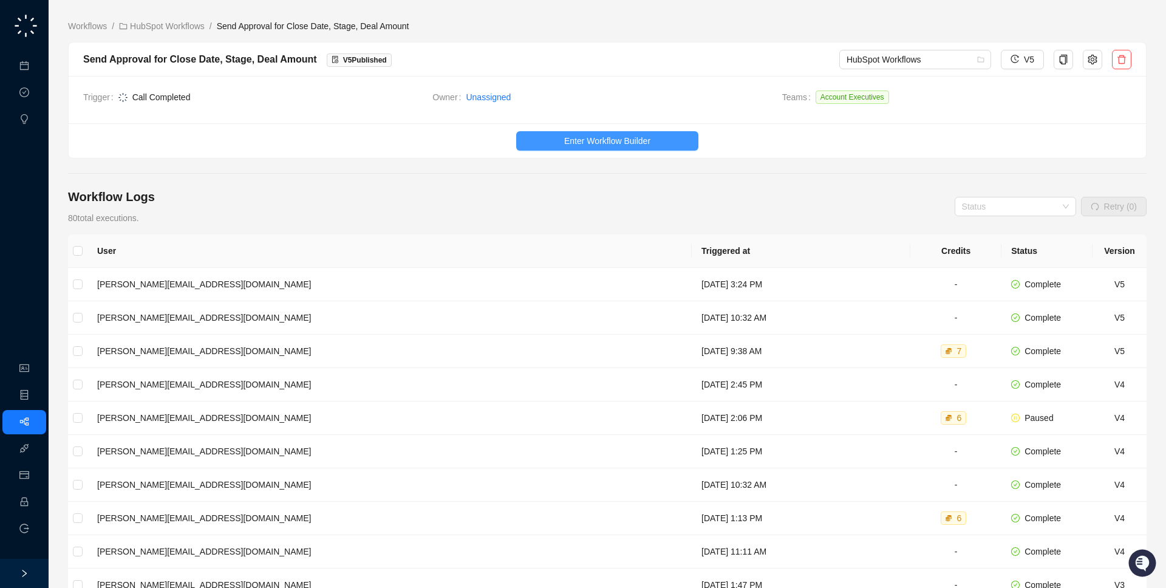
click at [575, 148] on button "Enter Workflow Builder" at bounding box center [607, 140] width 182 height 19
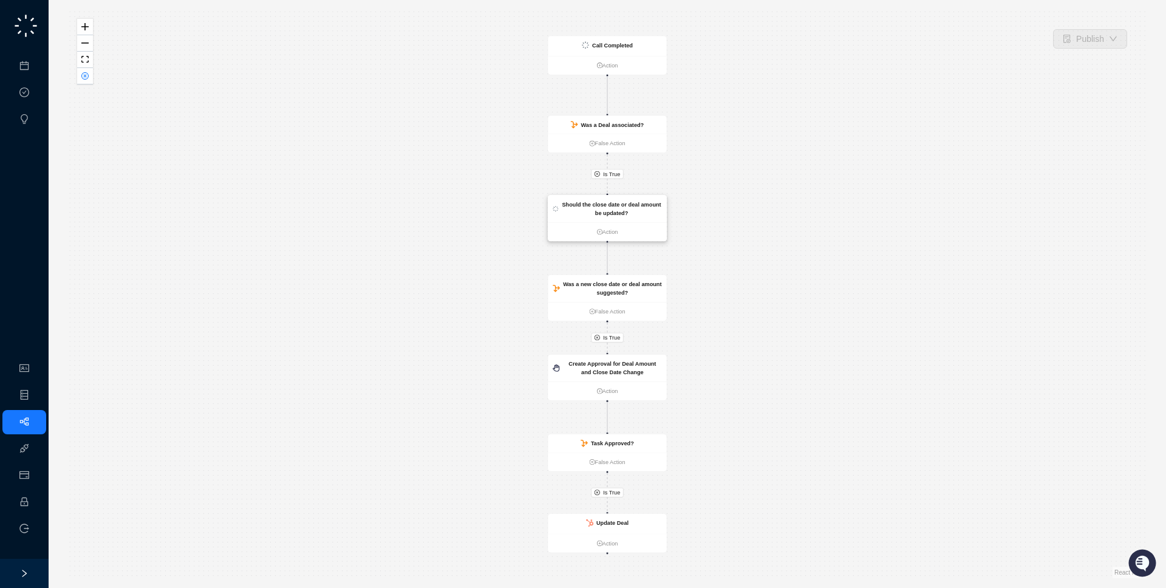
click at [620, 206] on strong "Should the close date or deal amount be updated?" at bounding box center [611, 208] width 99 height 15
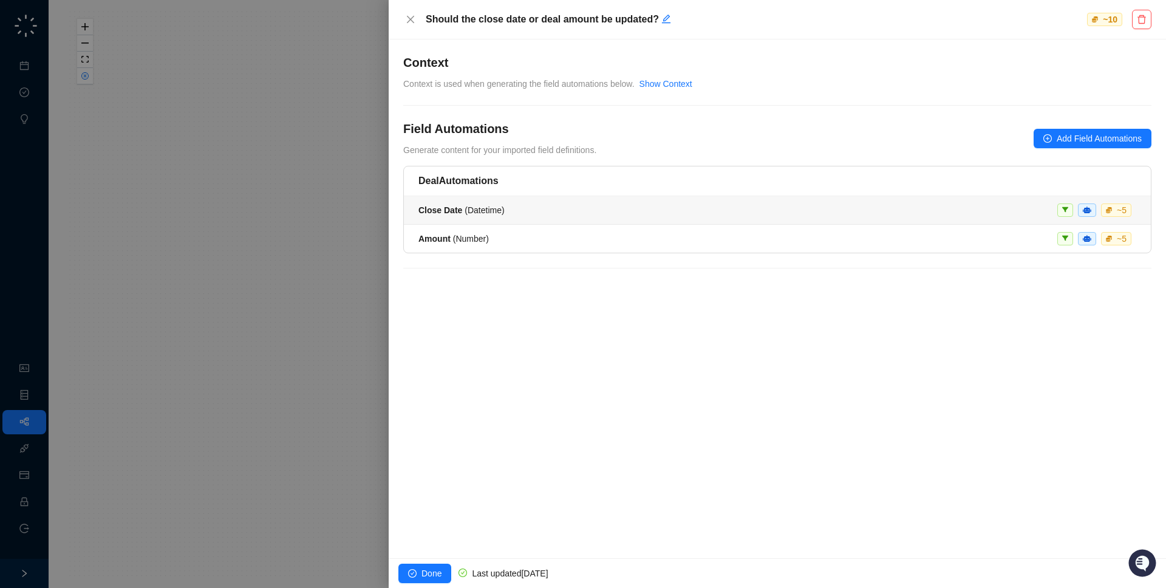
click at [570, 200] on li "Close Date ( Datetime ) ~ 5" at bounding box center [777, 210] width 747 height 29
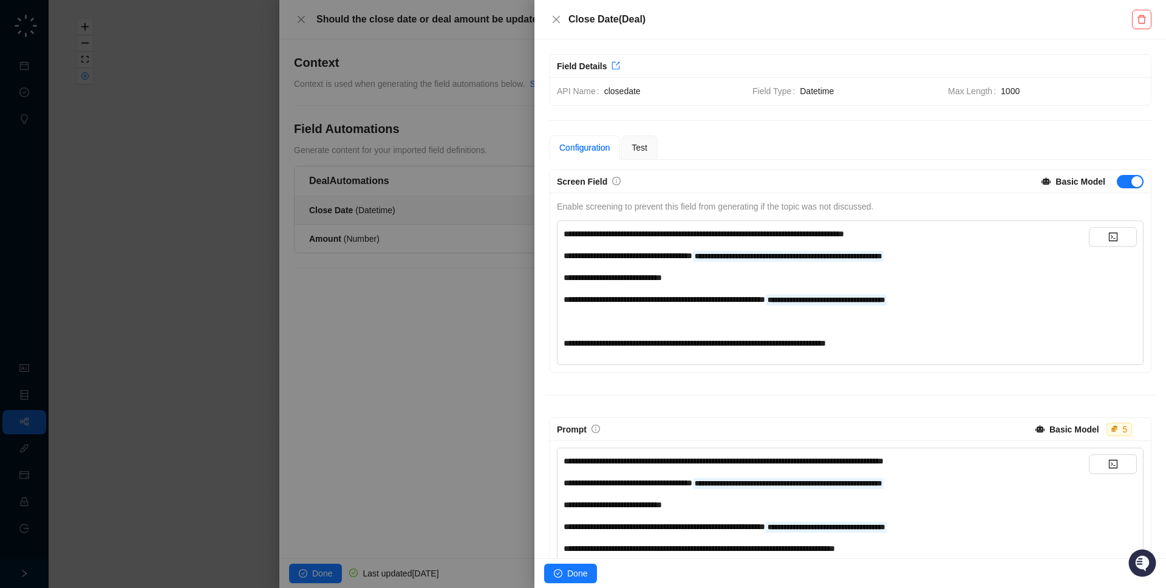
scroll to position [35, 0]
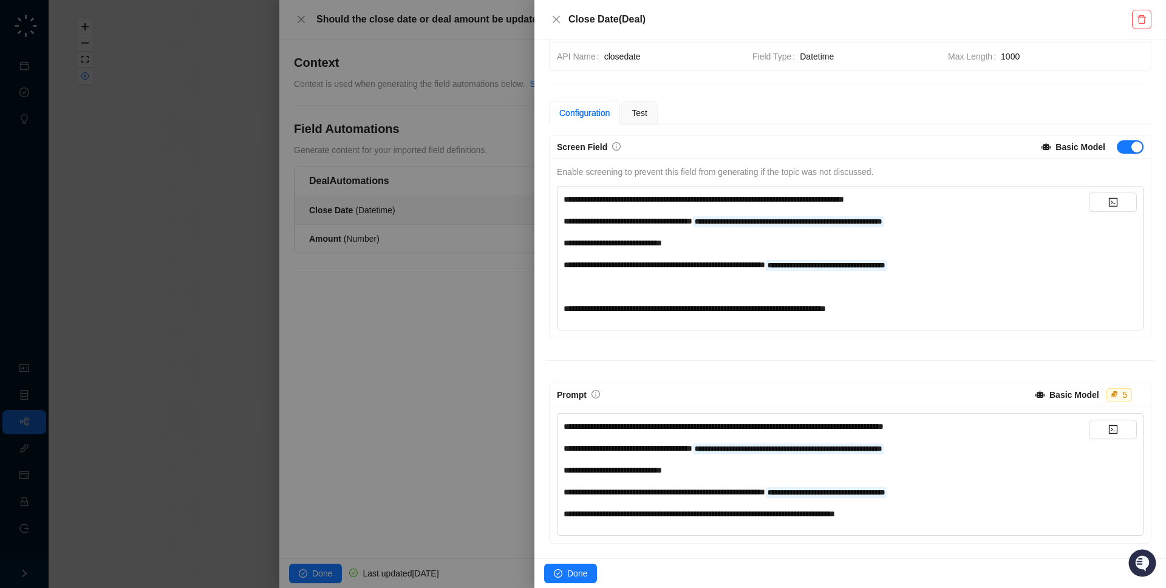
click at [343, 253] on div at bounding box center [583, 294] width 1166 height 588
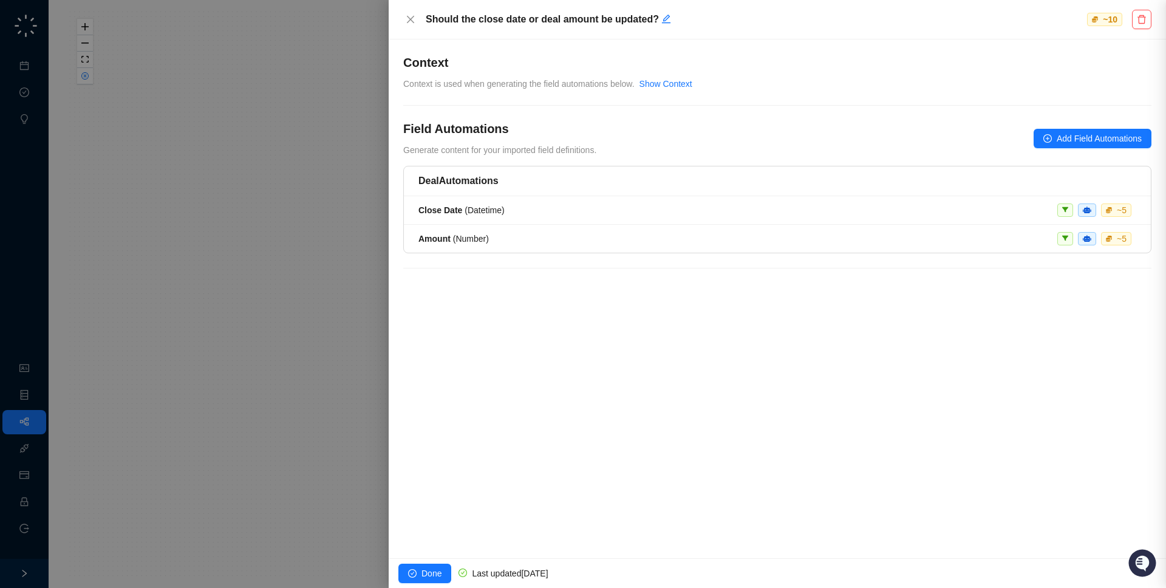
click at [164, 251] on div at bounding box center [583, 294] width 1166 height 588
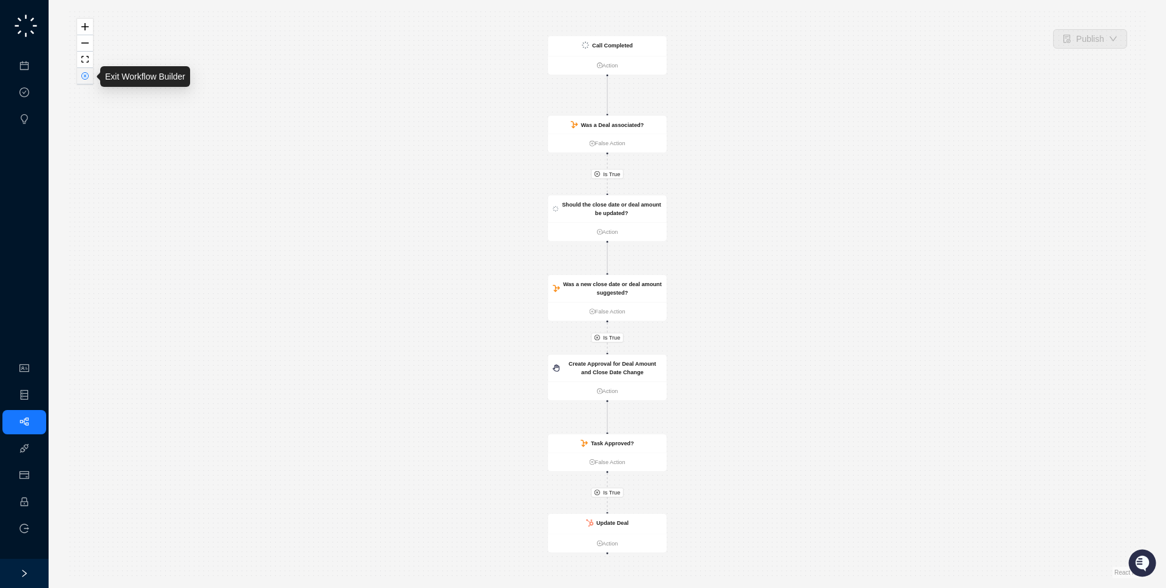
click at [86, 72] on icon "close-circle" at bounding box center [84, 75] width 7 height 7
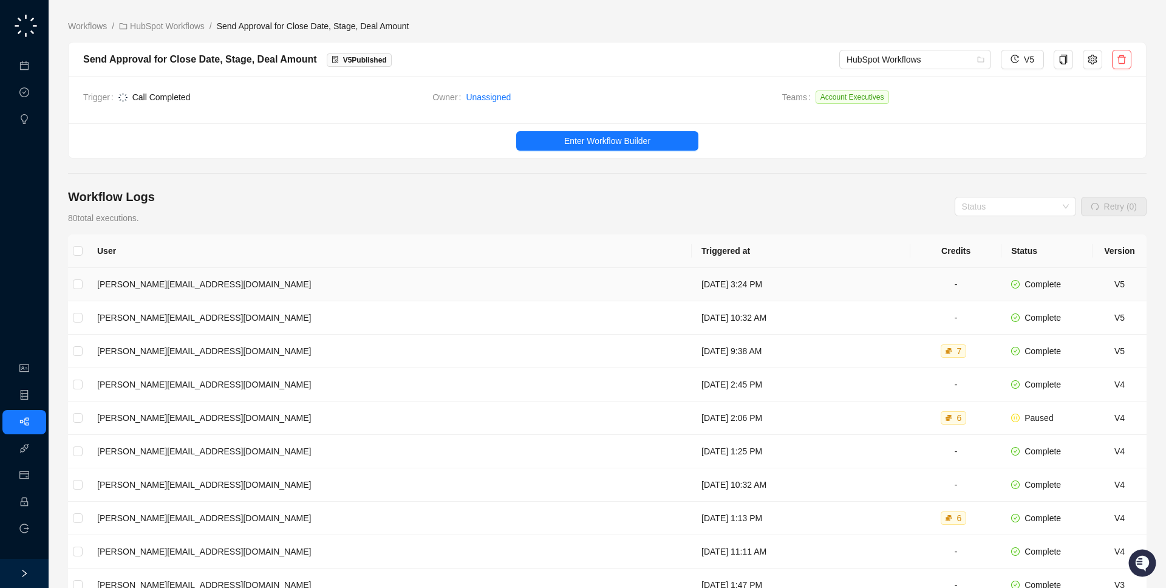
click at [692, 287] on td "[DATE] 3:24 PM" at bounding box center [801, 284] width 219 height 33
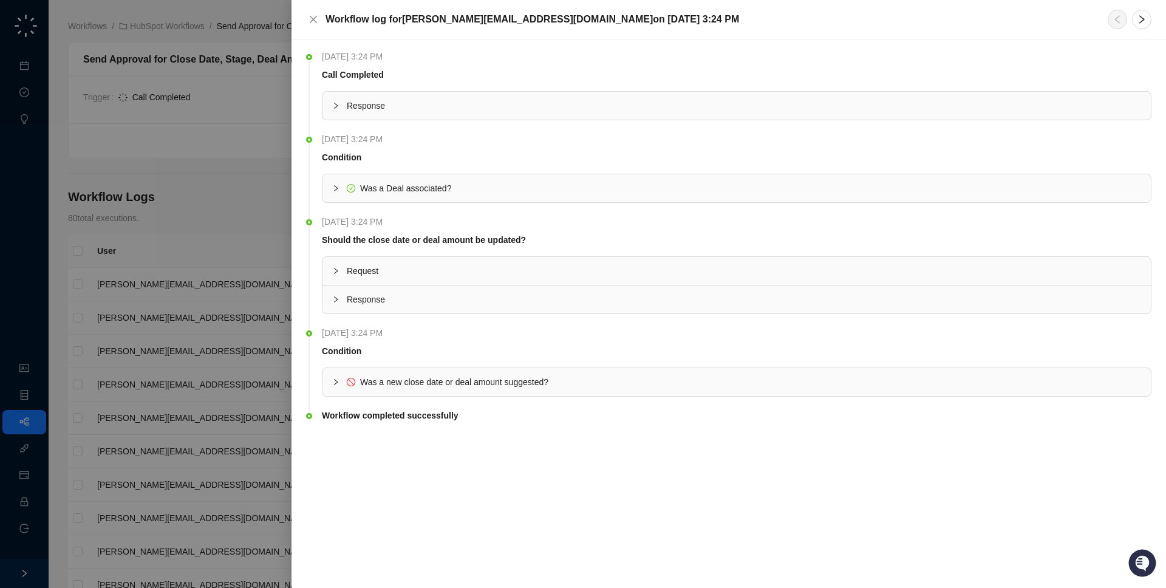
click at [233, 327] on div at bounding box center [583, 294] width 1166 height 588
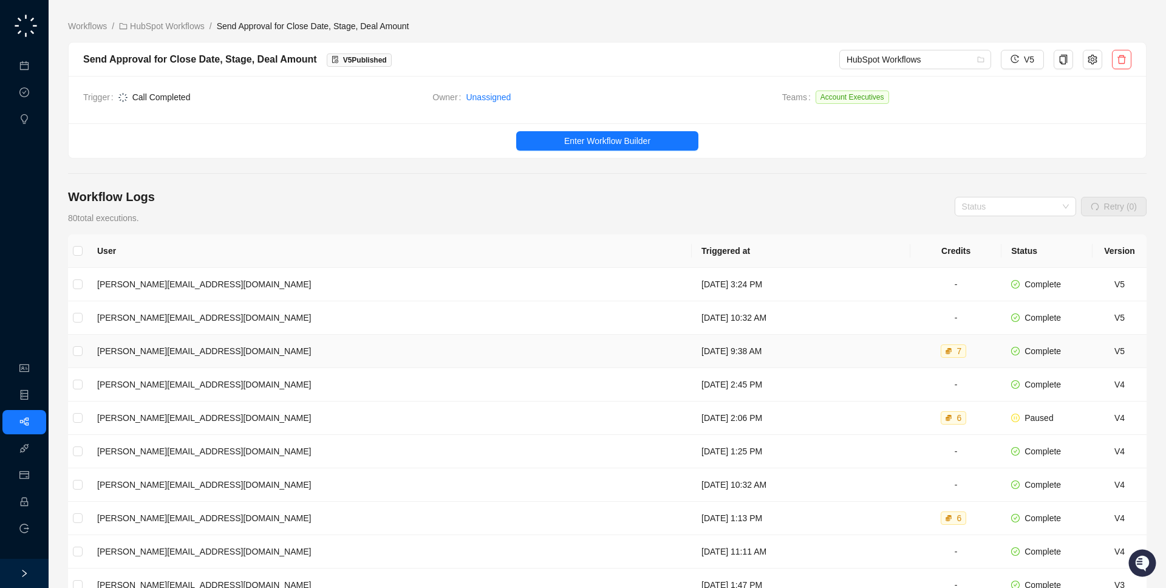
click at [692, 338] on td "[DATE] 9:38 AM" at bounding box center [801, 351] width 219 height 33
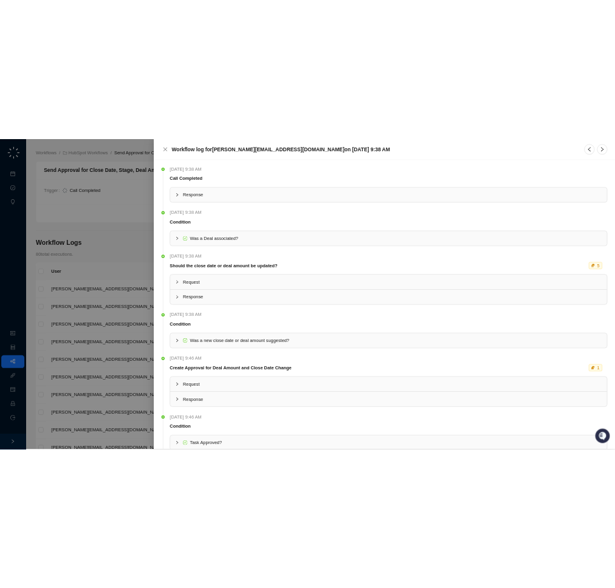
scroll to position [186, 0]
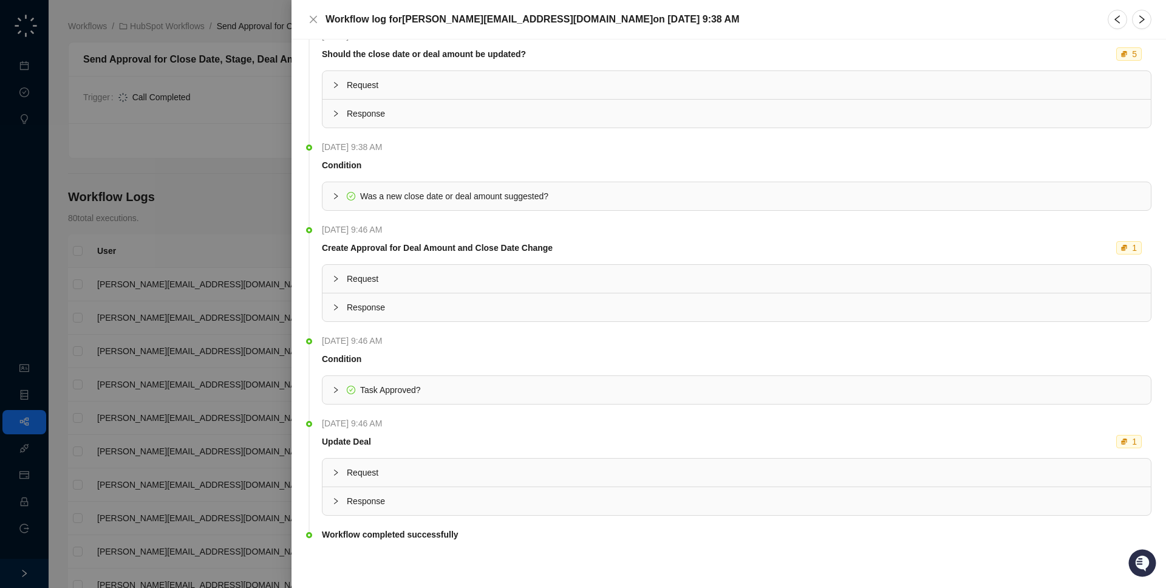
click at [367, 386] on span "Task Approved?" at bounding box center [390, 390] width 61 height 10
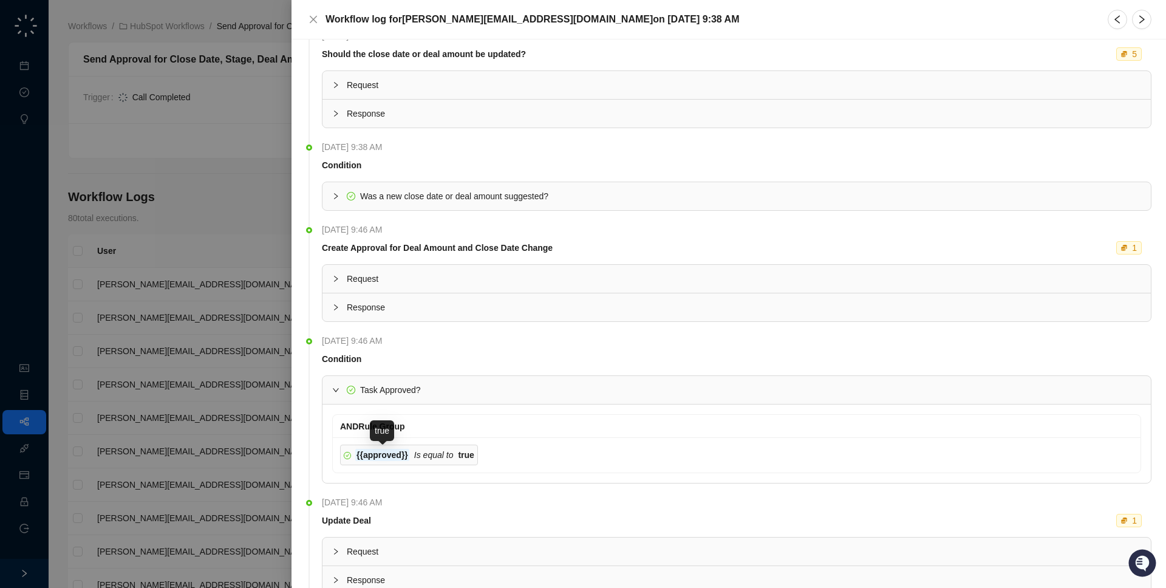
click at [235, 443] on div at bounding box center [583, 294] width 1166 height 588
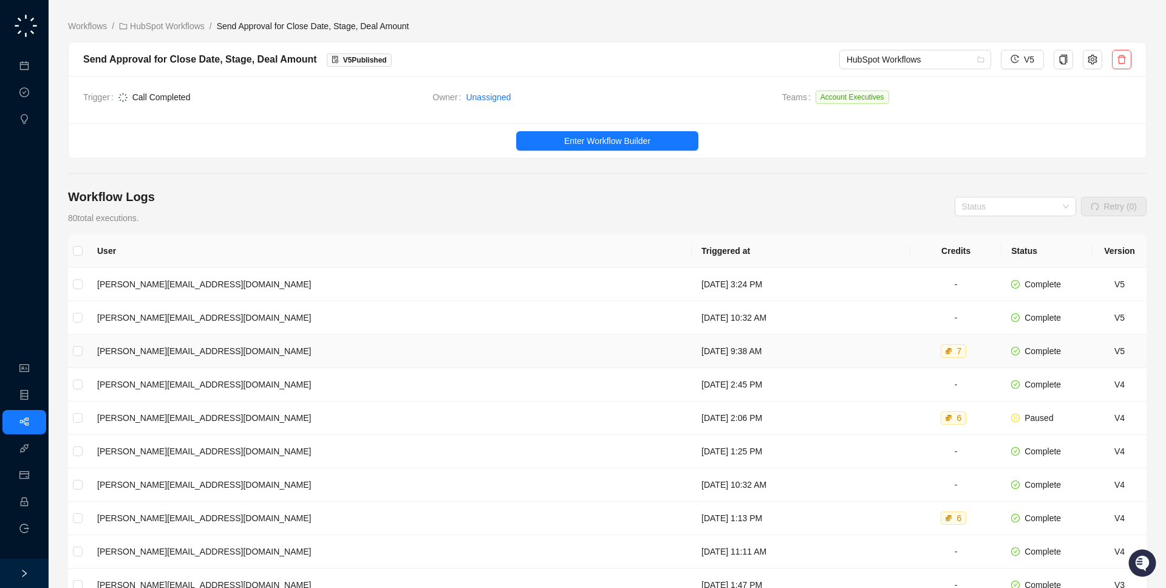
click at [343, 348] on td "[PERSON_NAME][EMAIL_ADDRESS][DOMAIN_NAME]" at bounding box center [389, 351] width 604 height 33
click at [355, 319] on td "[PERSON_NAME][EMAIL_ADDRESS][DOMAIN_NAME]" at bounding box center [389, 317] width 604 height 33
click at [35, 88] on link "Approval Tasks" at bounding box center [64, 93] width 58 height 10
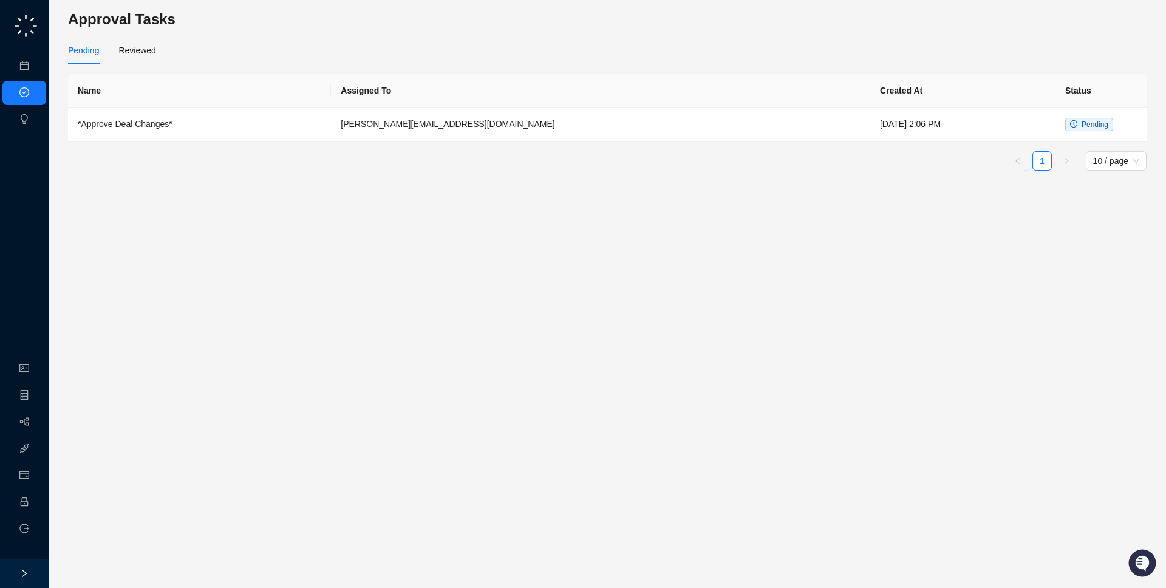
click at [176, 128] on td "*Approve Deal Changes*" at bounding box center [199, 124] width 263 height 34
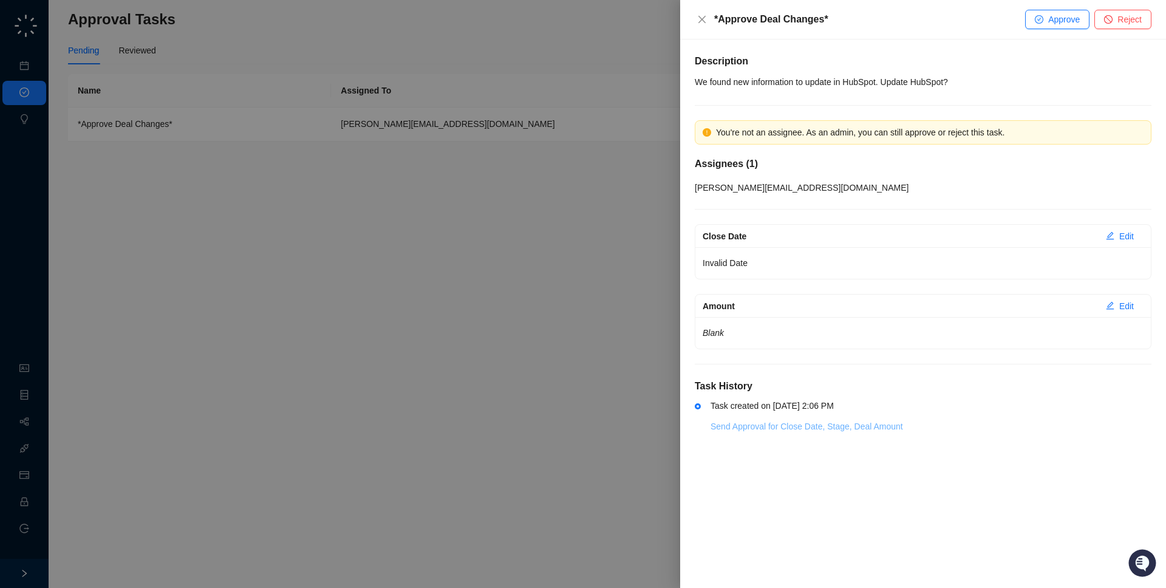
click at [814, 421] on link "Send Approval for Close Date, Stage, Deal Amount" at bounding box center [807, 426] width 193 height 10
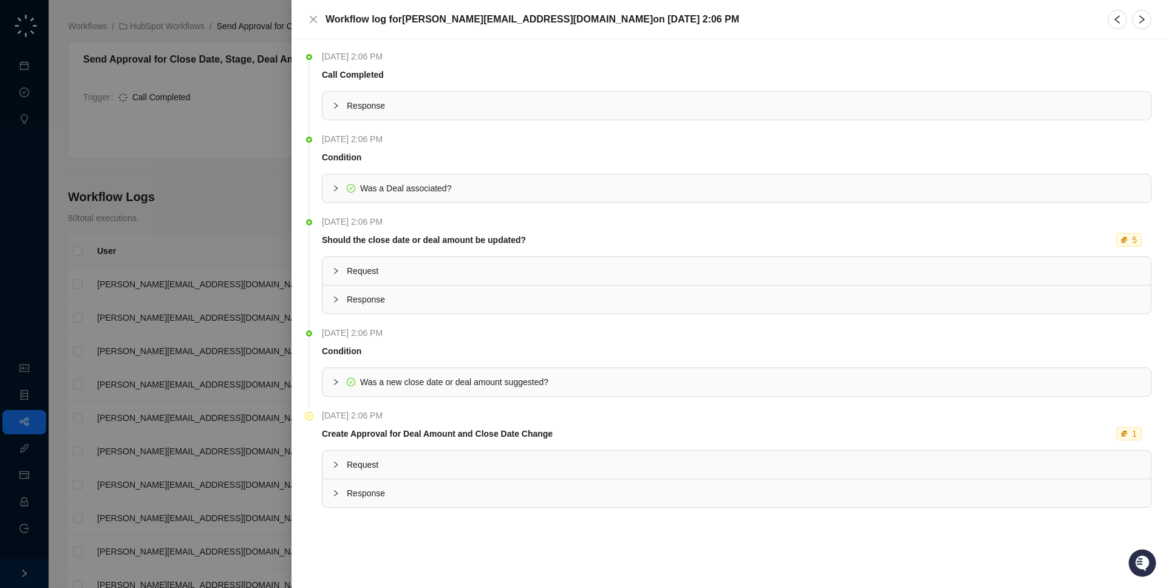
click at [454, 488] on span "Response" at bounding box center [744, 492] width 794 height 13
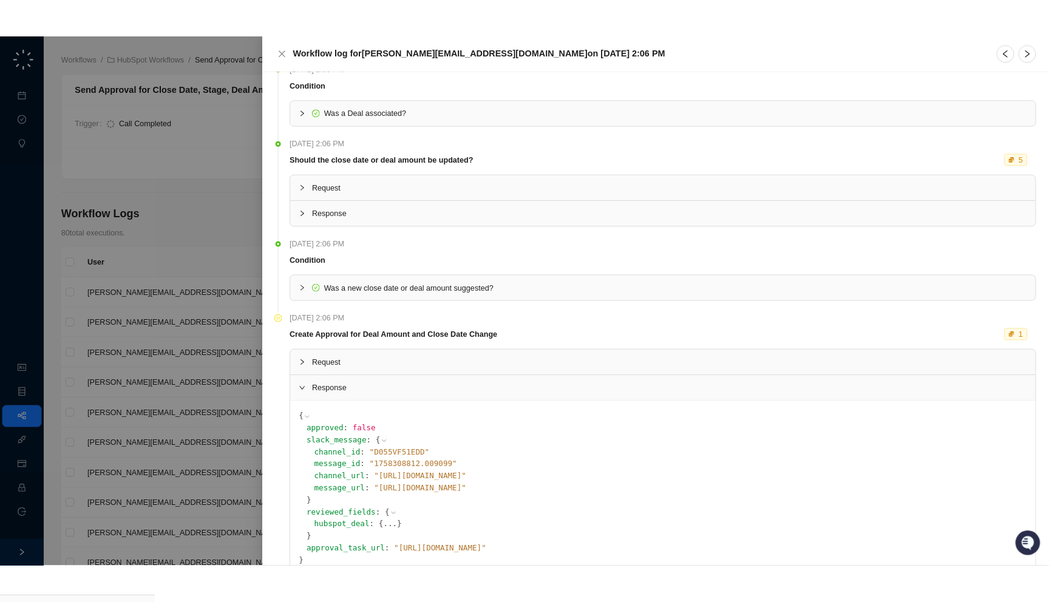
scroll to position [145, 0]
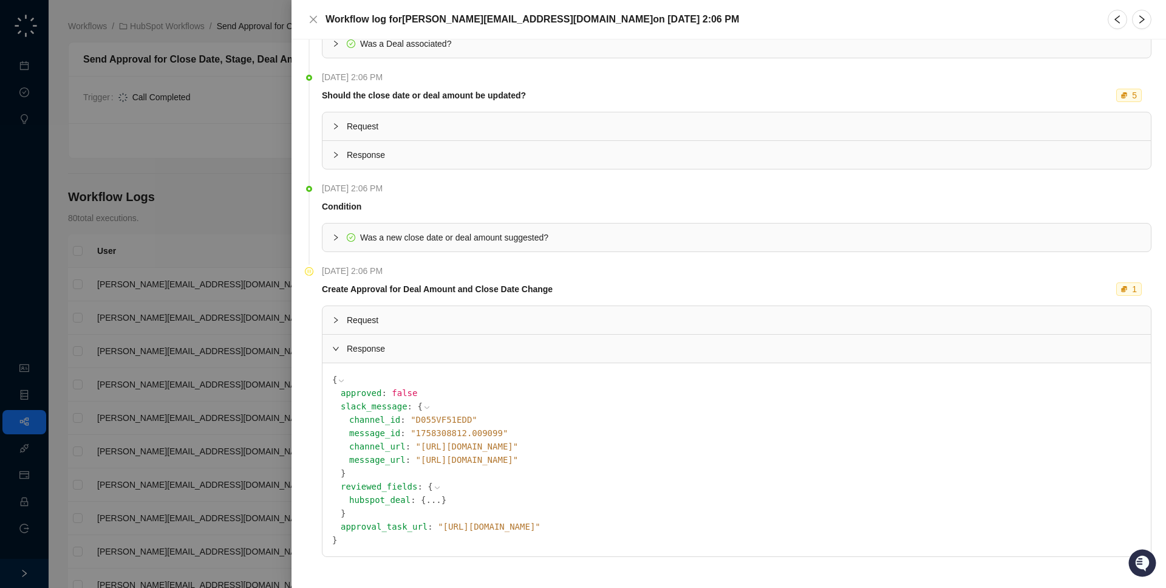
click at [421, 175] on li "[DATE] 2:06 PM Should the close date or deal amount be updated? 5 Request Respo…" at bounding box center [728, 130] width 845 height 111
click at [421, 166] on div "Response" at bounding box center [736, 155] width 828 height 28
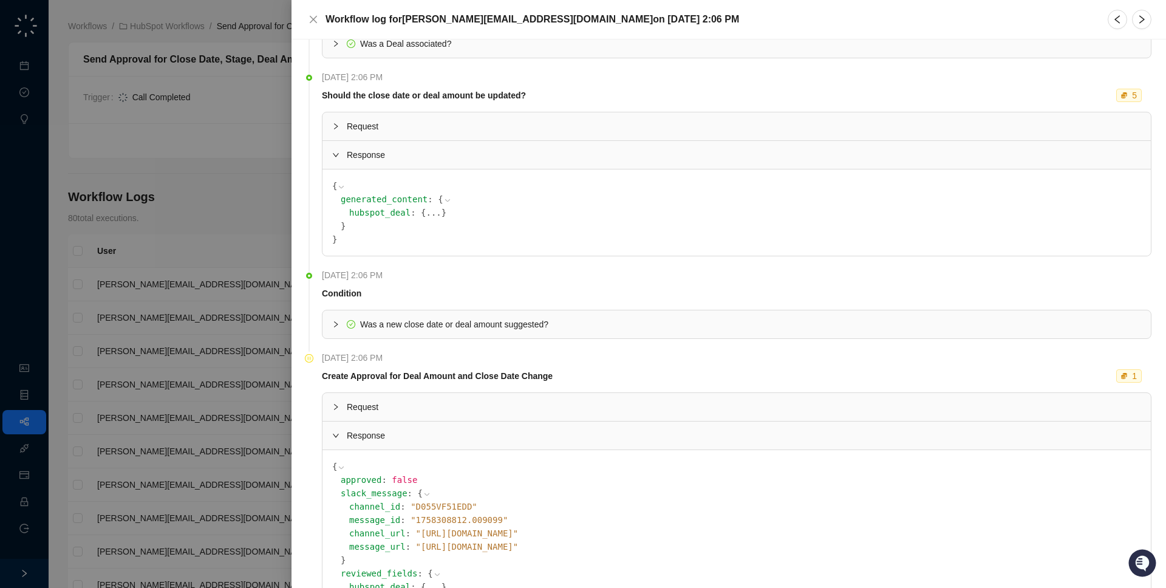
click at [426, 214] on button "..." at bounding box center [433, 212] width 15 height 13
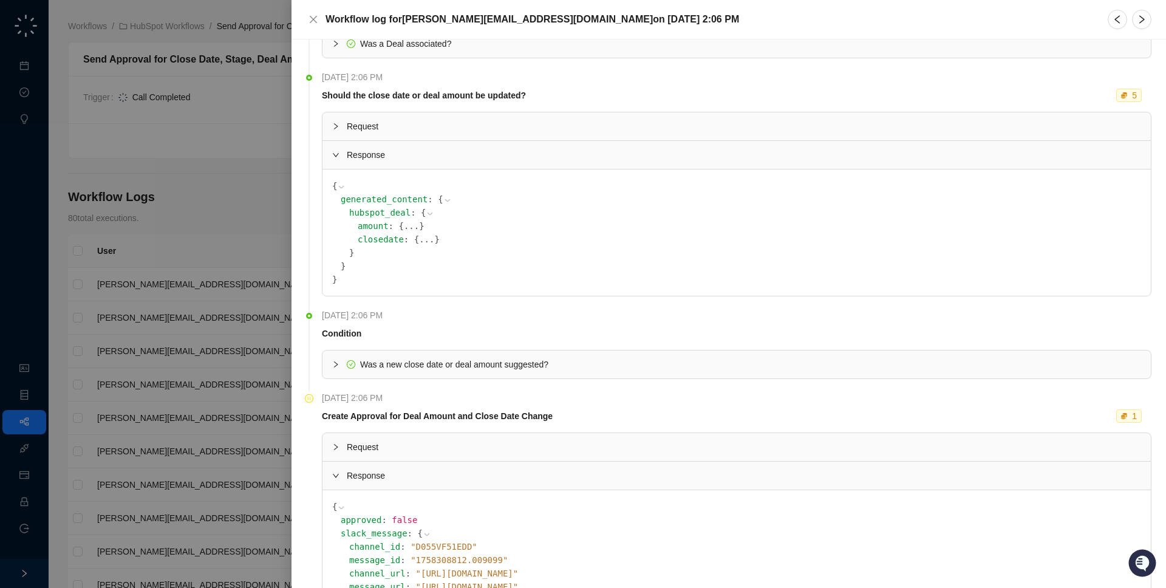
click at [414, 239] on span "{" at bounding box center [416, 239] width 5 height 10
click at [419, 239] on button "..." at bounding box center [426, 239] width 15 height 13
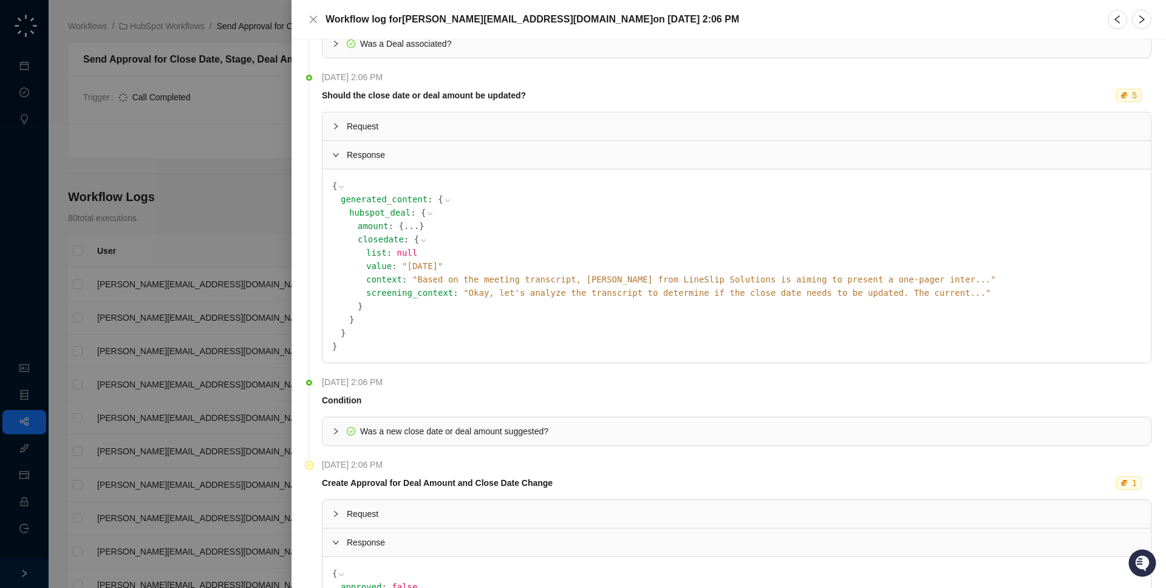
click at [429, 262] on span "" September 26th, 2025 "" at bounding box center [422, 266] width 41 height 10
drag, startPoint x: 429, startPoint y: 262, endPoint x: 459, endPoint y: 261, distance: 29.2
click at [430, 262] on span "" September 26th, 2025 "" at bounding box center [422, 266] width 41 height 10
click at [443, 261] on span "" September 26th, 2025 "" at bounding box center [422, 266] width 41 height 10
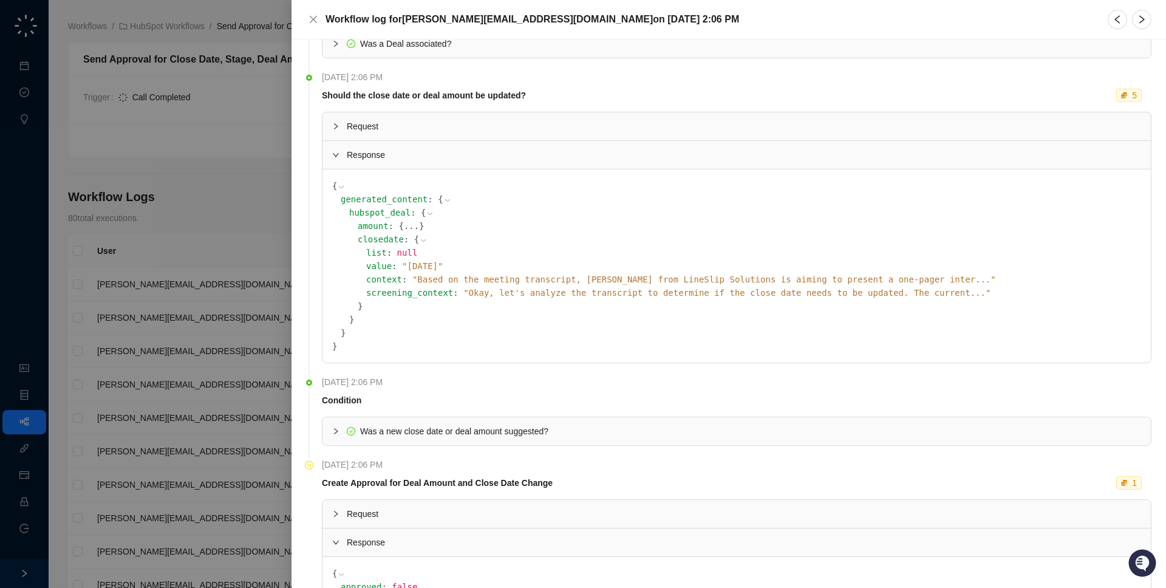
drag, startPoint x: 146, startPoint y: 159, endPoint x: 253, endPoint y: 12, distance: 182.1
click at [146, 159] on div at bounding box center [583, 294] width 1166 height 588
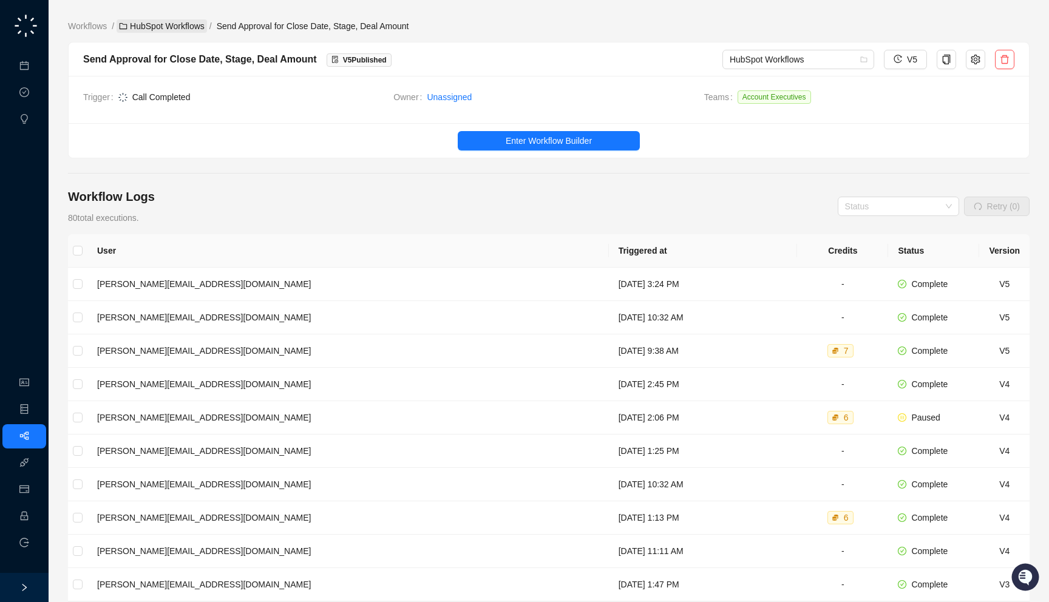
click at [197, 20] on link "HubSpot Workflows" at bounding box center [162, 25] width 90 height 13
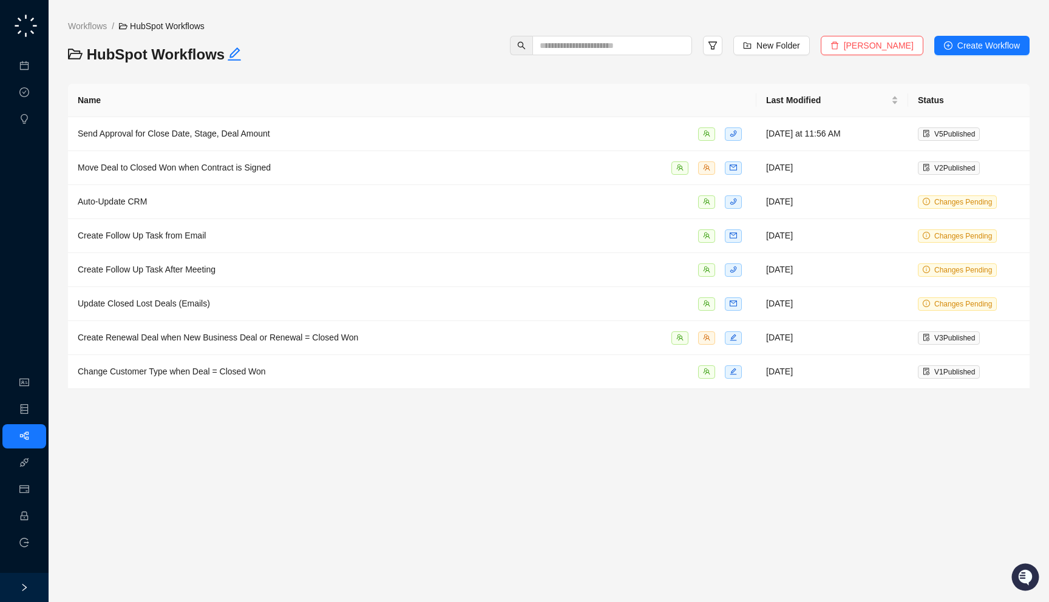
click at [86, 30] on link "Workflows" at bounding box center [88, 25] width 44 height 13
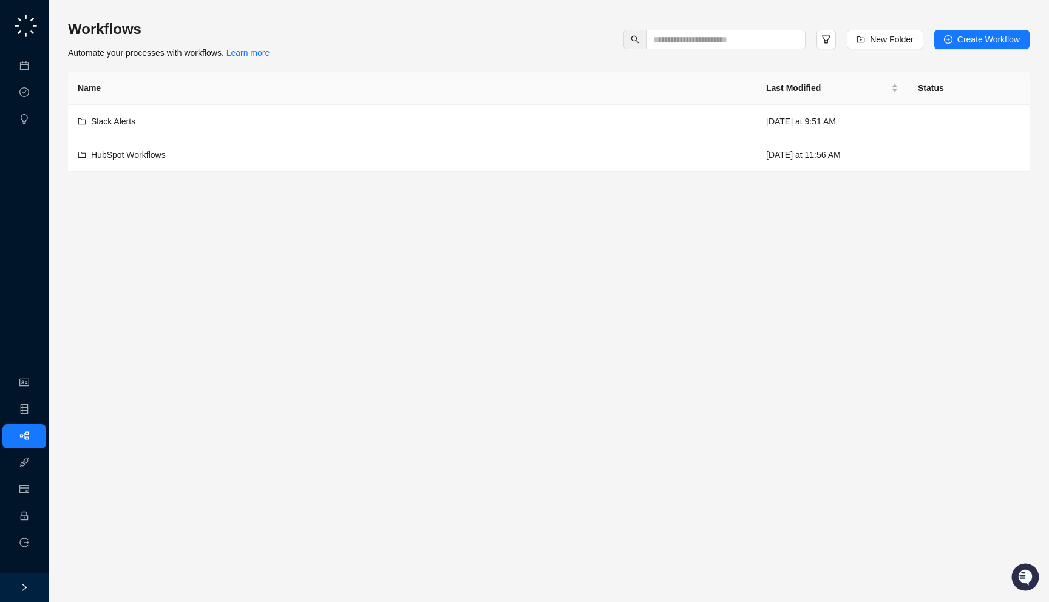
click at [350, 65] on div "Workflows Automate your processes with workflows. Learn more New Folder Create …" at bounding box center [549, 95] width 962 height 152
click at [367, 159] on div "HubSpot Workflows" at bounding box center [412, 154] width 669 height 13
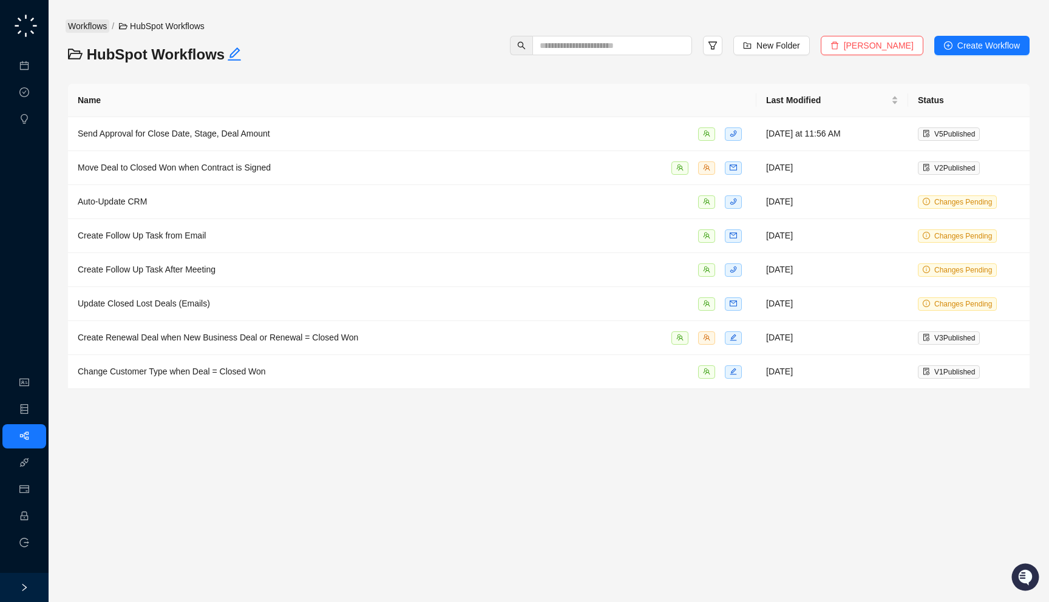
click at [96, 25] on link "Workflows" at bounding box center [88, 25] width 44 height 13
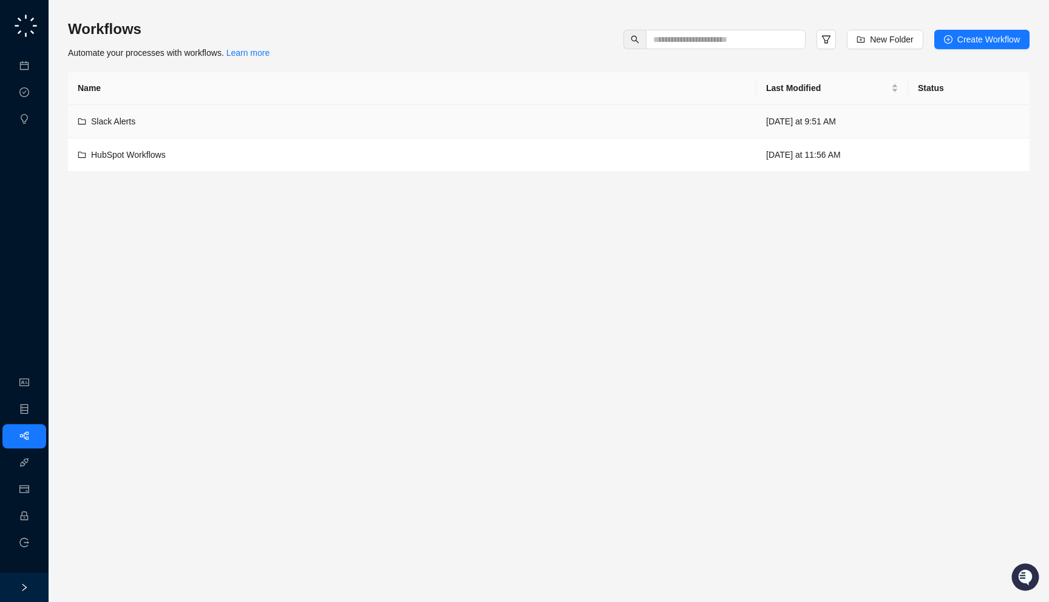
click at [264, 121] on div "Slack Alerts" at bounding box center [412, 121] width 669 height 13
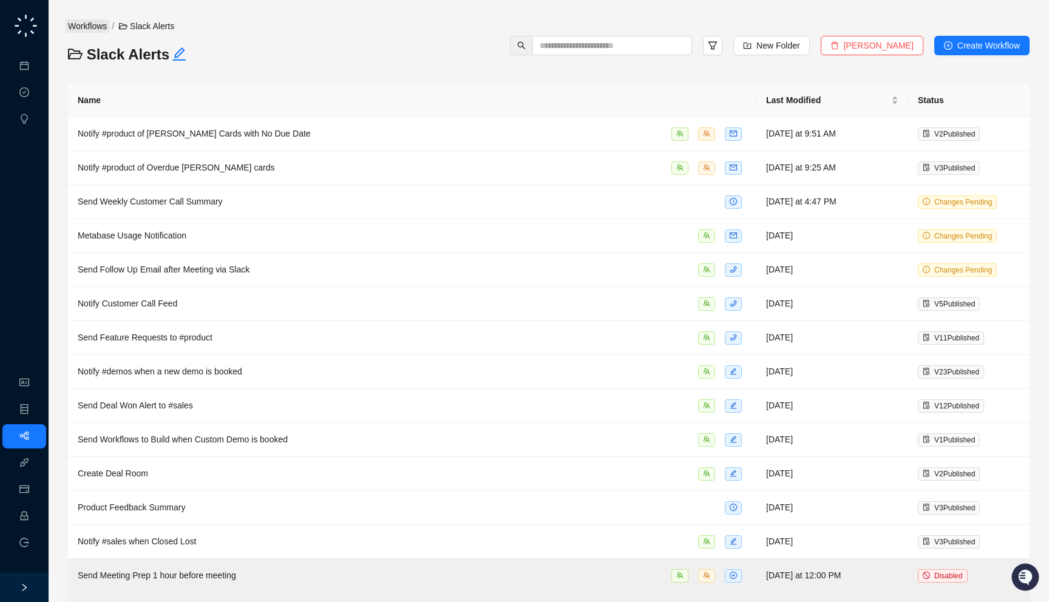
click at [97, 29] on link "Workflows" at bounding box center [88, 25] width 44 height 13
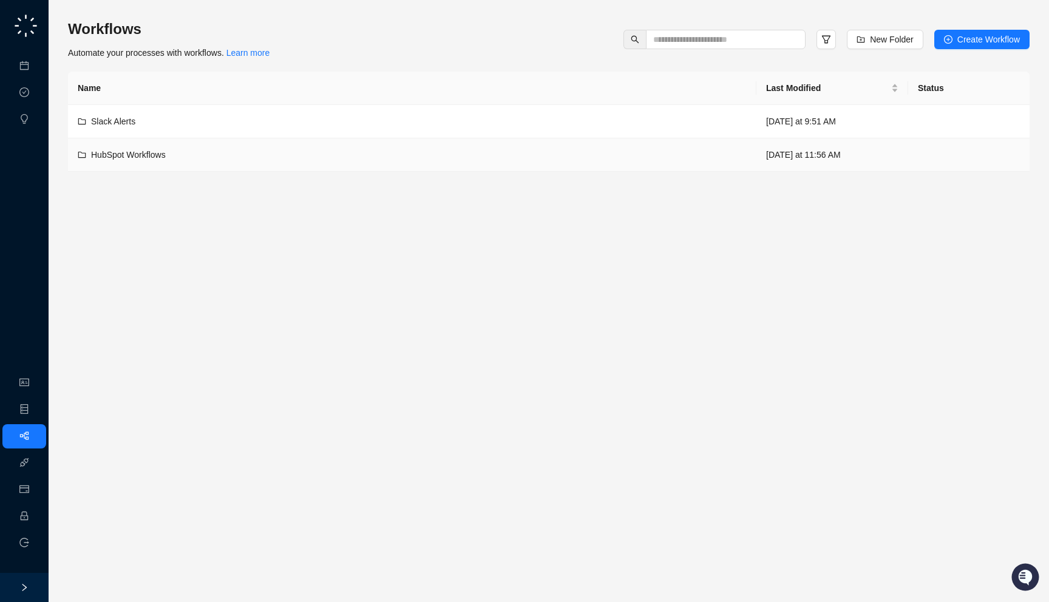
click at [180, 149] on div "HubSpot Workflows" at bounding box center [412, 154] width 669 height 13
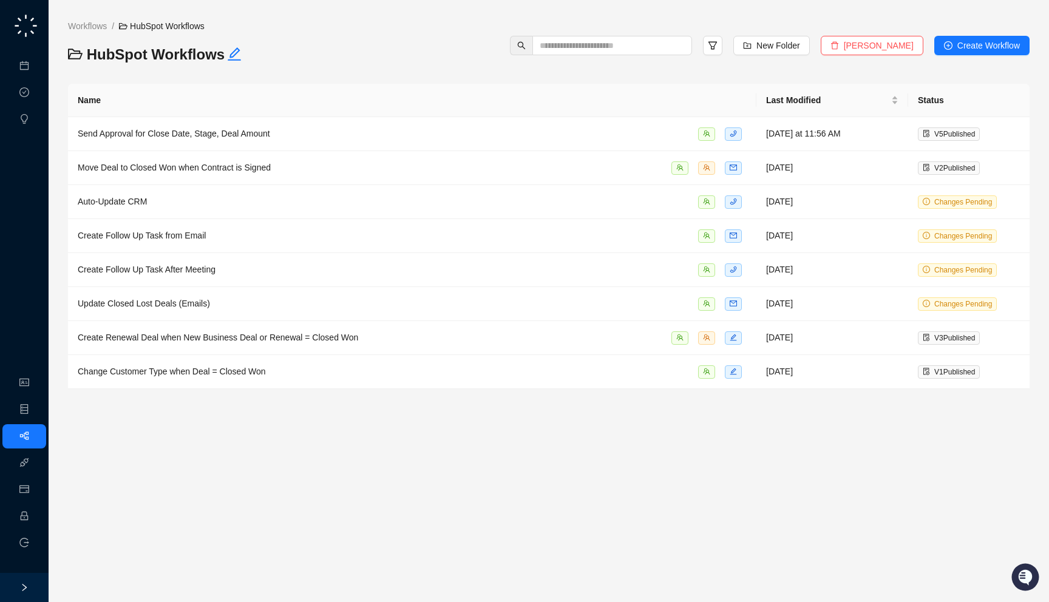
drag, startPoint x: 271, startPoint y: 45, endPoint x: 267, endPoint y: 60, distance: 15.8
click at [267, 60] on h3 "HubSpot Workflows" at bounding box center [228, 54] width 321 height 19
click at [69, 18] on div "Workflows / HubSpot Workflows HubSpot Workflows New Folder Delete Folder Create…" at bounding box center [549, 301] width 962 height 583
click at [75, 20] on link "Workflows" at bounding box center [88, 25] width 44 height 13
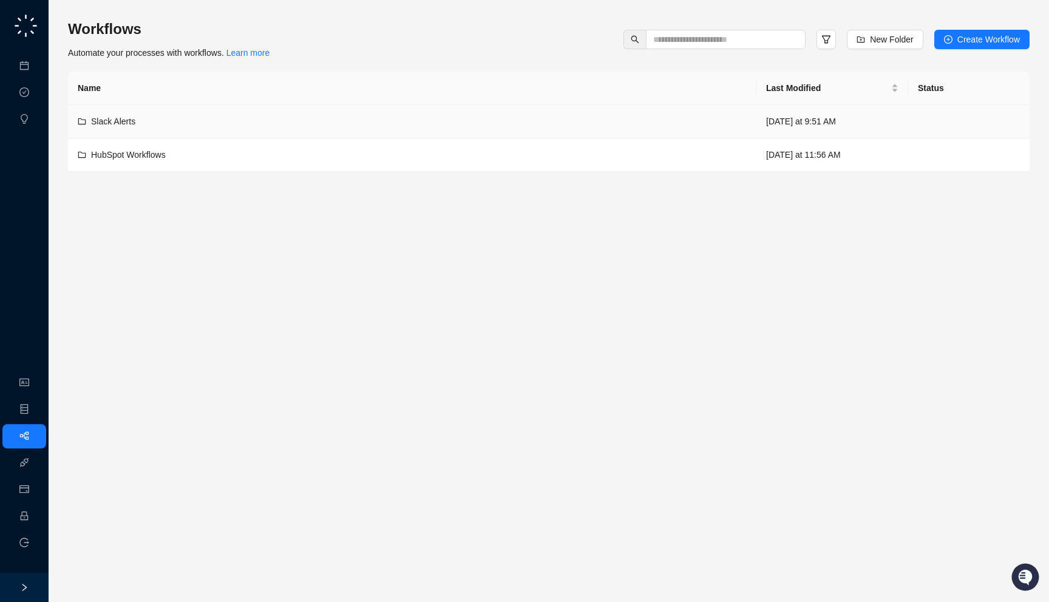
click at [673, 120] on div "Slack Alerts" at bounding box center [412, 121] width 669 height 13
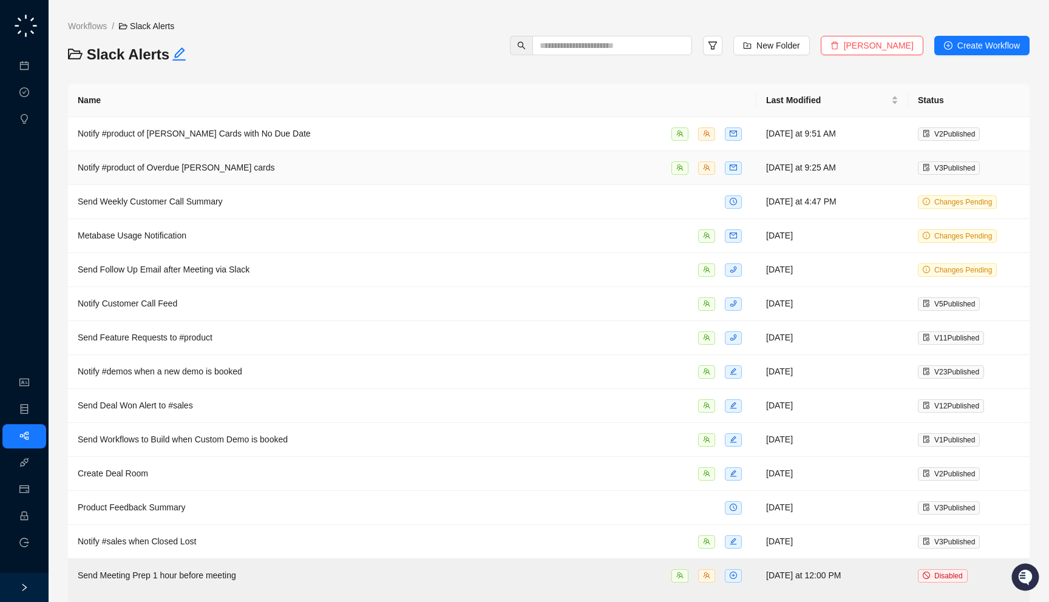
click at [564, 169] on div "Notify #product of Overdue Trello cards" at bounding box center [412, 168] width 669 height 14
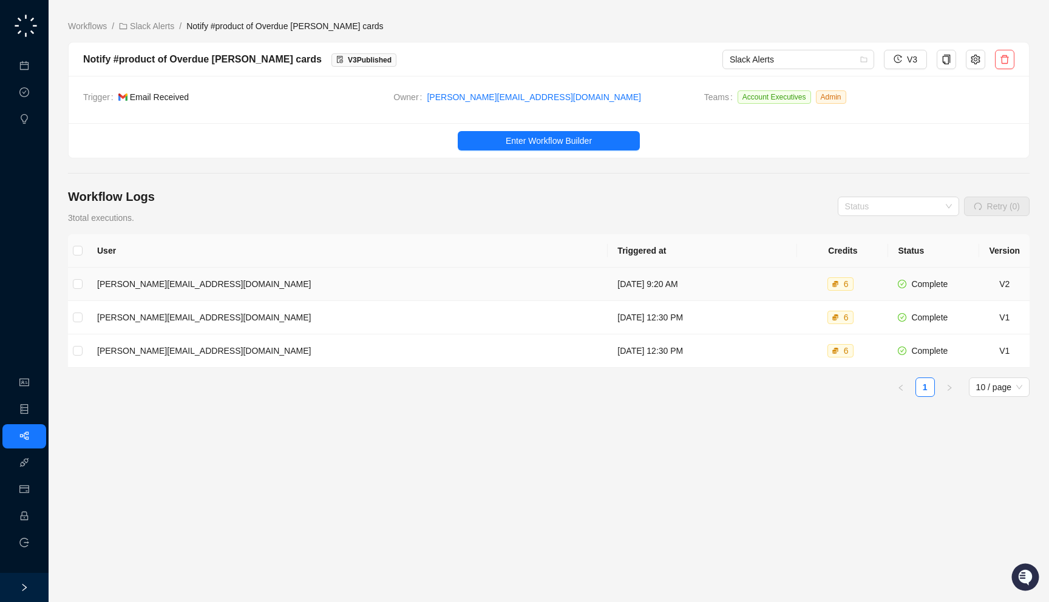
click at [608, 281] on td "Monday, 09/29/25, 9:20 AM" at bounding box center [702, 284] width 189 height 33
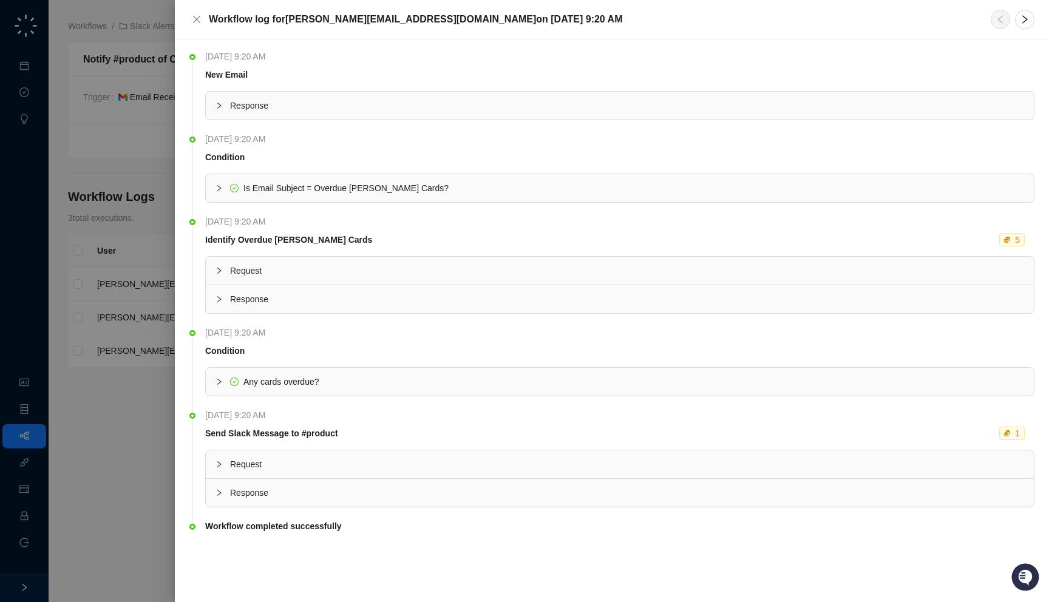
click at [458, 183] on span "Is Email Subject = Overdue Trello Cards?" at bounding box center [627, 188] width 794 height 13
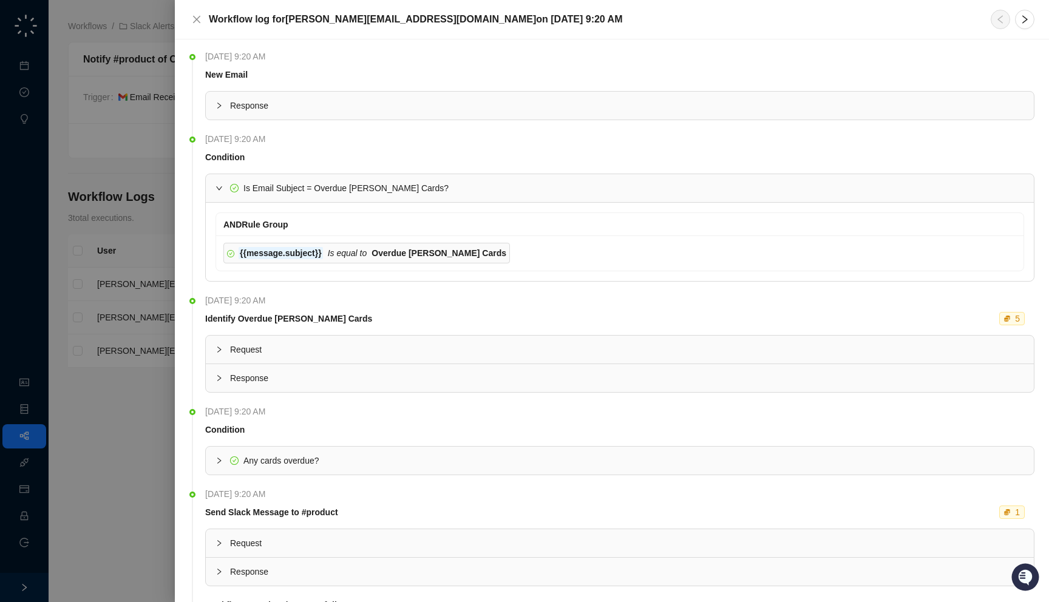
click at [438, 177] on div "Is Email Subject = Overdue Trello Cards?" at bounding box center [620, 188] width 828 height 28
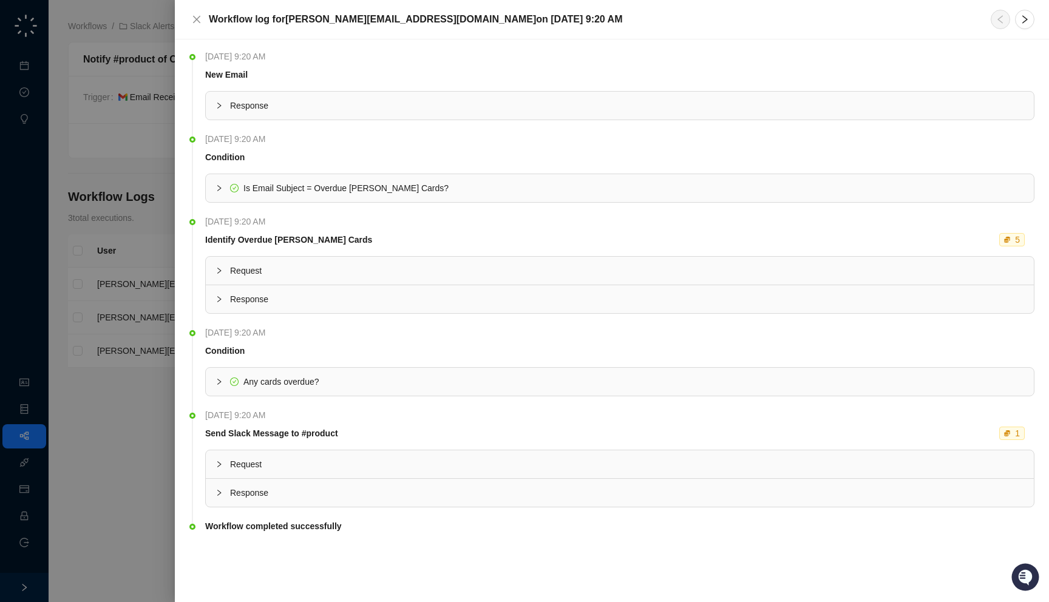
click at [411, 115] on div "Response" at bounding box center [620, 106] width 828 height 28
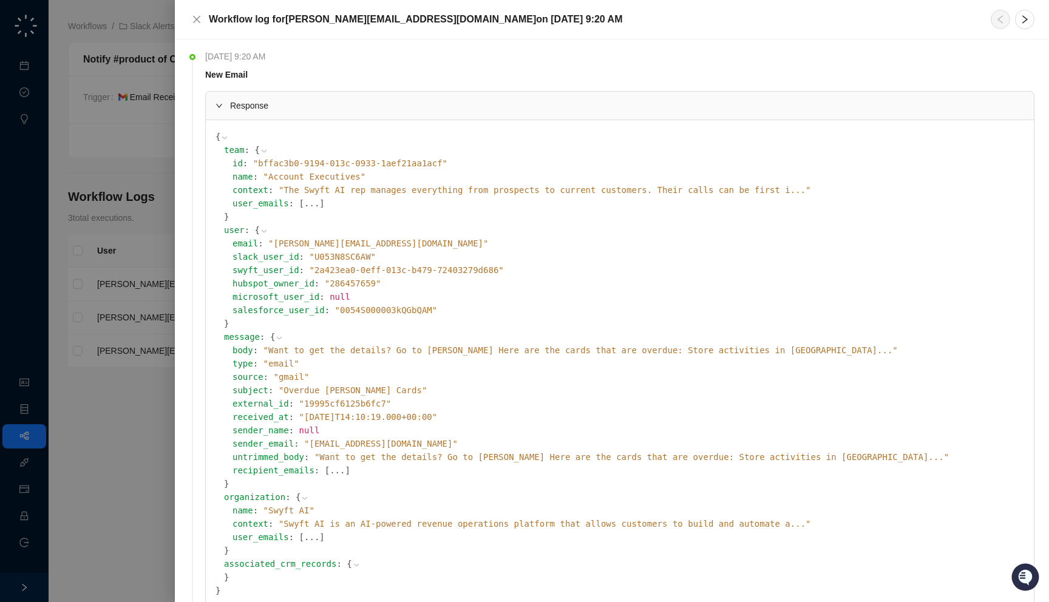
scroll to position [9, 0]
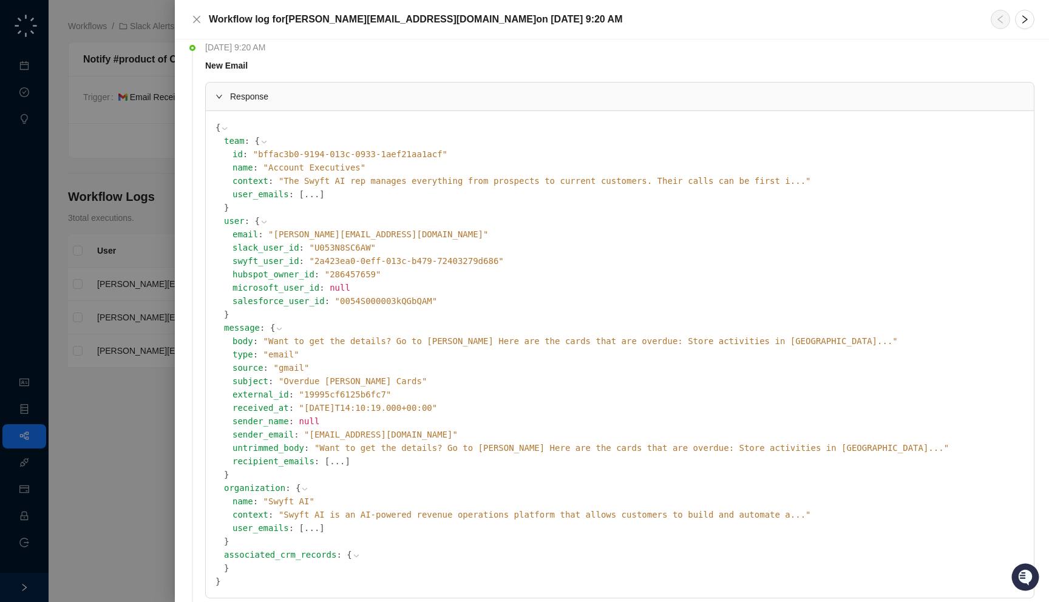
click at [428, 336] on span "" Want to get the details? Go to Trello Here are the cards that are overdue: St…" at bounding box center [581, 341] width 635 height 10
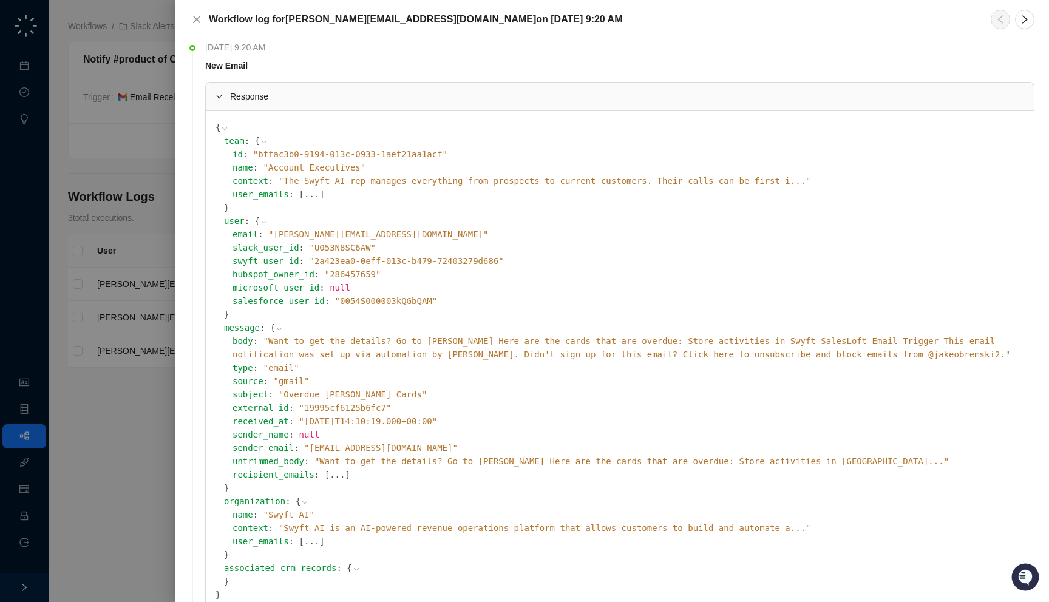
click at [428, 336] on span "" Want to get the details? Go to Trello Here are the cards that are overdue: St…" at bounding box center [622, 347] width 778 height 23
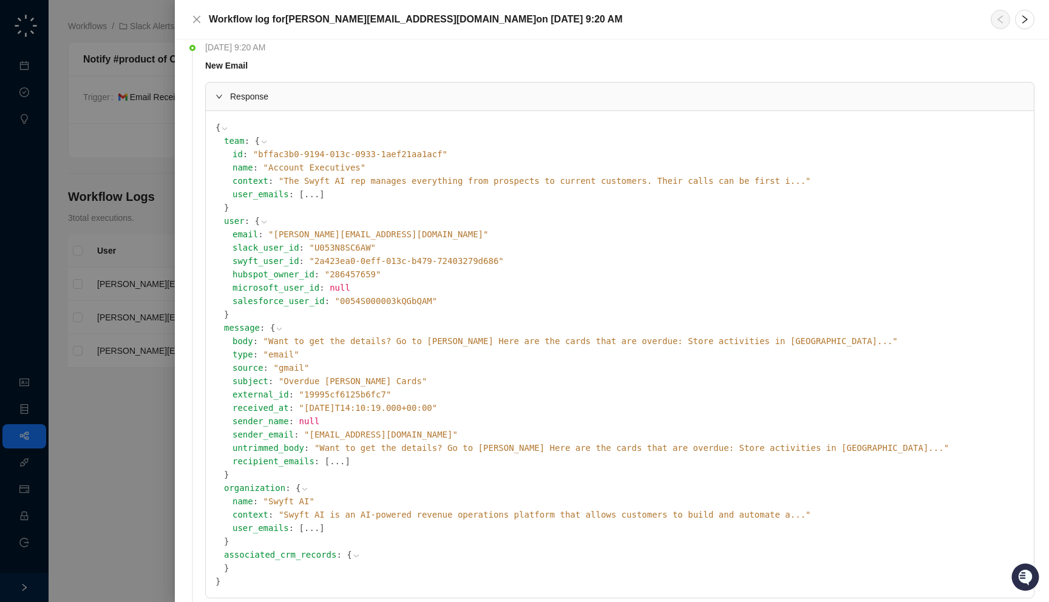
click at [428, 336] on span "" Want to get the details? Go to Trello Here are the cards that are overdue: St…" at bounding box center [581, 341] width 635 height 10
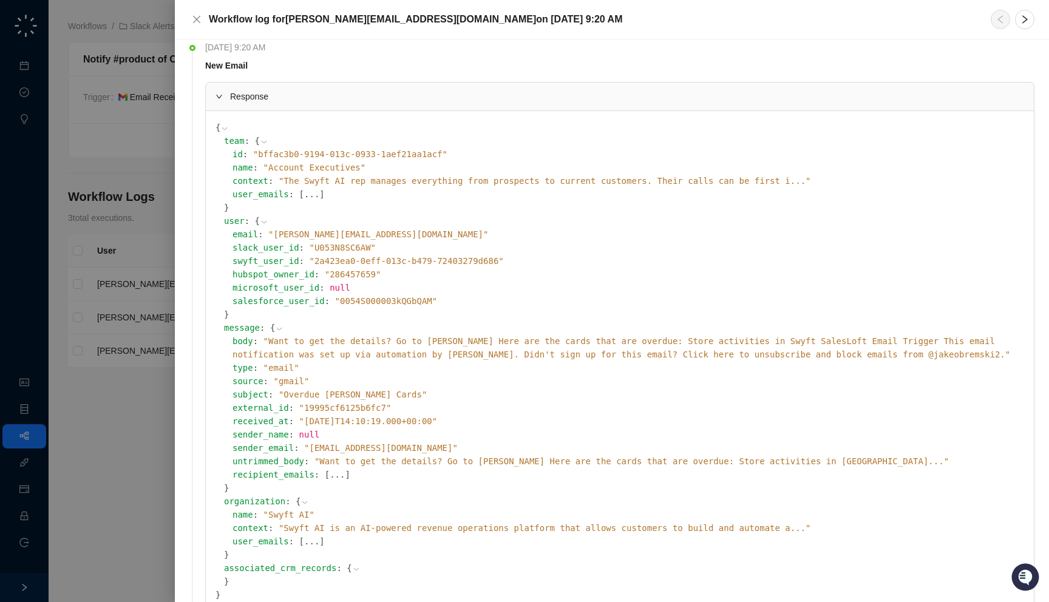
click at [432, 339] on span "" Want to get the details? Go to Trello Here are the cards that are overdue: St…" at bounding box center [622, 347] width 778 height 23
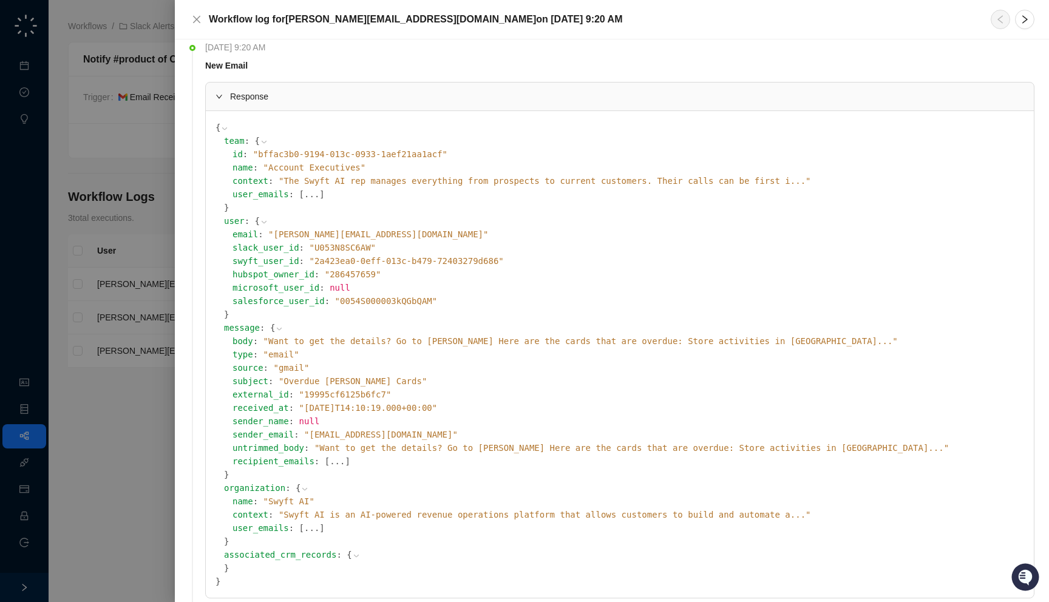
click at [432, 339] on span "" Want to get the details? Go to Trello Here are the cards that are overdue: St…" at bounding box center [581, 341] width 635 height 10
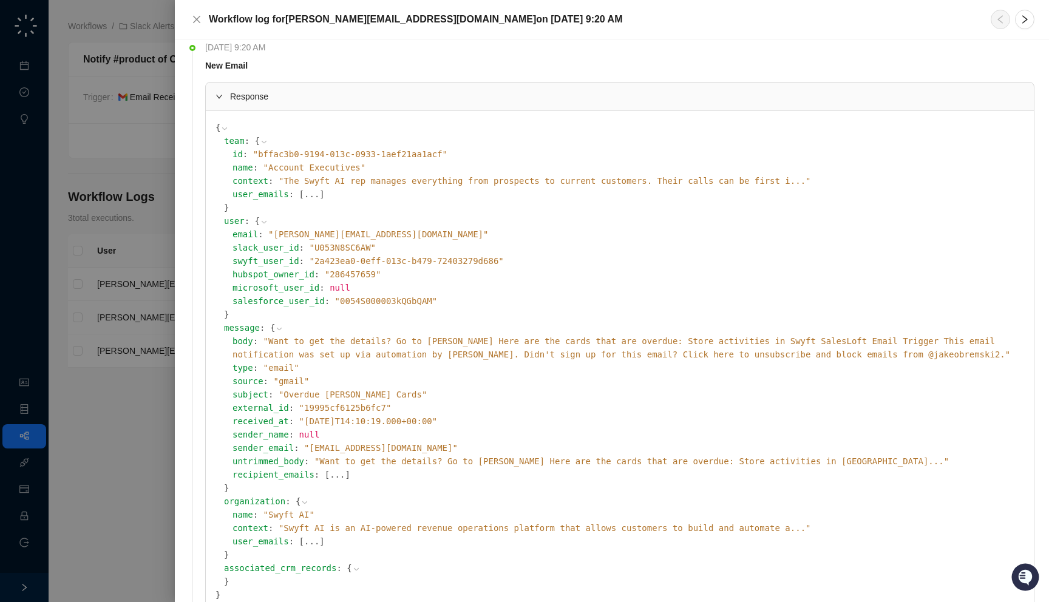
click at [438, 343] on span "" Want to get the details? Go to Trello Here are the cards that are overdue: St…" at bounding box center [622, 347] width 778 height 23
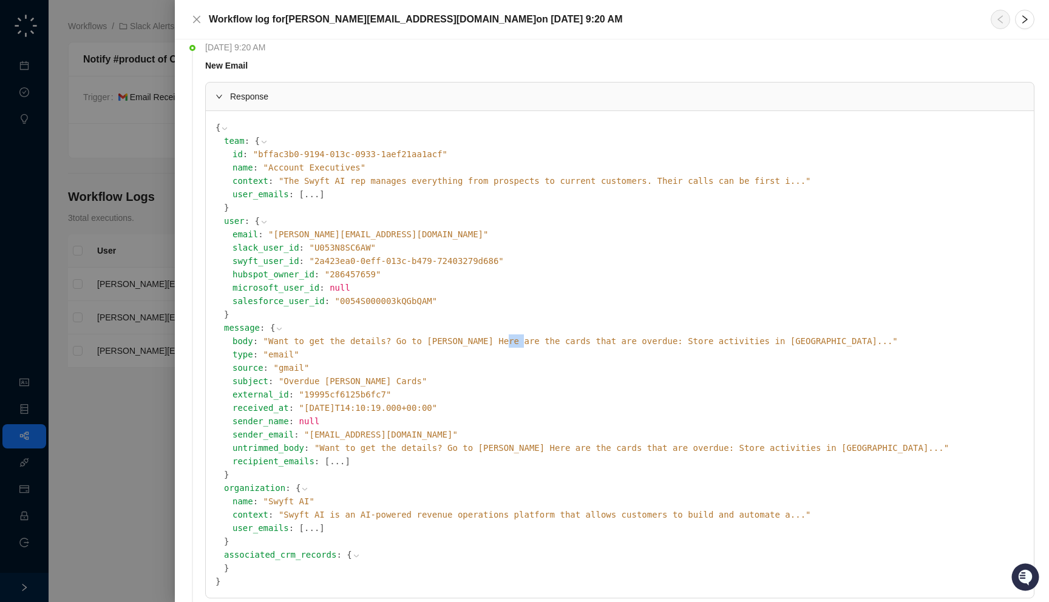
click at [438, 343] on span "" Want to get the details? Go to Trello Here are the cards that are overdue: St…" at bounding box center [581, 341] width 635 height 10
click at [431, 343] on span "" Want to get the details? Go to Trello Here are the cards that are overdue: St…" at bounding box center [581, 341] width 635 height 10
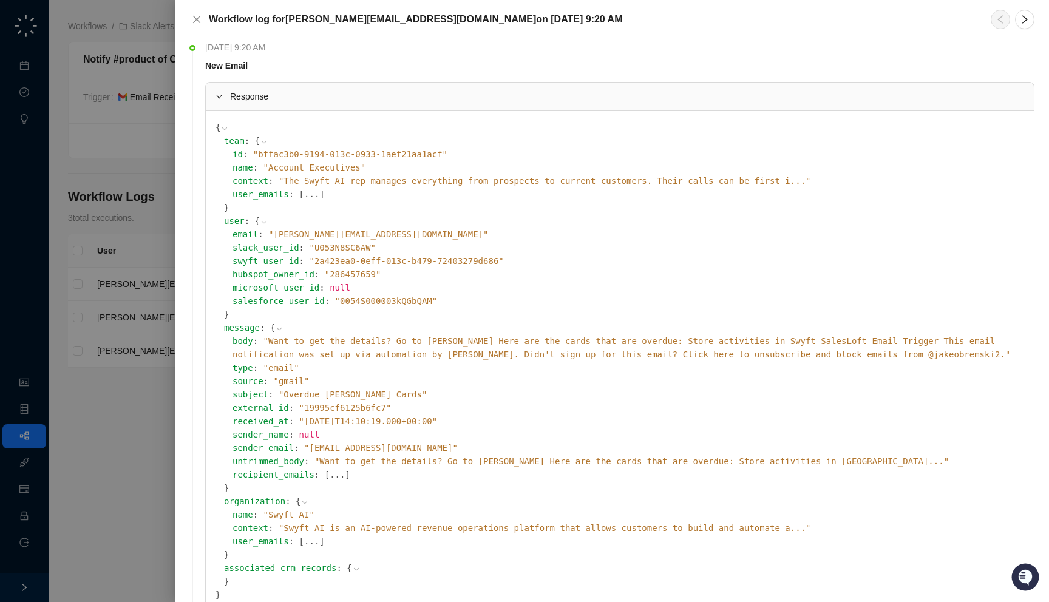
click at [437, 355] on span "" Want to get the details? Go to Trello Here are the cards that are overdue: St…" at bounding box center [622, 347] width 778 height 23
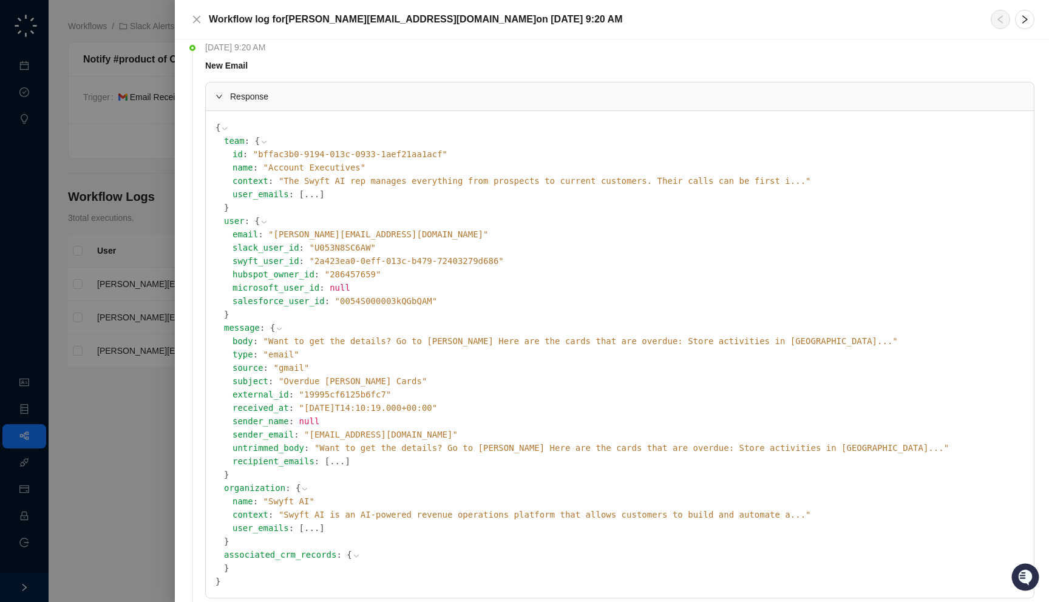
click at [117, 259] on div at bounding box center [524, 301] width 1049 height 602
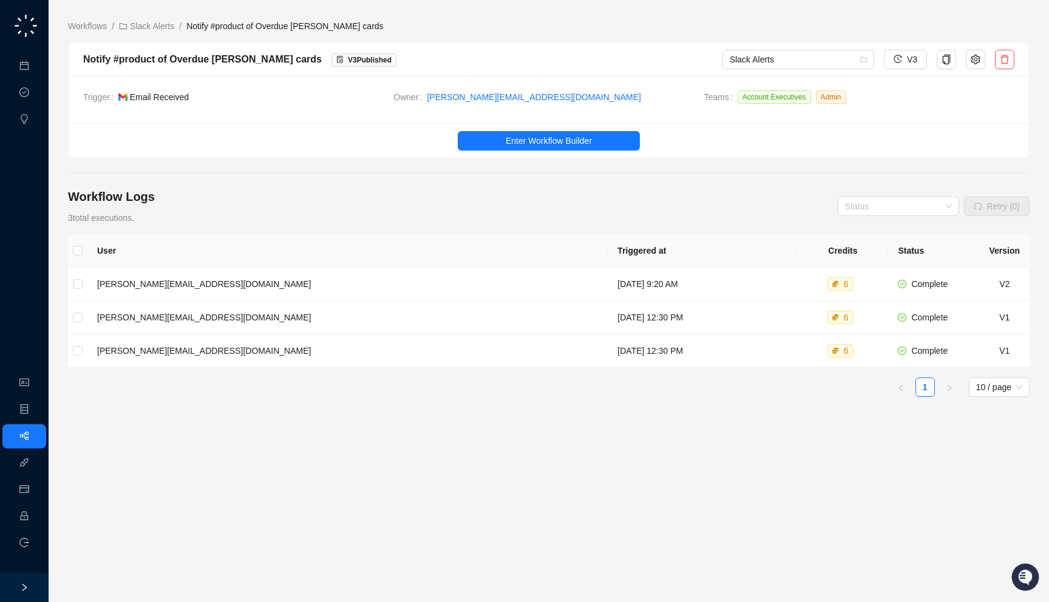
drag, startPoint x: 249, startPoint y: 118, endPoint x: 245, endPoint y: 112, distance: 7.9
click at [245, 112] on div "Trigger Email Received Owner jake@swyftai.com Teams Account Executives Admin" at bounding box center [549, 99] width 961 height 47
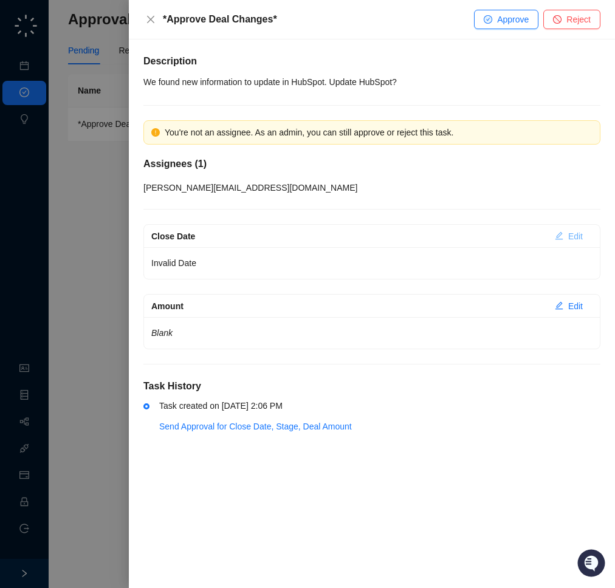
click at [569, 236] on span "Edit" at bounding box center [575, 236] width 15 height 13
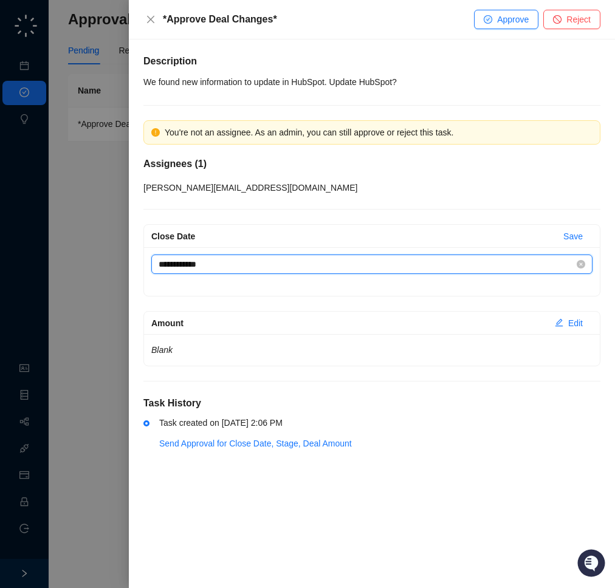
click at [405, 270] on input "**********" at bounding box center [366, 263] width 415 height 13
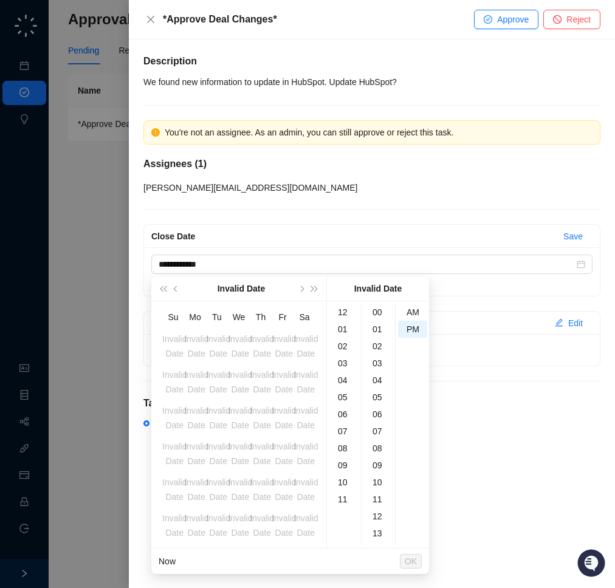
click at [404, 238] on div "Close Date" at bounding box center [352, 236] width 402 height 13
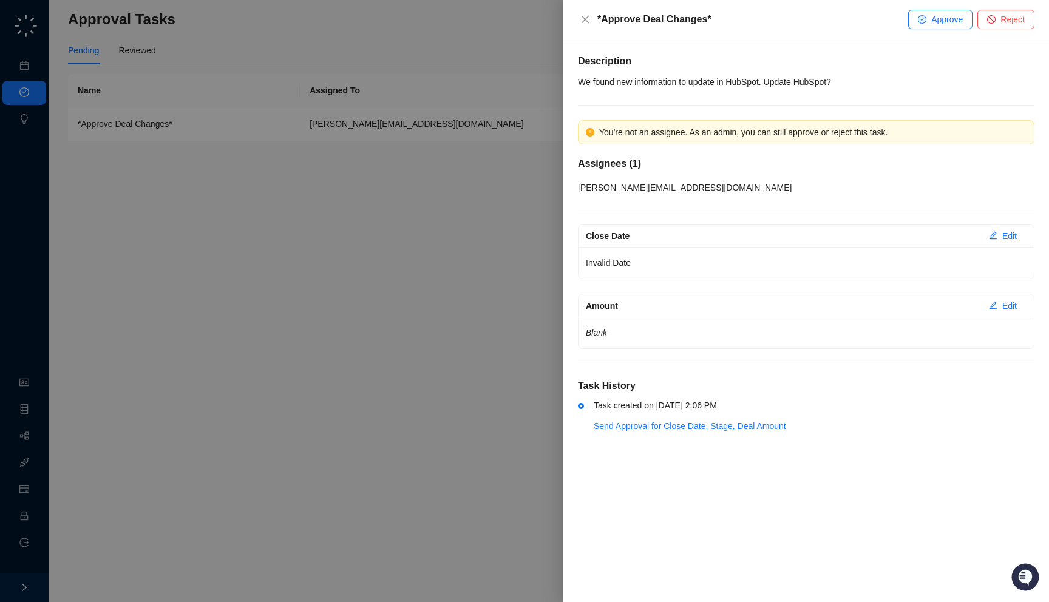
click at [497, 277] on div "Invalid Date" at bounding box center [806, 263] width 455 height 32
drag, startPoint x: 646, startPoint y: 338, endPoint x: 667, endPoint y: 355, distance: 27.2
click at [497, 355] on div "Description We found new information to update in HubSpot. Update HubSpot? You'…" at bounding box center [806, 251] width 457 height 395
click at [497, 302] on button "Edit" at bounding box center [1003, 305] width 47 height 19
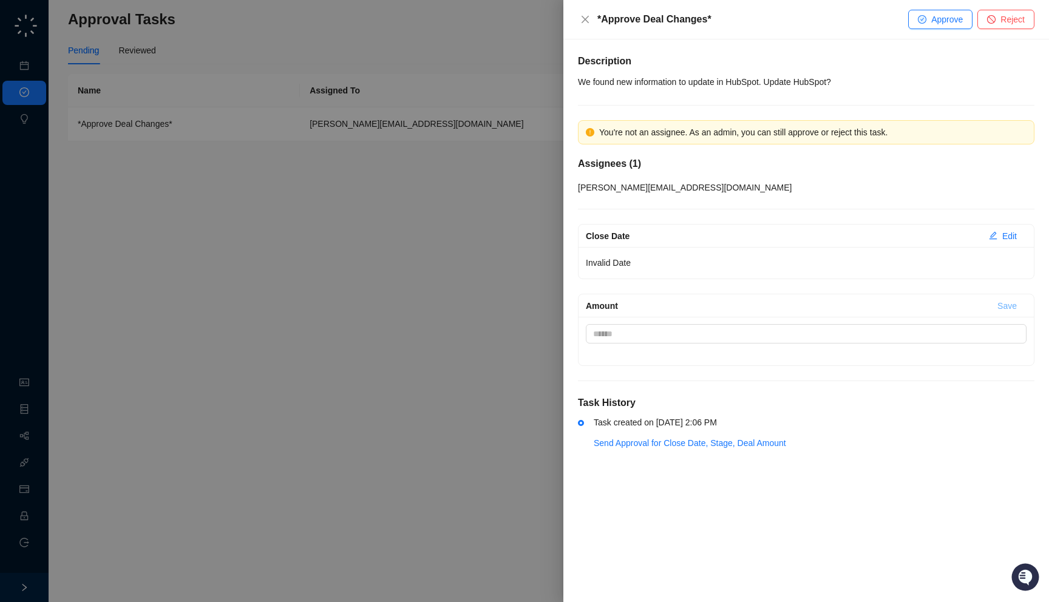
click at [497, 306] on span "Save" at bounding box center [1007, 305] width 19 height 13
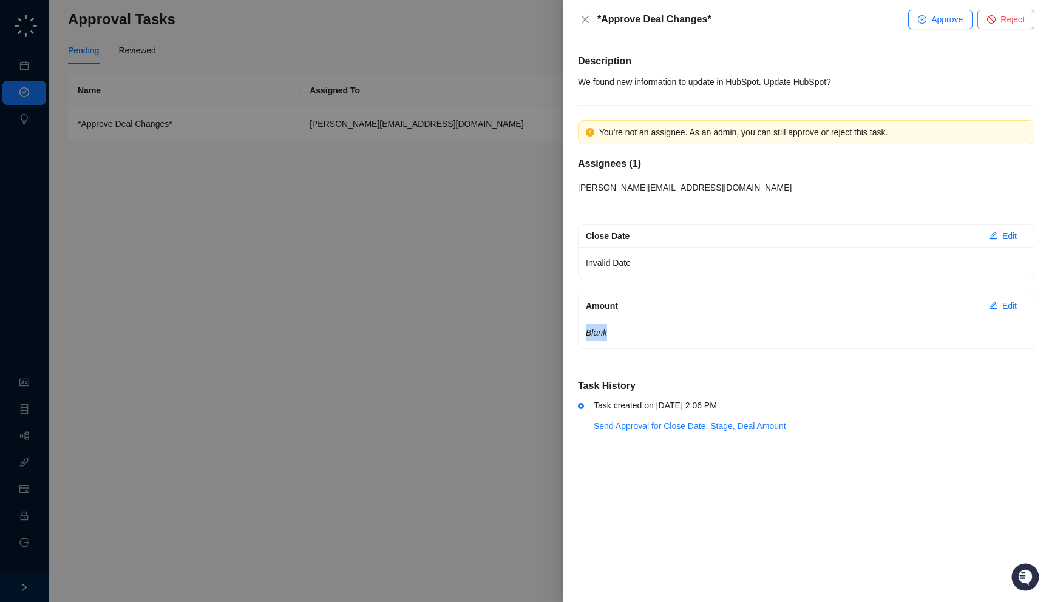
click at [497, 331] on p "Blank" at bounding box center [806, 332] width 441 height 17
drag, startPoint x: 786, startPoint y: 346, endPoint x: 785, endPoint y: 340, distance: 6.2
click at [497, 340] on div "Blank" at bounding box center [806, 333] width 455 height 32
drag, startPoint x: 704, startPoint y: 274, endPoint x: 711, endPoint y: 282, distance: 10.3
click at [497, 282] on div "Close Date Edit Invalid Date Amount Edit Blank" at bounding box center [806, 286] width 457 height 125
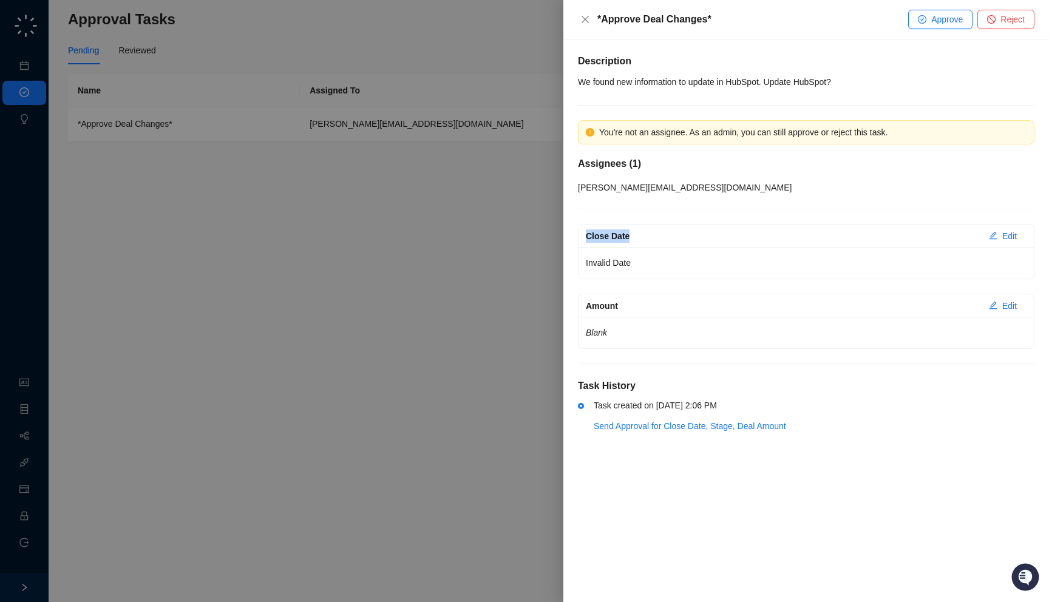
drag, startPoint x: 666, startPoint y: 202, endPoint x: 684, endPoint y: 230, distance: 33.5
click at [497, 230] on div "Description We found new information to update in HubSpot. Update HubSpot? You'…" at bounding box center [806, 251] width 457 height 395
click at [497, 118] on div "Description We found new information to update in HubSpot. Update HubSpot? You'…" at bounding box center [806, 251] width 457 height 395
drag, startPoint x: 564, startPoint y: 95, endPoint x: 565, endPoint y: 101, distance: 6.8
click at [497, 101] on div "Description We found new information to update in HubSpot. Update HubSpot? You'…" at bounding box center [807, 320] width 486 height 563
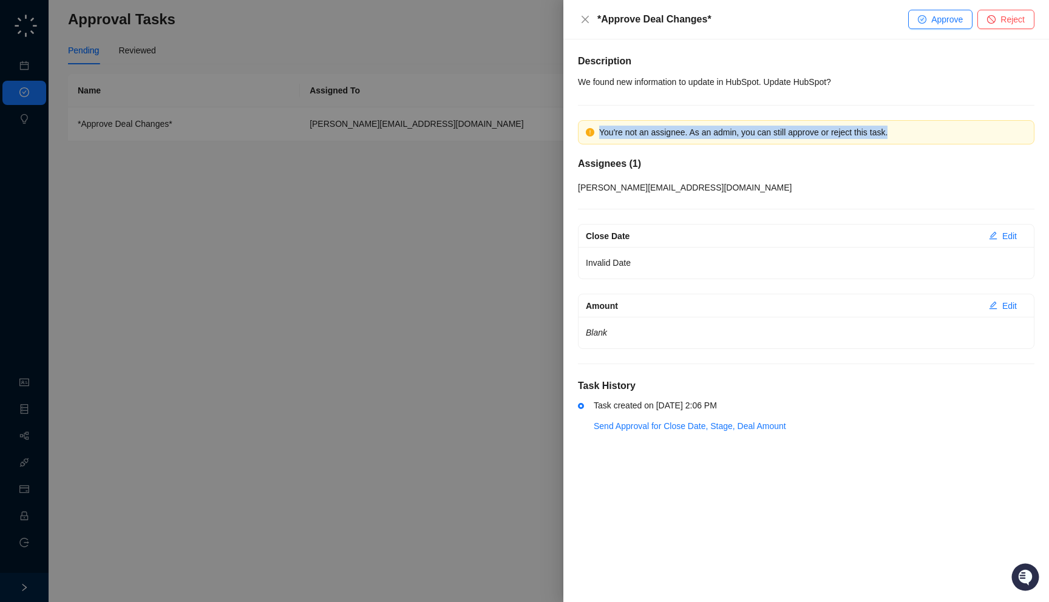
drag, startPoint x: 583, startPoint y: 143, endPoint x: 600, endPoint y: 142, distance: 17.0
click at [497, 142] on div "You're not an assignee. As an admin, you can still approve or reject this task." at bounding box center [806, 132] width 457 height 24
click at [497, 181] on div "[PERSON_NAME][EMAIL_ADDRESS][DOMAIN_NAME]" at bounding box center [806, 187] width 457 height 13
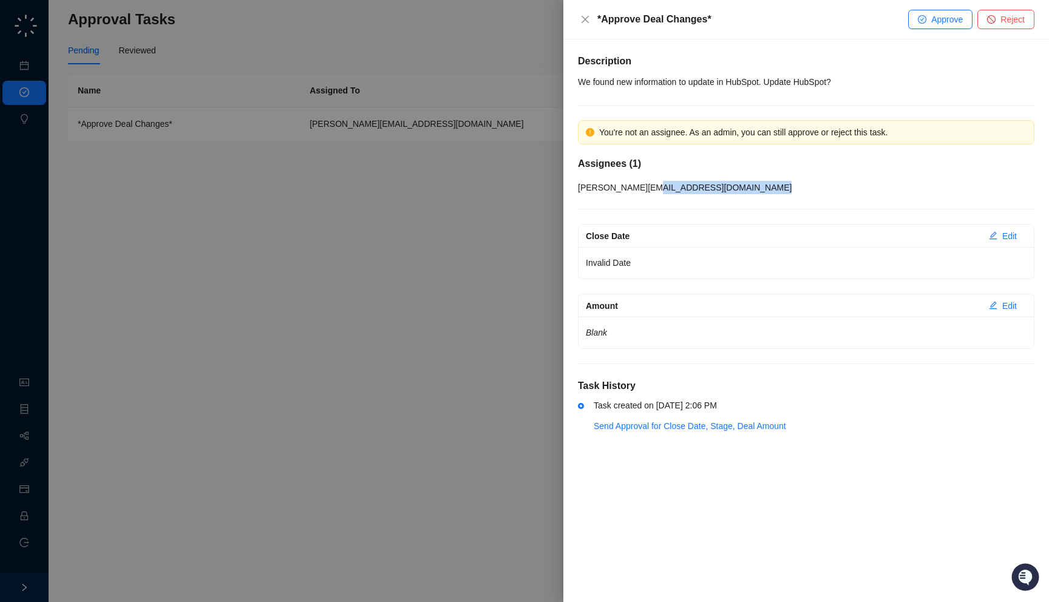
drag, startPoint x: 669, startPoint y: 191, endPoint x: 690, endPoint y: 203, distance: 24.2
click at [497, 203] on div "Description We found new information to update in HubSpot. Update HubSpot? You'…" at bounding box center [806, 251] width 457 height 395
drag, startPoint x: 749, startPoint y: 26, endPoint x: 752, endPoint y: 18, distance: 7.9
click at [497, 18] on div "*Approve Deal Changes*" at bounding box center [753, 19] width 311 height 15
click at [463, 138] on div at bounding box center [524, 301] width 1049 height 602
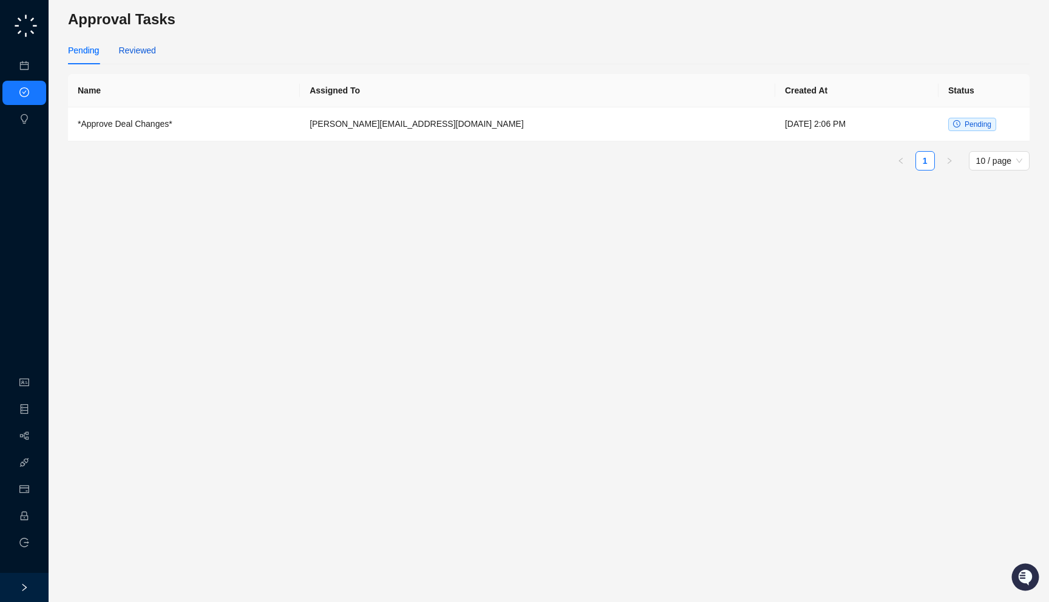
click at [137, 54] on div "Reviewed" at bounding box center [136, 50] width 37 height 13
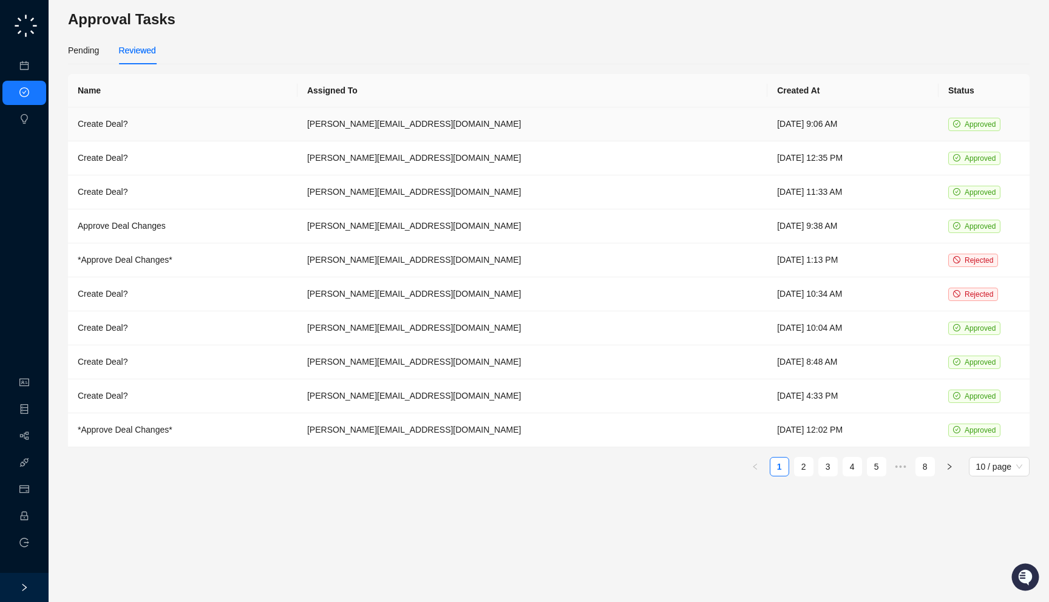
click at [149, 111] on td "Create Deal?" at bounding box center [183, 124] width 230 height 34
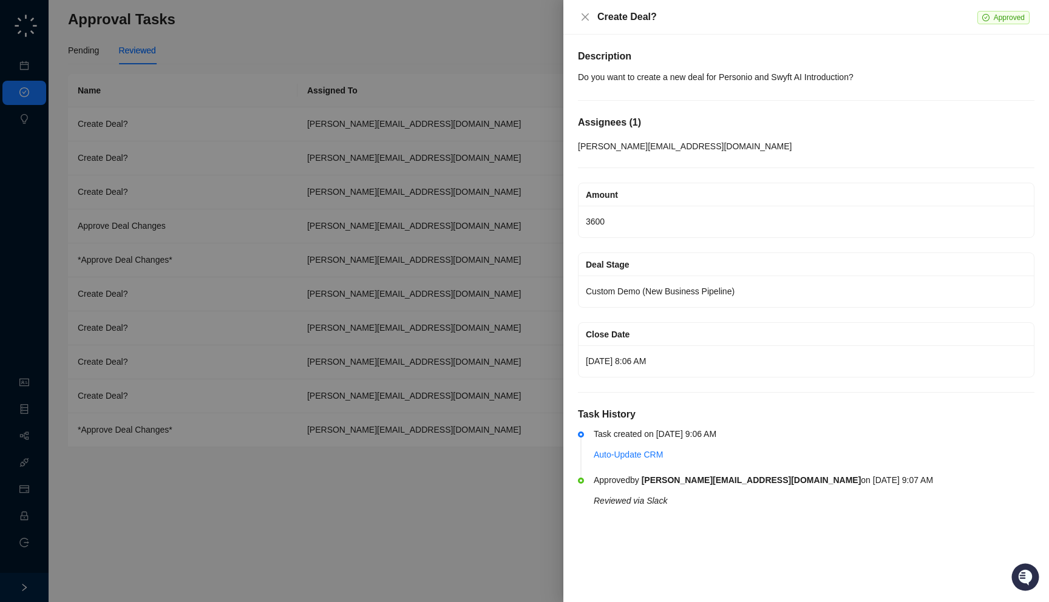
click at [497, 504] on div "Reviewed via Slack" at bounding box center [814, 500] width 441 height 13
click at [429, 299] on div at bounding box center [524, 301] width 1049 height 602
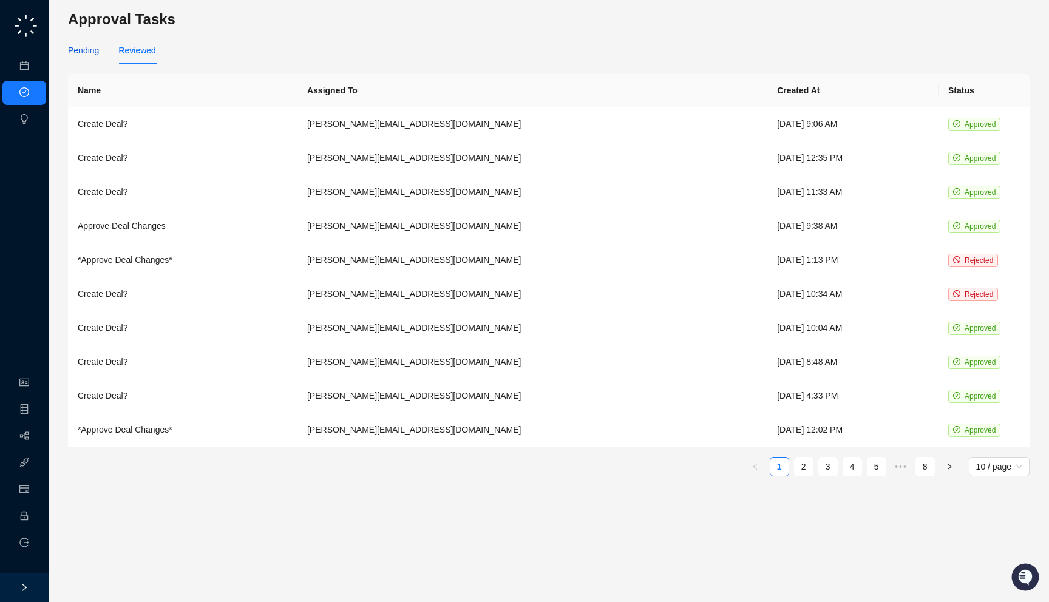
click at [83, 47] on div "Pending" at bounding box center [83, 50] width 31 height 13
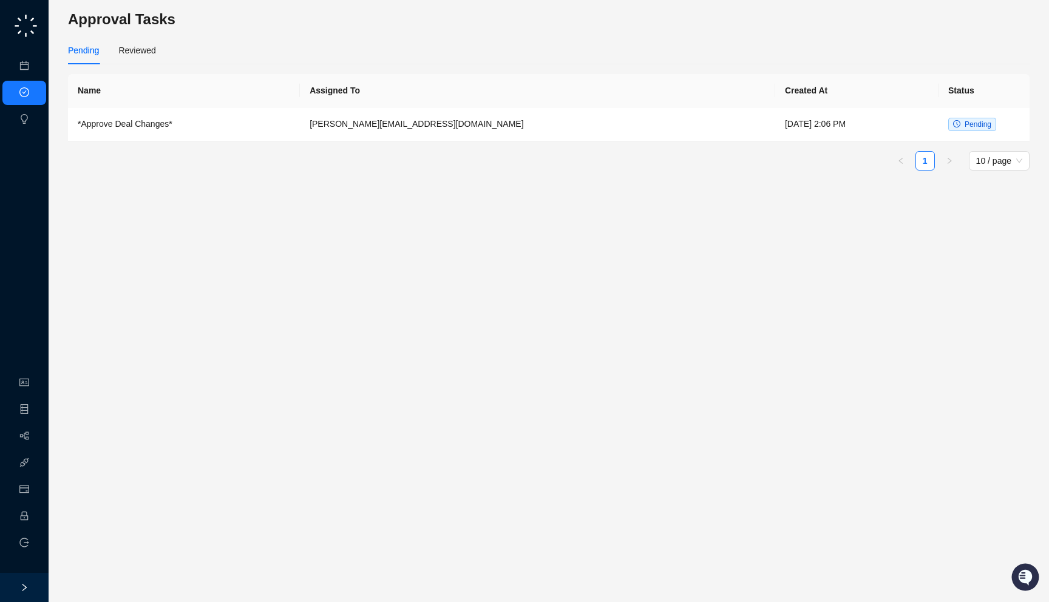
click at [212, 12] on h3 "Approval Tasks" at bounding box center [549, 19] width 962 height 19
click at [35, 517] on link "Employee" at bounding box center [54, 517] width 38 height 10
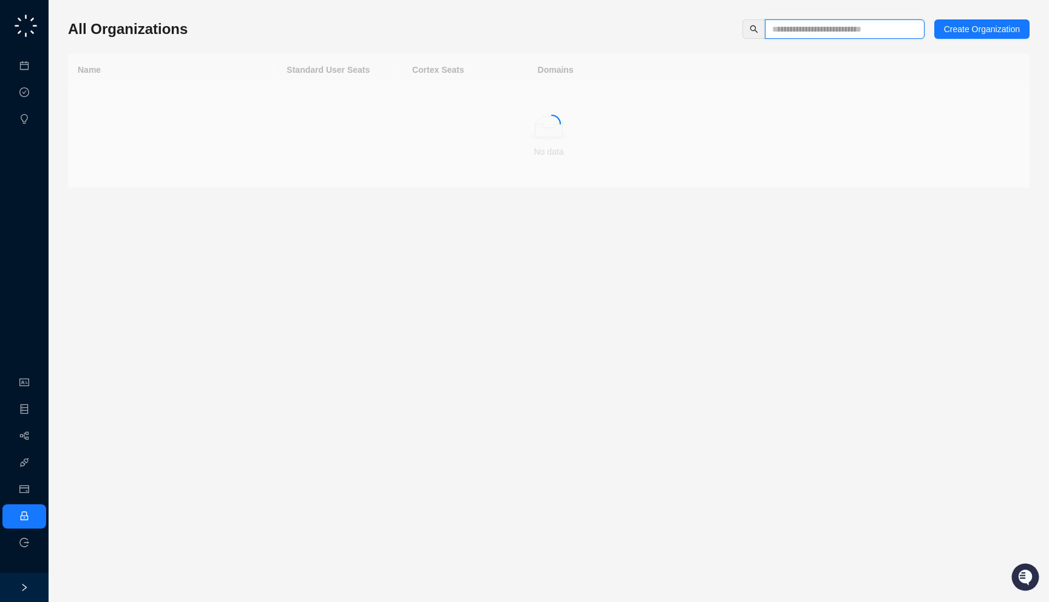
click at [497, 29] on input "text" at bounding box center [839, 28] width 135 height 13
type input "*****"
click at [368, 113] on td "40" at bounding box center [340, 103] width 126 height 33
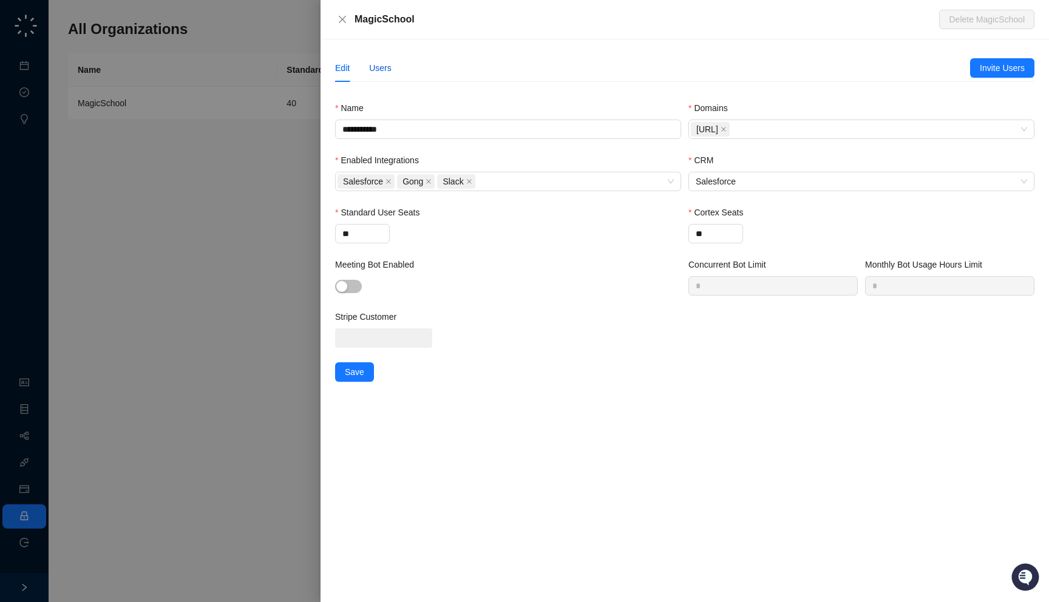
click at [384, 70] on div "Users" at bounding box center [380, 67] width 22 height 13
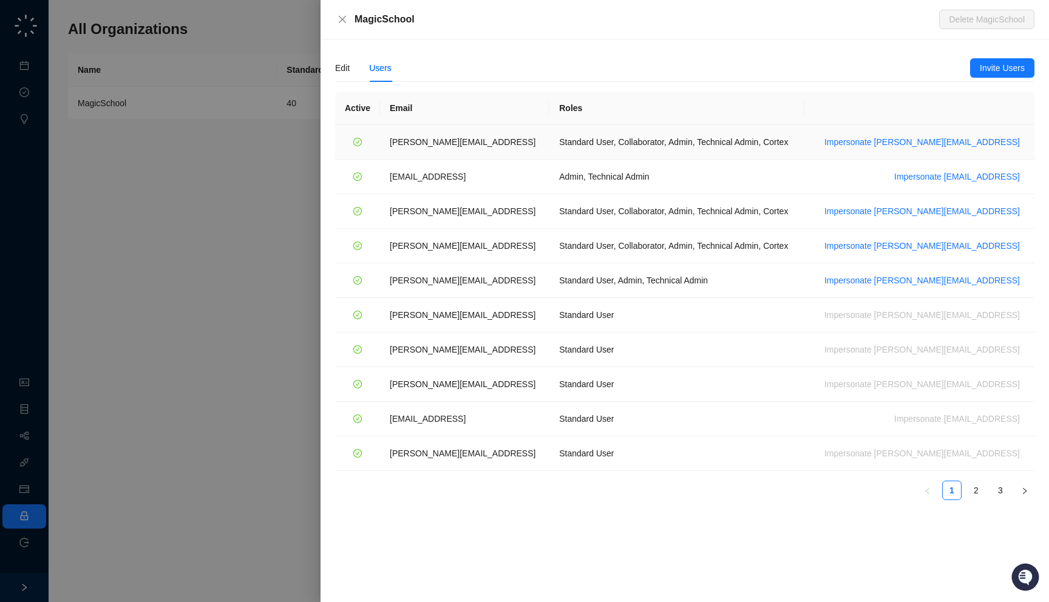
click at [497, 126] on td "Impersonate ana@magicschool.ai" at bounding box center [920, 142] width 230 height 35
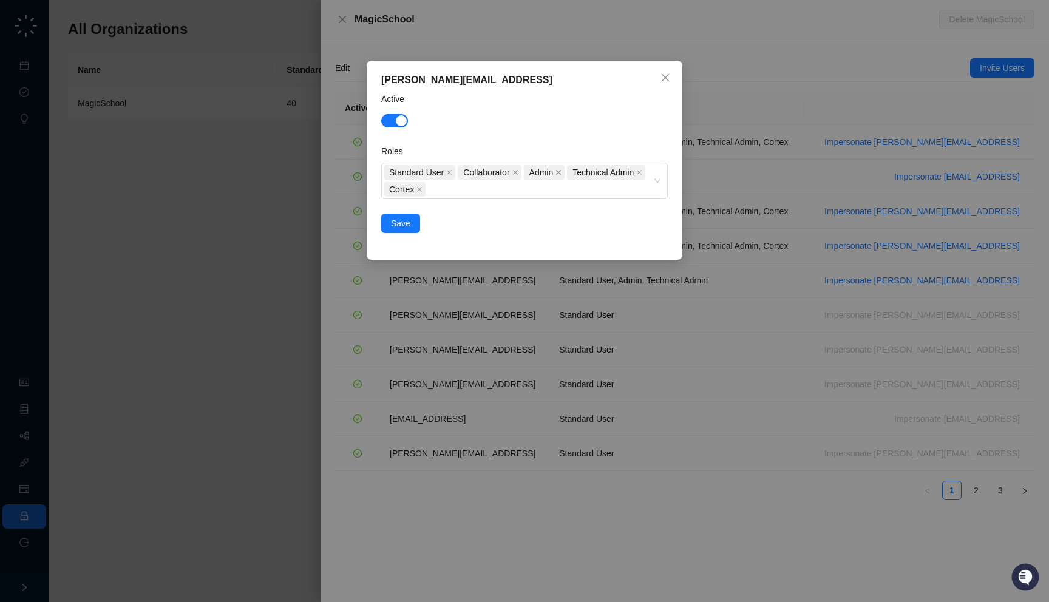
click at [497, 144] on div "ana@magicschool.ai Active Roles Standard User Collaborator Admin Technical Admi…" at bounding box center [524, 301] width 1049 height 602
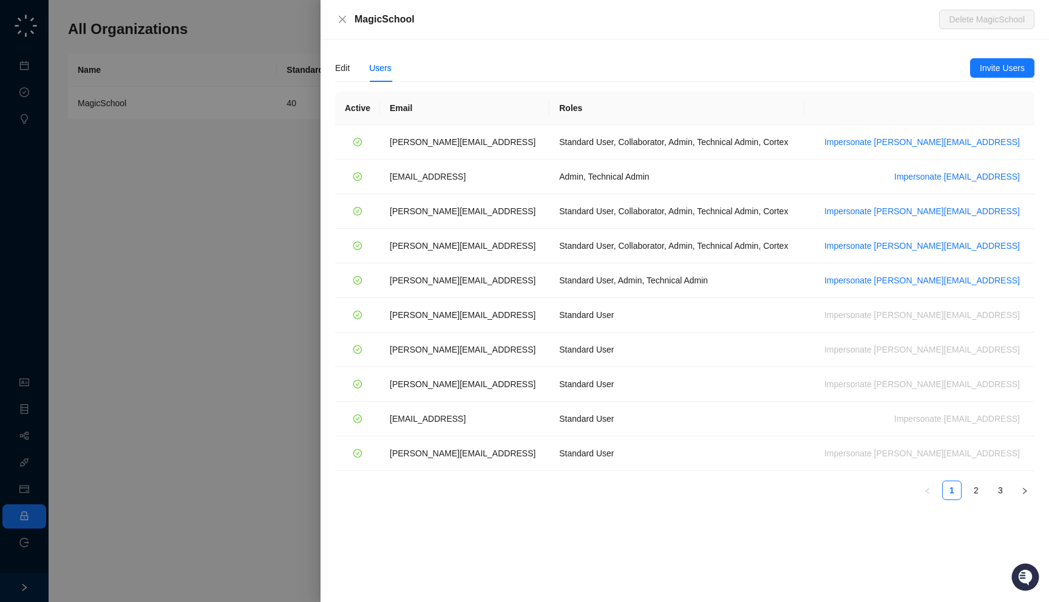
click at [497, 144] on span "Impersonate ana@magicschool.ai" at bounding box center [923, 141] width 196 height 13
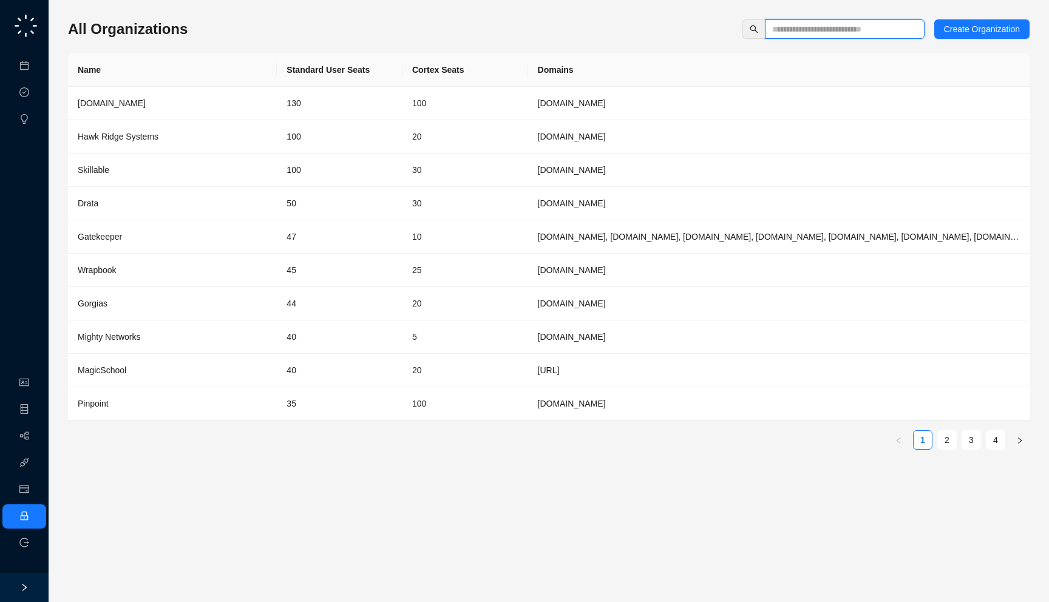
click at [845, 31] on input "text" at bounding box center [839, 28] width 135 height 13
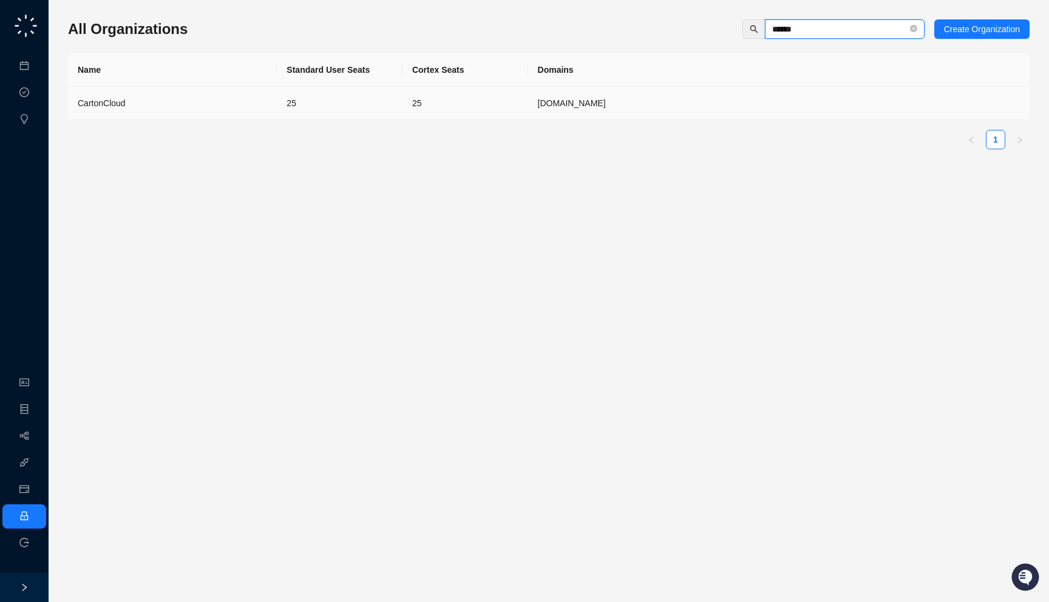
type input "******"
click at [432, 118] on td "25" at bounding box center [466, 103] width 126 height 33
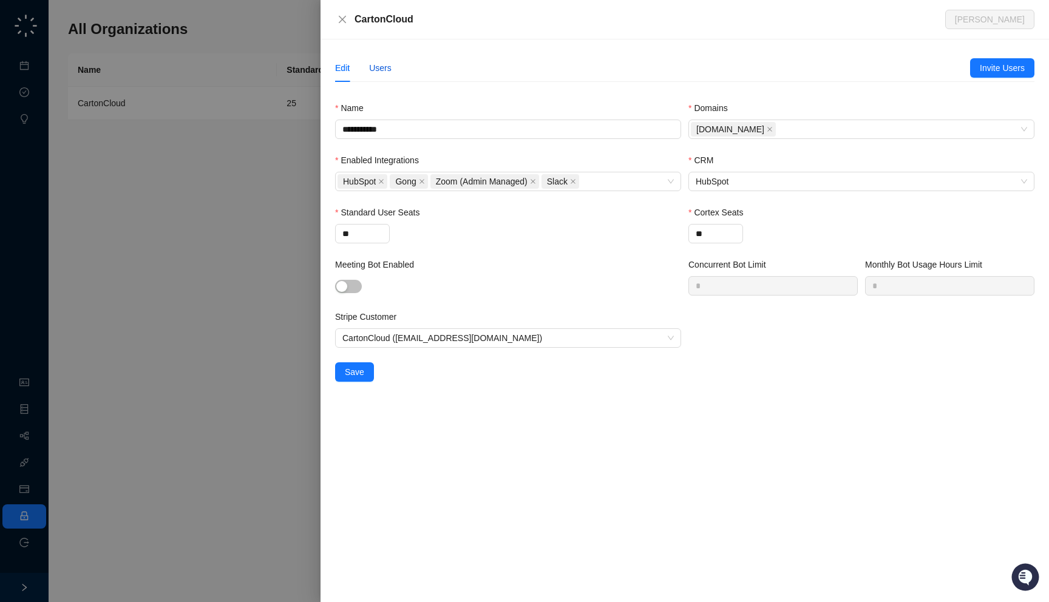
click at [384, 73] on div "Users" at bounding box center [380, 67] width 22 height 13
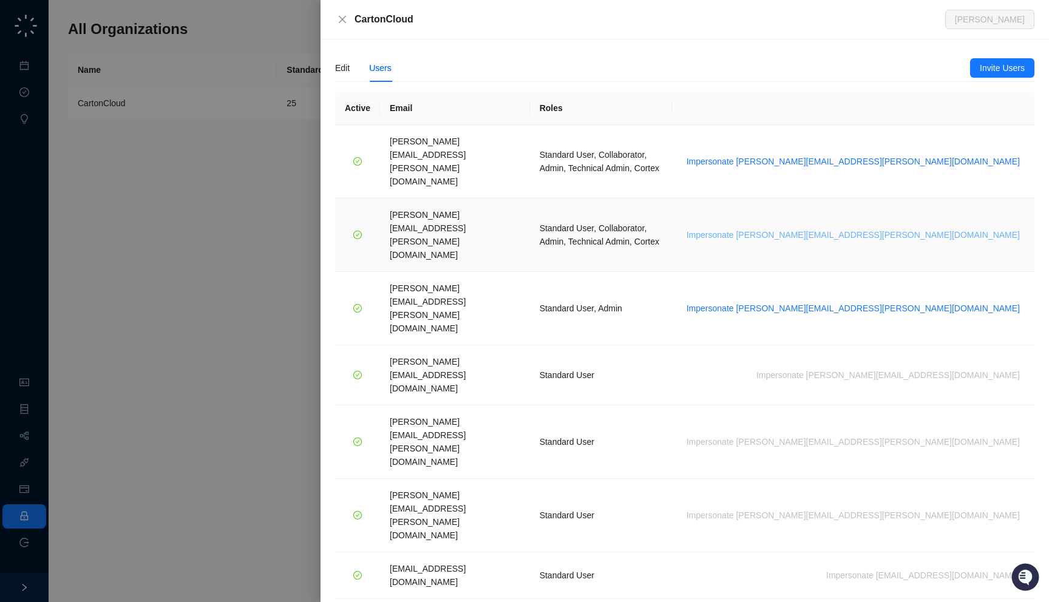
click at [879, 228] on span "Impersonate [PERSON_NAME][EMAIL_ADDRESS][PERSON_NAME][DOMAIN_NAME]" at bounding box center [853, 234] width 333 height 13
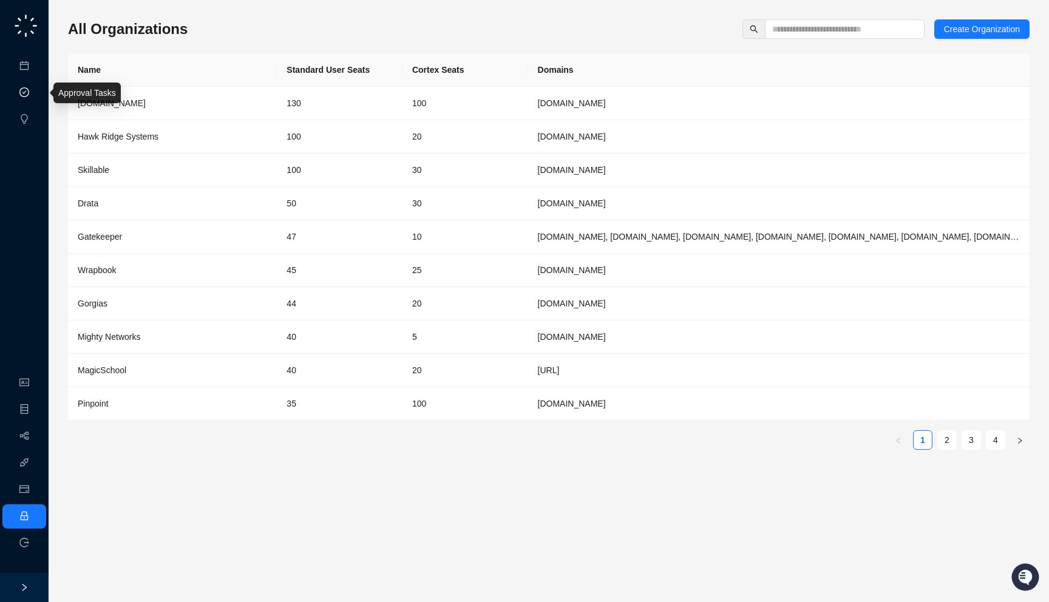
click at [35, 94] on link "Approval Tasks" at bounding box center [64, 93] width 58 height 10
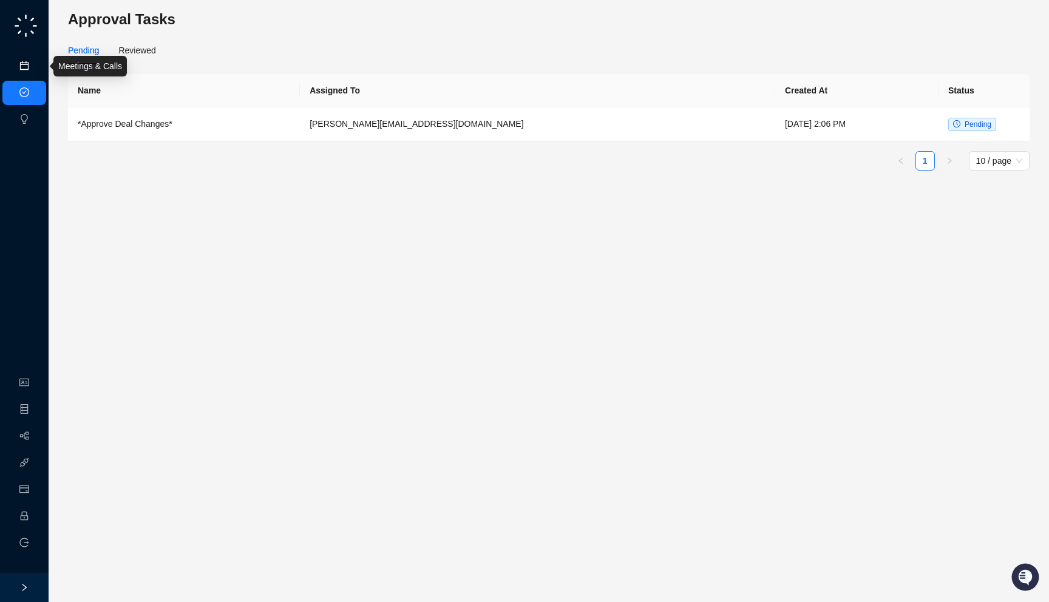
click at [35, 67] on link "Meetings & Calls" at bounding box center [67, 66] width 64 height 10
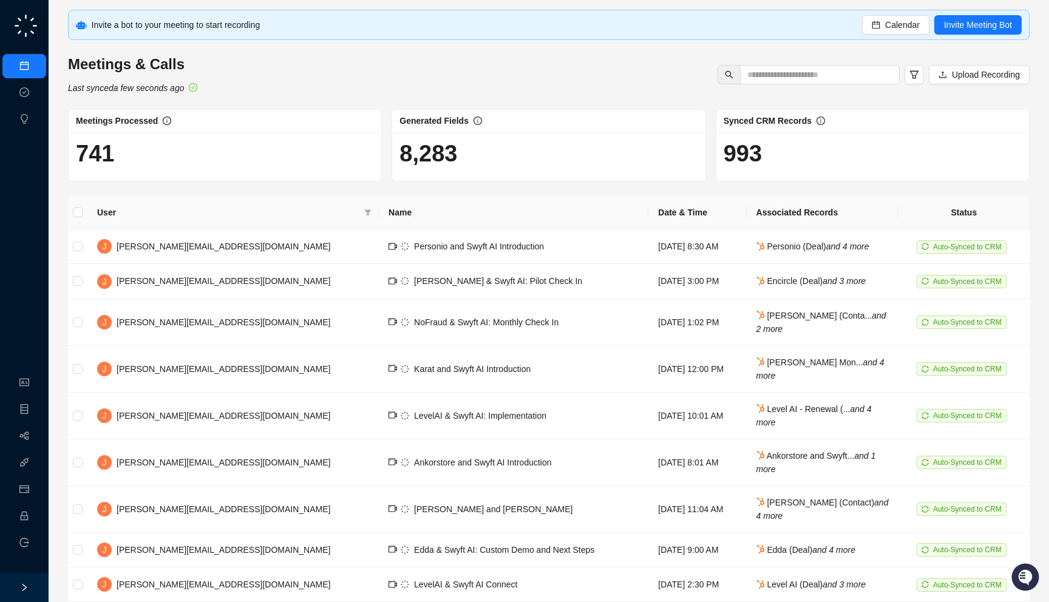
drag, startPoint x: 216, startPoint y: 84, endPoint x: 222, endPoint y: 95, distance: 12.2
click at [222, 95] on div "Invite a bot to your meeting to start recording Calendar Invite Meeting Bot Mee…" at bounding box center [549, 349] width 962 height 678
click at [35, 459] on link "Integrations" at bounding box center [57, 464] width 44 height 10
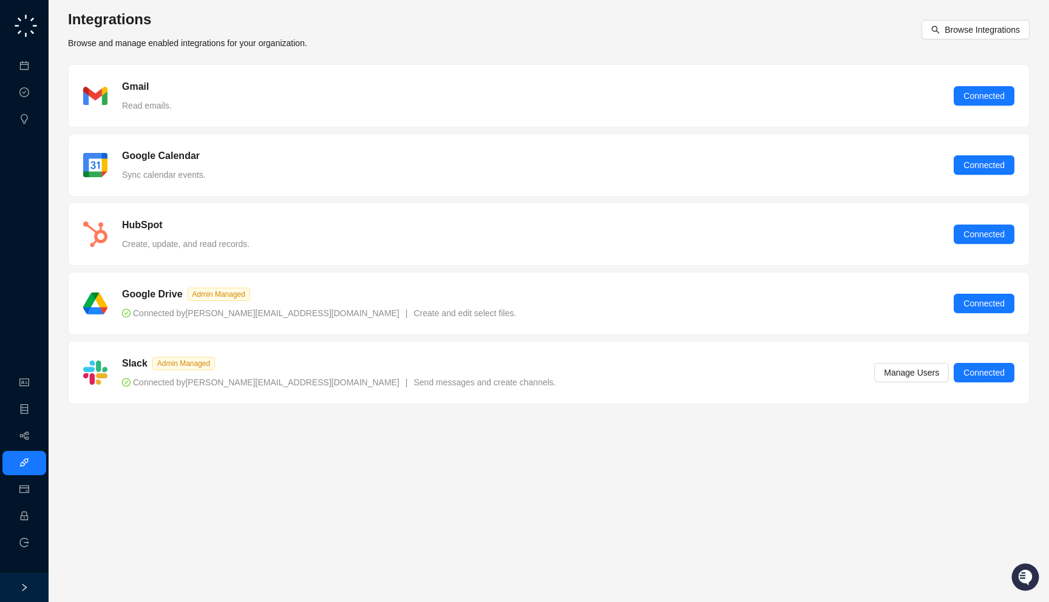
click at [18, 450] on ul "Organization Object Manager Workflows Integrations Usage & Billing Employee Log…" at bounding box center [24, 463] width 49 height 189
click at [35, 435] on link "Workflows" at bounding box center [54, 437] width 39 height 10
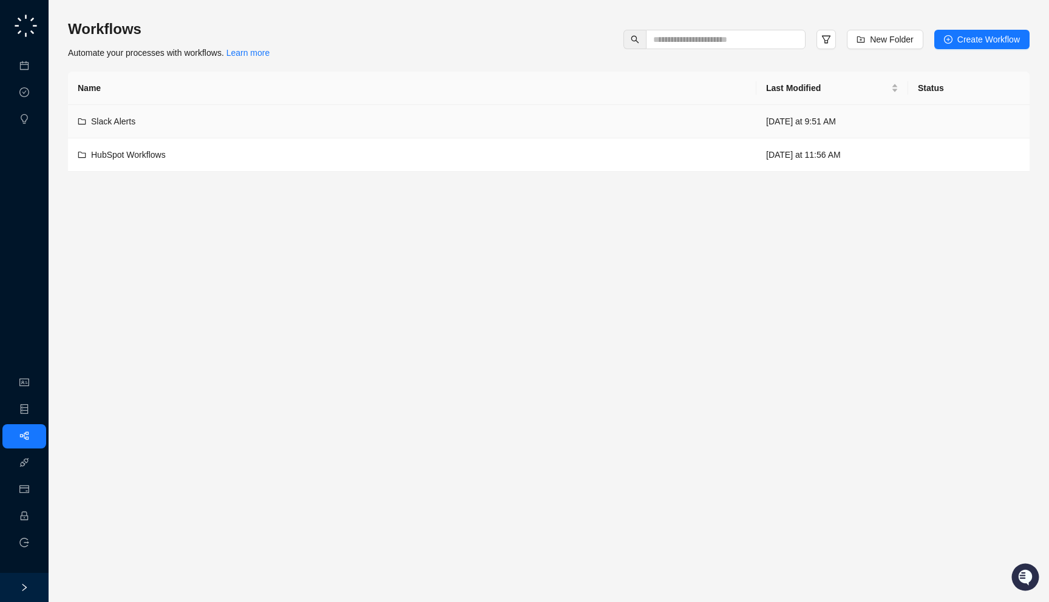
click at [326, 118] on div "Slack Alerts" at bounding box center [412, 121] width 669 height 13
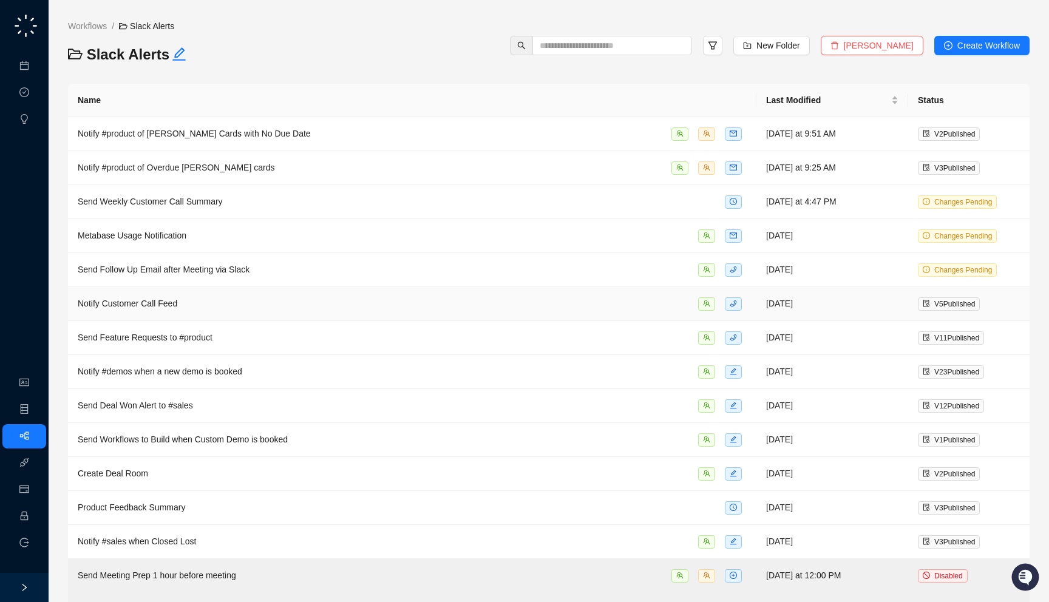
click at [454, 297] on div "Notify Customer Call Feed" at bounding box center [412, 304] width 669 height 14
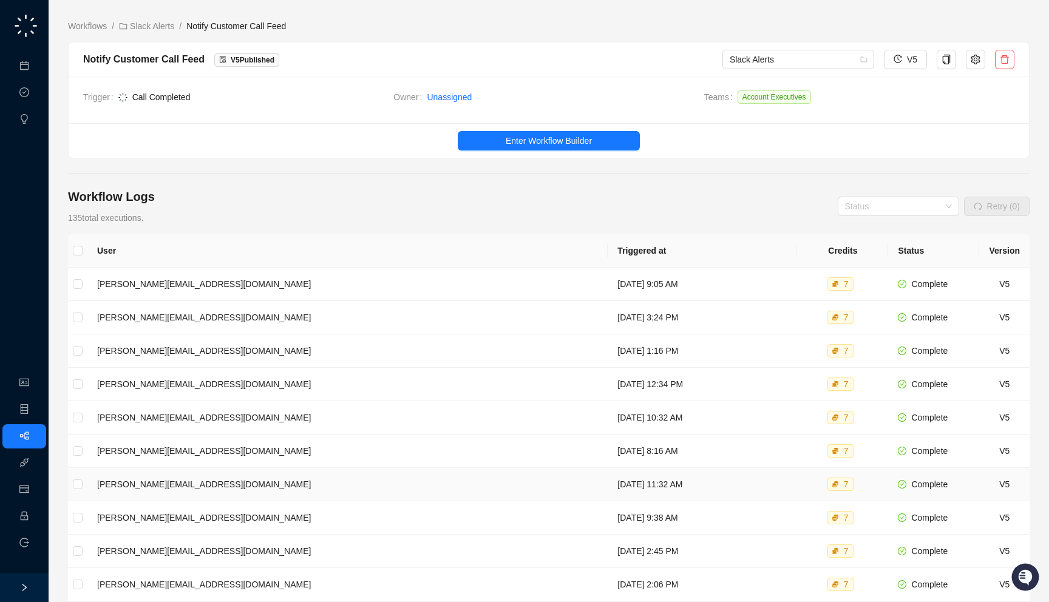
scroll to position [139, 0]
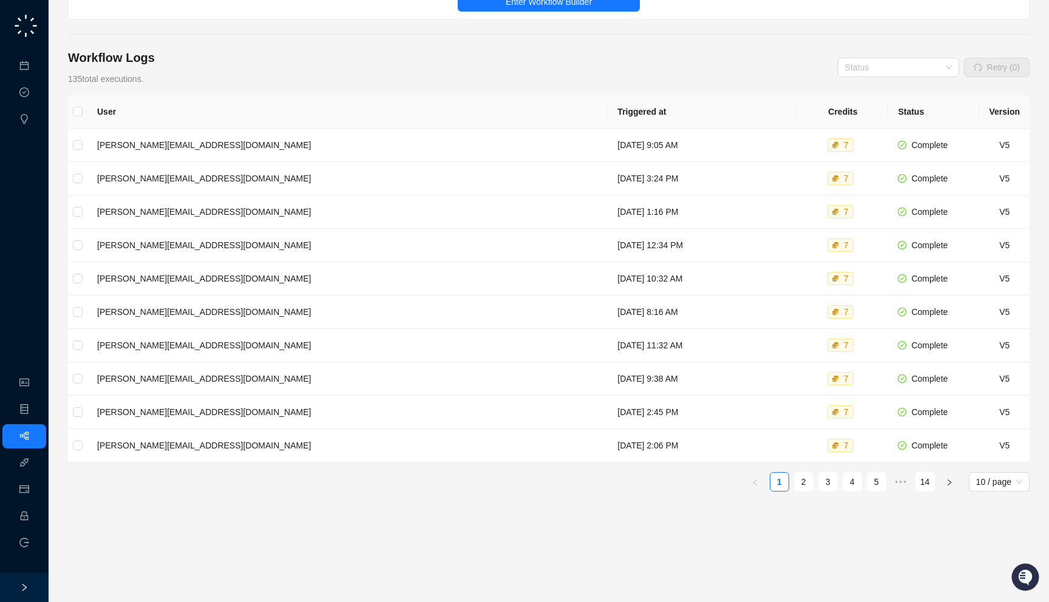
click at [922, 492] on div "User Triggered at Credits Status Version jake@swyftai.com Monday, 09/29/25, 9:0…" at bounding box center [549, 343] width 962 height 497
click at [922, 491] on link "14" at bounding box center [925, 482] width 18 height 18
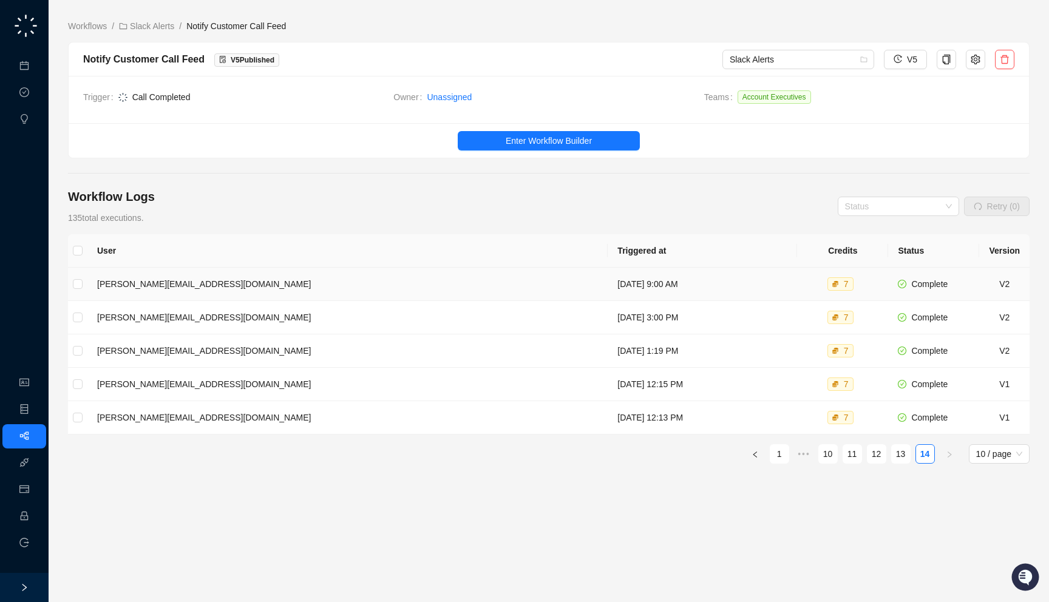
click at [620, 271] on td "[DATE] 9:00 AM" at bounding box center [702, 284] width 189 height 33
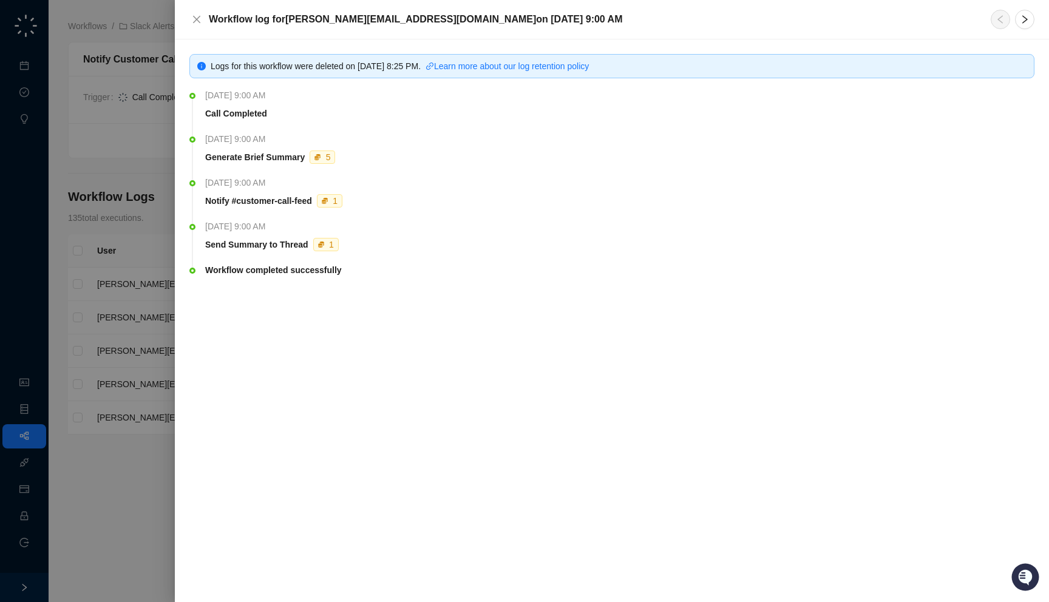
click at [423, 80] on div "Logs for this workflow were deleted [DATE][DATE] 8:25 PM . Learn more about our…" at bounding box center [611, 181] width 845 height 255
click at [545, 70] on link "Learn more about our log retention policy" at bounding box center [507, 66] width 163 height 10
click at [607, 177] on div "[DATE] 9:00 AM" at bounding box center [620, 182] width 830 height 13
drag, startPoint x: 703, startPoint y: 76, endPoint x: 702, endPoint y: 84, distance: 8.5
click at [702, 84] on div "Logs for this workflow were deleted [DATE][DATE] 8:25 PM . Learn more about our…" at bounding box center [611, 181] width 845 height 255
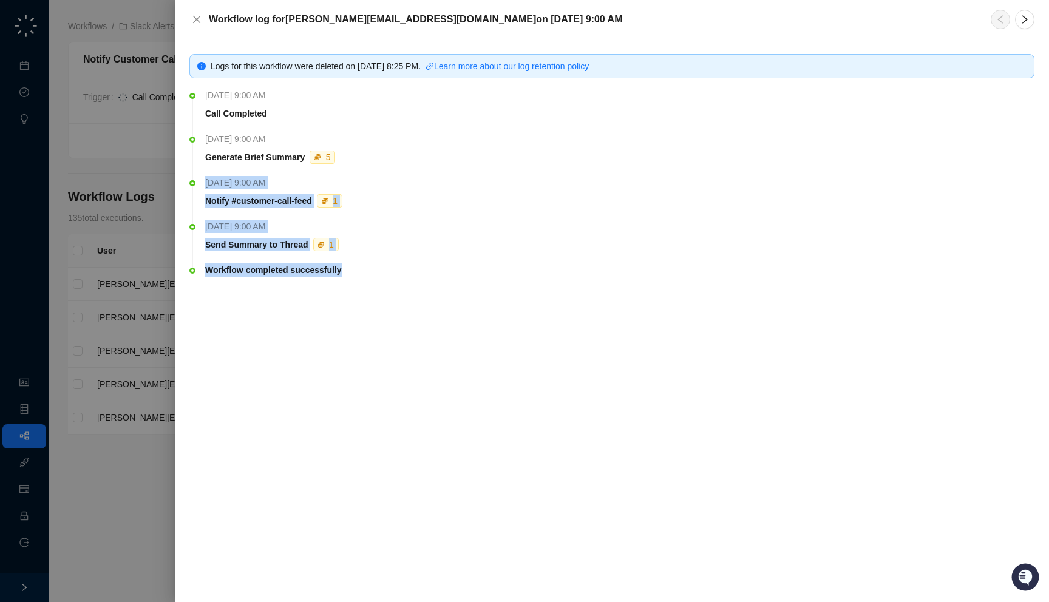
drag, startPoint x: 391, startPoint y: 276, endPoint x: 339, endPoint y: 210, distance: 83.8
click at [339, 210] on ul "[DATE] 9:00 AM Call Completed [DATE] 9:00 AM Generate Brief Summary 5 [DATE] 9:…" at bounding box center [611, 201] width 845 height 216
click at [426, 318] on div "Logs for this workflow were deleted [DATE][DATE] 8:25 PM . Learn more about our…" at bounding box center [612, 320] width 874 height 563
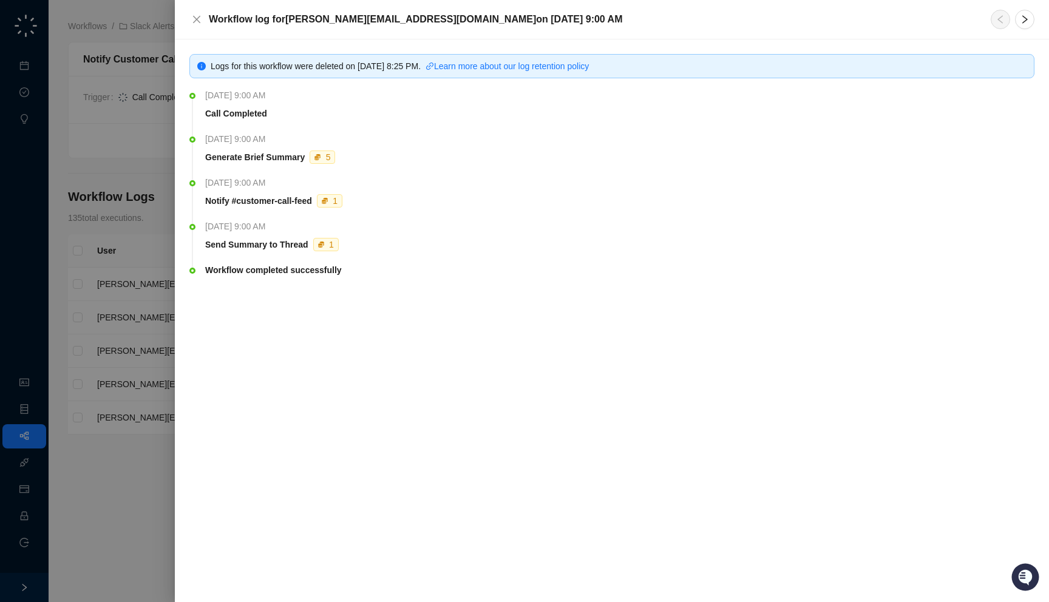
click at [98, 117] on div at bounding box center [524, 301] width 1049 height 602
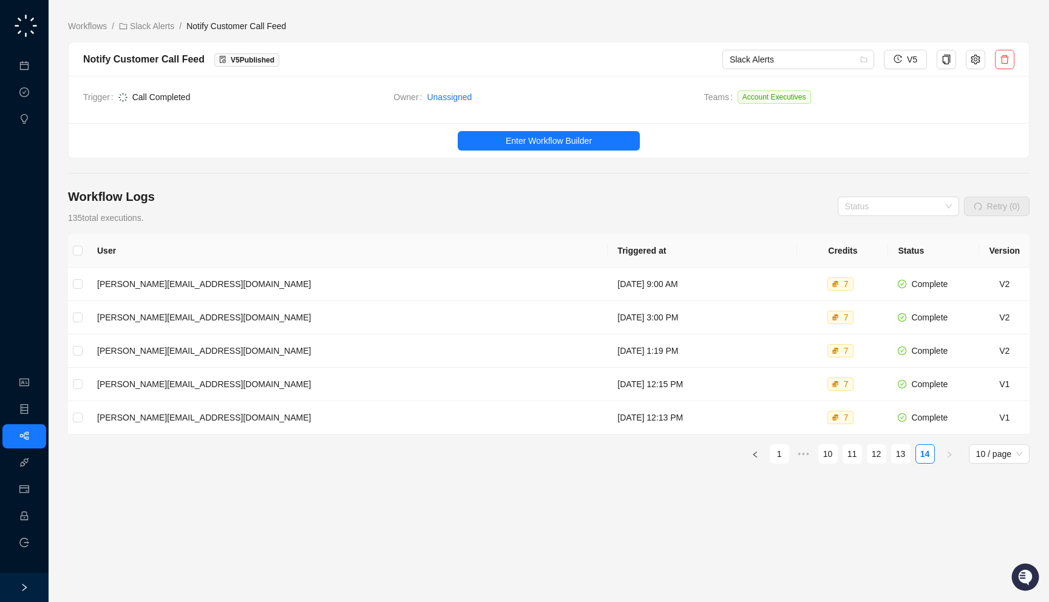
click at [217, 102] on td "Trigger Call Completed" at bounding box center [238, 99] width 310 height 18
click at [273, 100] on span "Call Completed" at bounding box center [251, 96] width 266 height 13
click at [523, 146] on span "Enter Workflow Builder" at bounding box center [549, 140] width 86 height 13
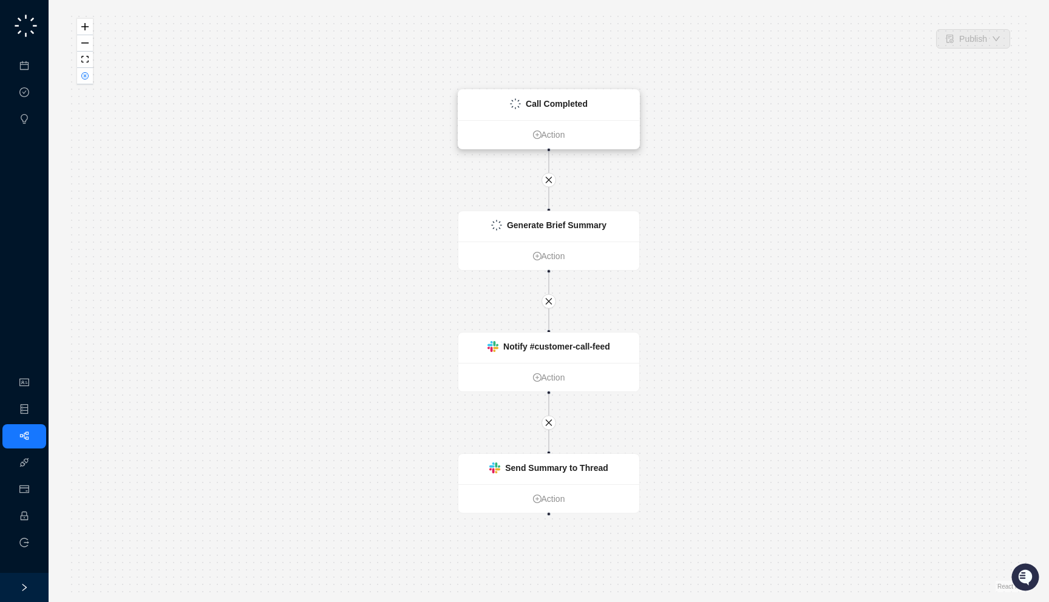
click at [544, 95] on div "Call Completed" at bounding box center [549, 105] width 181 height 30
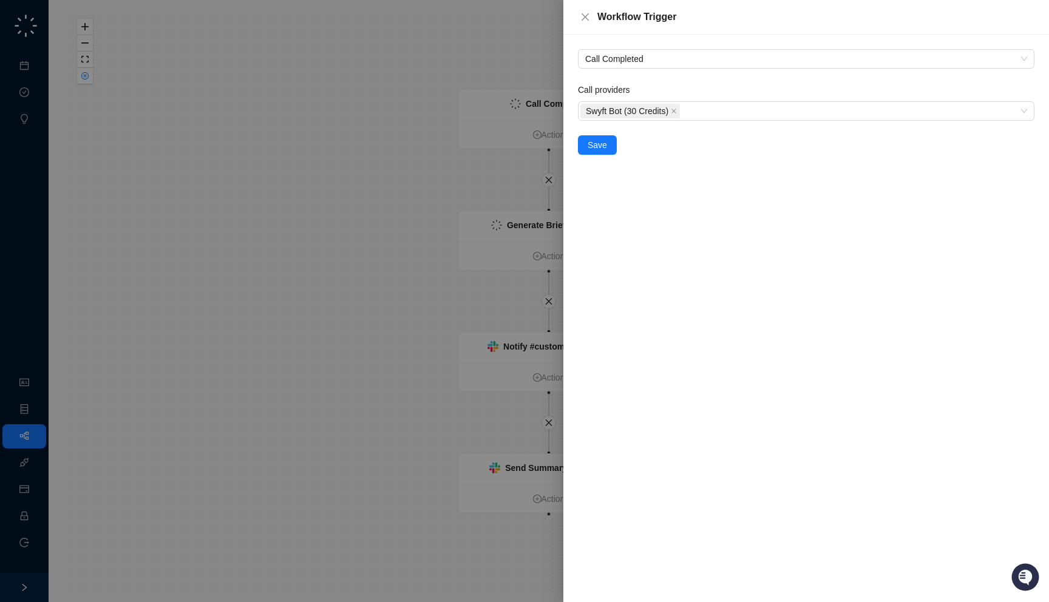
click at [516, 152] on div at bounding box center [524, 301] width 1049 height 602
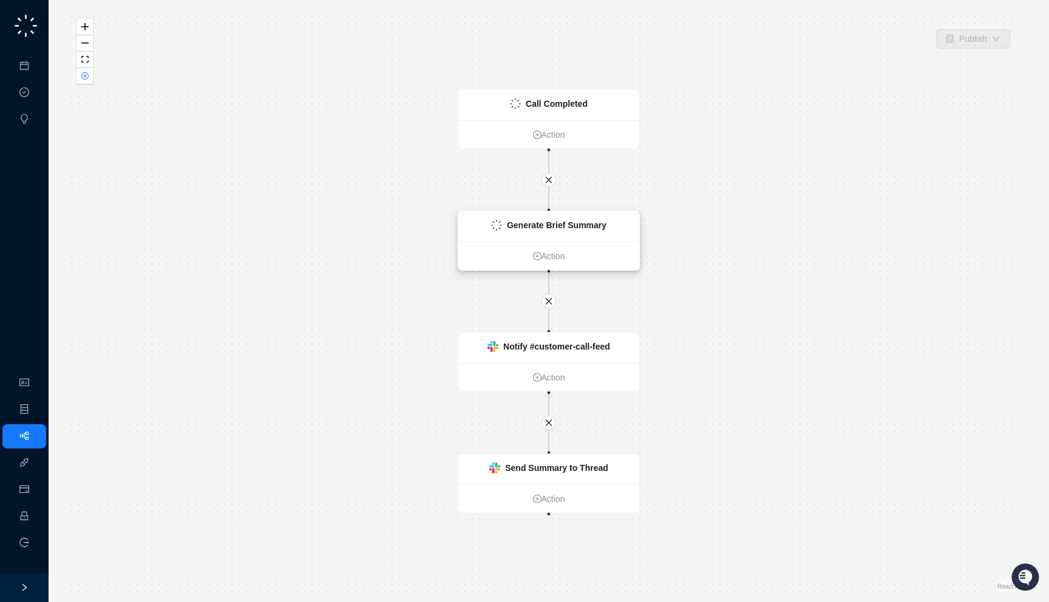
click at [539, 215] on div "Generate Brief Summary" at bounding box center [549, 226] width 181 height 30
click at [546, 349] on strong "Notify #customer-call-feed" at bounding box center [556, 347] width 107 height 10
click at [581, 227] on strong "Generate Brief Summary" at bounding box center [557, 225] width 100 height 10
click at [566, 98] on div "Call Completed" at bounding box center [557, 103] width 62 height 13
click at [80, 75] on button "button" at bounding box center [85, 76] width 16 height 16
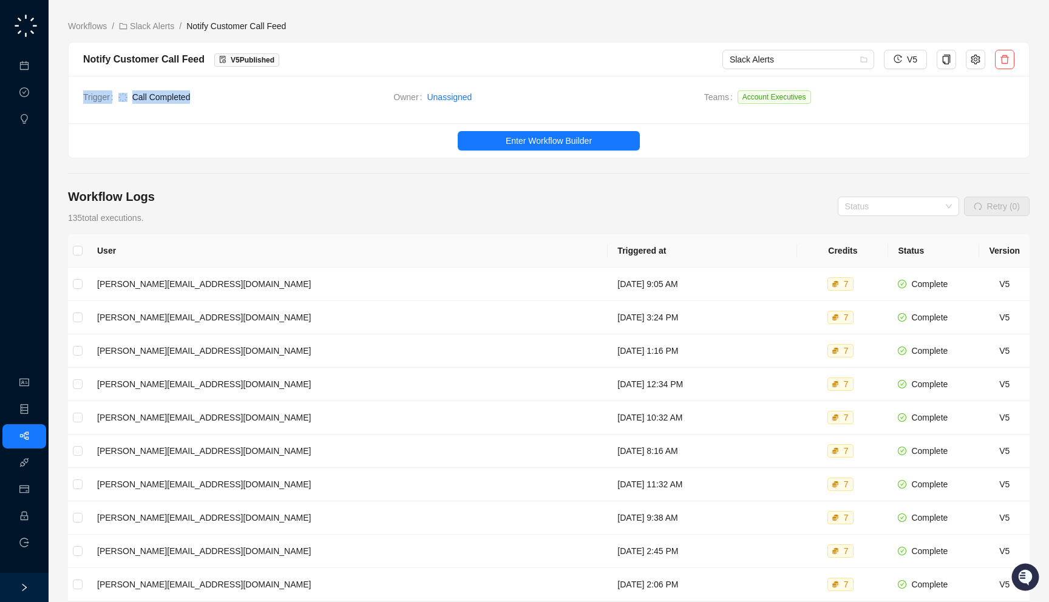
drag, startPoint x: 242, startPoint y: 101, endPoint x: 247, endPoint y: 106, distance: 6.9
click at [247, 106] on div "Trigger Call Completed Owner Unassigned Teams Account Executives" at bounding box center [549, 99] width 961 height 47
click at [543, 134] on span "Enter Workflow Builder" at bounding box center [549, 140] width 86 height 13
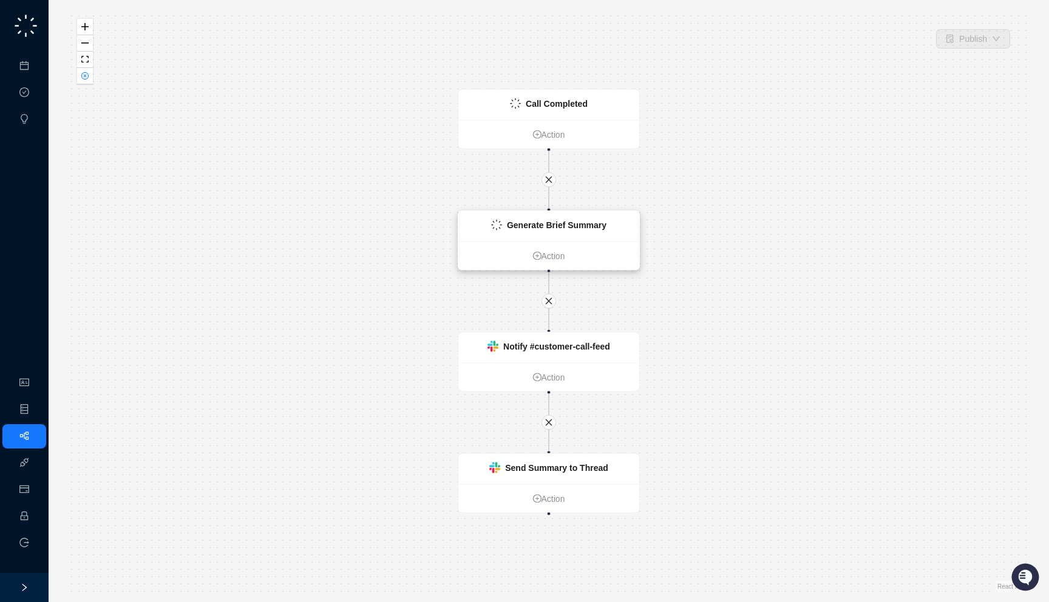
click at [535, 225] on strong "Generate Brief Summary" at bounding box center [557, 225] width 100 height 10
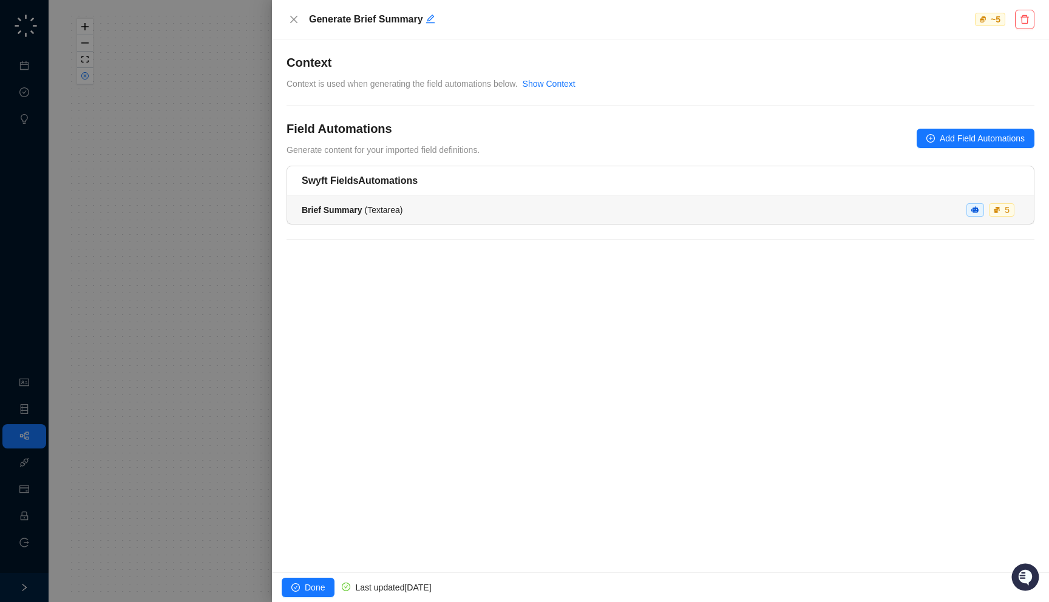
click at [536, 211] on div "Brief Summary ( Textarea ) 5" at bounding box center [661, 209] width 718 height 13
